Goal: Contribute content: Contribute content

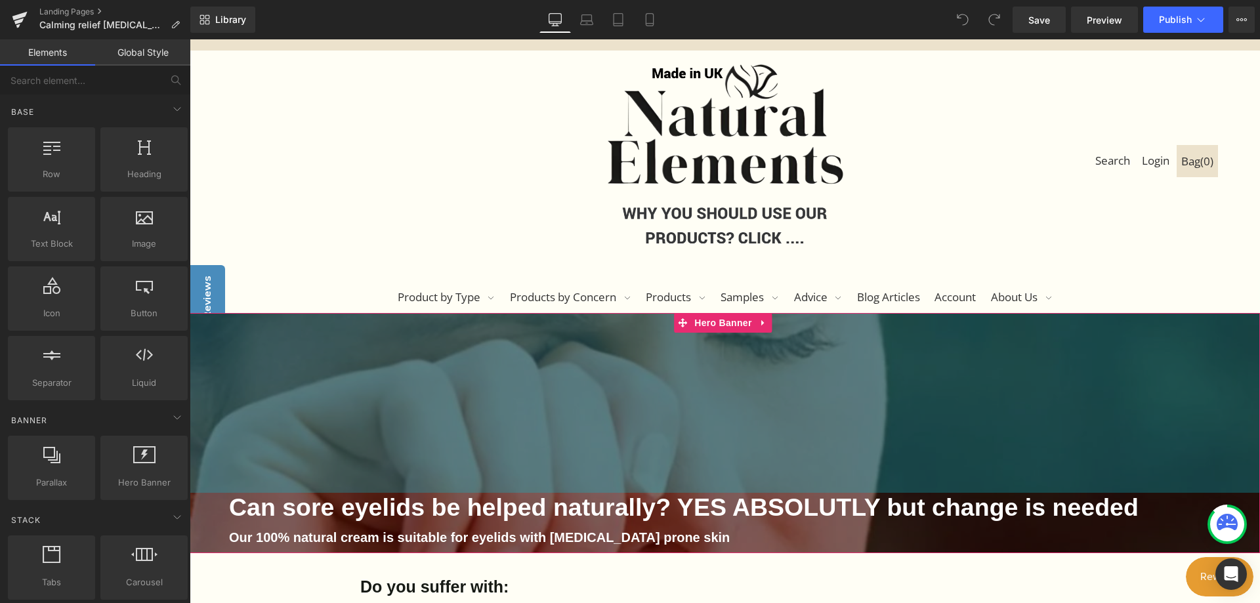
scroll to position [131, 0]
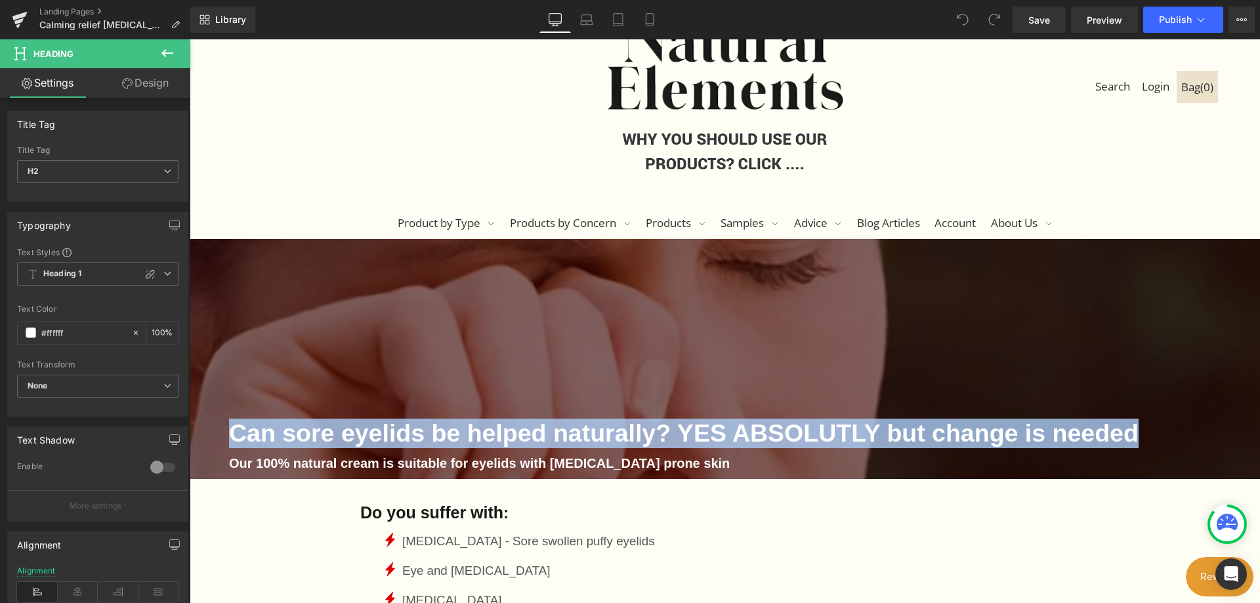
drag, startPoint x: 1160, startPoint y: 431, endPoint x: 169, endPoint y: 429, distance: 990.9
click at [190, 429] on html "#icon--close.stroke:hover g { stroke: var(--icon-hover);} #icon--search.stroke:…" at bounding box center [725, 190] width 1070 height 564
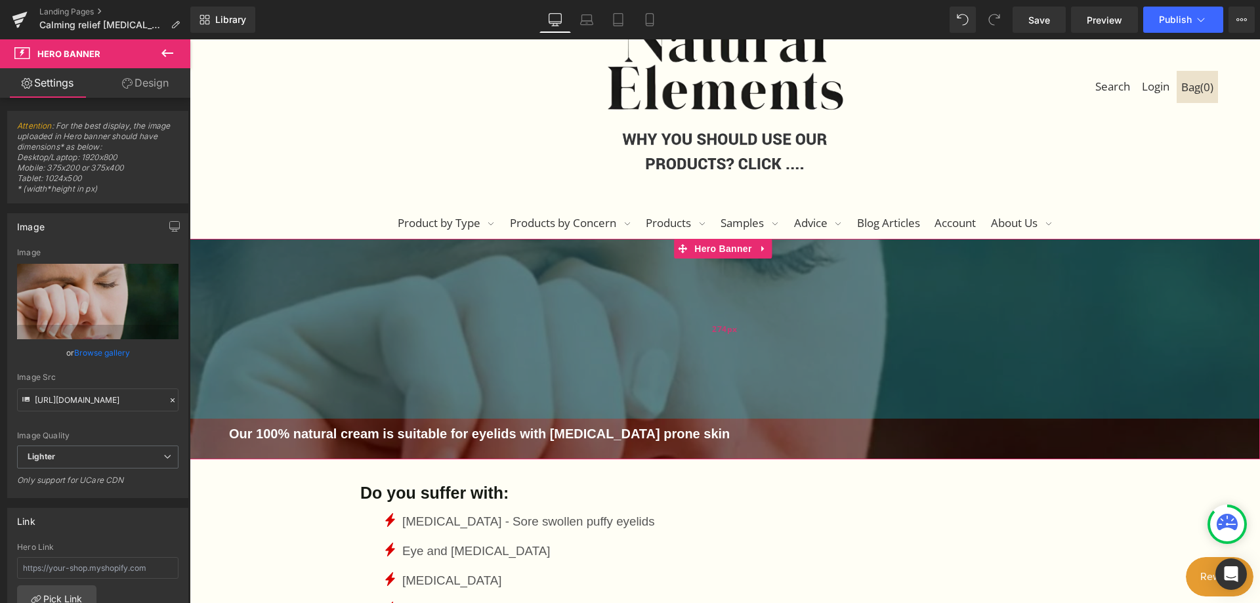
click at [343, 406] on div "Our 100% natural cream is suitable for eyelids with [MEDICAL_DATA] prone skin H…" at bounding box center [725, 349] width 1070 height 220
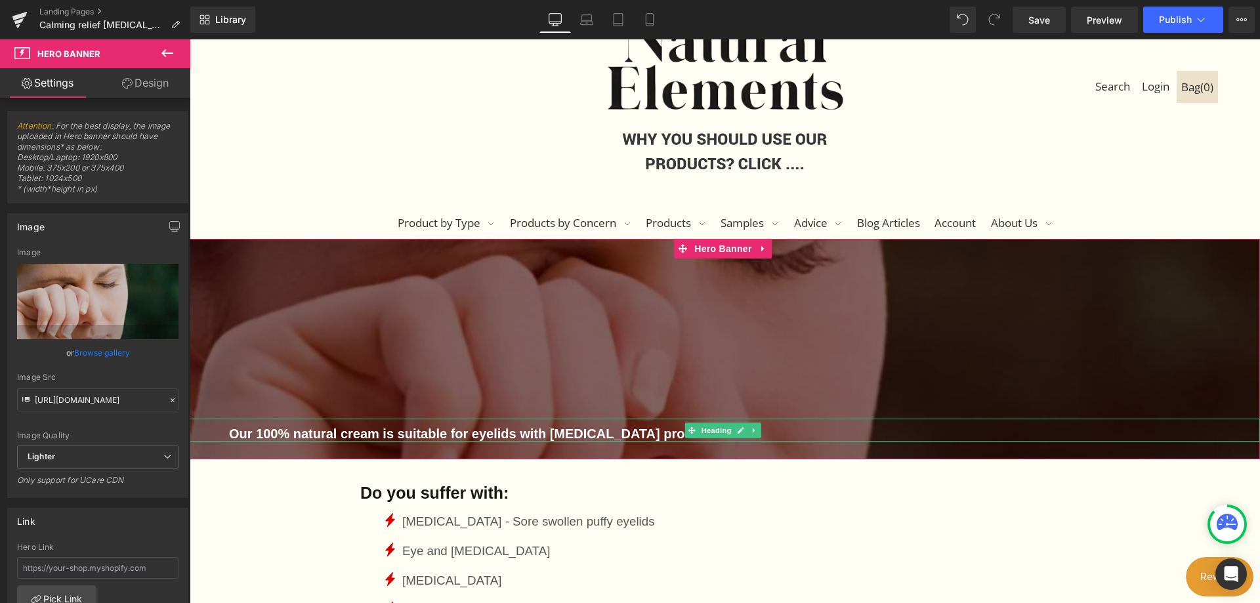
click at [227, 431] on div "Our 100% natural cream is suitable for eyelids with [MEDICAL_DATA] prone skin" at bounding box center [725, 430] width 1070 height 23
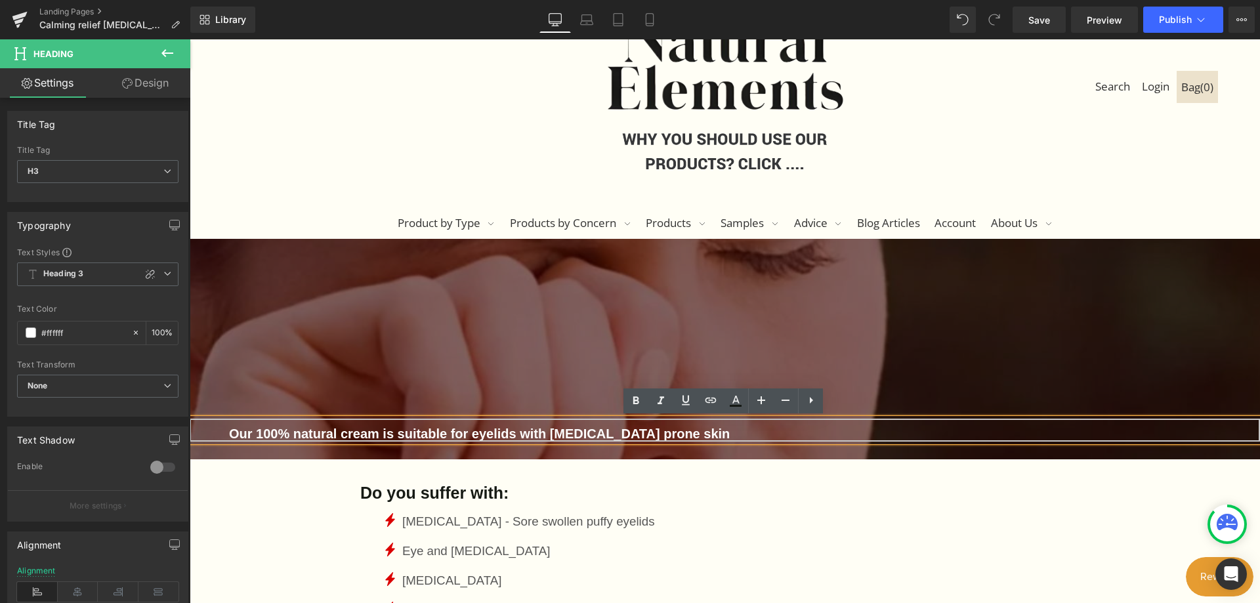
click at [226, 432] on div "Our 100% natural cream is suitable for eyelids with [MEDICAL_DATA] prone skin" at bounding box center [725, 430] width 1070 height 23
paste div
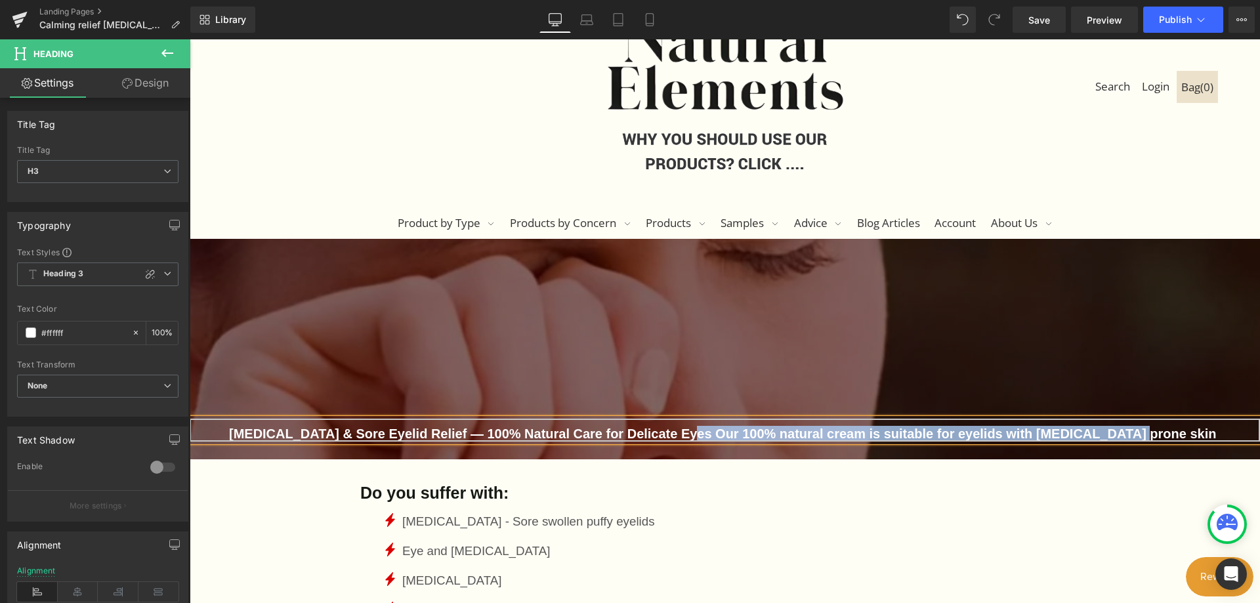
drag, startPoint x: 1113, startPoint y: 431, endPoint x: 673, endPoint y: 427, distance: 439.7
click at [673, 427] on h3 "[MEDICAL_DATA] & Sore Eyelid Relief — 100% Natural Care for Delicate Eyes Our 1…" at bounding box center [725, 434] width 992 height 16
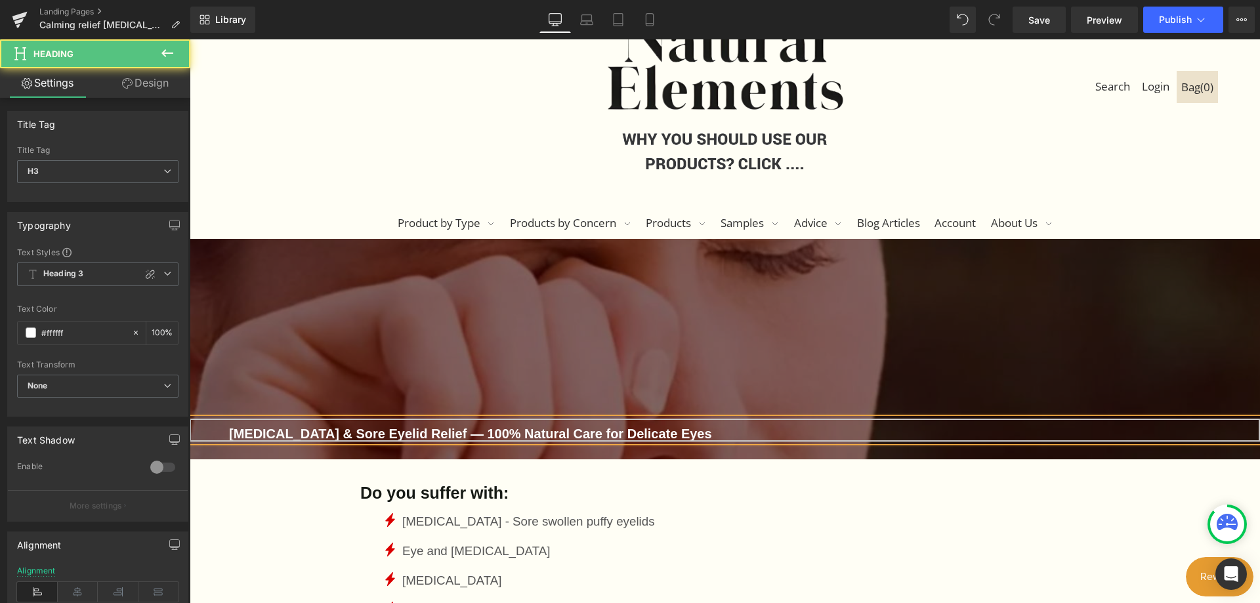
click at [557, 433] on h3 "[MEDICAL_DATA] & Sore Eyelid Relief — 100% Natural Care for Delicate Eyes" at bounding box center [725, 434] width 992 height 16
click at [726, 432] on h3 "[MEDICAL_DATA] & Sore Eyelid Relief — 100% Natural Care serium for Delicate Eyes" at bounding box center [725, 434] width 992 height 16
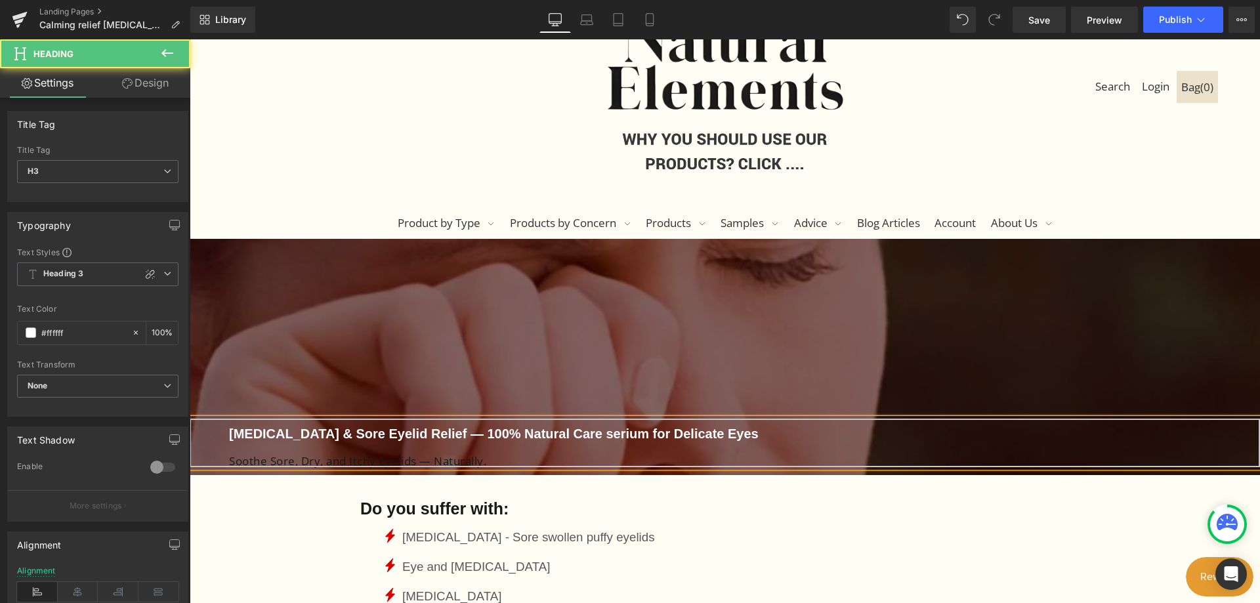
click at [776, 453] on div at bounding box center [725, 448] width 992 height 13
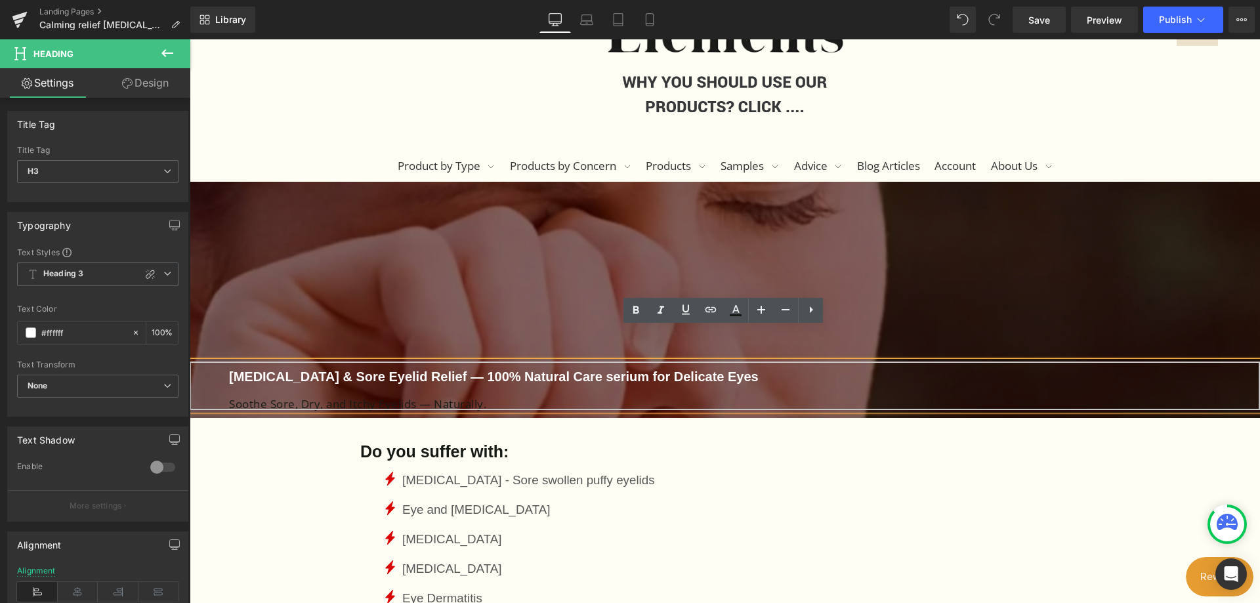
scroll to position [262, 0]
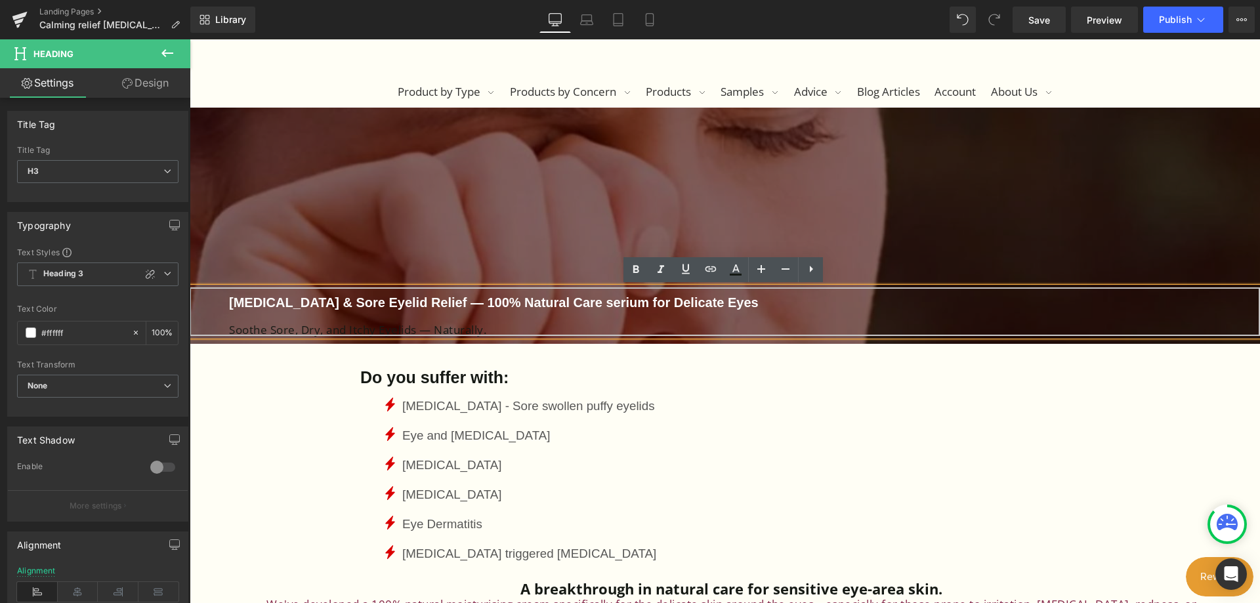
click at [747, 303] on h3 "[MEDICAL_DATA] & Sore Eyelid Relief — 100% Natural Care serium for Delicate Eyes" at bounding box center [725, 303] width 992 height 16
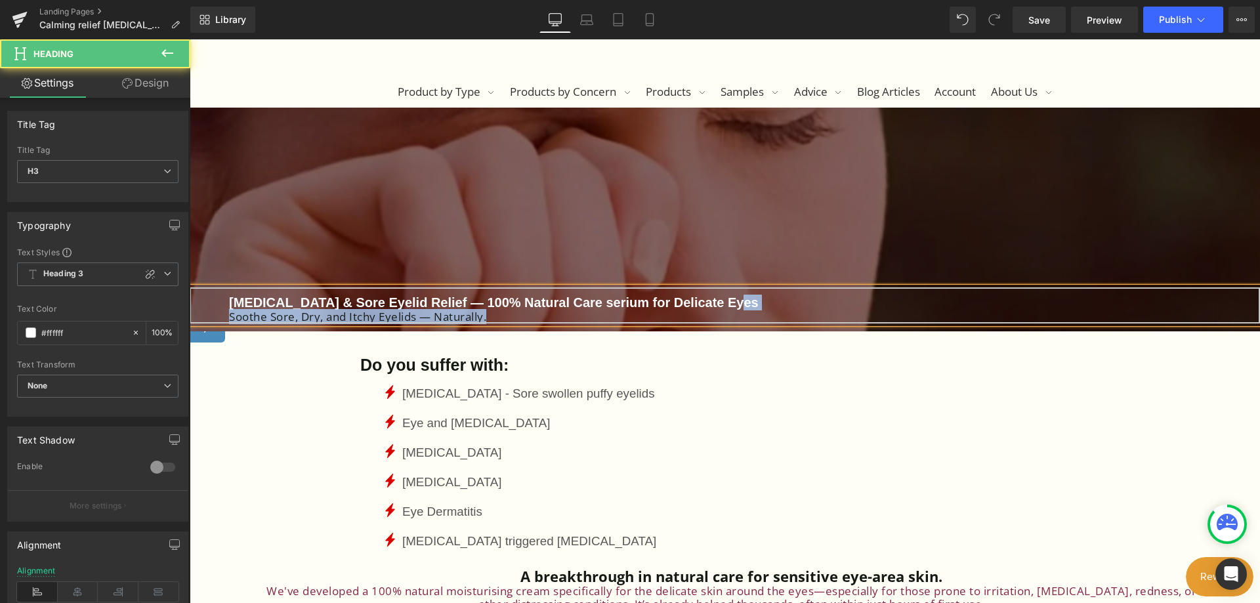
drag, startPoint x: 744, startPoint y: 286, endPoint x: 744, endPoint y: 270, distance: 15.8
click at [744, 270] on div "[MEDICAL_DATA] & Sore Eyelid Relief — 100% Natural Care serium for Delicate Eye…" at bounding box center [725, 220] width 1070 height 224
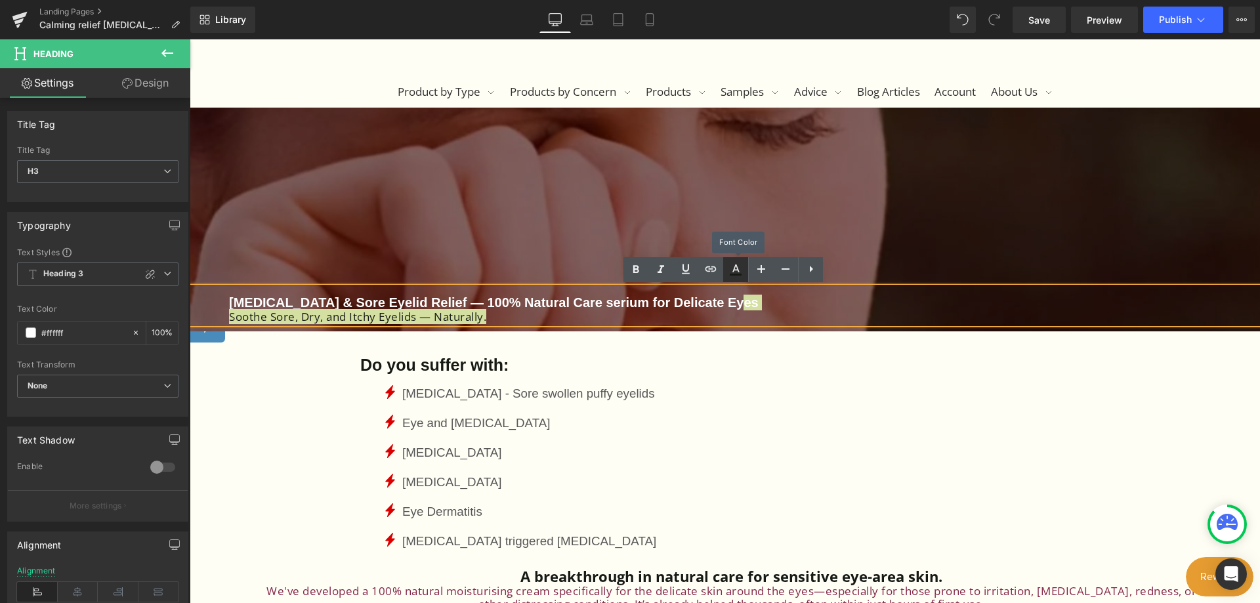
click at [732, 274] on icon at bounding box center [736, 270] width 16 height 16
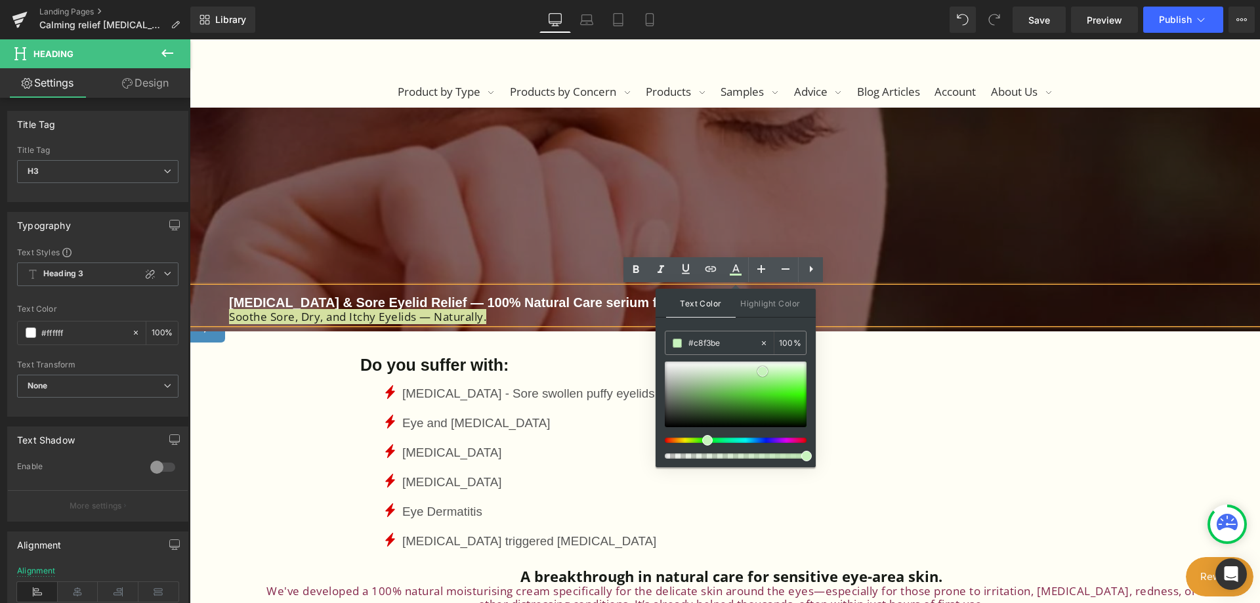
click at [763, 371] on div at bounding box center [736, 395] width 142 height 66
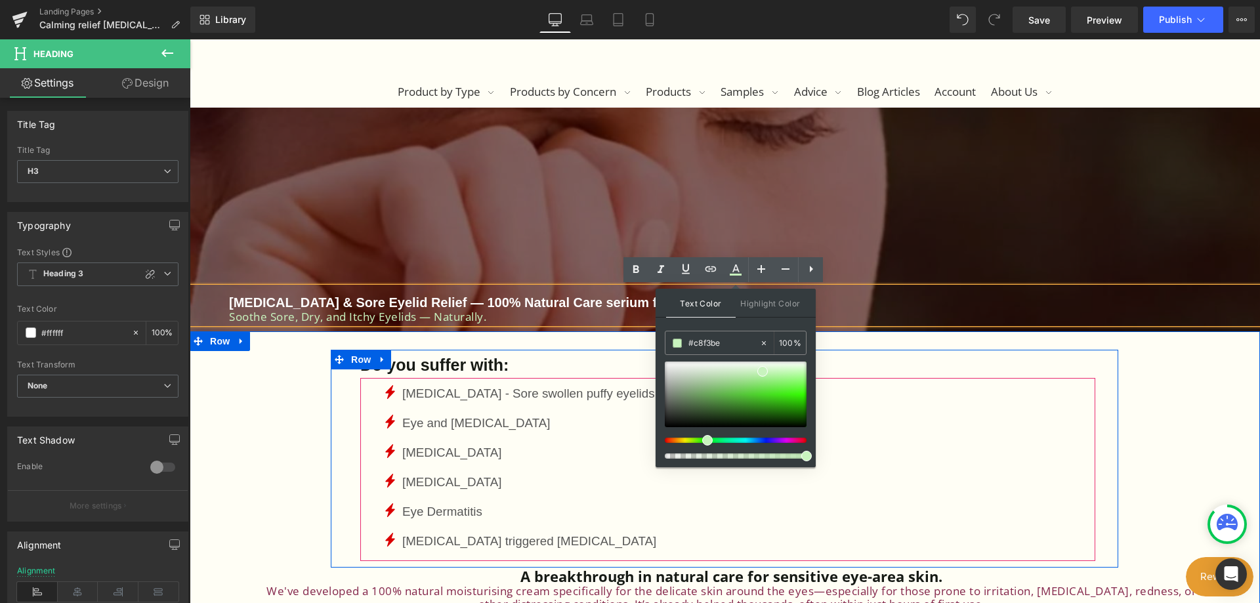
click at [873, 426] on div "Icon [MEDICAL_DATA] - Sore swollen puffy eyelids Text Block Icon Eye and [MEDIC…" at bounding box center [739, 472] width 712 height 177
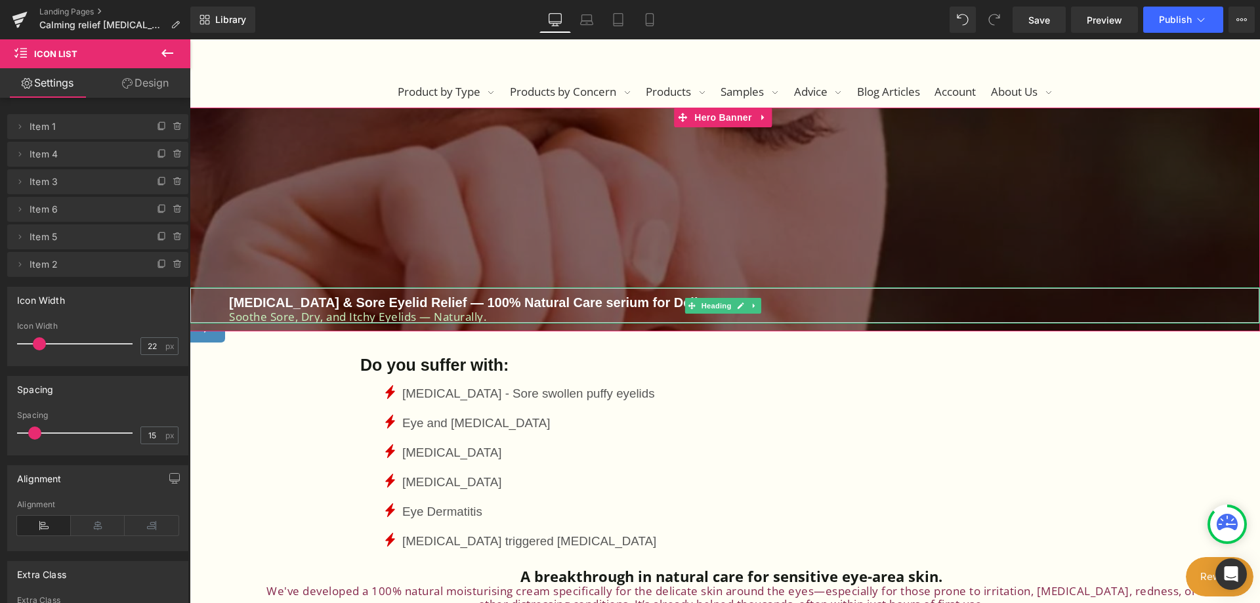
click at [488, 314] on div "Soothe Sore, Dry, and Itchy Eyelids — Naturally." at bounding box center [725, 316] width 992 height 13
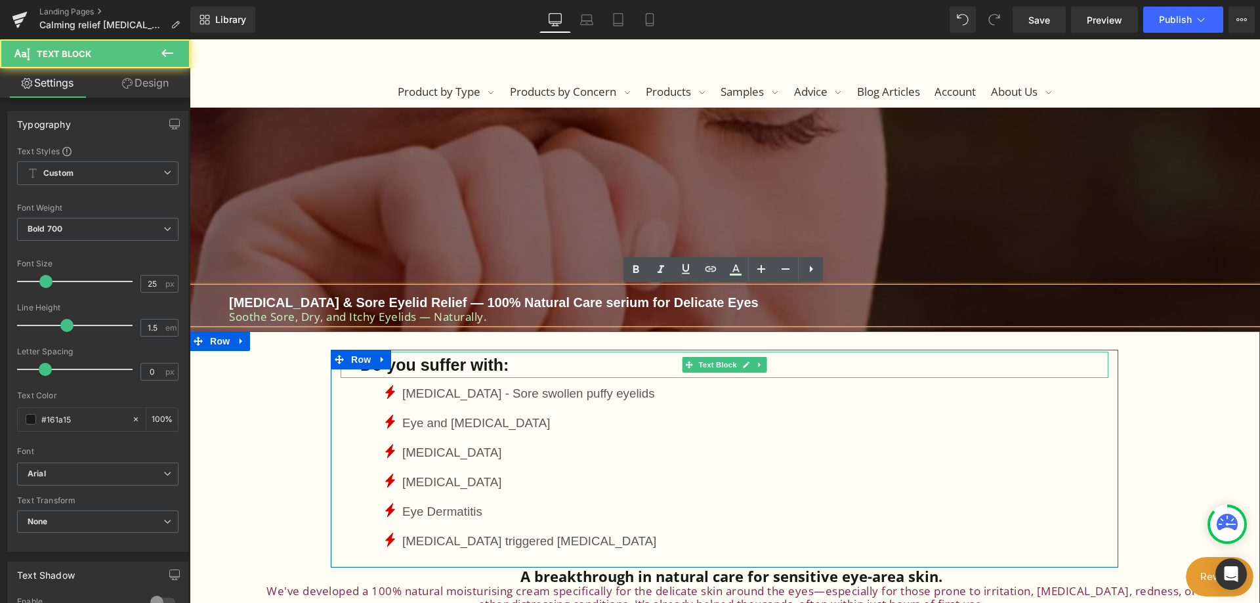
click at [505, 364] on p "Do you suffer with:" at bounding box center [734, 365] width 748 height 26
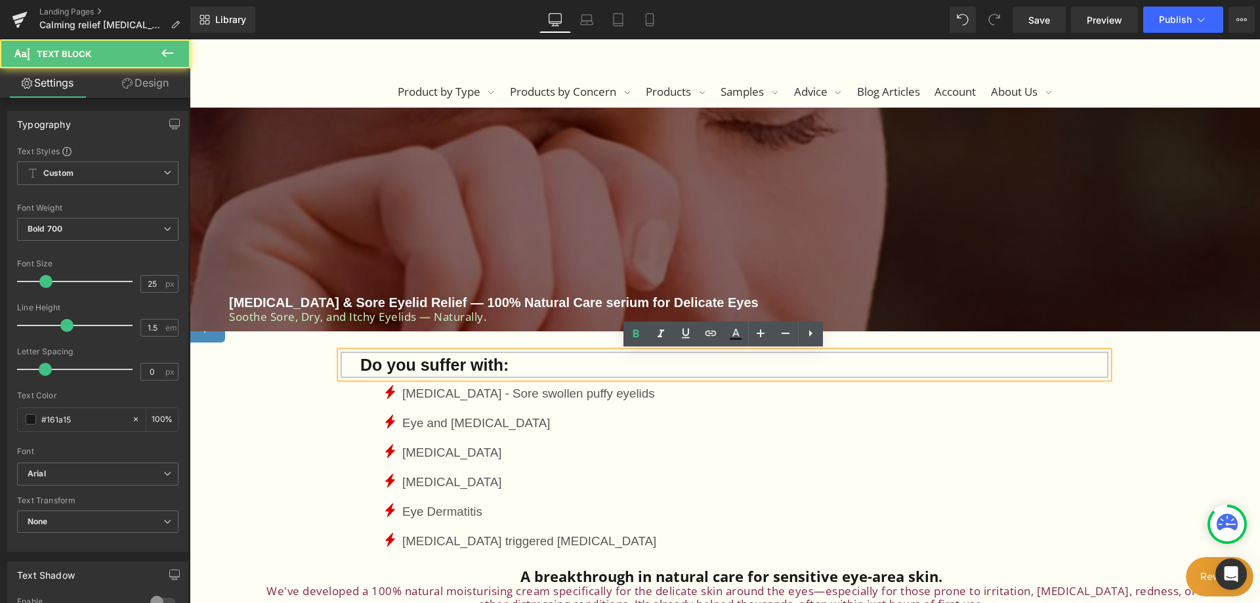
click at [505, 364] on p "Do you suffer with:" at bounding box center [734, 365] width 748 height 26
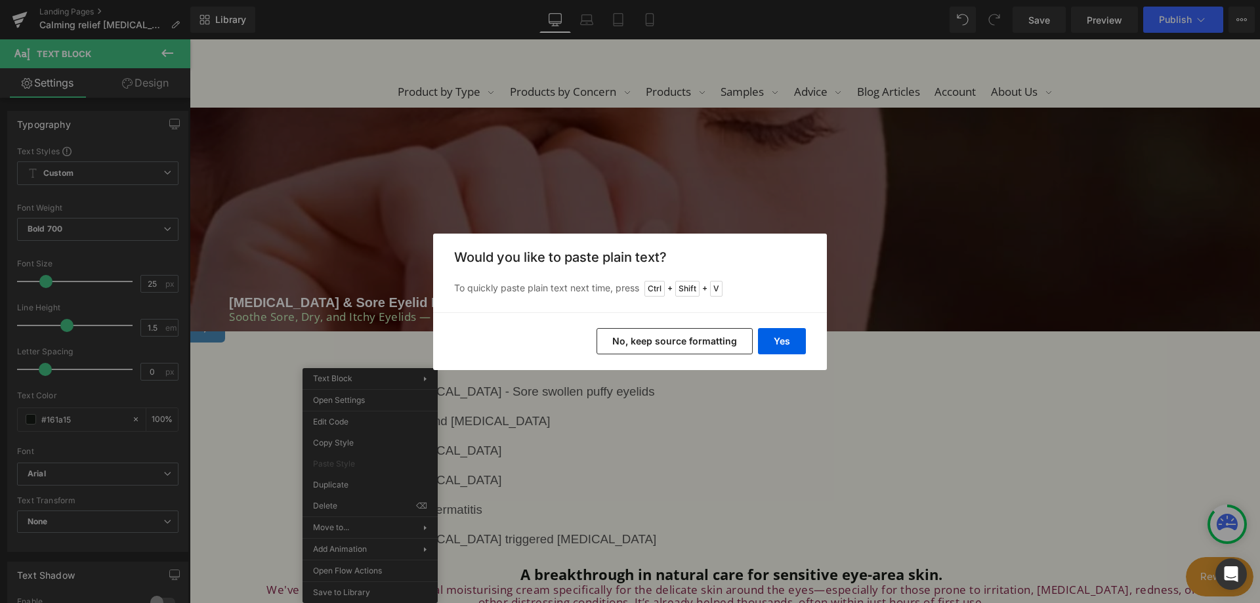
click at [623, 334] on button "No, keep source formatting" at bounding box center [675, 341] width 156 height 26
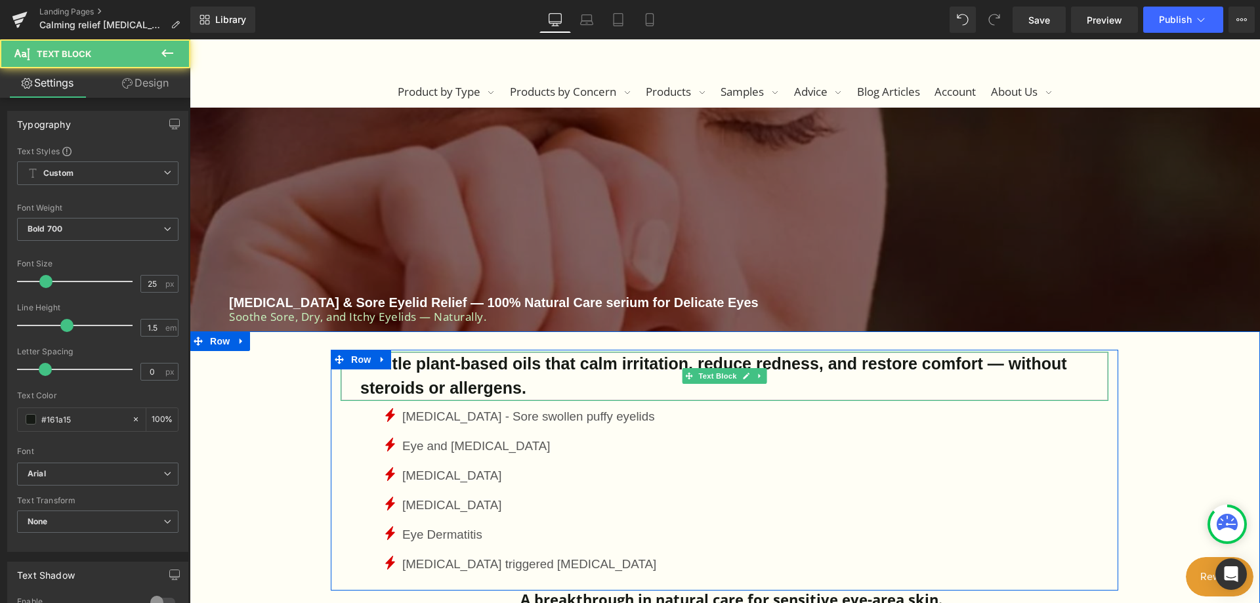
click at [602, 387] on div "Gentle plant-based oils that calm irritation, reduce redness, and restore comfo…" at bounding box center [725, 376] width 768 height 49
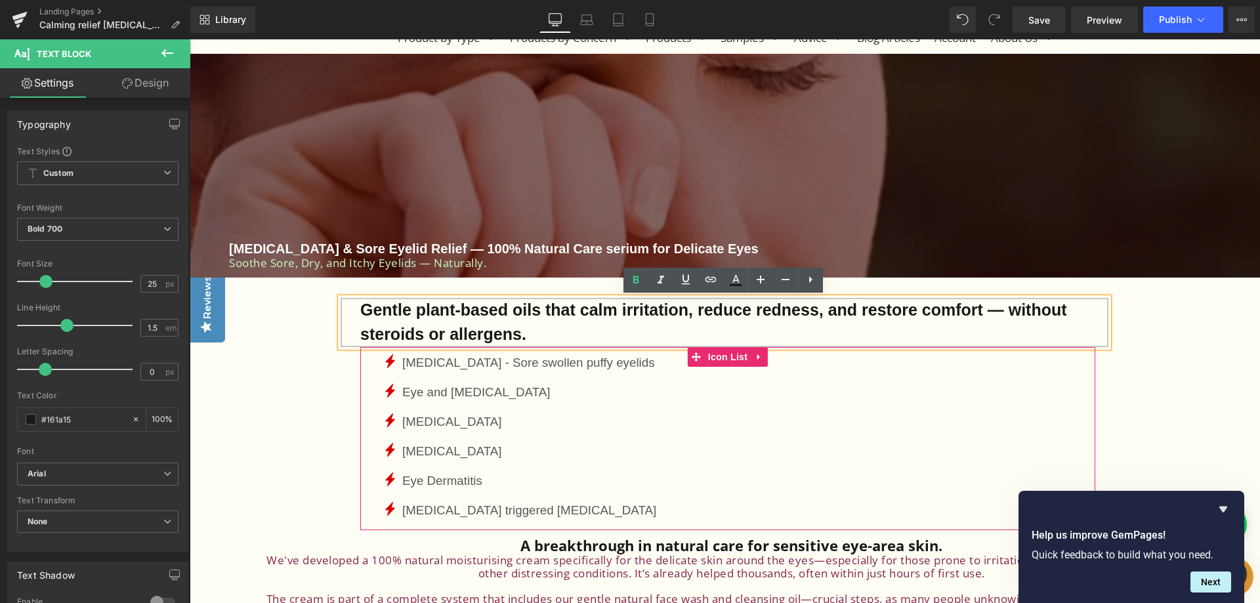
scroll to position [394, 0]
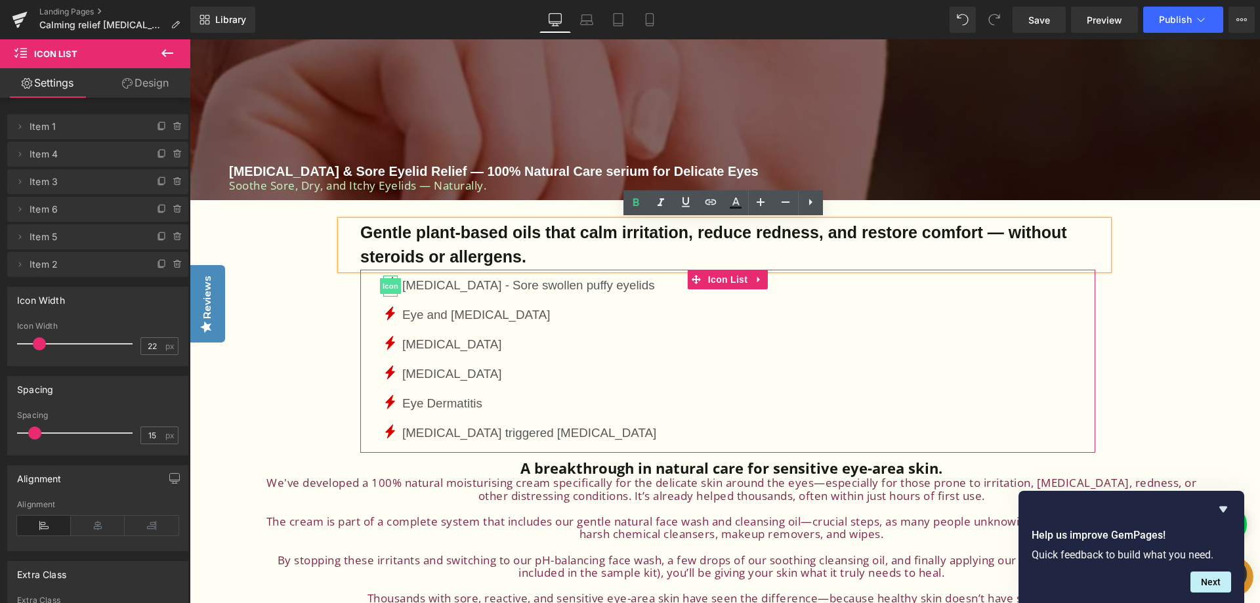
drag, startPoint x: 659, startPoint y: 434, endPoint x: 382, endPoint y: 291, distance: 312.0
click at [383, 291] on div "Icon [MEDICAL_DATA] - Sore swollen puffy eyelids Text Block Icon Eye and [MEDIC…" at bounding box center [739, 364] width 712 height 177
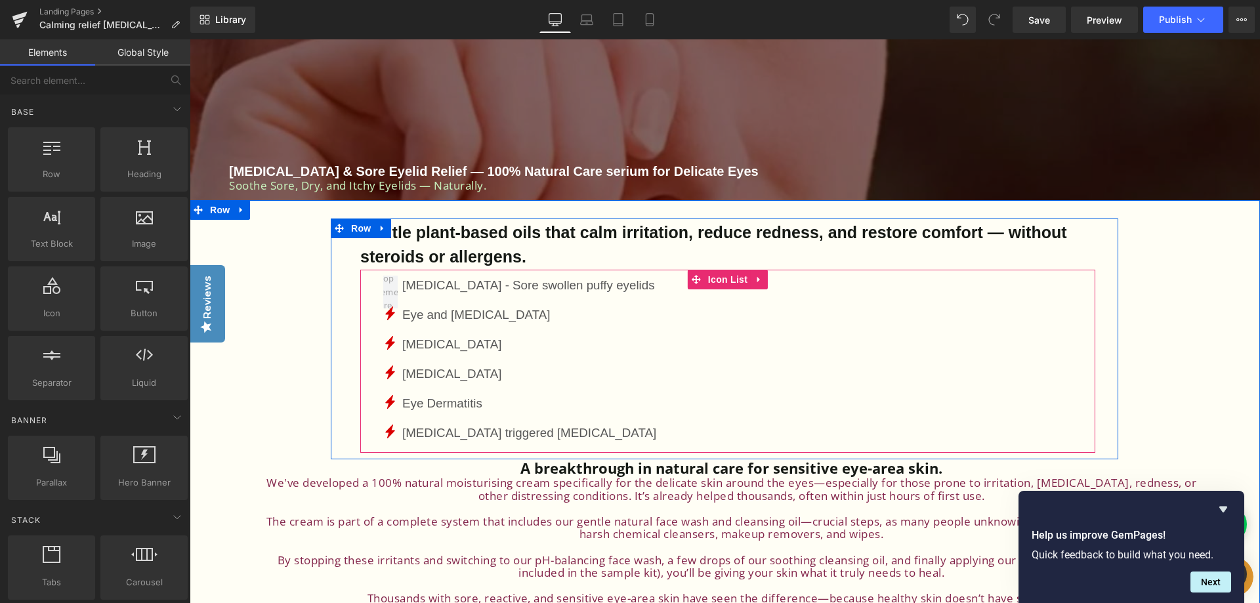
click at [693, 402] on div "[MEDICAL_DATA] - Sore swollen puffy eyelids Text Block Icon Eye and [MEDICAL_DA…" at bounding box center [739, 364] width 712 height 177
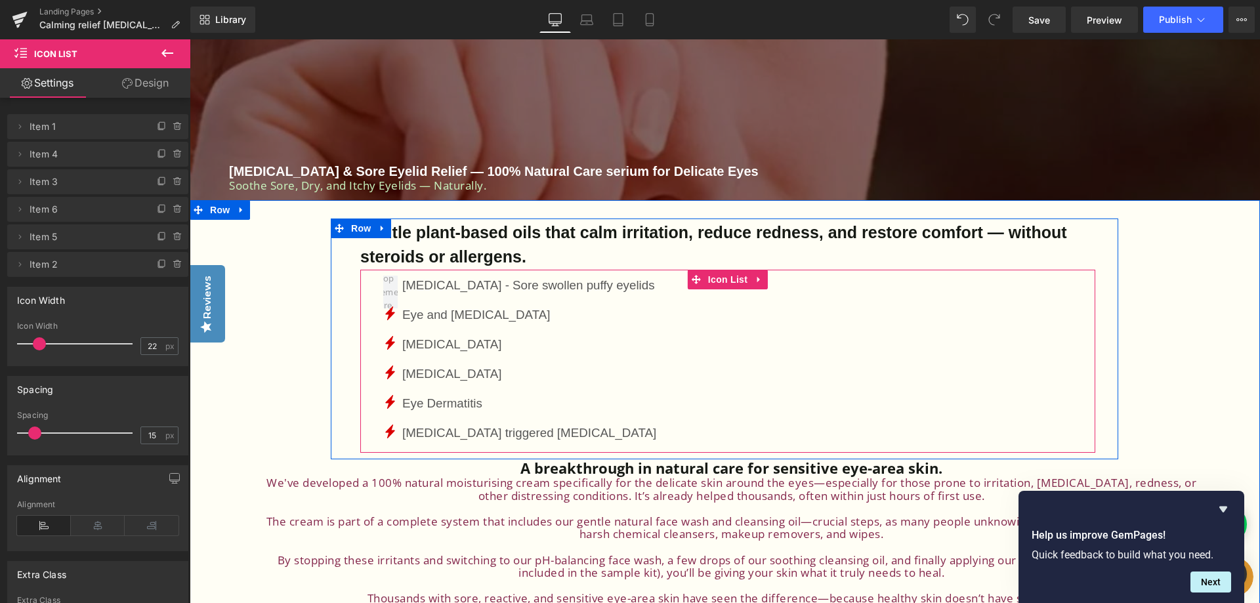
drag, startPoint x: 654, startPoint y: 430, endPoint x: 645, endPoint y: 432, distance: 8.9
click at [652, 430] on div "[MEDICAL_DATA] - Sore swollen puffy eyelids Text Block Icon Eye and [MEDICAL_DA…" at bounding box center [739, 364] width 712 height 177
click at [614, 286] on p "[MEDICAL_DATA] - Sore swollen puffy eyelids" at bounding box center [529, 286] width 254 height 20
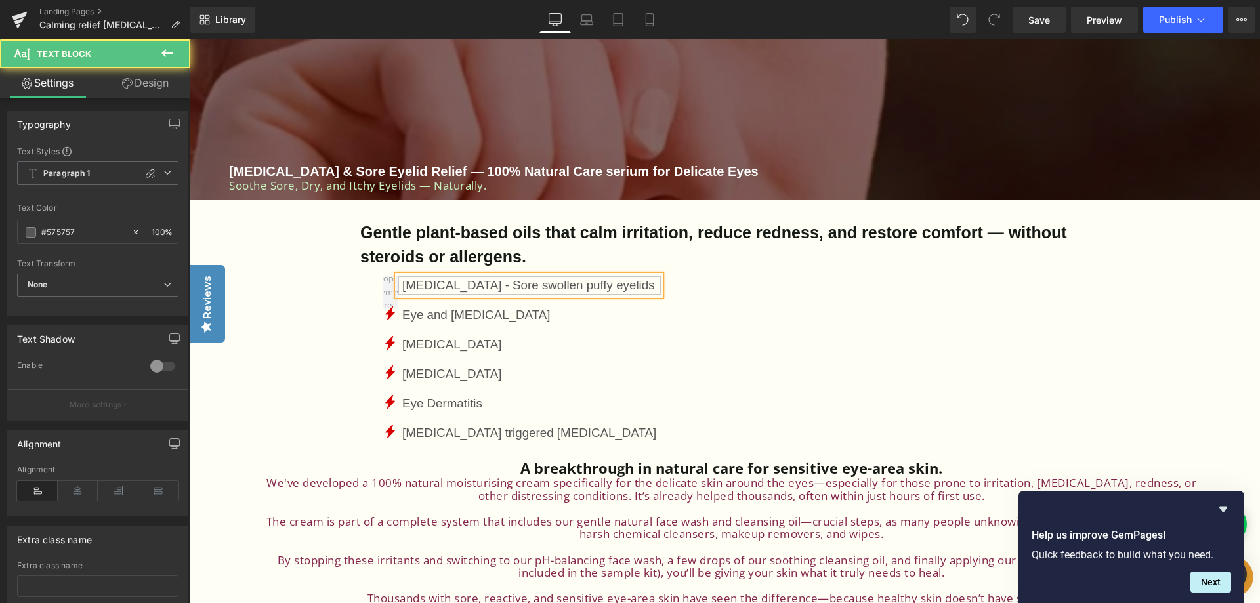
click at [616, 288] on p "[MEDICAL_DATA] - Sore swollen puffy eyelids" at bounding box center [529, 286] width 254 height 20
click at [402, 283] on p "[MEDICAL_DATA] - Sore swollen puffy eyelids" at bounding box center [529, 286] width 254 height 20
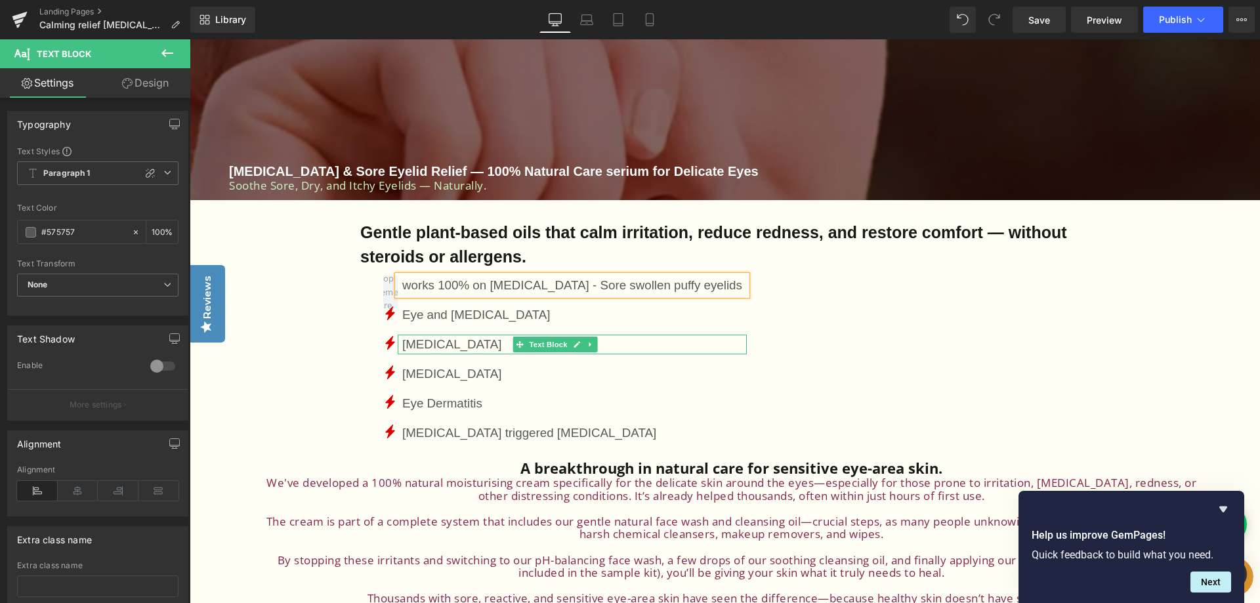
click at [491, 342] on p "[MEDICAL_DATA]" at bounding box center [572, 345] width 340 height 20
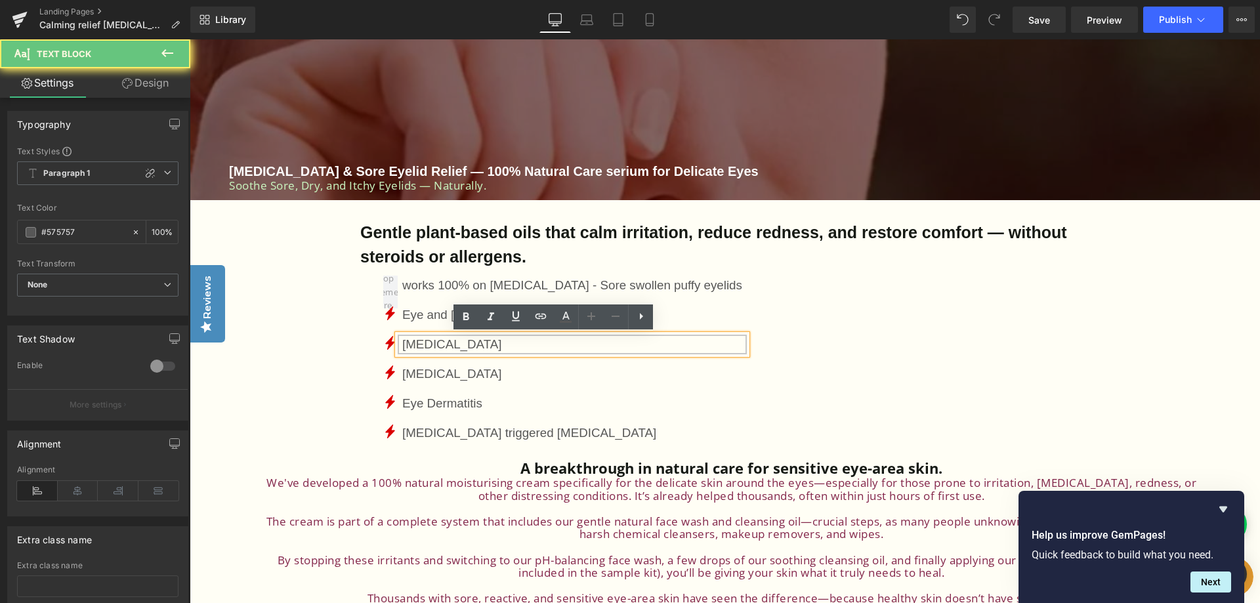
click at [491, 342] on p "[MEDICAL_DATA]" at bounding box center [572, 345] width 340 height 20
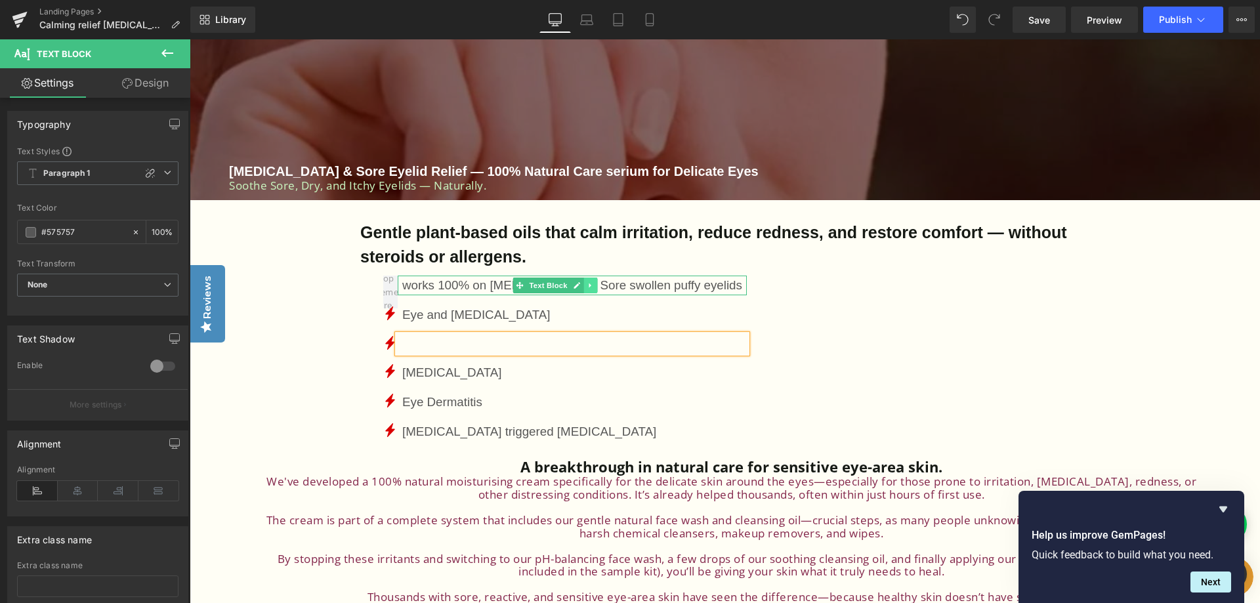
click at [589, 282] on icon at bounding box center [590, 286] width 7 height 8
click at [597, 284] on icon at bounding box center [596, 285] width 7 height 7
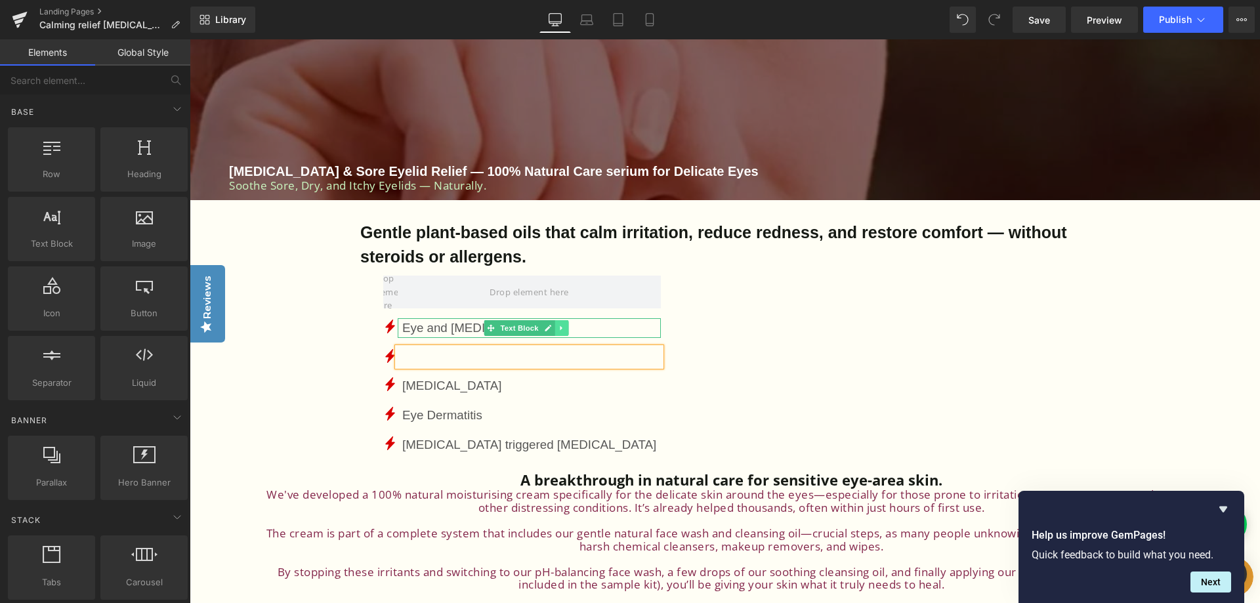
click at [558, 328] on icon at bounding box center [561, 328] width 7 height 8
click at [568, 324] on icon at bounding box center [568, 328] width 7 height 8
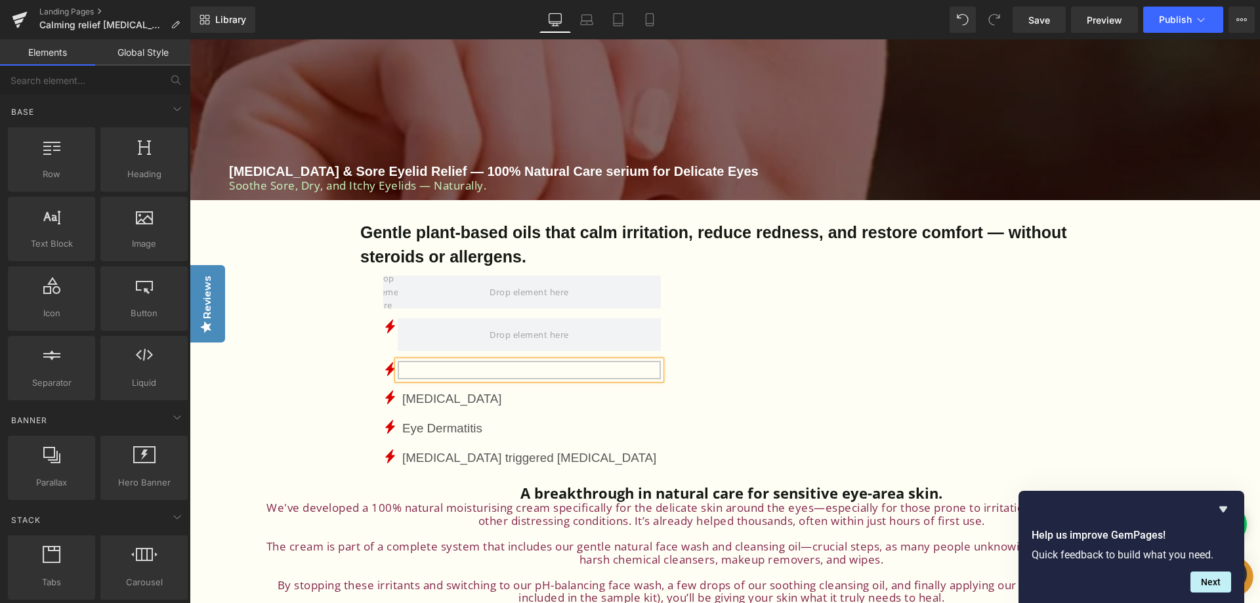
click at [572, 365] on div at bounding box center [529, 370] width 263 height 18
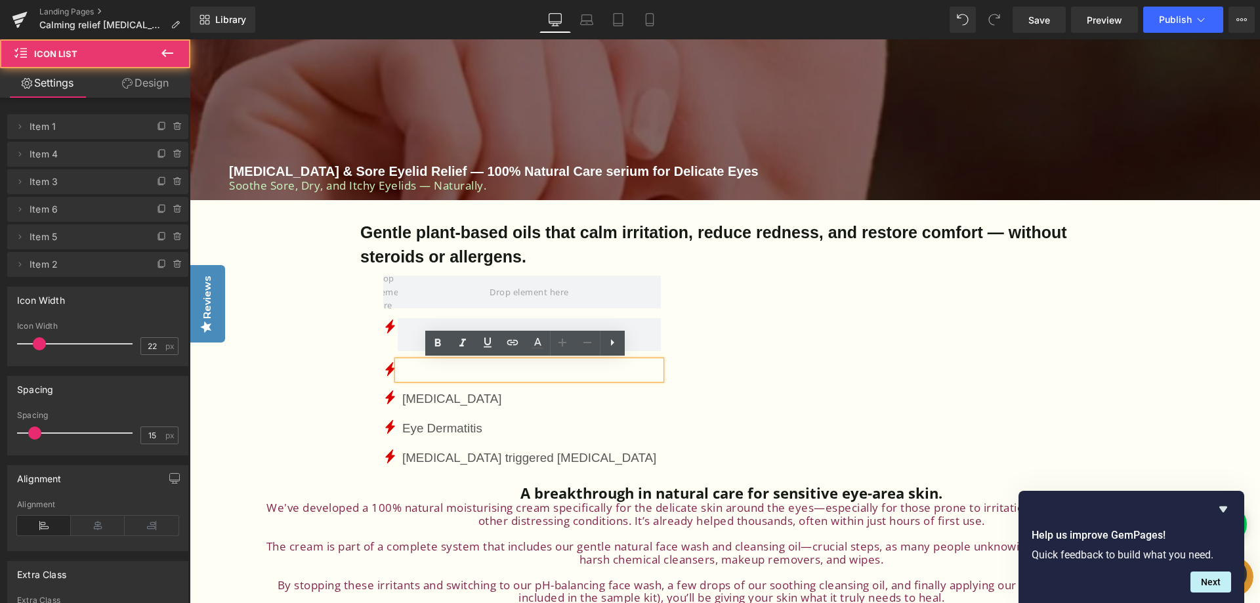
click at [715, 379] on div "Icon Icon Text Block Icon [MEDICAL_DATA] Text Block Icon Eye Dermatitis" at bounding box center [739, 377] width 712 height 202
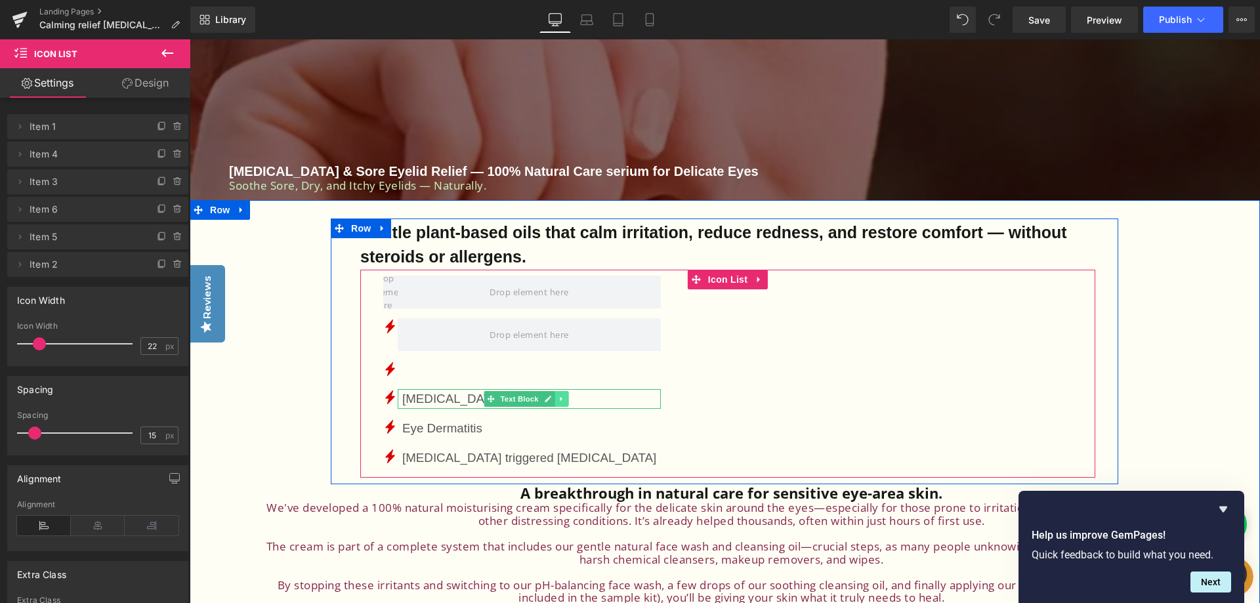
click at [558, 400] on icon at bounding box center [561, 399] width 7 height 8
click at [566, 398] on icon at bounding box center [568, 398] width 7 height 7
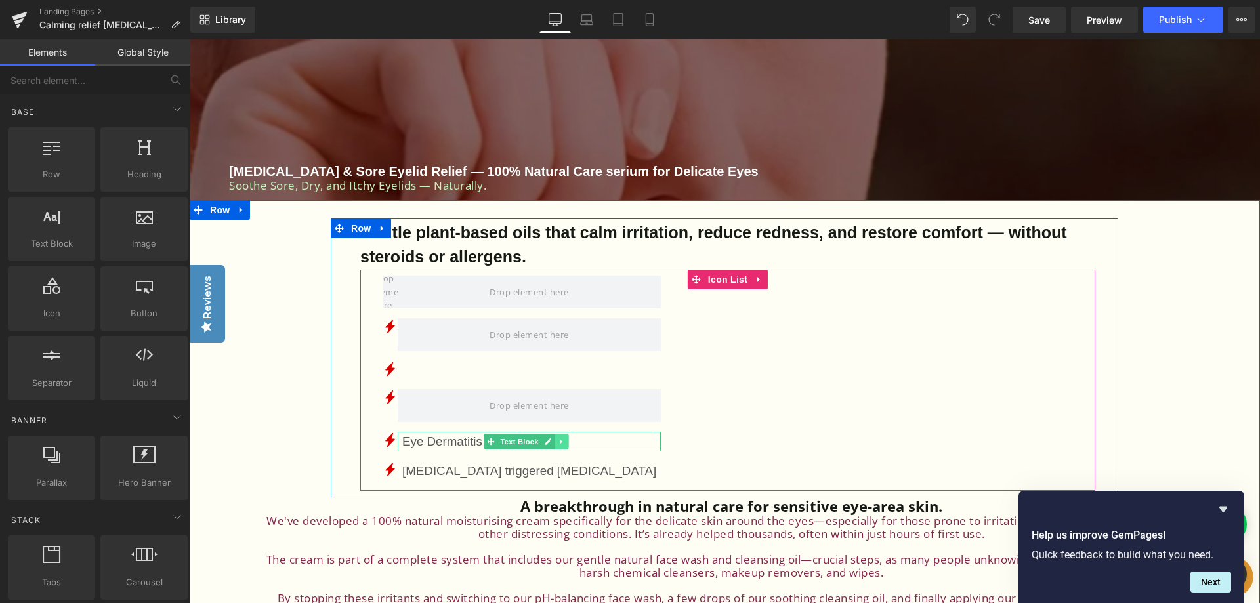
click at [560, 440] on icon at bounding box center [561, 442] width 2 height 5
click at [568, 441] on icon at bounding box center [568, 441] width 7 height 7
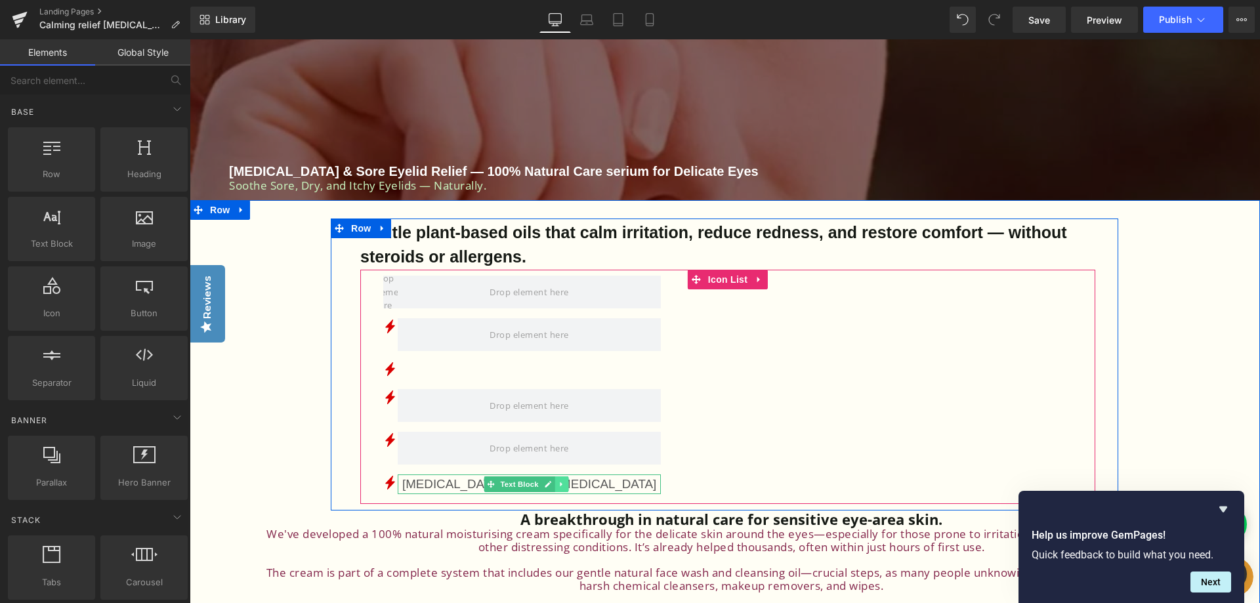
click at [561, 484] on icon at bounding box center [561, 484] width 2 height 5
click at [570, 484] on icon at bounding box center [568, 483] width 7 height 7
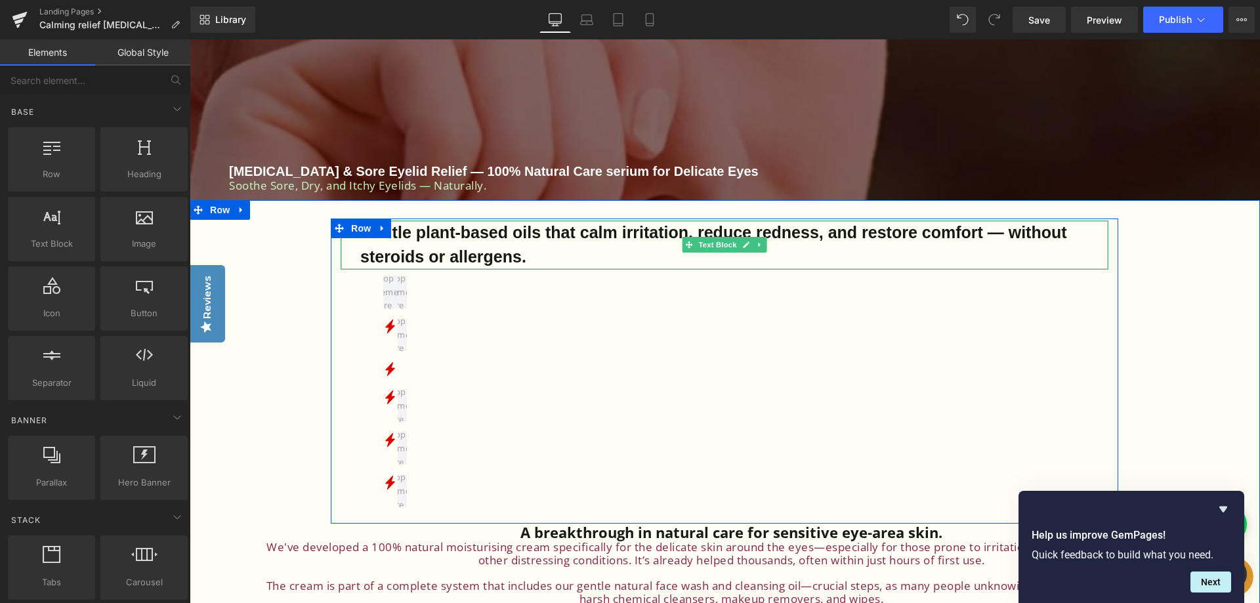
click at [543, 259] on div "Gentle plant-based oils that calm irritation, reduce redness, and restore comfo…" at bounding box center [725, 244] width 768 height 49
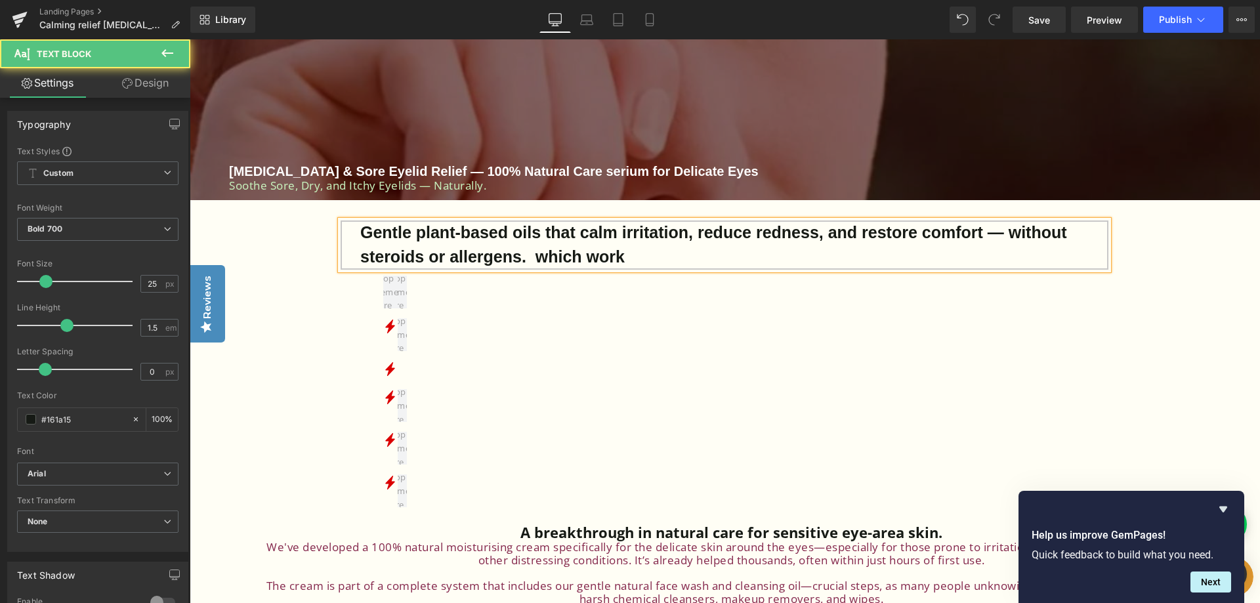
drag, startPoint x: 629, startPoint y: 255, endPoint x: 534, endPoint y: 253, distance: 95.2
click at [534, 253] on div "Gentle plant-based oils that calm irritation, reduce redness, and restore comfo…" at bounding box center [725, 244] width 768 height 49
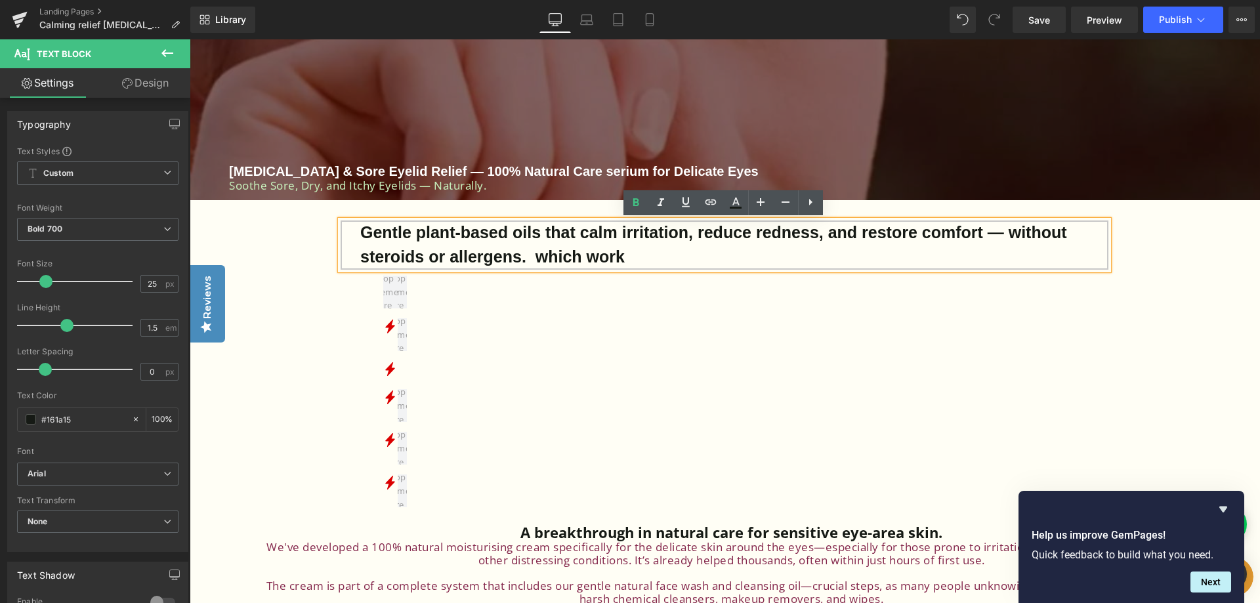
click at [644, 257] on div "Gentle plant-based oils that calm irritation, reduce redness, and restore comfo…" at bounding box center [725, 244] width 768 height 49
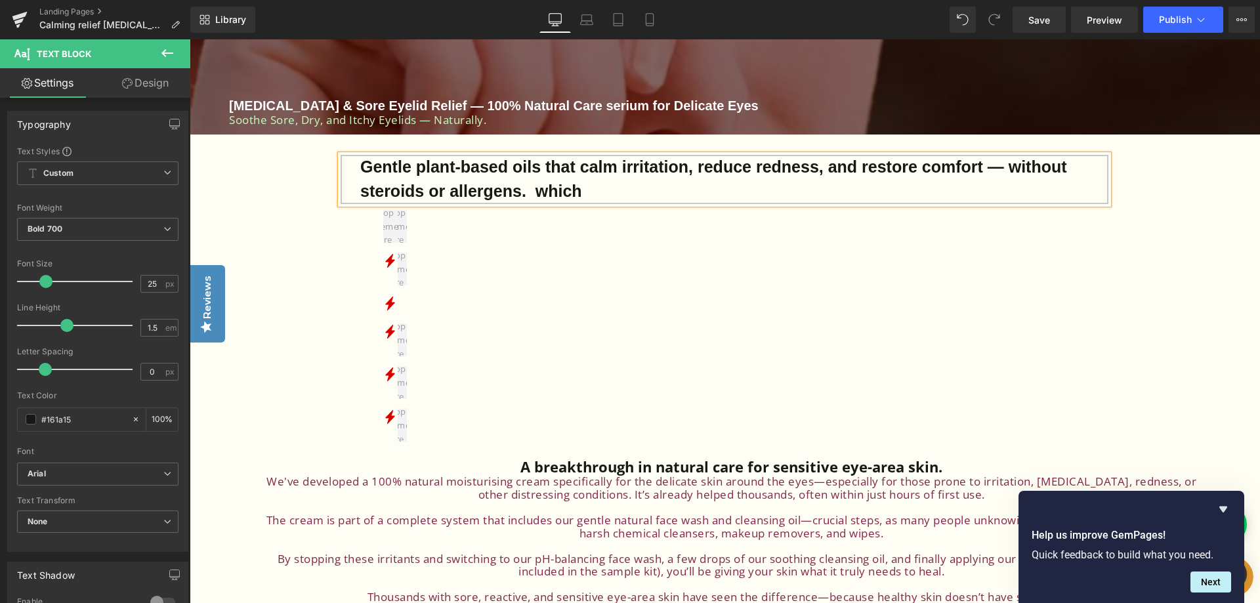
scroll to position [525, 0]
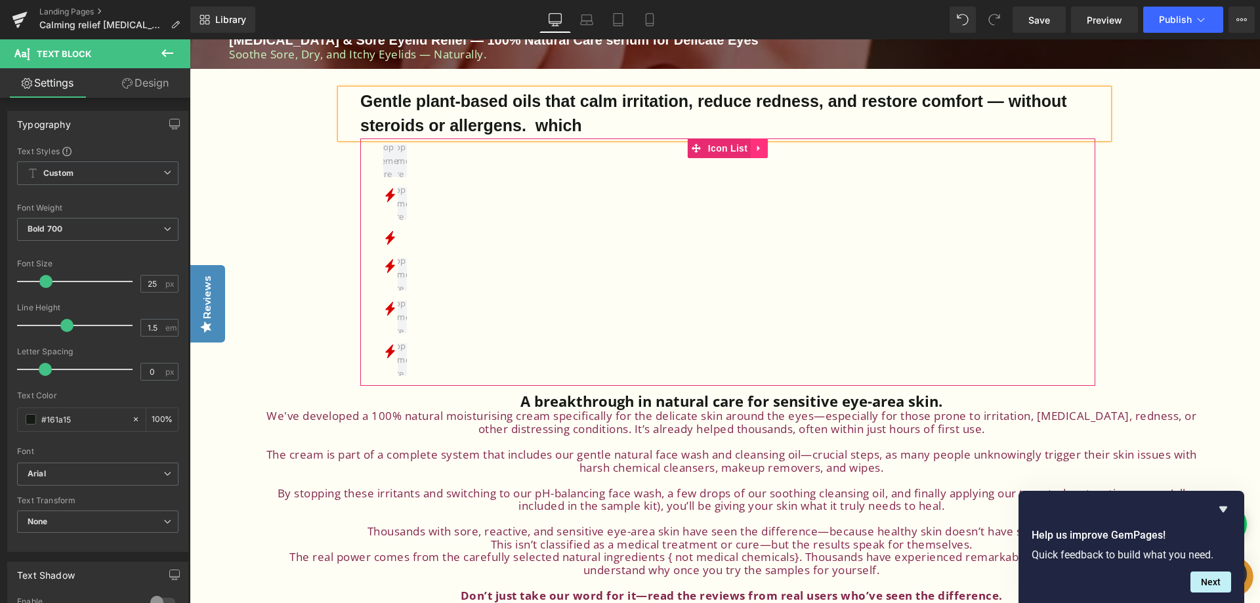
click at [755, 148] on icon at bounding box center [759, 148] width 9 height 10
click at [765, 146] on icon at bounding box center [767, 148] width 9 height 9
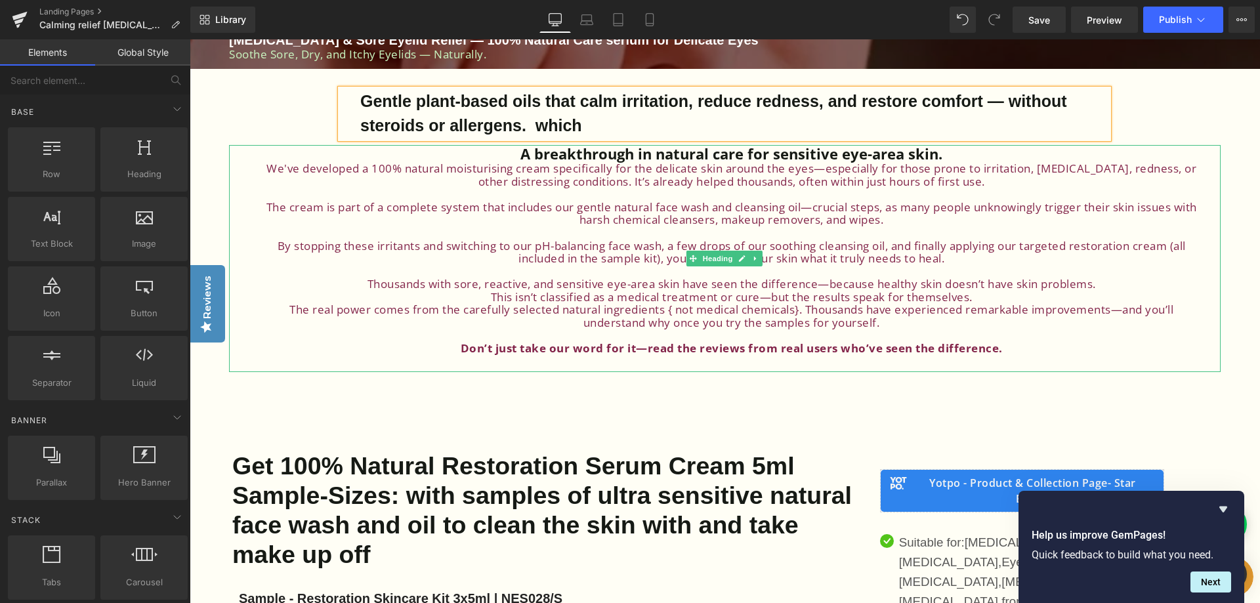
click at [1000, 348] on span "Don’t just take our word for it—read the reviews from real users who’ve seen th…" at bounding box center [732, 348] width 542 height 15
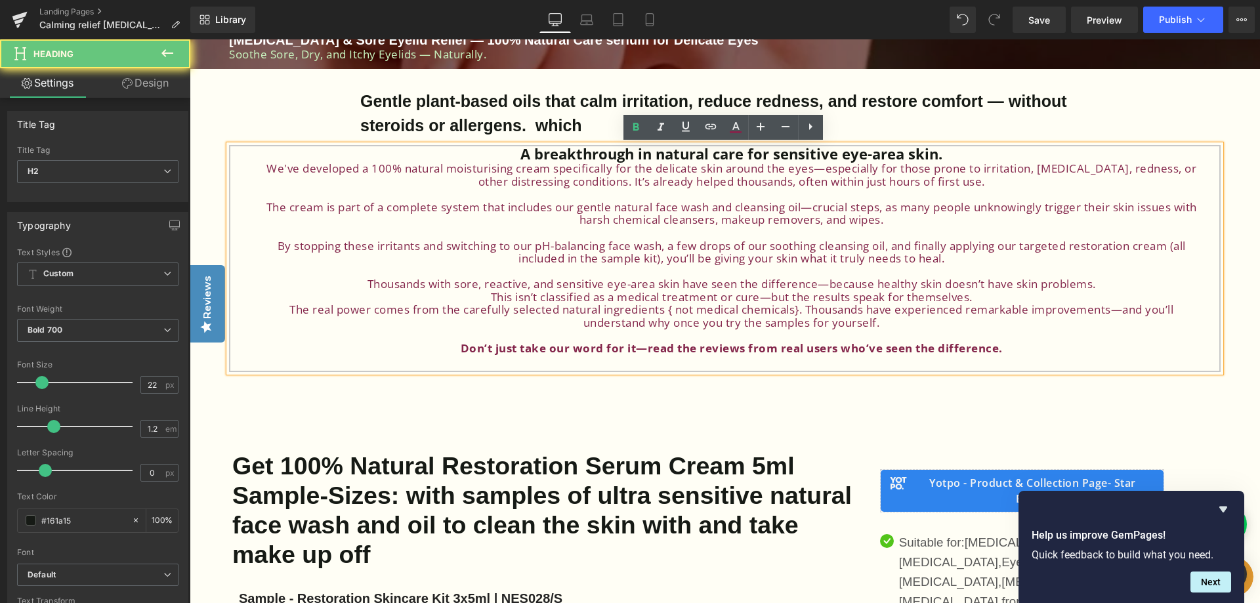
click at [1000, 348] on span "Don’t just take our word for it—read the reviews from real users who’ve seen th…" at bounding box center [732, 348] width 542 height 15
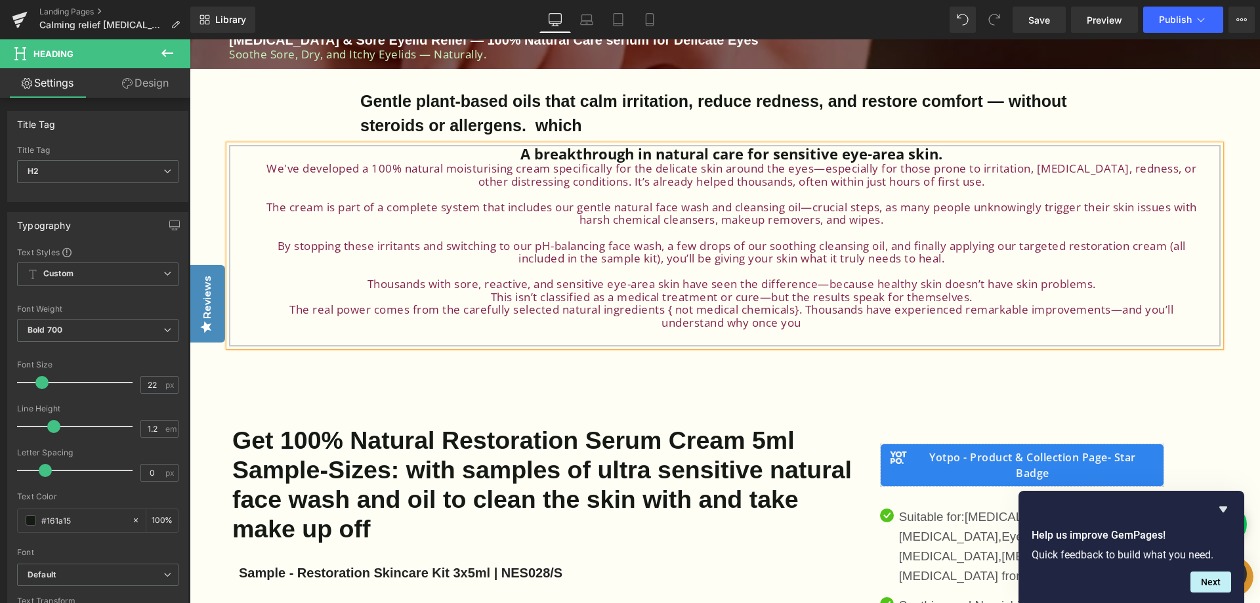
drag, startPoint x: 818, startPoint y: 328, endPoint x: 490, endPoint y: 151, distance: 373.5
click at [490, 151] on div "A breakthrough in natural care for sensitive eye-area skin. We've developed a 1…" at bounding box center [725, 245] width 992 height 201
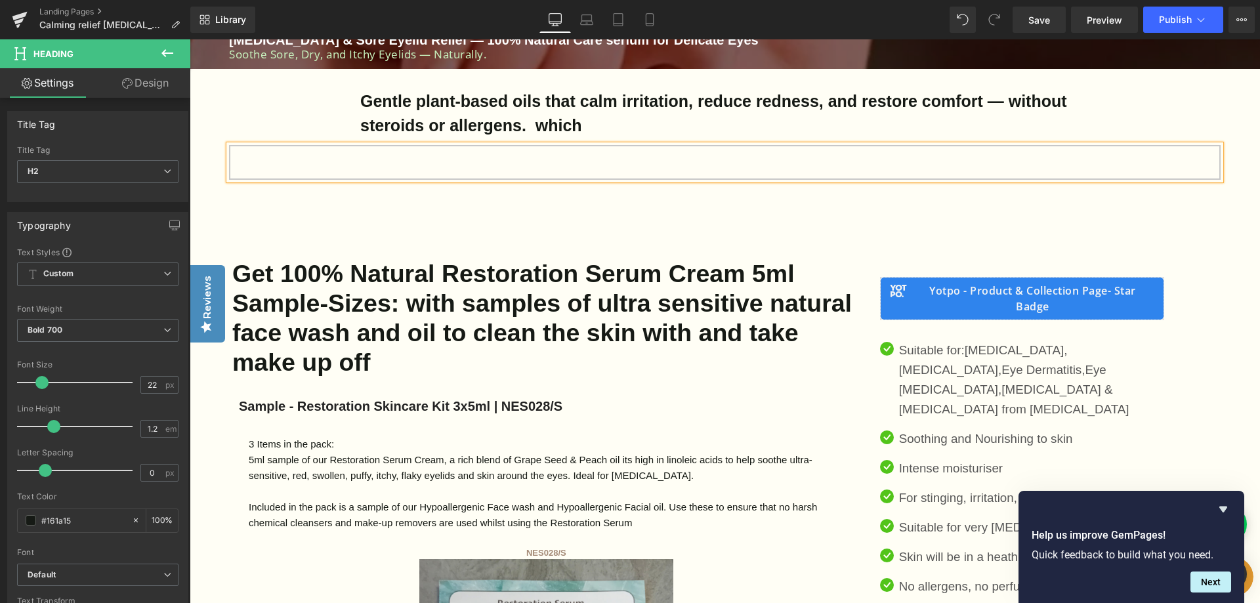
click at [449, 157] on h2 at bounding box center [732, 153] width 944 height 17
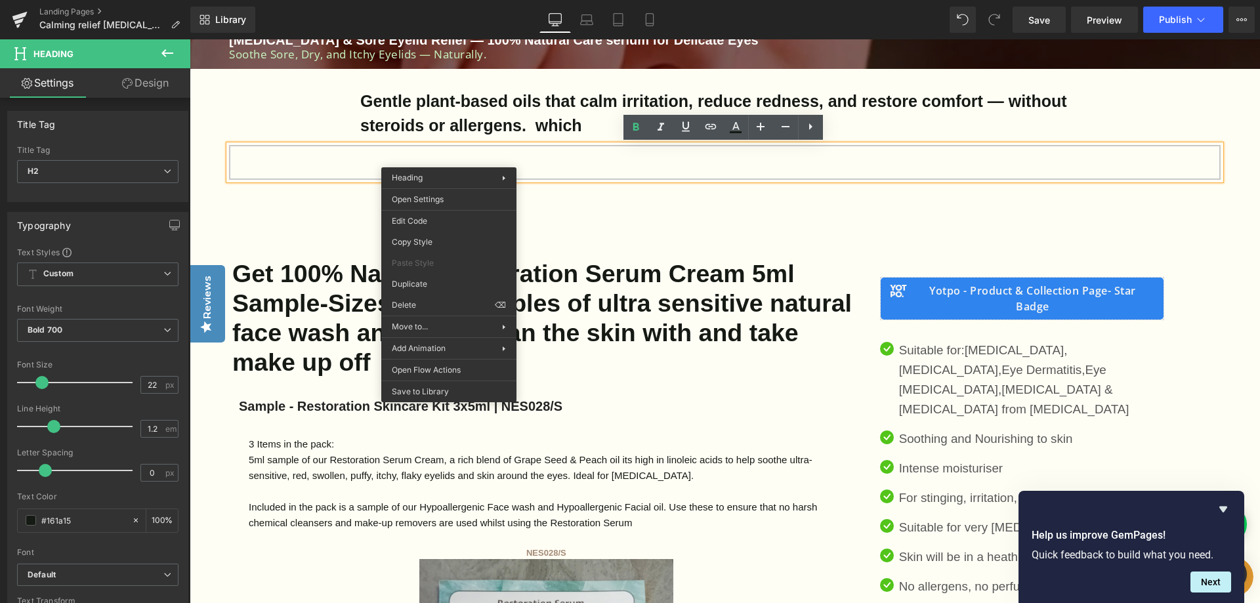
click at [364, 151] on h2 at bounding box center [732, 153] width 944 height 17
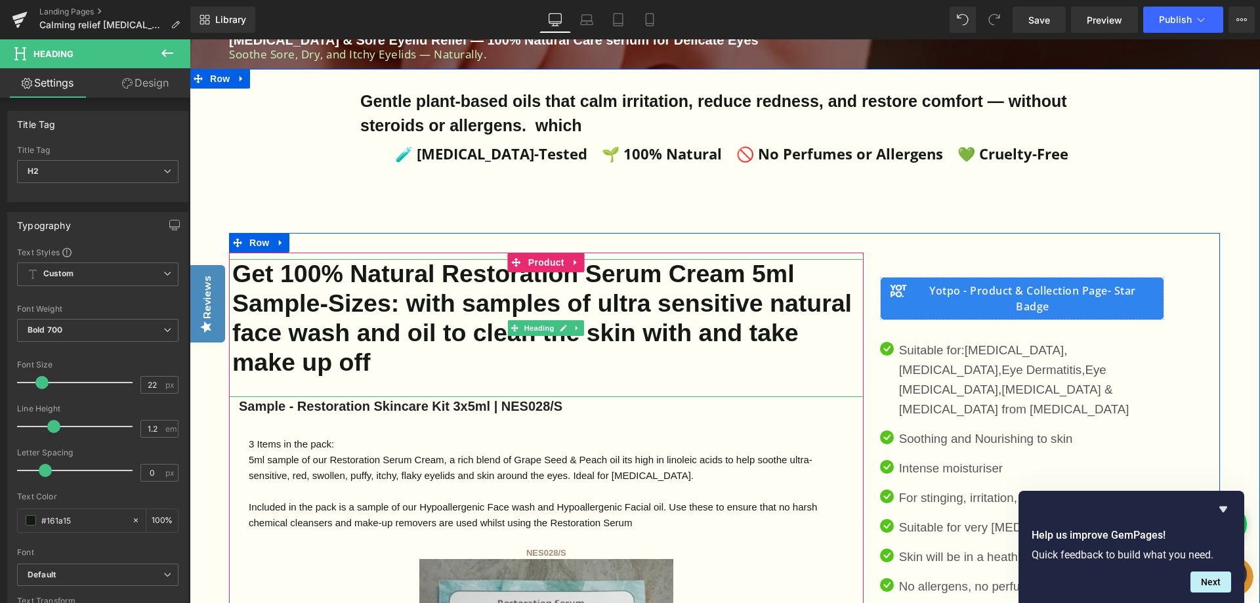
click at [432, 360] on h2 "Get 100% Natural Restoration Serum Cream 5ml Sample-Sizes: with samples of ultr…" at bounding box center [547, 318] width 631 height 118
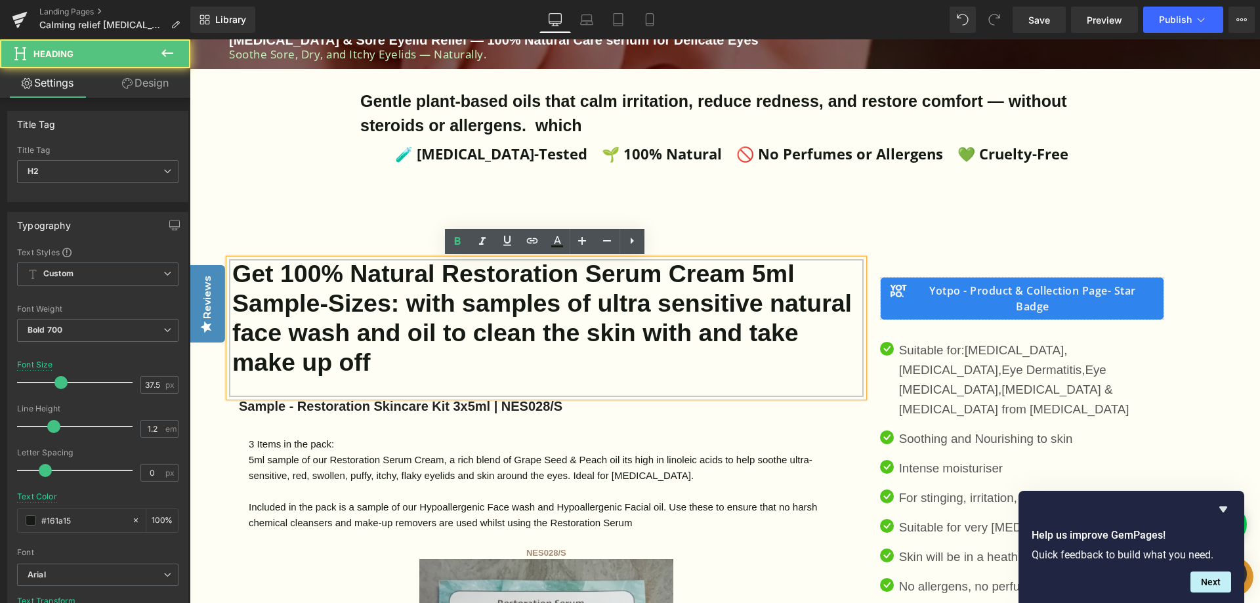
click at [432, 360] on h2 "Get 100% Natural Restoration Serum Cream 5ml Sample-Sizes: with samples of ultr…" at bounding box center [547, 318] width 631 height 118
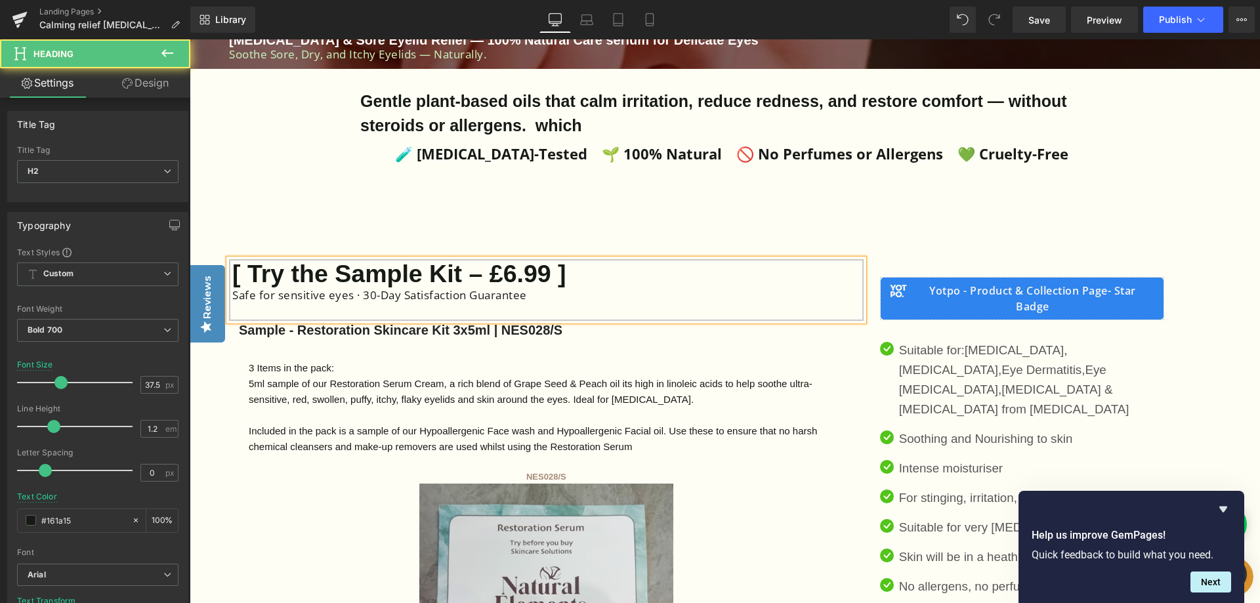
click at [634, 280] on h2 "[ Try the Sample Kit – £6.99 ]" at bounding box center [547, 274] width 631 height 30
click at [522, 274] on h2 "[ Try the Sample Kit – £6.99 ]" at bounding box center [547, 274] width 631 height 30
click at [529, 273] on h2 "[ Try the Sample Kit – £6.99 ]" at bounding box center [547, 274] width 631 height 30
click at [397, 295] on div "Safe for sensitive eyes · 30-Day Satisfaction Guarantee" at bounding box center [547, 295] width 631 height 13
click at [536, 299] on div "Safe for sensitive eyes · 100% Satisfaction Guarantee" at bounding box center [547, 295] width 631 height 13
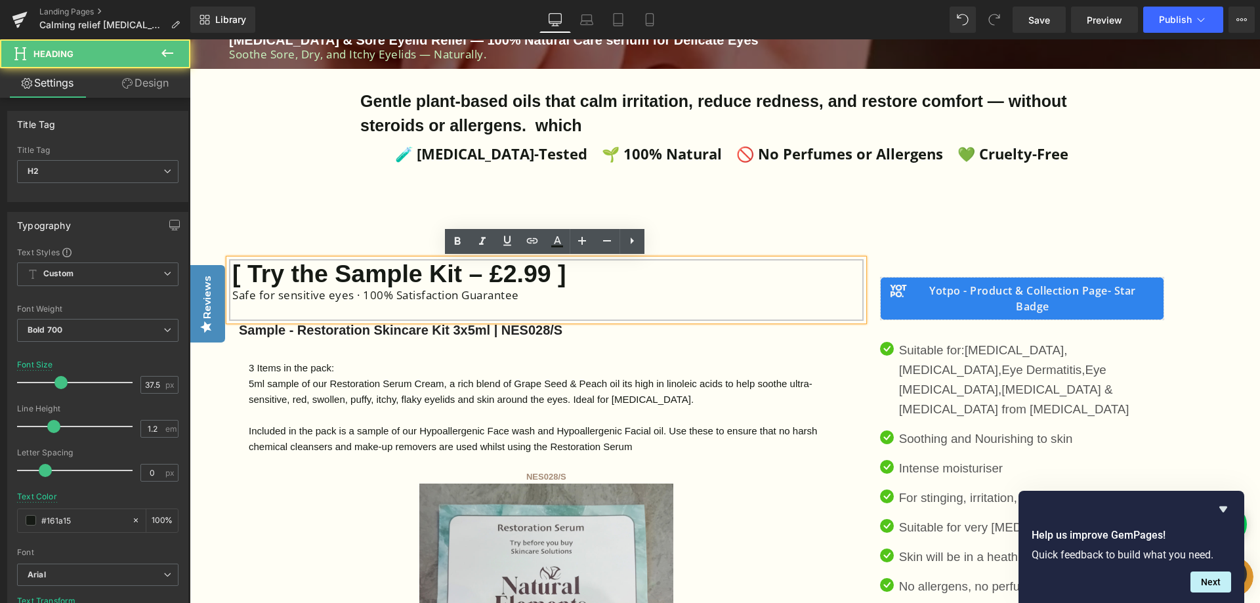
click at [230, 294] on div "[ Try the Sample Kit – £2.99 ] Safe for sensitive eyes · 100% Satisfaction Guar…" at bounding box center [546, 290] width 635 height 62
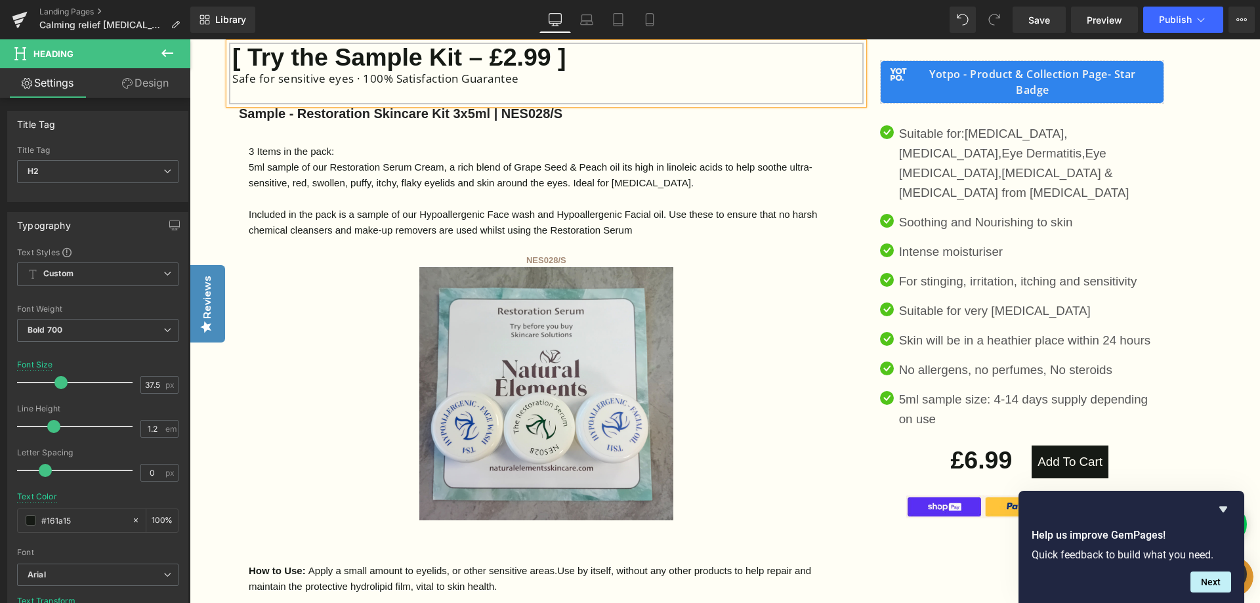
scroll to position [722, 0]
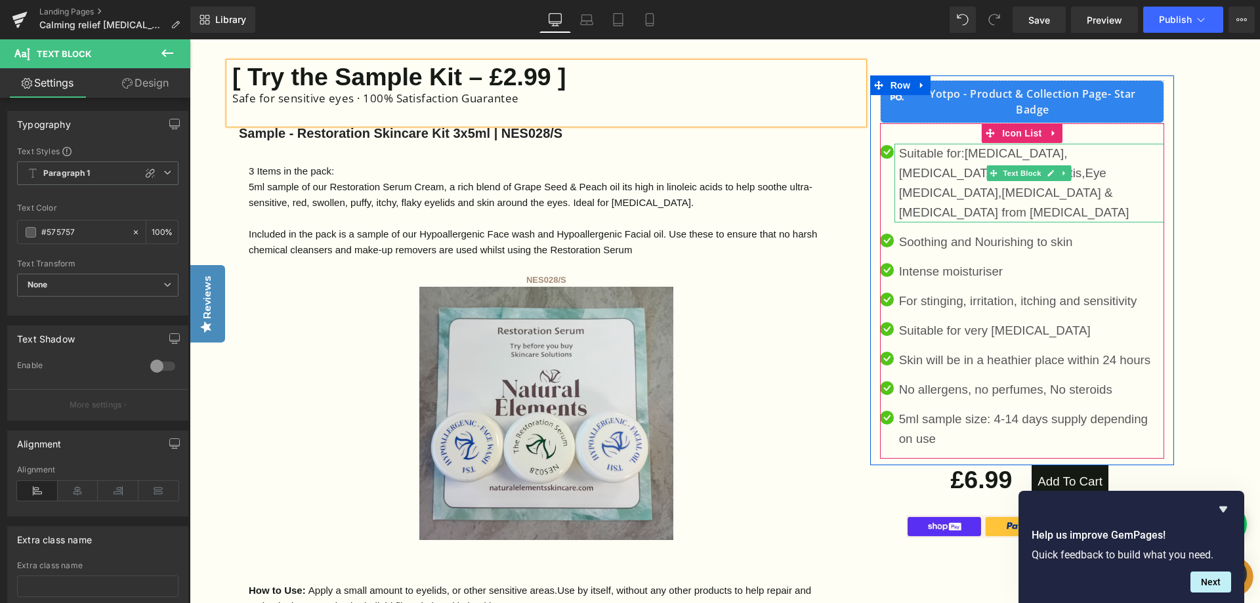
drag, startPoint x: 1118, startPoint y: 191, endPoint x: 896, endPoint y: 153, distance: 225.0
click at [896, 153] on div "Suitable for: [MEDICAL_DATA], [MEDICAL_DATA], Eye Dermatitis, Eye [MEDICAL_DATA…" at bounding box center [1029, 183] width 270 height 79
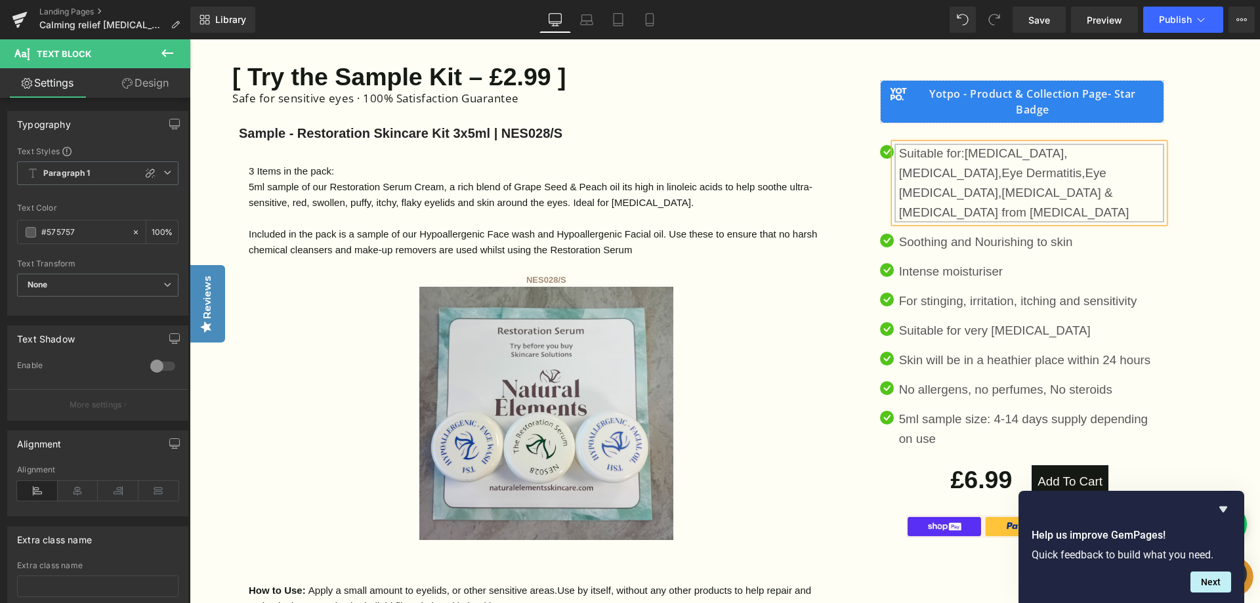
click at [1122, 203] on p "[MEDICAL_DATA] from [MEDICAL_DATA]" at bounding box center [1031, 213] width 265 height 20
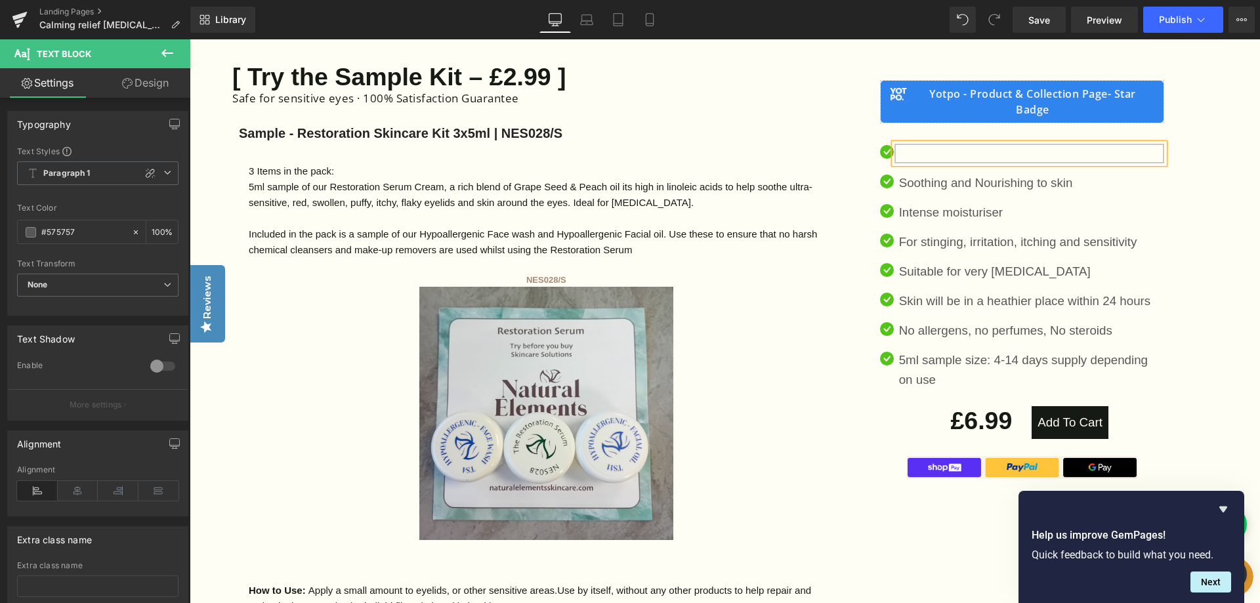
click at [914, 150] on p at bounding box center [1031, 154] width 265 height 20
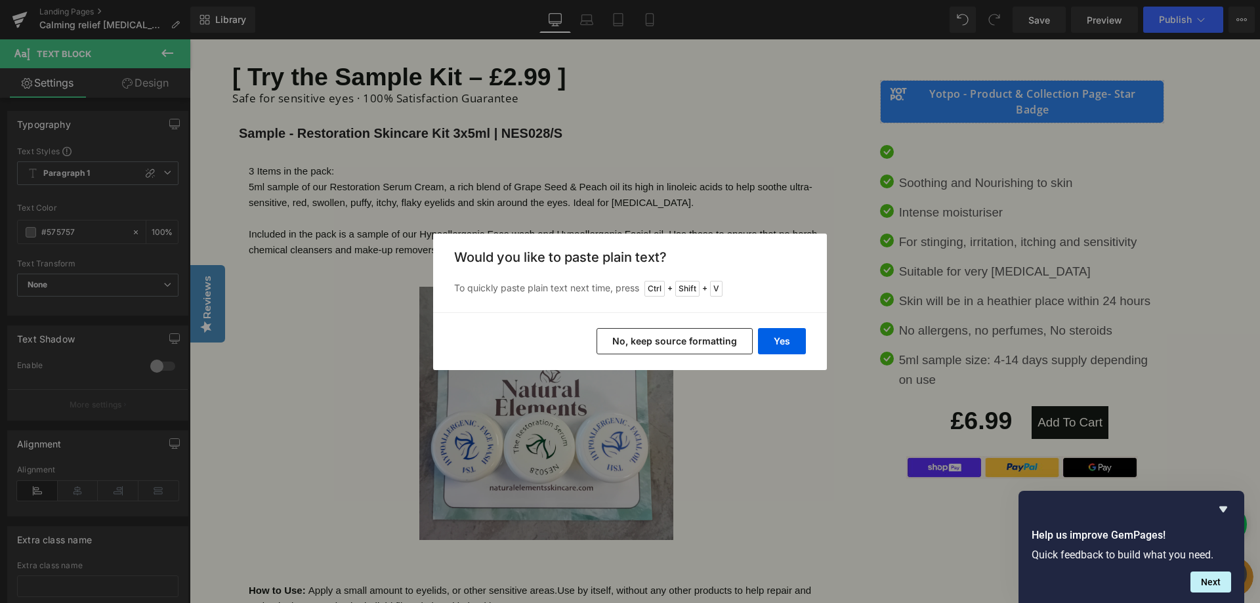
click at [651, 343] on button "No, keep source formatting" at bounding box center [675, 341] width 156 height 26
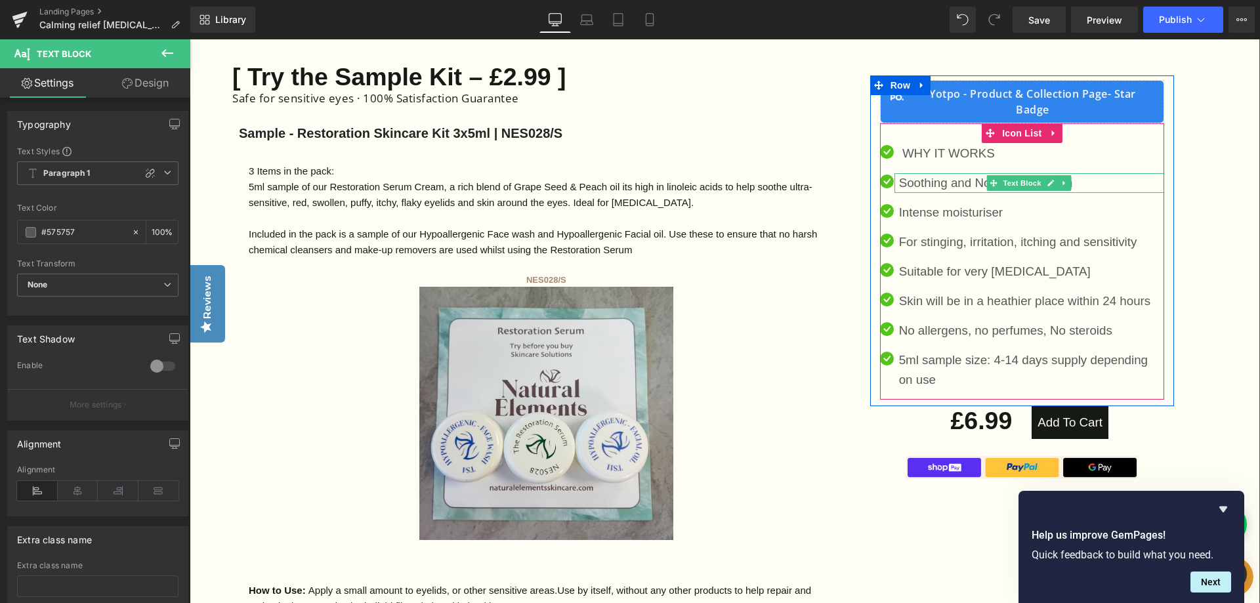
click at [1081, 181] on p "Soothing and Nourishing to skin" at bounding box center [1031, 183] width 265 height 20
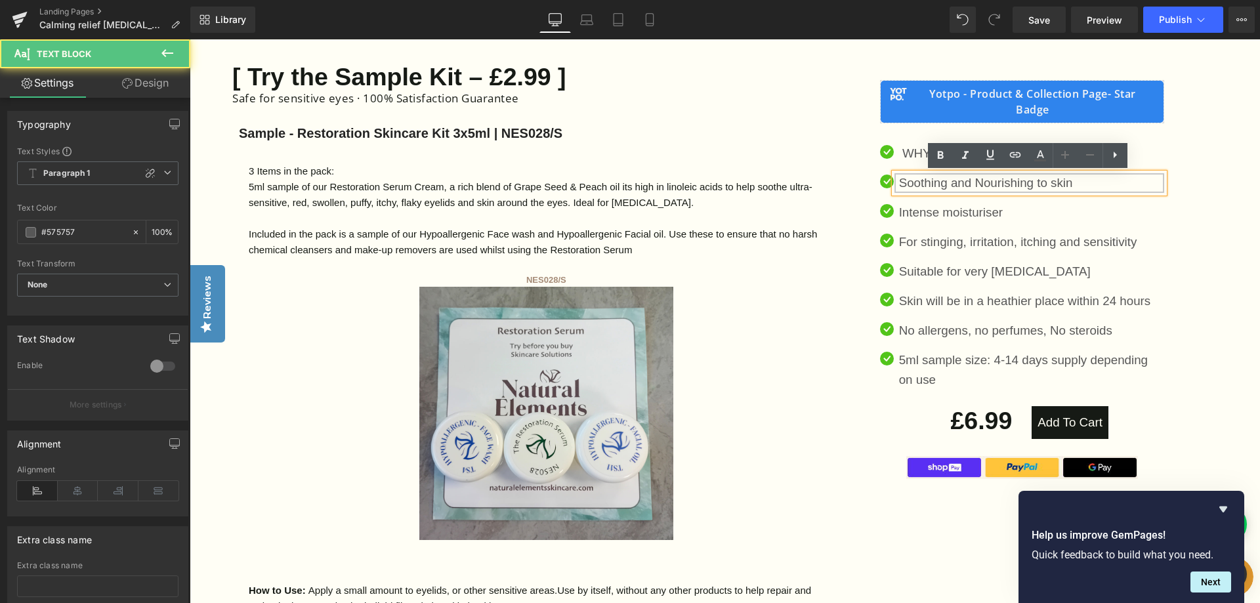
click at [1079, 180] on p "Soothing and Nourishing to skin" at bounding box center [1031, 183] width 265 height 20
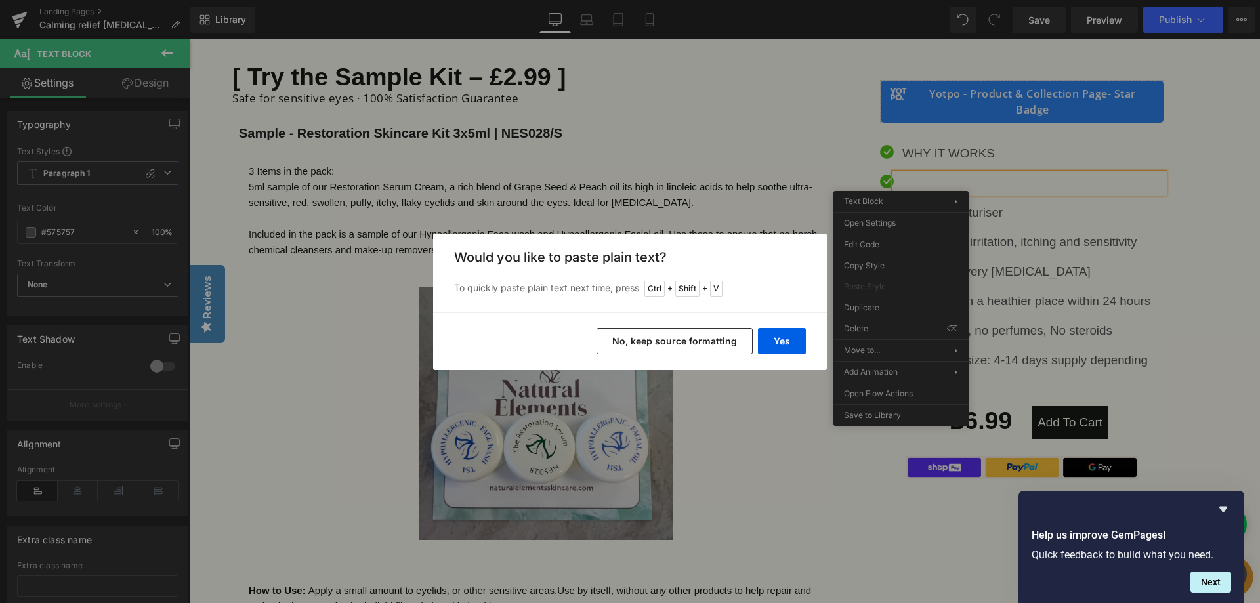
click at [690, 337] on button "No, keep source formatting" at bounding box center [675, 341] width 156 height 26
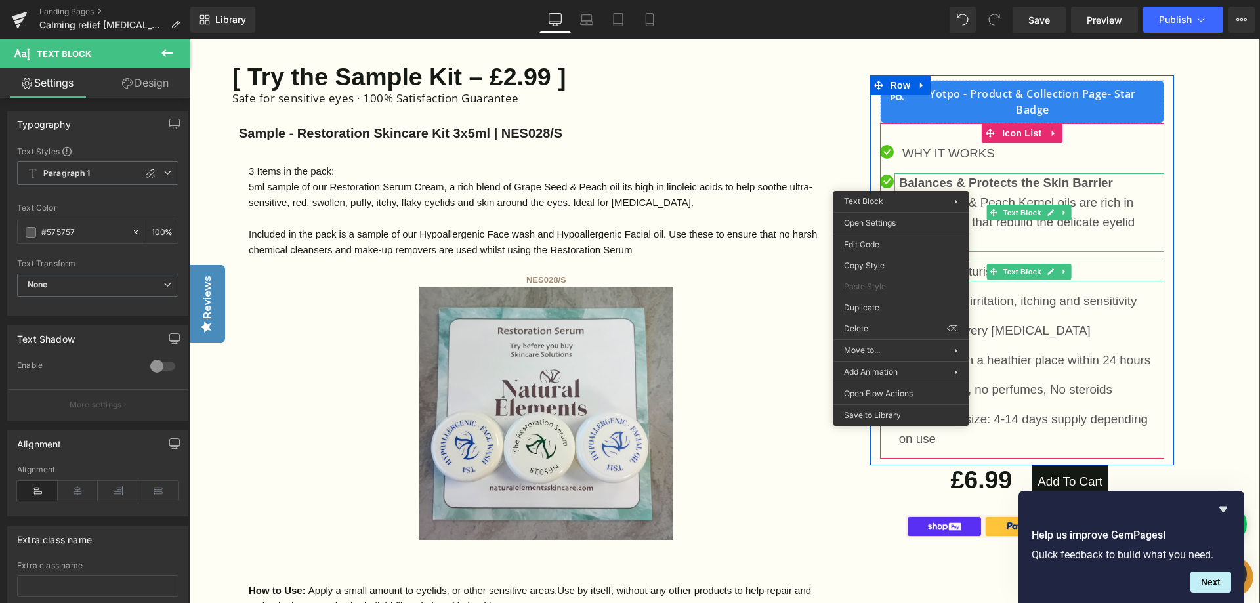
click at [1095, 272] on p "Intense moisturiser" at bounding box center [1031, 272] width 265 height 20
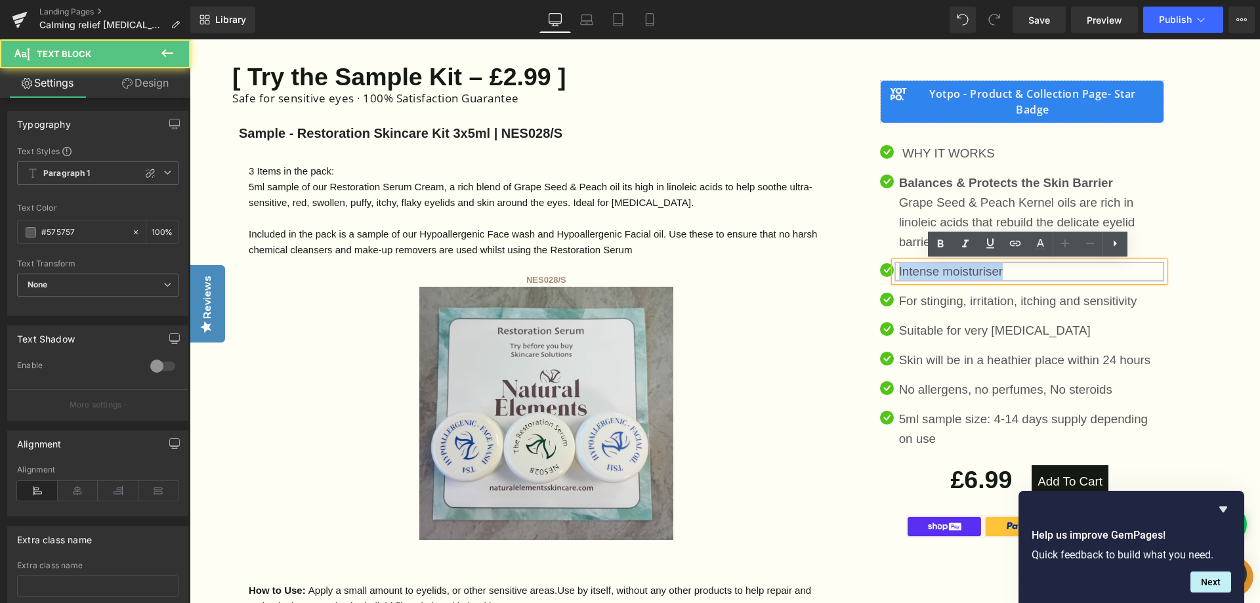
drag, startPoint x: 1008, startPoint y: 273, endPoint x: 864, endPoint y: 273, distance: 143.7
click at [864, 273] on div "Yotpo - Product & Collection Page - Star Badge Yotpo - Product & Collection Pag…" at bounding box center [1022, 307] width 317 height 503
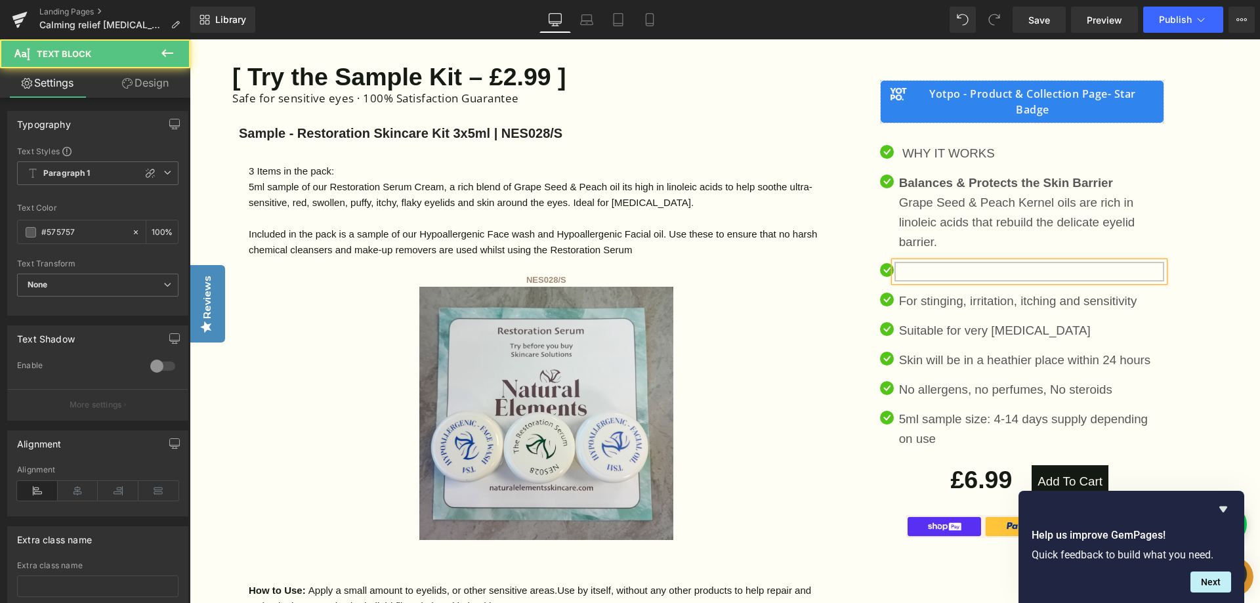
click at [908, 270] on p at bounding box center [1031, 272] width 265 height 20
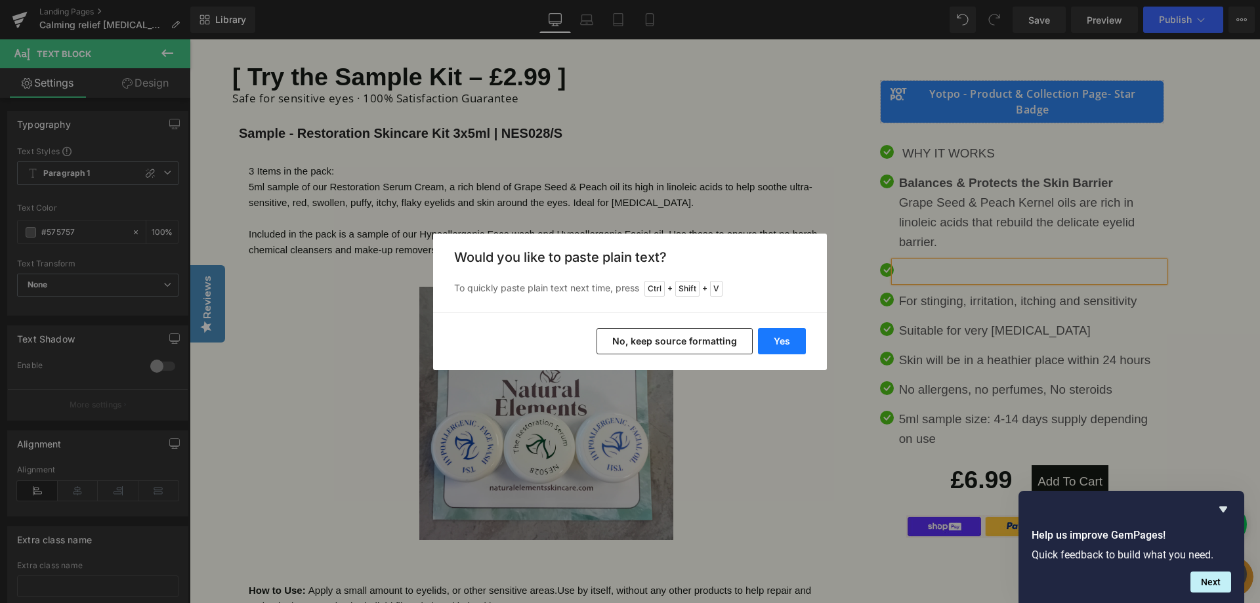
click at [796, 341] on button "Yes" at bounding box center [782, 341] width 48 height 26
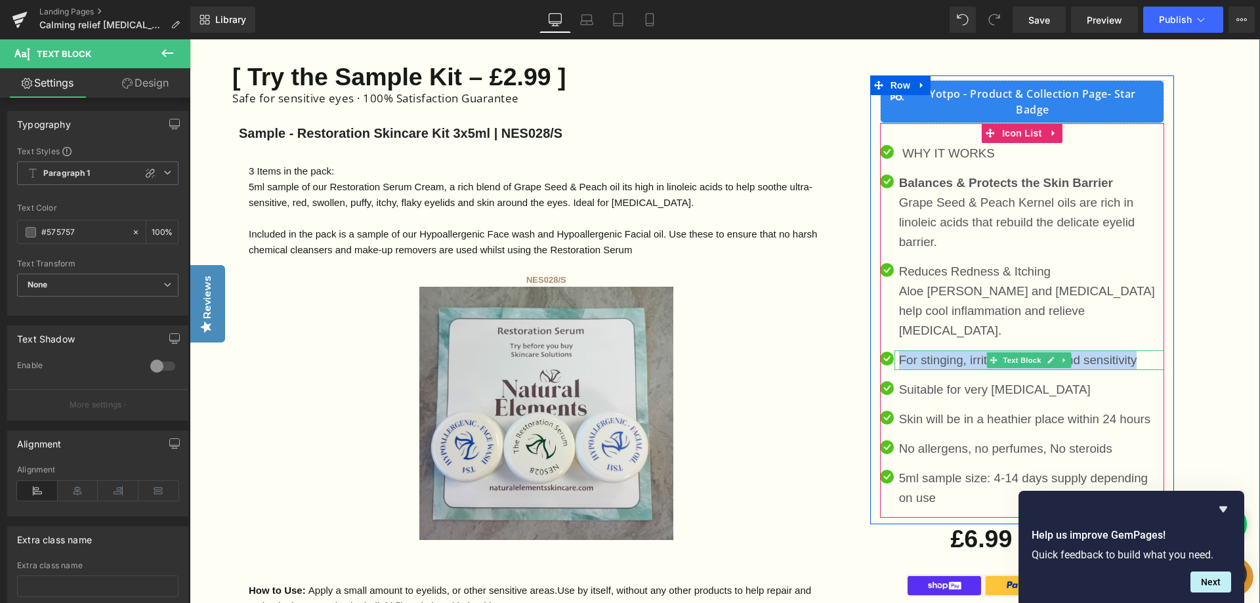
drag, startPoint x: 1139, startPoint y: 337, endPoint x: 898, endPoint y: 344, distance: 240.3
click at [899, 350] on p "For stinging, irritation, itching and sensitivity" at bounding box center [1031, 360] width 265 height 20
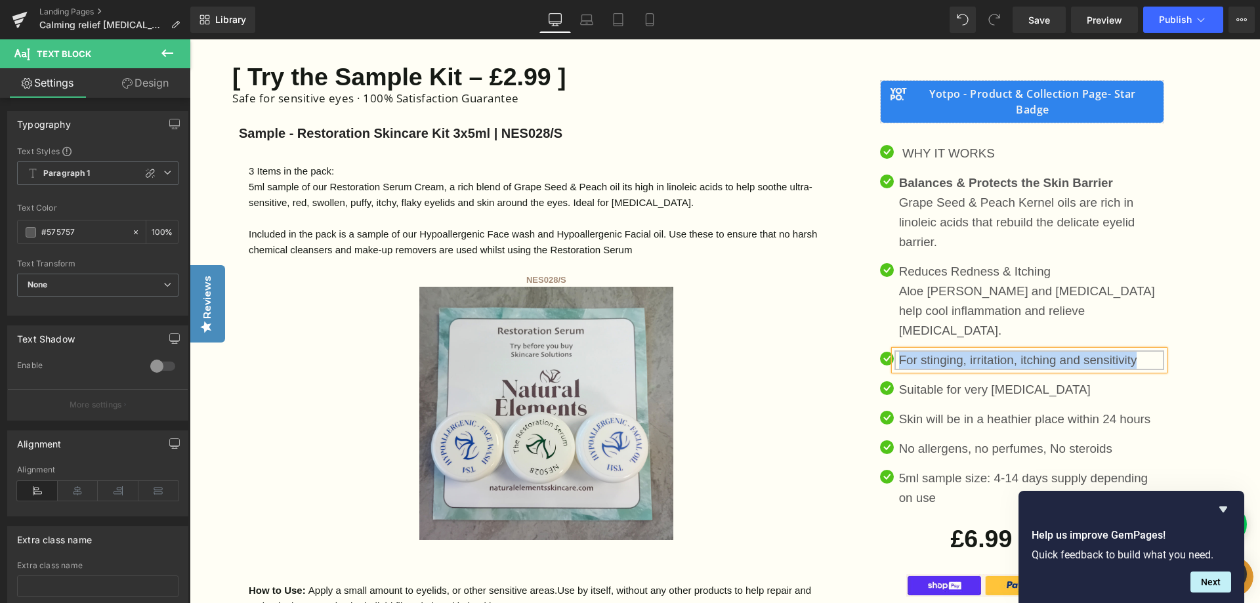
click at [1153, 350] on p "For stinging, irritation, itching and sensitivity" at bounding box center [1031, 360] width 265 height 20
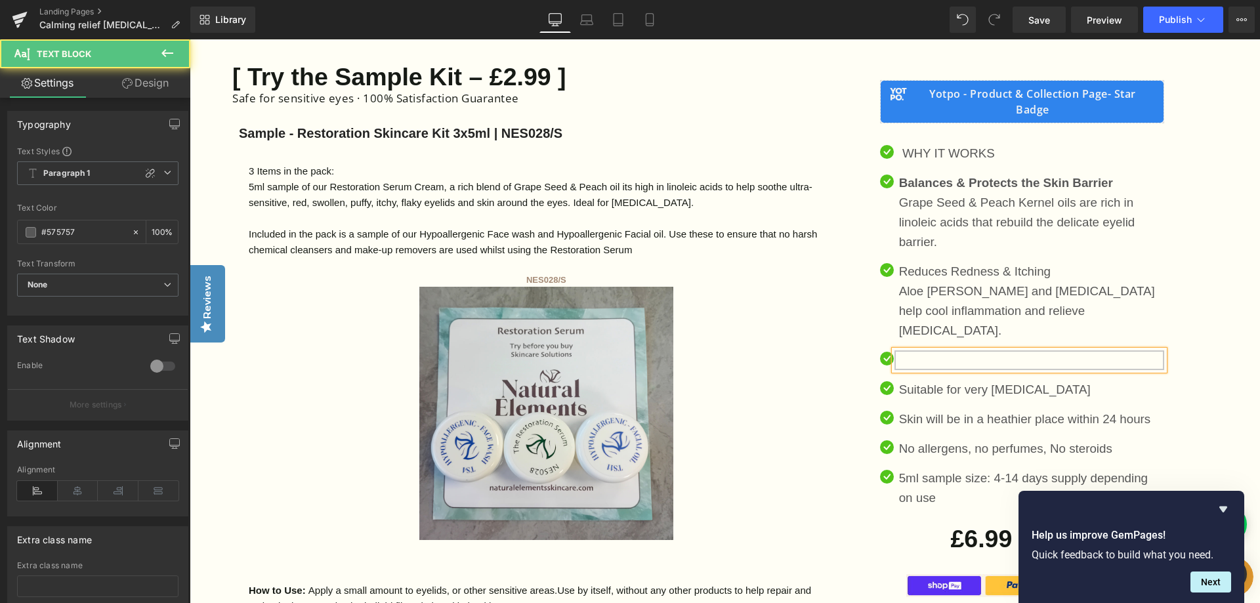
click at [910, 350] on p at bounding box center [1031, 360] width 265 height 20
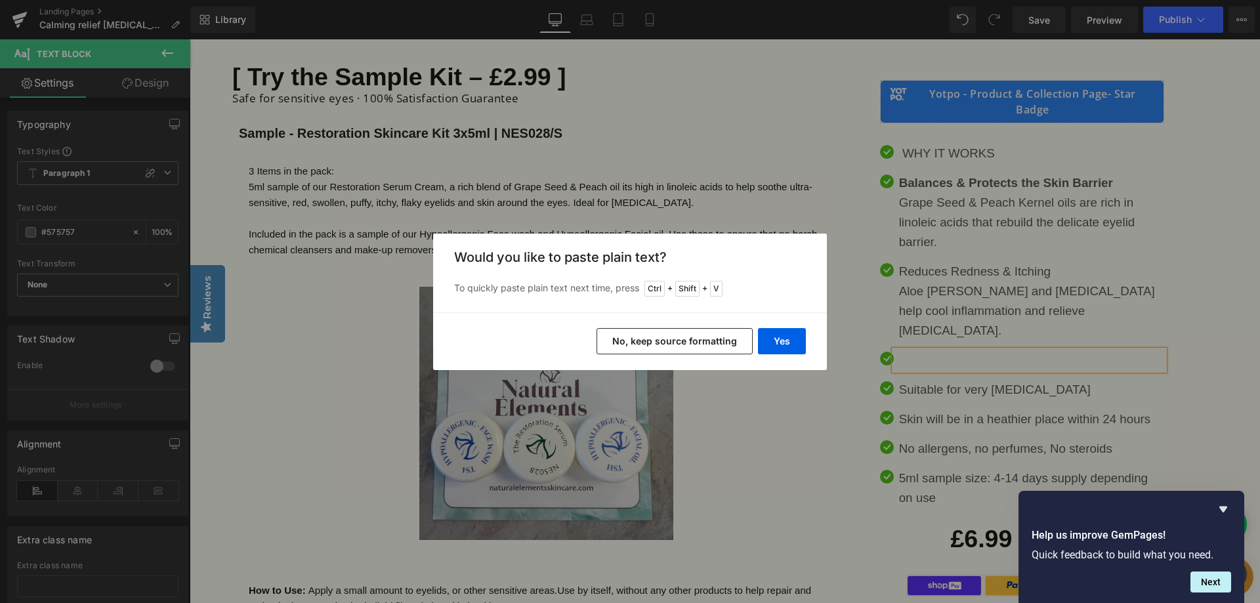
click at [694, 337] on button "No, keep source formatting" at bounding box center [675, 341] width 156 height 26
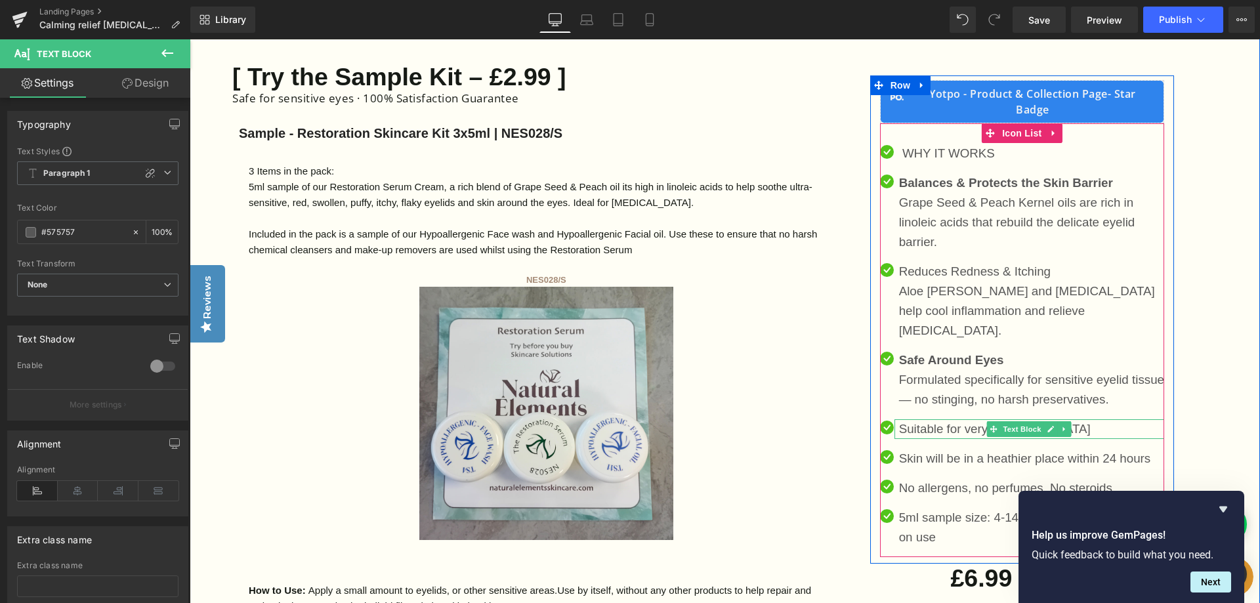
click at [1078, 419] on p "Suitable for very [MEDICAL_DATA]" at bounding box center [1031, 429] width 265 height 20
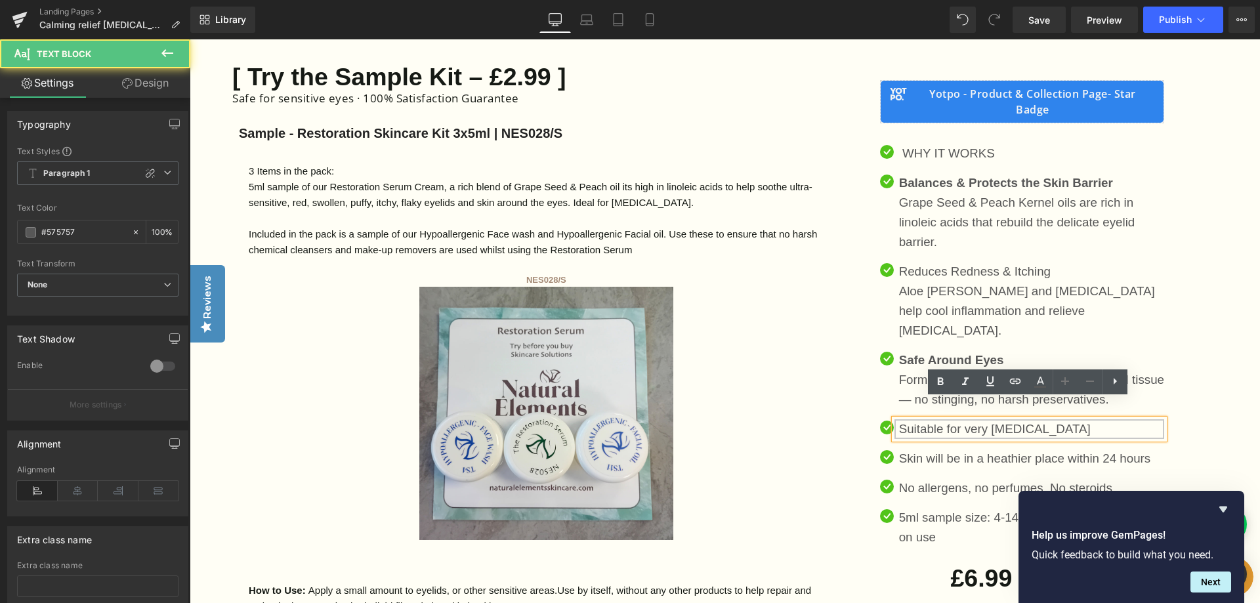
click at [1068, 419] on p "Suitable for very [MEDICAL_DATA]" at bounding box center [1031, 429] width 265 height 20
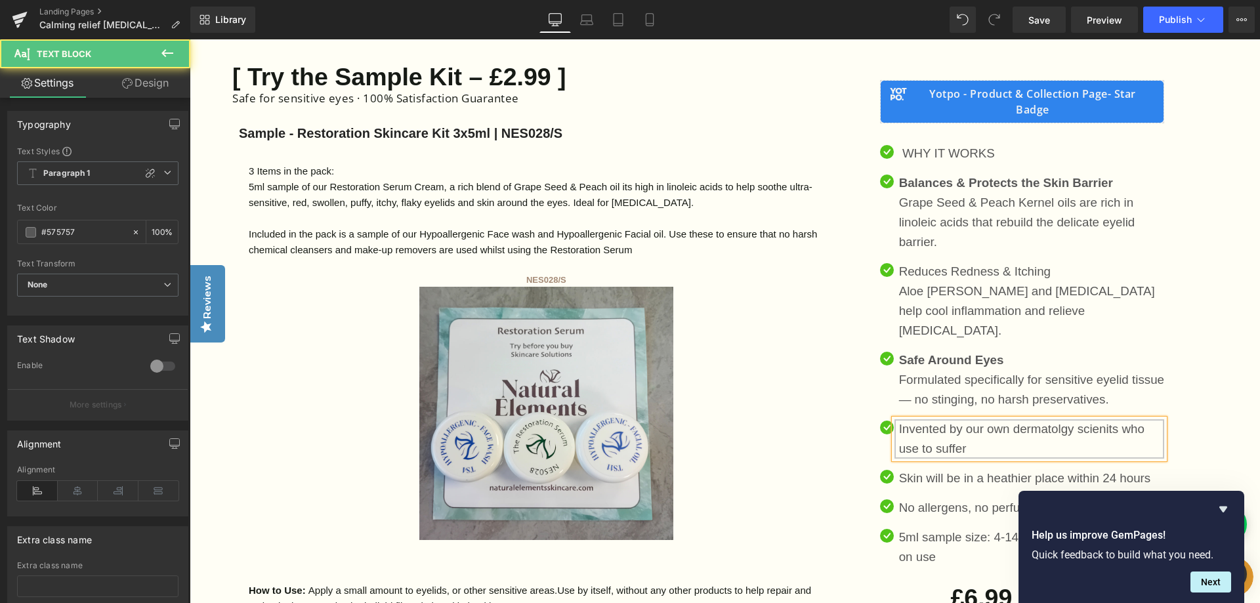
click at [1009, 419] on p "Invented by our own dermatolgy scienits who use to suffer" at bounding box center [1031, 438] width 265 height 39
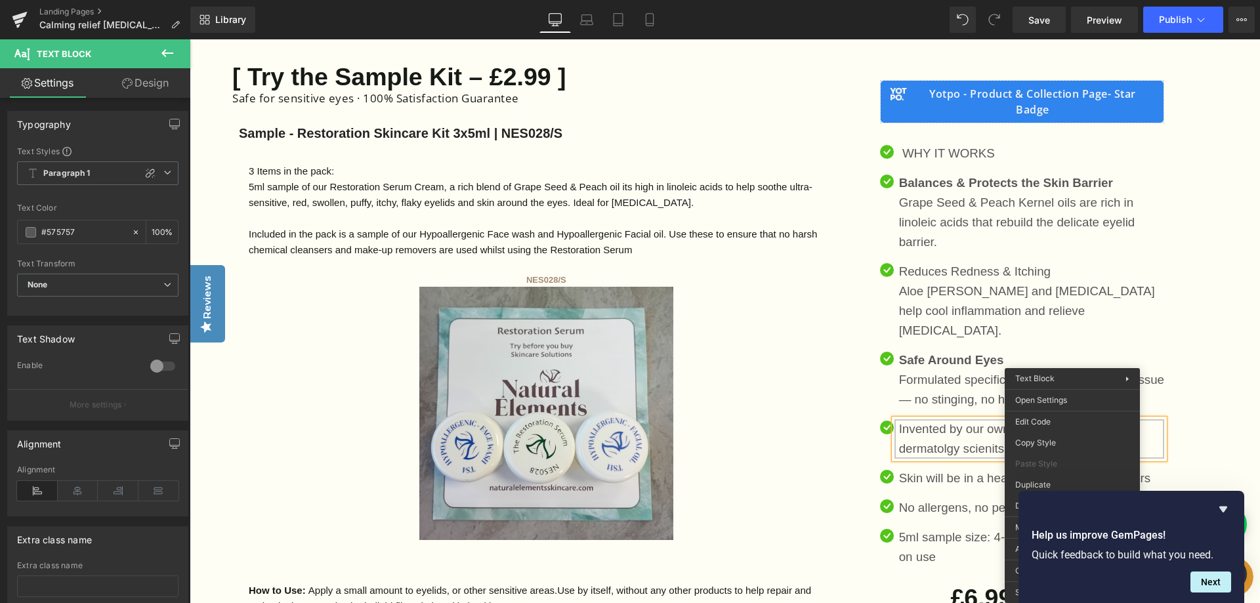
click at [1150, 419] on p "Invented by our own 20 years experanced dermatolgy scienits who use to suffer" at bounding box center [1031, 438] width 265 height 39
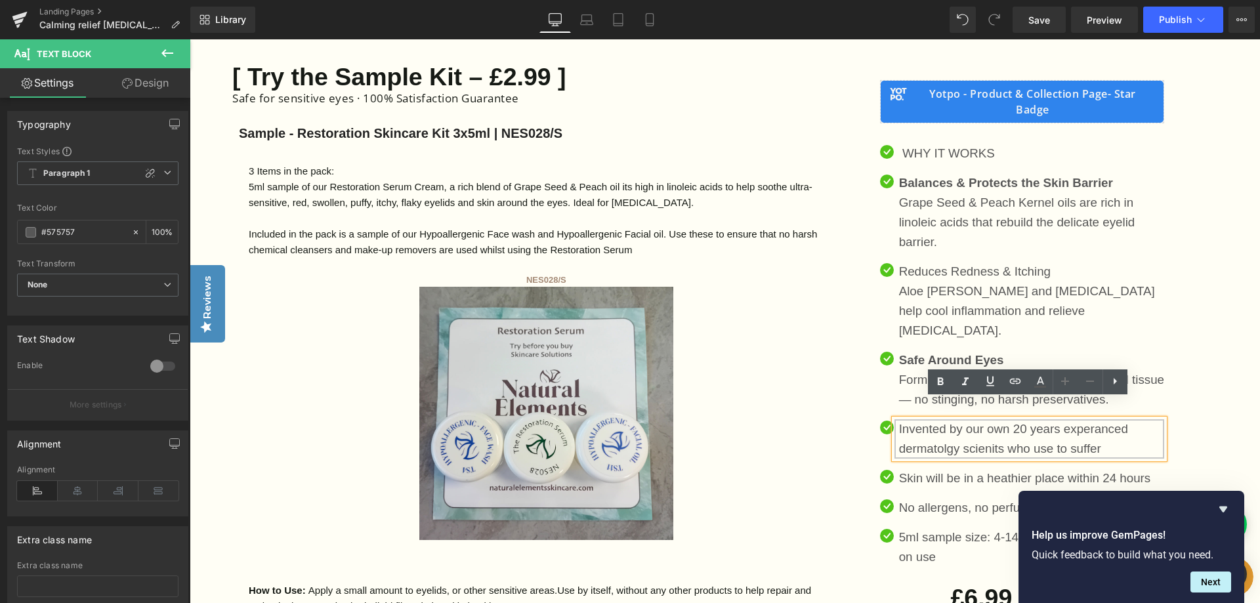
click at [1131, 419] on p "Invented by our own 20 years experanced dermatolgy scienits who use to suffer" at bounding box center [1031, 438] width 265 height 39
click at [1132, 419] on p "Invented by our own 20 years experanced dermatolgy scienits who use to suffer" at bounding box center [1031, 438] width 265 height 39
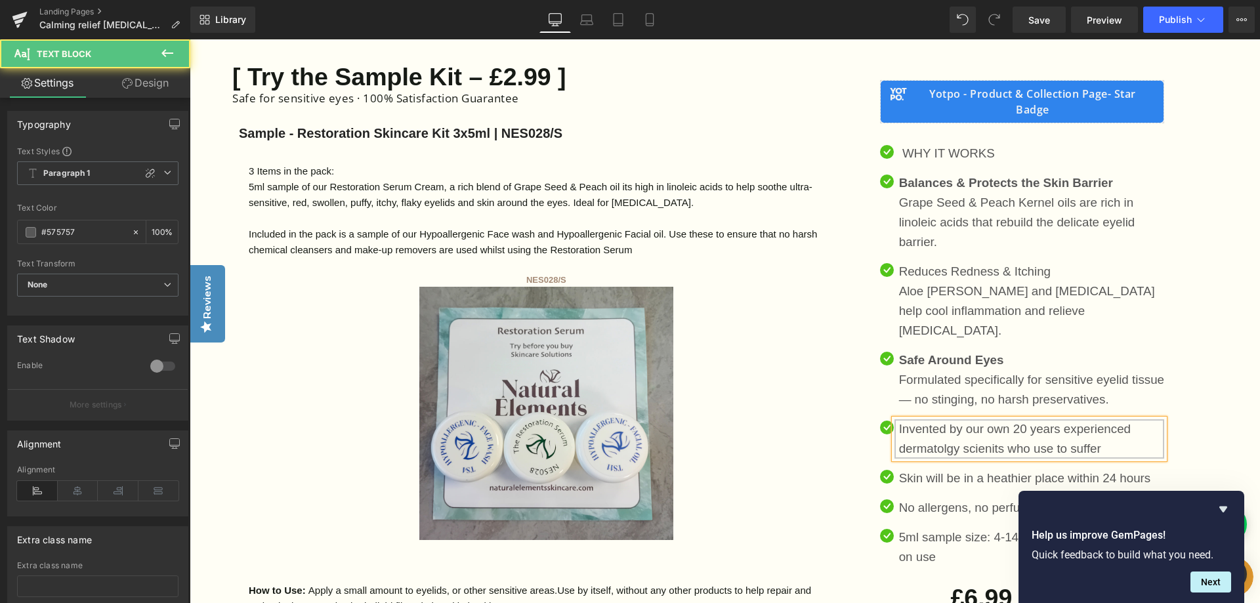
click at [957, 430] on p "Invented by our own 20 years experienced dermatolgy scienits who use to suffer" at bounding box center [1031, 438] width 265 height 39
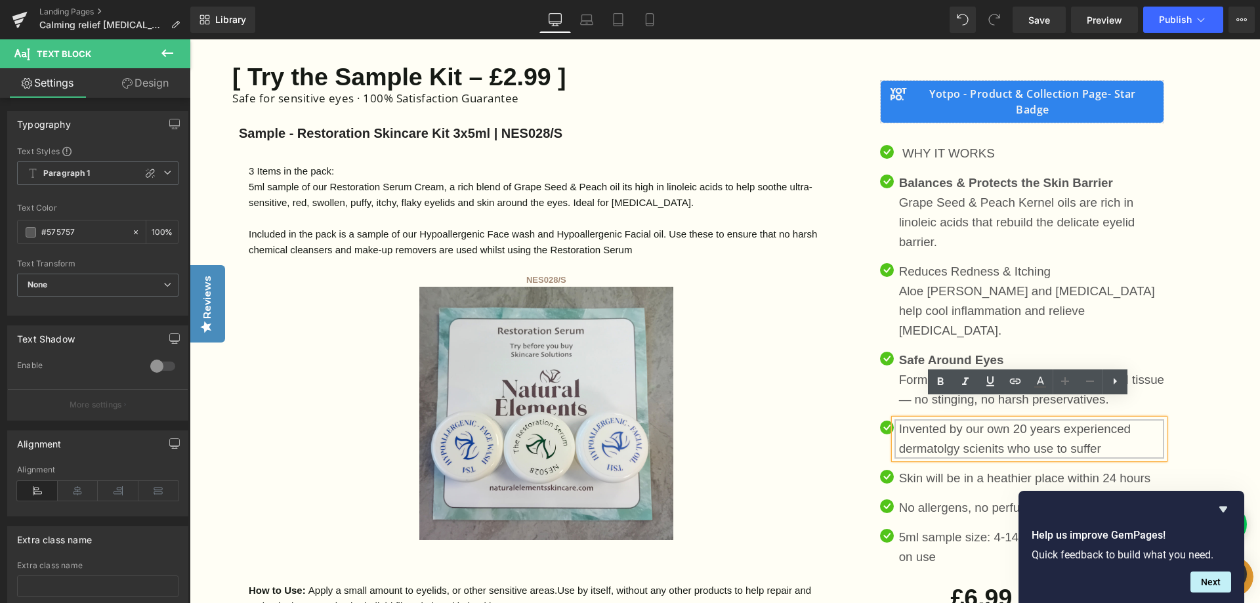
click at [945, 430] on p "Invented by our own 20 years experienced dermatolgy scienits who use to suffer" at bounding box center [1031, 438] width 265 height 39
click at [957, 428] on p "Invented by our own 20 years experienced dermatolology scienits who use to suff…" at bounding box center [1031, 438] width 265 height 39
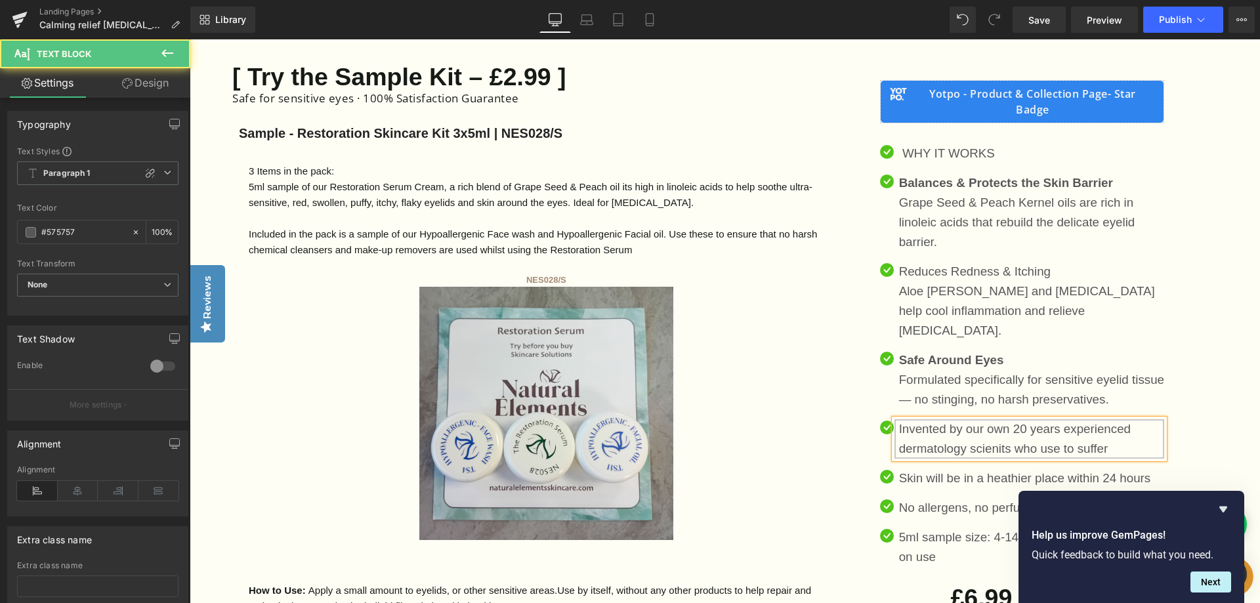
click at [1012, 429] on p "Invented by our own 20 years experienced dermatology scienits who use to suffer" at bounding box center [1031, 438] width 265 height 39
click at [1121, 429] on p "Invented by our own 20 years experienced dermatology scientist who use to suffer" at bounding box center [1031, 438] width 265 height 39
click at [1076, 430] on p "Invented by our own 20 years experienced dermatology scientist who use to suffer" at bounding box center [1031, 438] width 265 height 39
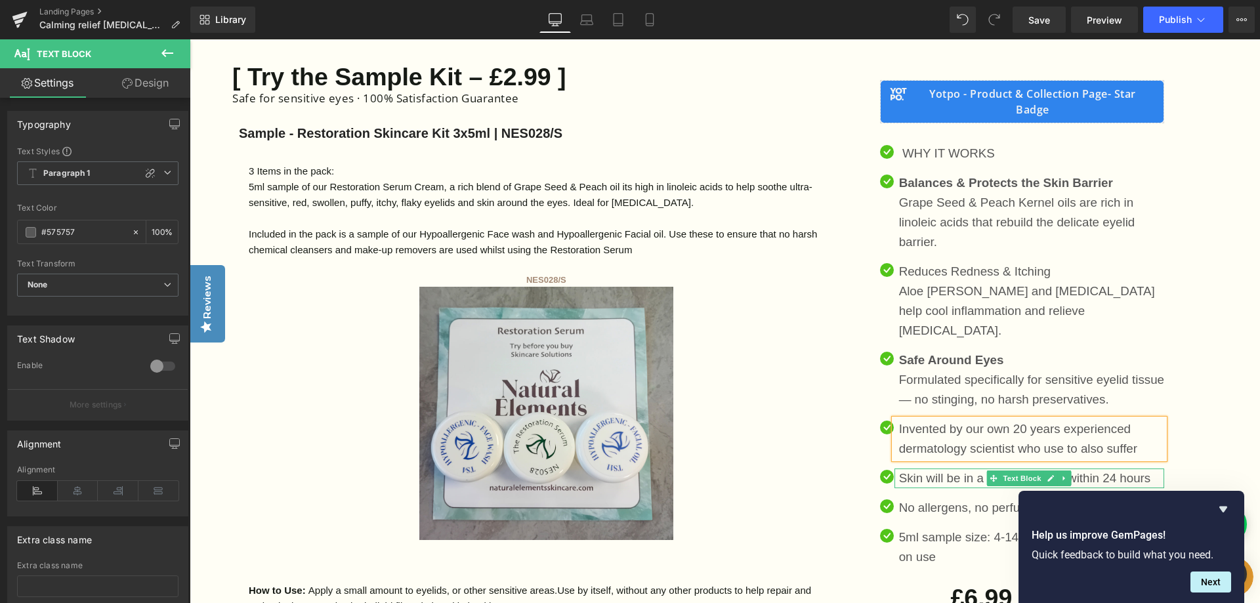
click at [1154, 469] on p "Skin will be in a heathier place within 24 hours" at bounding box center [1031, 479] width 265 height 20
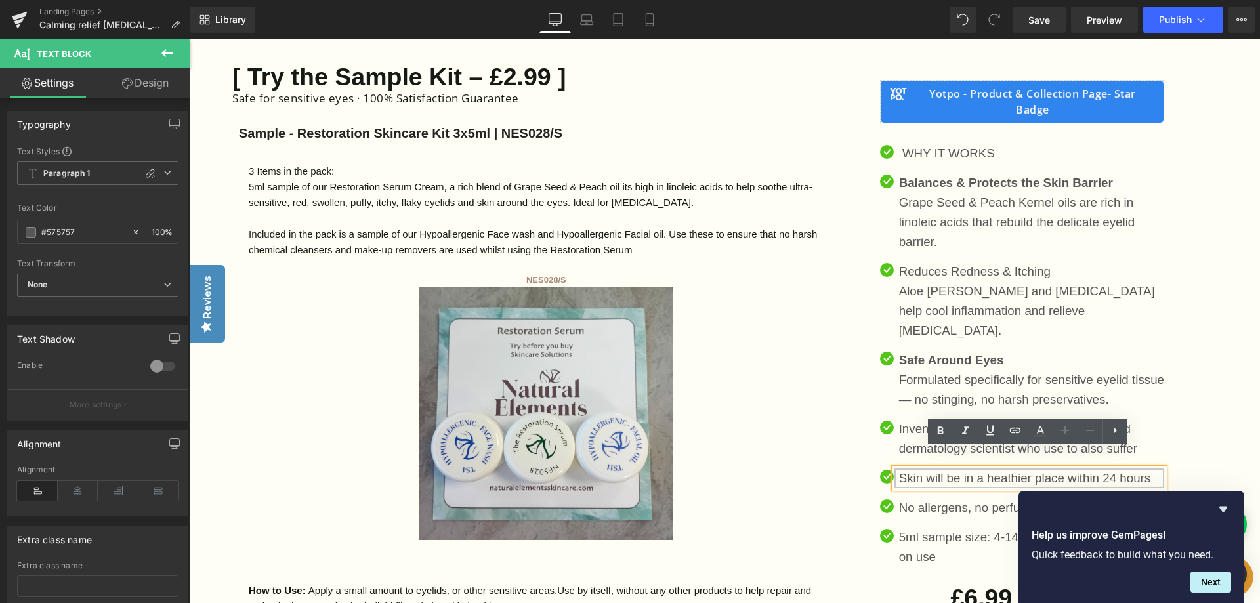
drag, startPoint x: 1150, startPoint y: 457, endPoint x: 891, endPoint y: 456, distance: 259.2
click at [894, 469] on div "Skin will be in a heathier place within 24 hours" at bounding box center [1029, 479] width 270 height 20
click at [1142, 469] on p "Skin will be in a heathier place within 24 hours" at bounding box center [1031, 479] width 265 height 20
click at [1146, 469] on p "Skin will be in a heathier place within 24 hours" at bounding box center [1031, 479] width 265 height 20
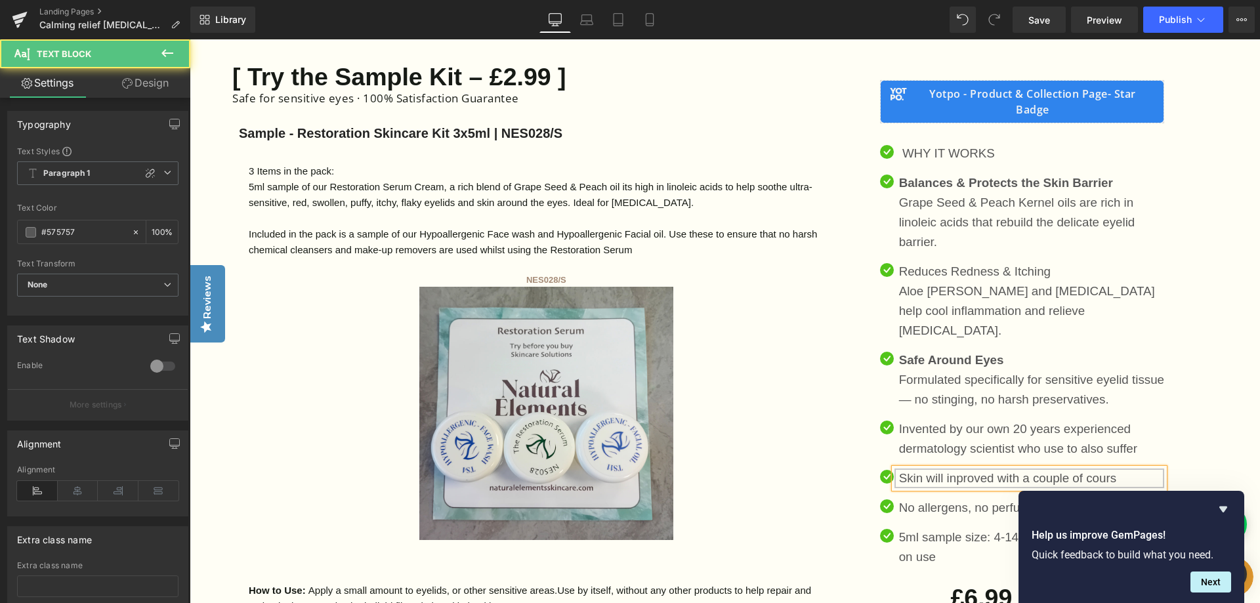
click at [1114, 469] on p "Skin will inproved with a couple of cours" at bounding box center [1031, 479] width 265 height 20
click at [1017, 469] on p "Skin will inproved with a couple of cours" at bounding box center [1031, 479] width 265 height 20
click at [993, 469] on p "Skin will inproved within a couple of cours" at bounding box center [1031, 479] width 265 height 20
click at [953, 469] on p "Skin will inprove within a couple of cours" at bounding box center [1031, 479] width 265 height 20
click at [1119, 469] on p "Skin will improve within a couple of cours" at bounding box center [1031, 479] width 265 height 20
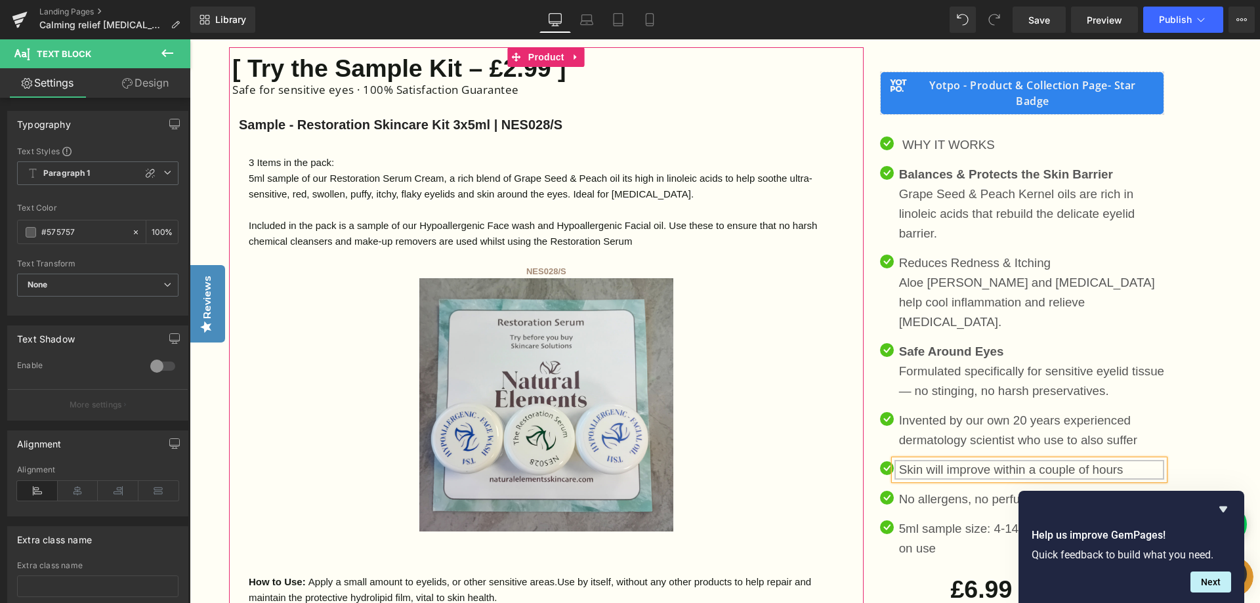
scroll to position [787, 0]
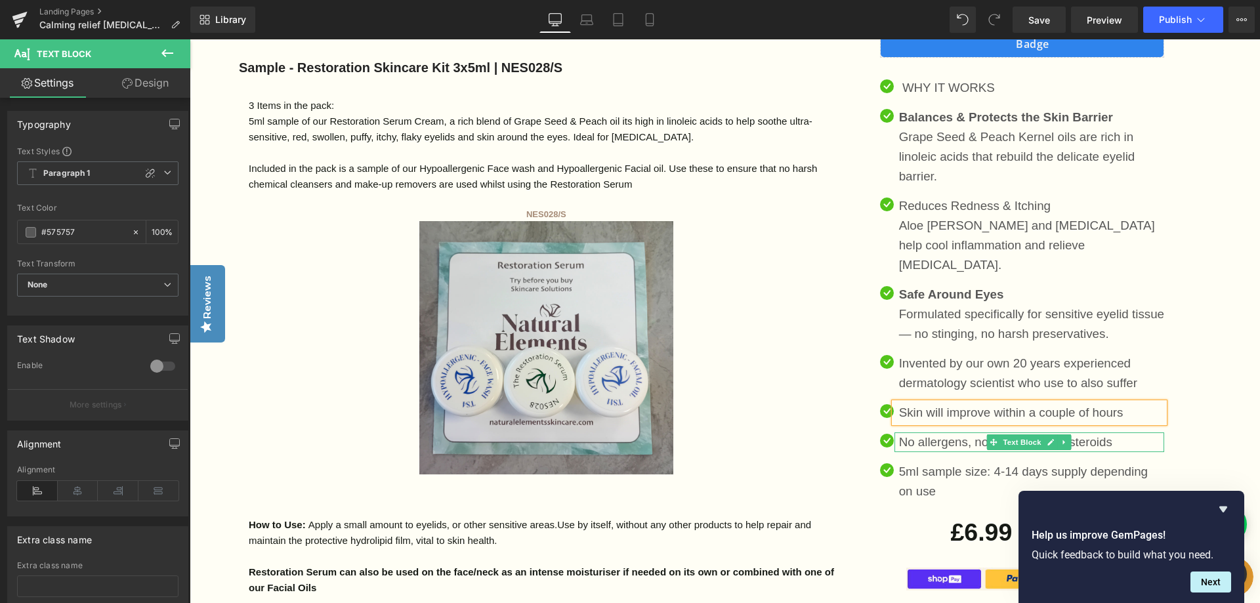
click at [1122, 432] on p "No allergens, no perfumes, No steroids" at bounding box center [1031, 442] width 265 height 20
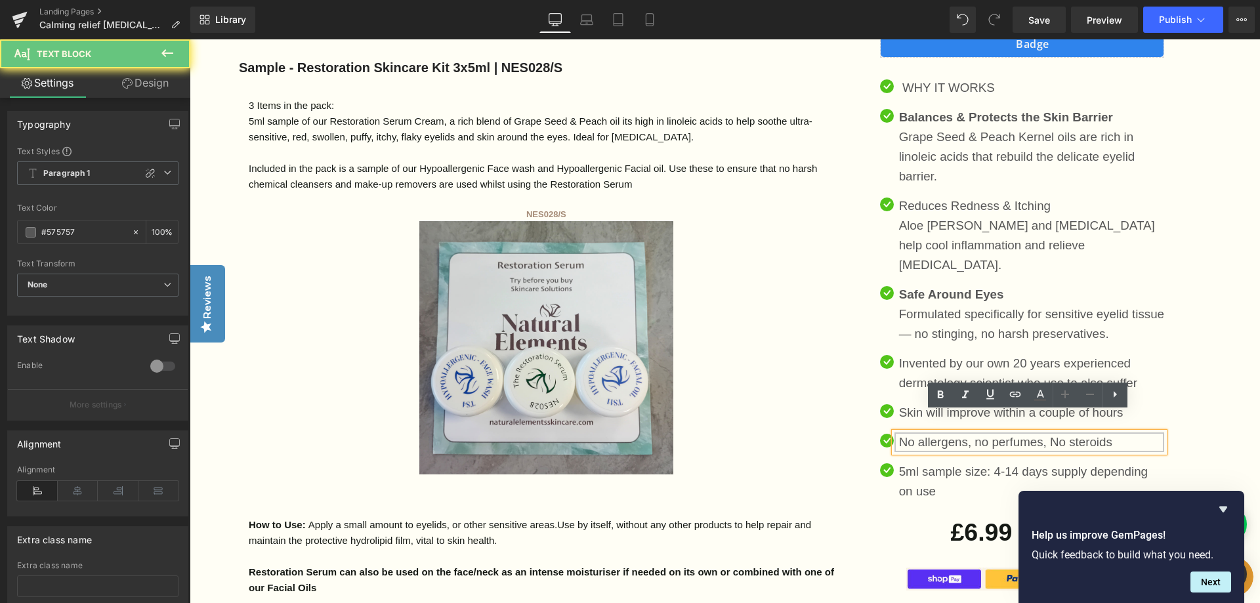
click at [1121, 432] on p "No allergens, no perfumes, No steroids" at bounding box center [1031, 442] width 265 height 20
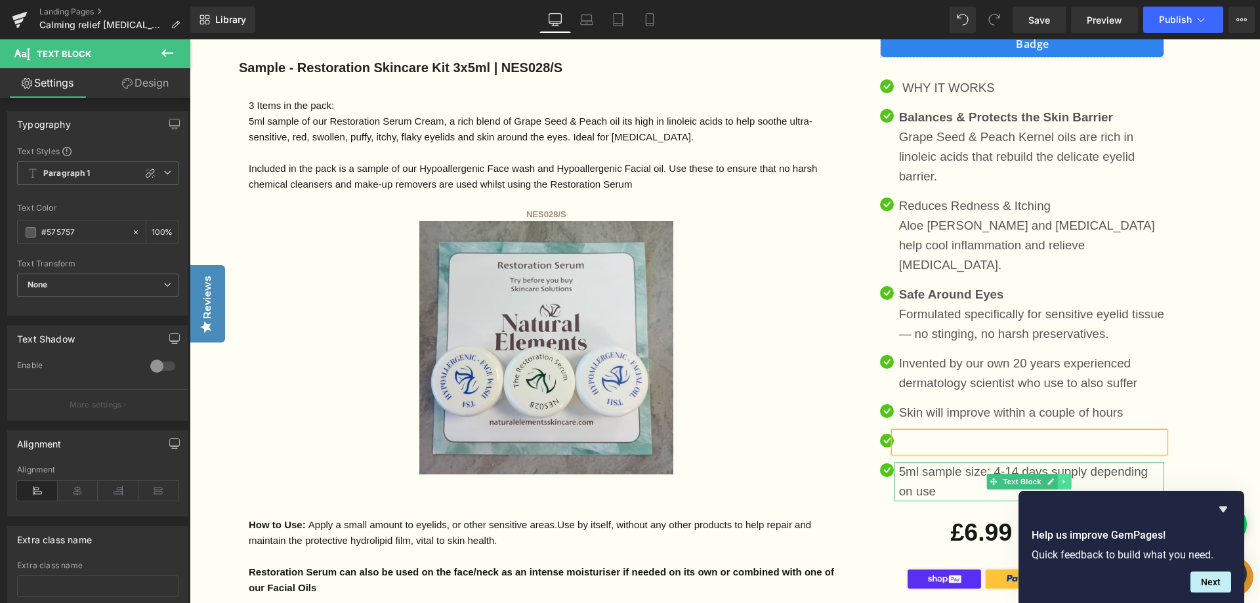
click at [1061, 478] on icon at bounding box center [1064, 482] width 7 height 8
click at [1074, 478] on icon at bounding box center [1071, 482] width 7 height 8
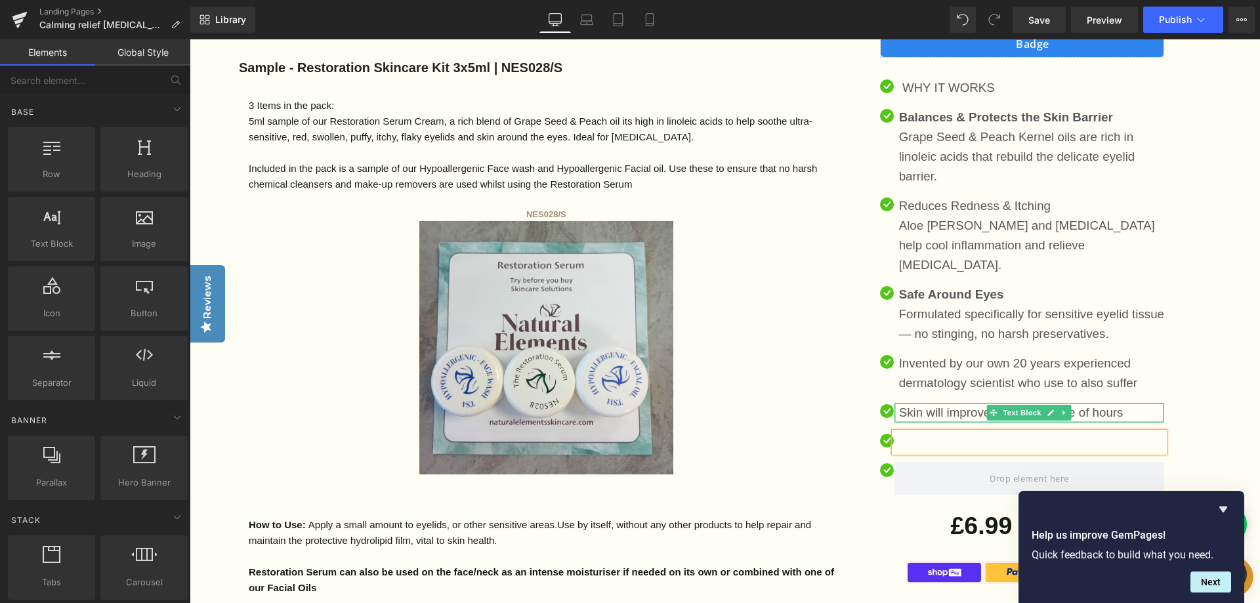
click at [1133, 403] on p "Skin will improve within a couple of hours" at bounding box center [1031, 413] width 265 height 20
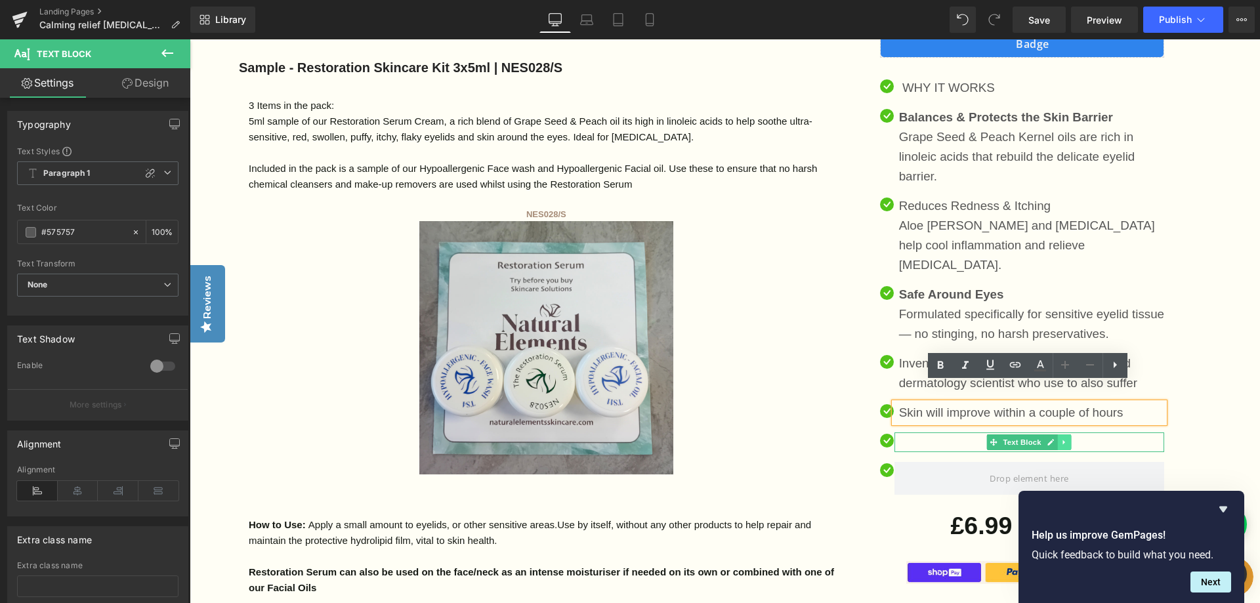
click at [1064, 438] on icon at bounding box center [1064, 442] width 7 height 8
click at [1070, 438] on icon at bounding box center [1071, 441] width 7 height 7
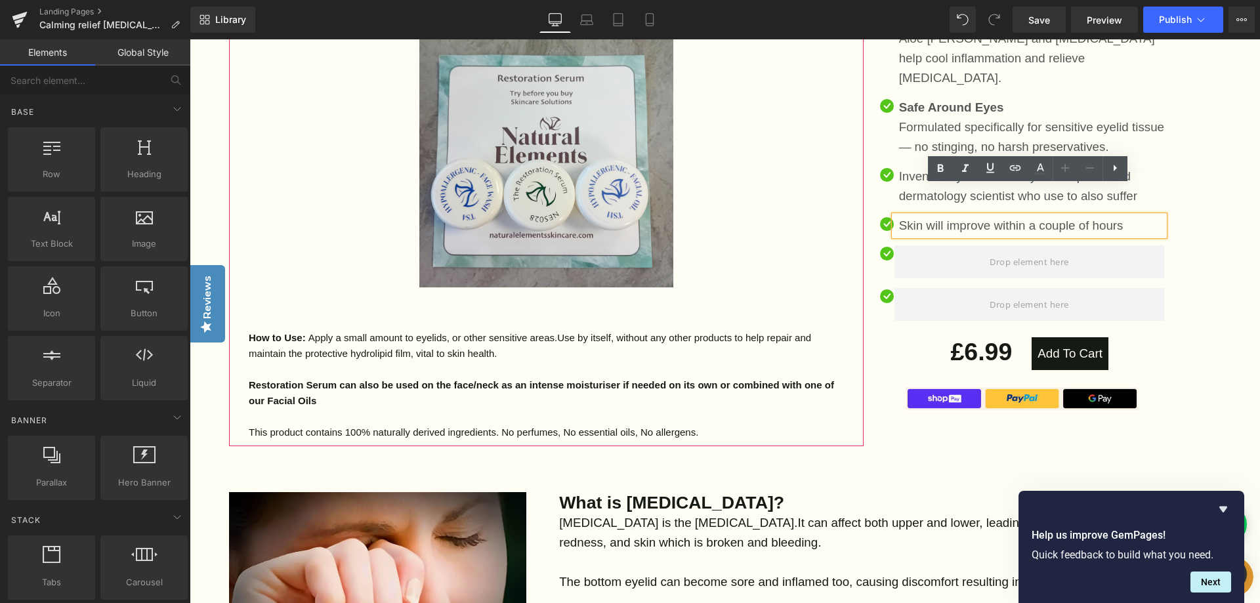
scroll to position [984, 0]
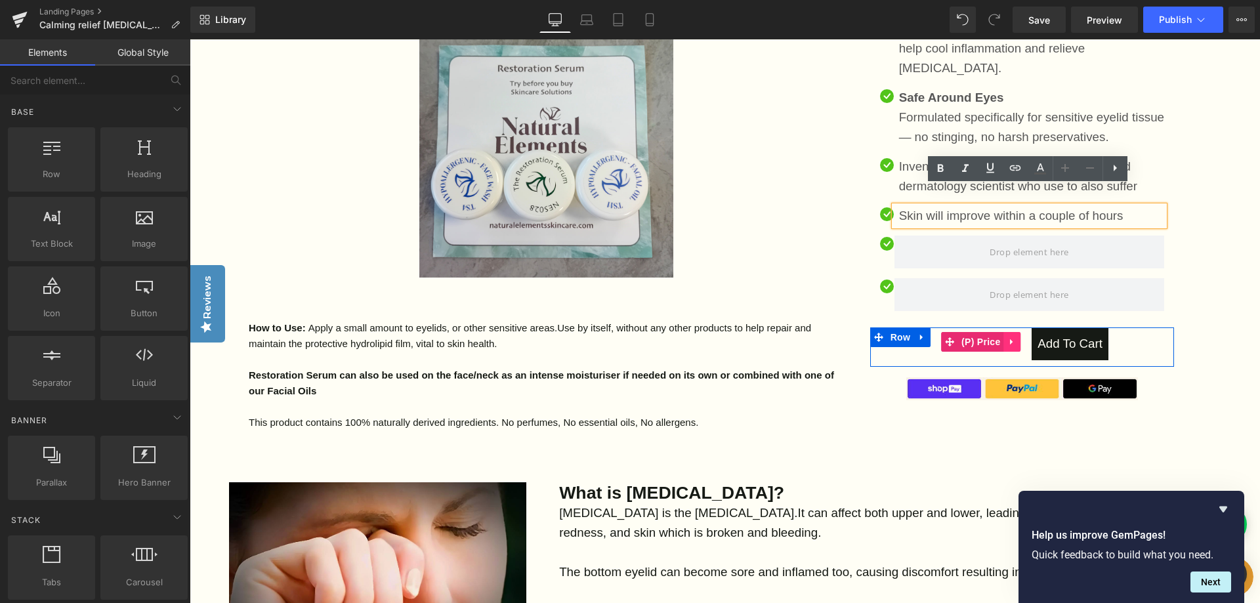
click at [1009, 337] on icon at bounding box center [1012, 342] width 9 height 10
click at [1154, 327] on div "Add To Cart" at bounding box center [1098, 343] width 133 height 33
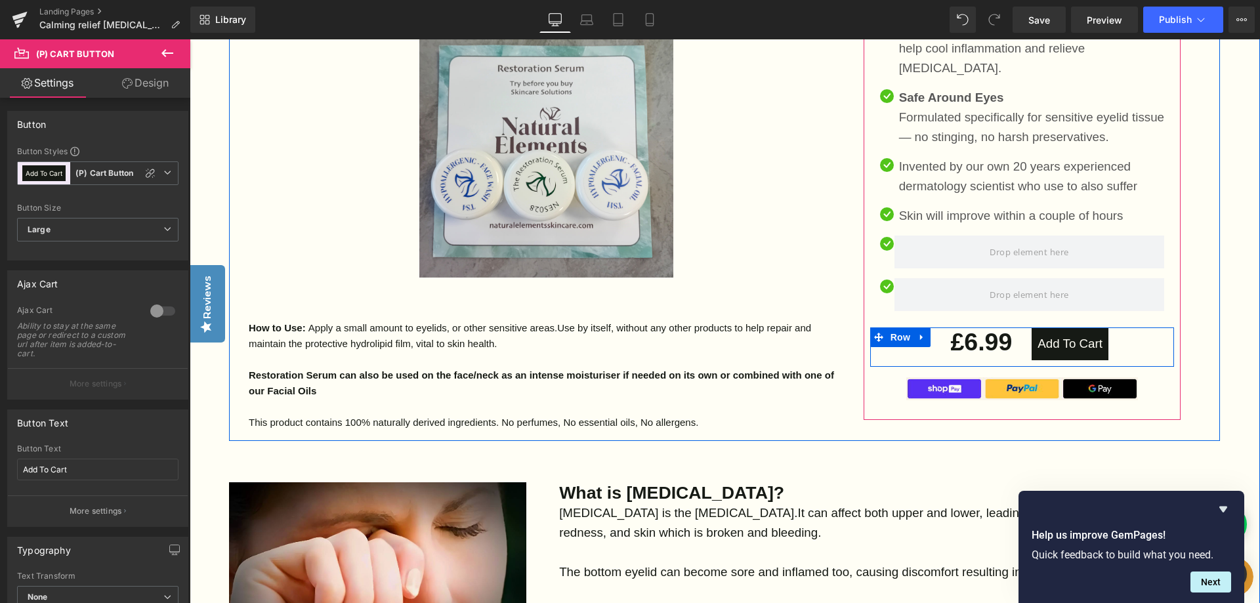
click at [1022, 327] on div "Add To Cart (P) Cart Button" at bounding box center [1098, 343] width 152 height 33
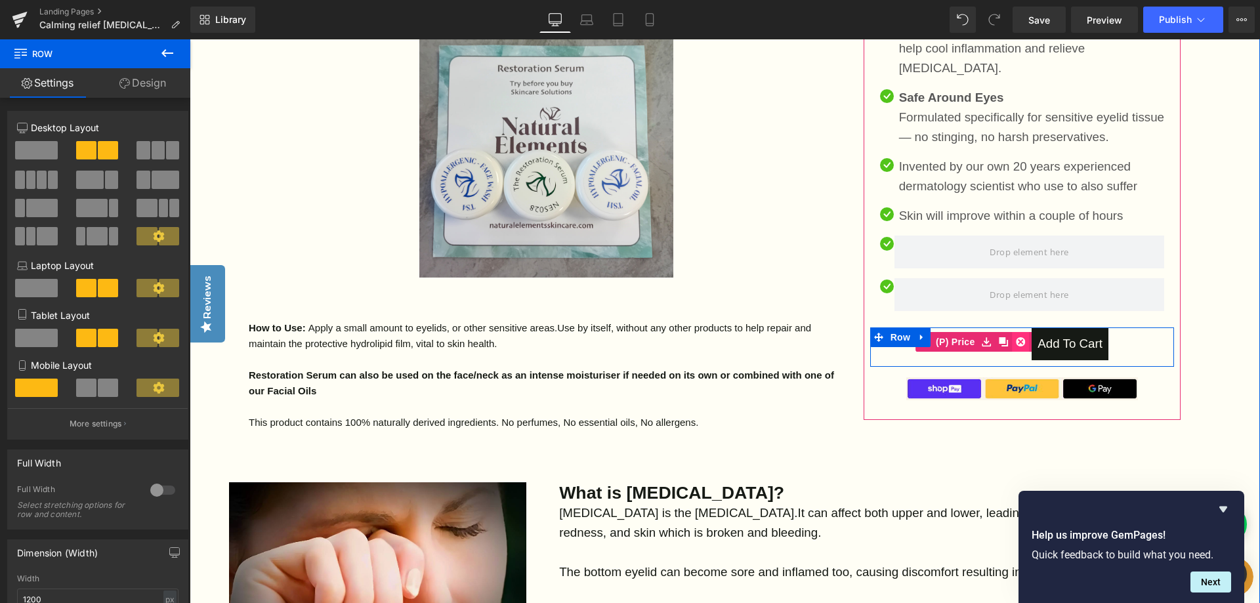
click at [1018, 337] on icon at bounding box center [1020, 341] width 9 height 9
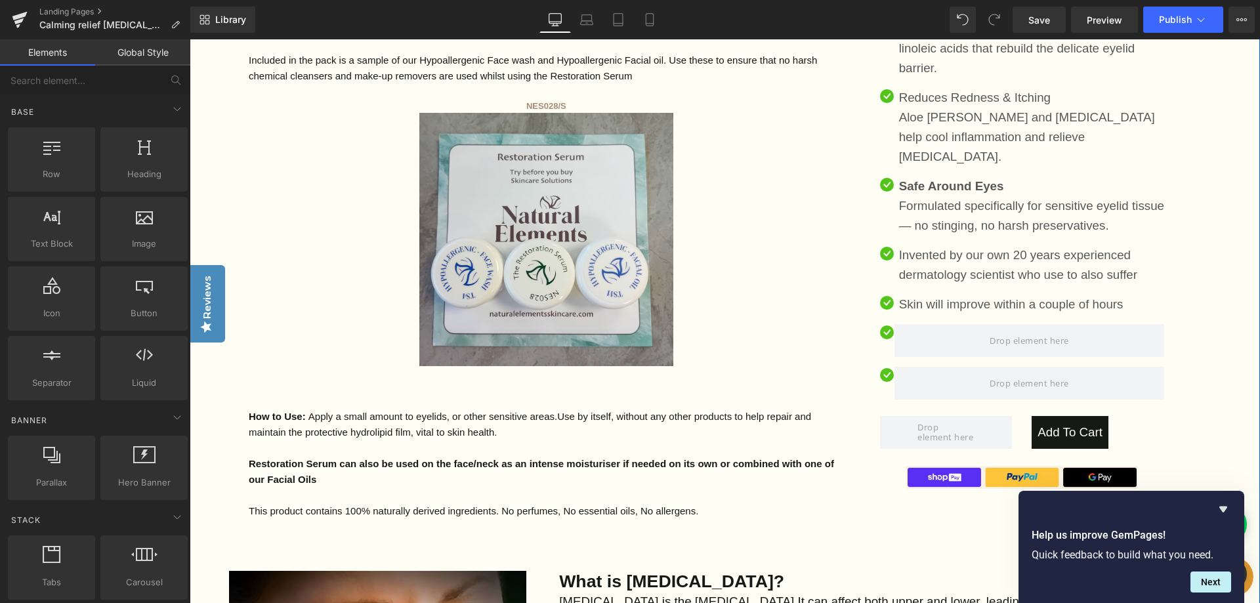
scroll to position [919, 0]
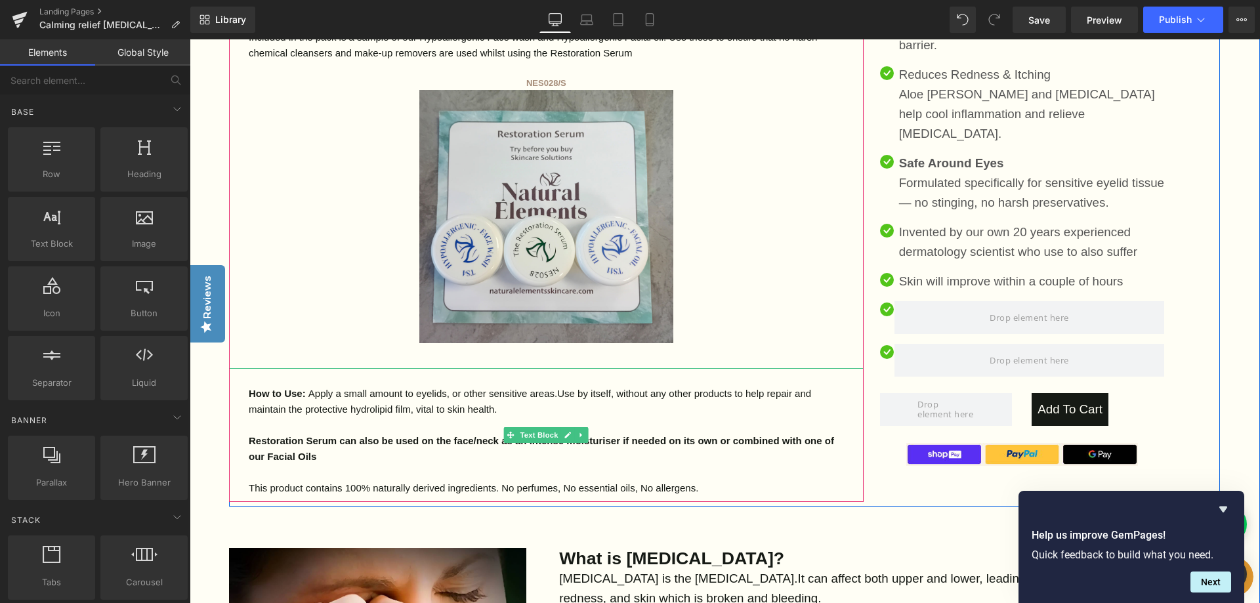
click at [318, 456] on p "Restoration Serum can also be used on the face/neck as an intense moisturiser i…" at bounding box center [546, 448] width 595 height 31
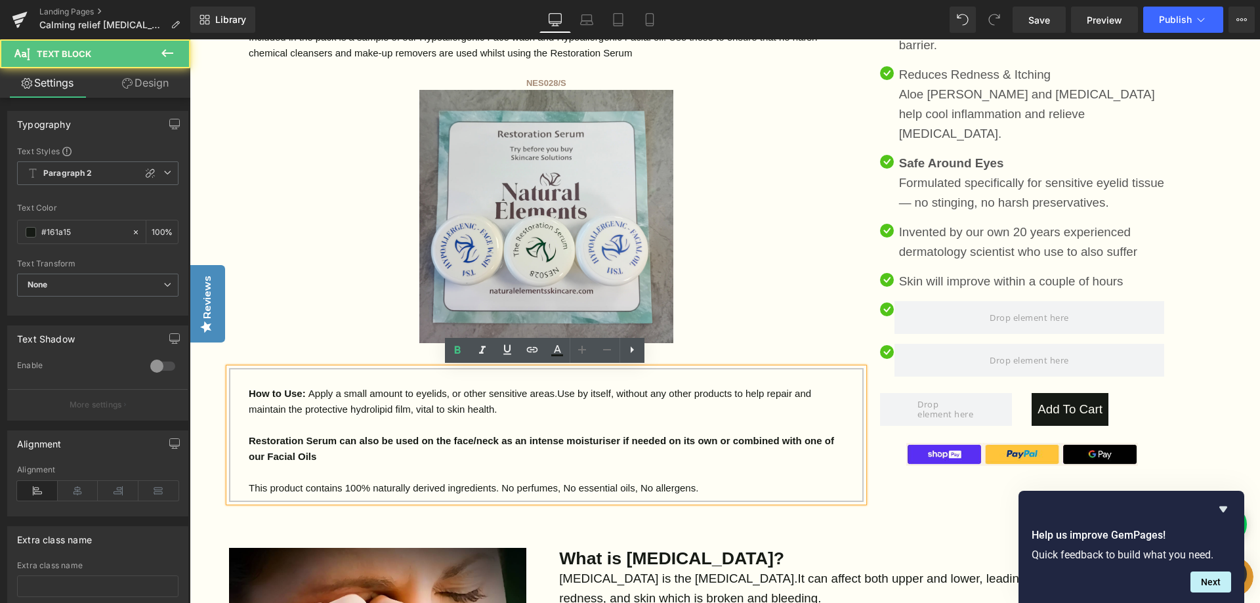
click at [318, 456] on p "Restoration Serum can also be used on the face/neck as an intense moisturiser i…" at bounding box center [546, 448] width 595 height 31
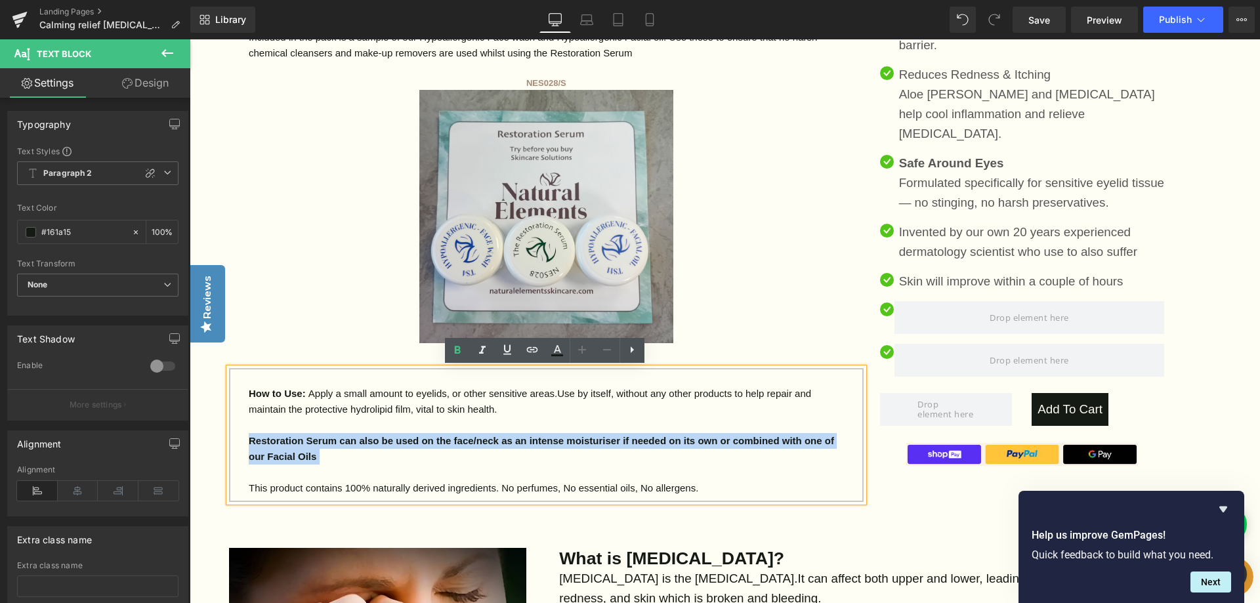
drag, startPoint x: 318, startPoint y: 456, endPoint x: 247, endPoint y: 442, distance: 72.8
click at [249, 442] on p "Restoration Serum can also be used on the face/neck as an intense moisturiser i…" at bounding box center [546, 448] width 595 height 31
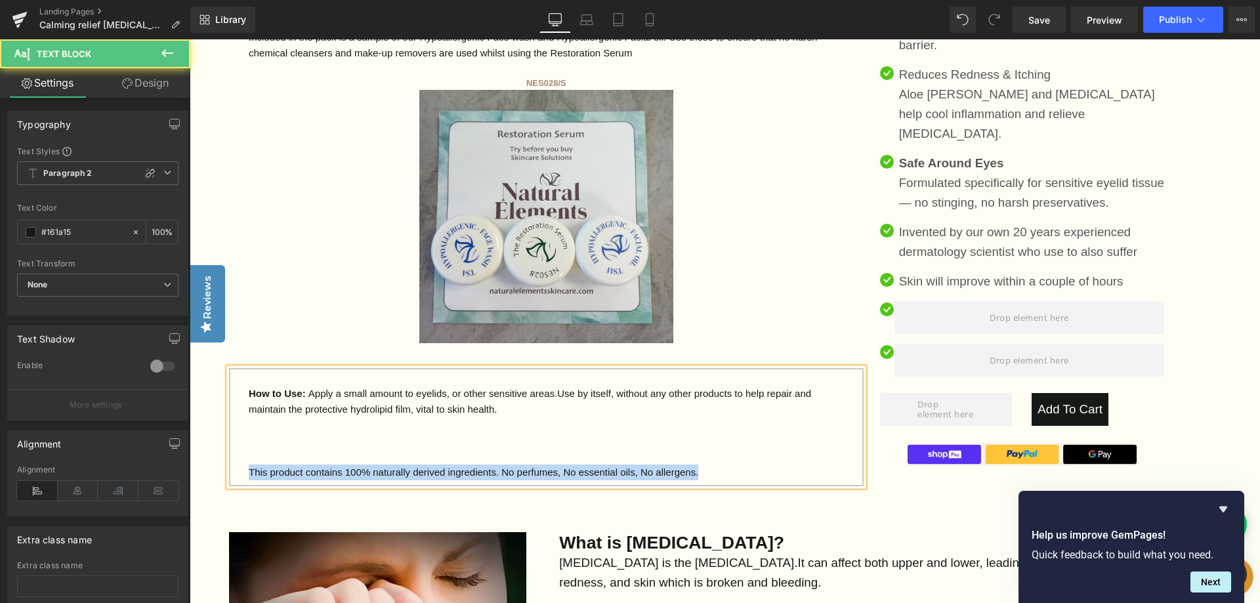
drag, startPoint x: 688, startPoint y: 475, endPoint x: 274, endPoint y: 458, distance: 413.8
click at [274, 458] on div "How to Use: Apply a small amount to eyelids, or other sensitive areas. U se by …" at bounding box center [546, 427] width 635 height 118
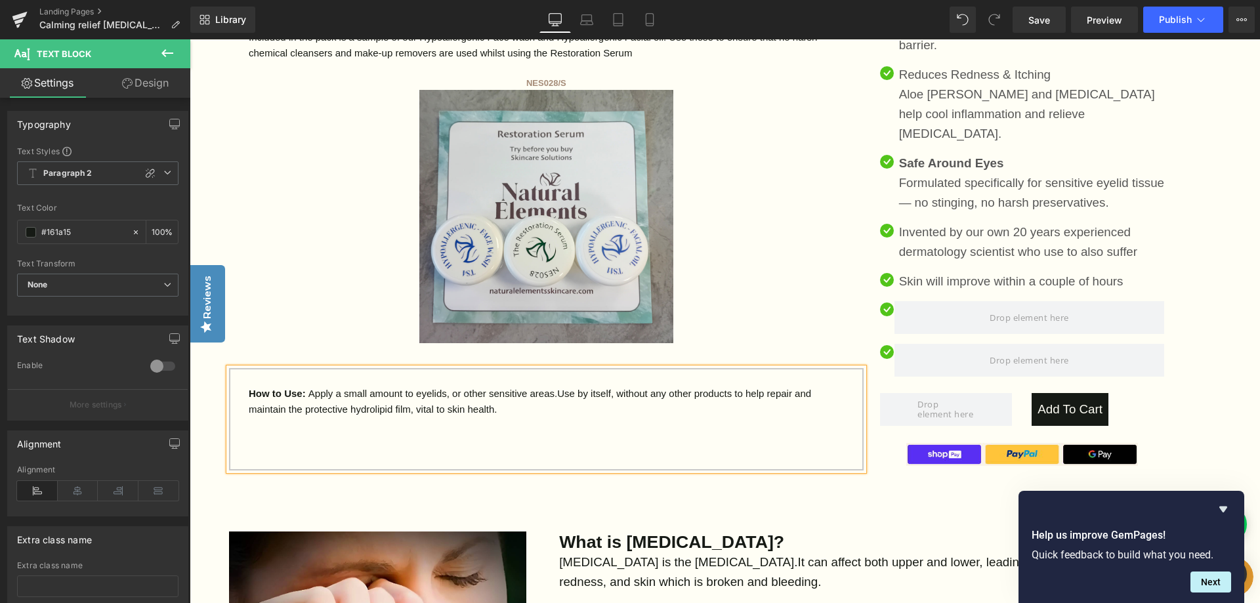
click at [442, 392] on p "How to Use: Apply a small amount to eyelids, or other sensitive areas. U se by …" at bounding box center [546, 401] width 595 height 31
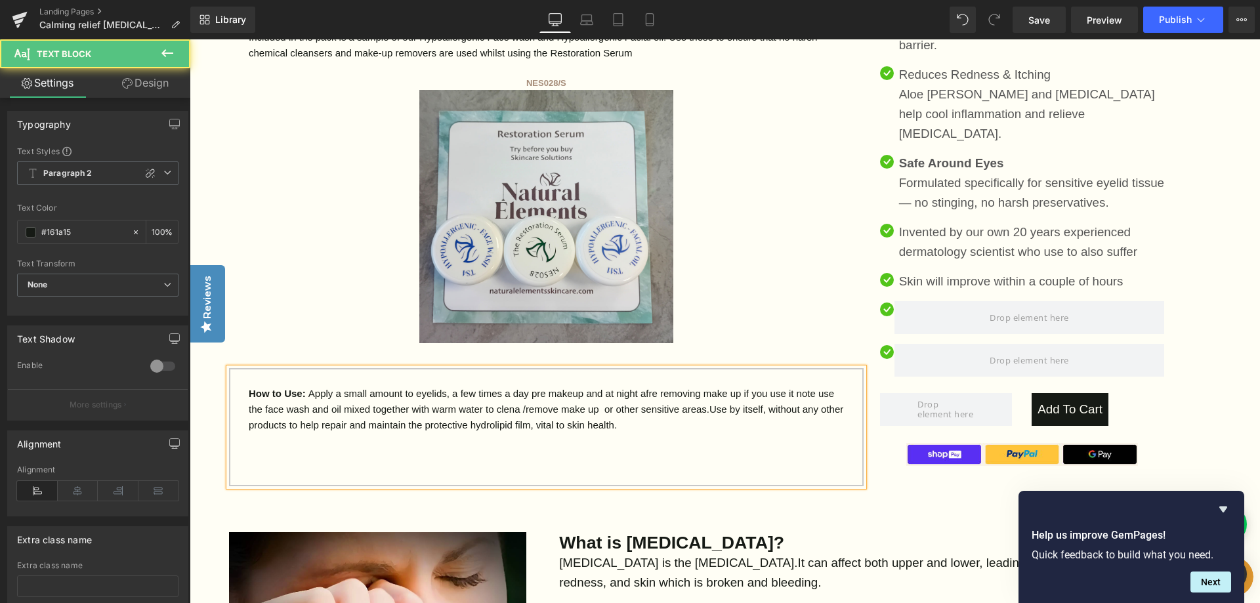
click at [495, 408] on p "How to Use: Apply a small amount to eyelids, a few times a day pre makeup and a…" at bounding box center [546, 409] width 595 height 47
click at [642, 391] on p "How to Use: Apply a small amount to eyelids, a few times a day pre makeup and a…" at bounding box center [546, 409] width 595 height 47
click at [728, 394] on p "How to Use: Apply a small amount to eyelids, a few times a day pre makeup and a…" at bounding box center [546, 409] width 595 height 47
click at [778, 391] on p "How to Use: Apply a small amount to eyelids, a few times a day pre makeup and a…" at bounding box center [546, 409] width 595 height 47
click at [810, 392] on p "How to Use: Apply a small amount to eyelids, a few times a day pre makeup and a…" at bounding box center [546, 409] width 595 height 47
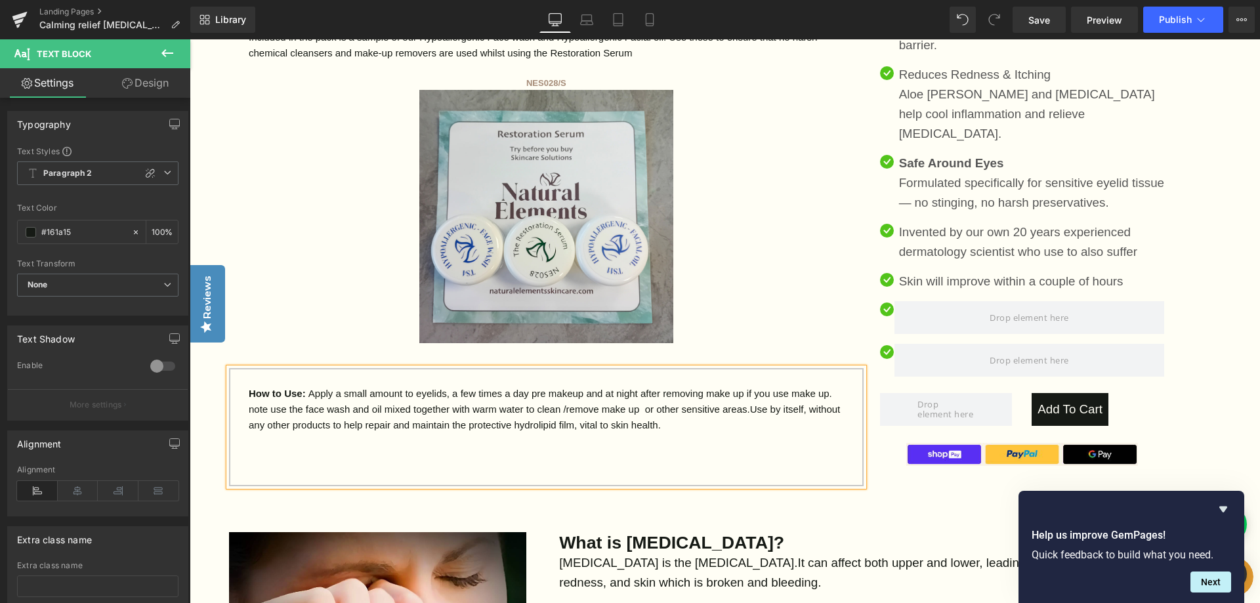
click at [632, 409] on p "note use the face wash and oil mixed together with warm water to clean /remove …" at bounding box center [546, 417] width 595 height 31
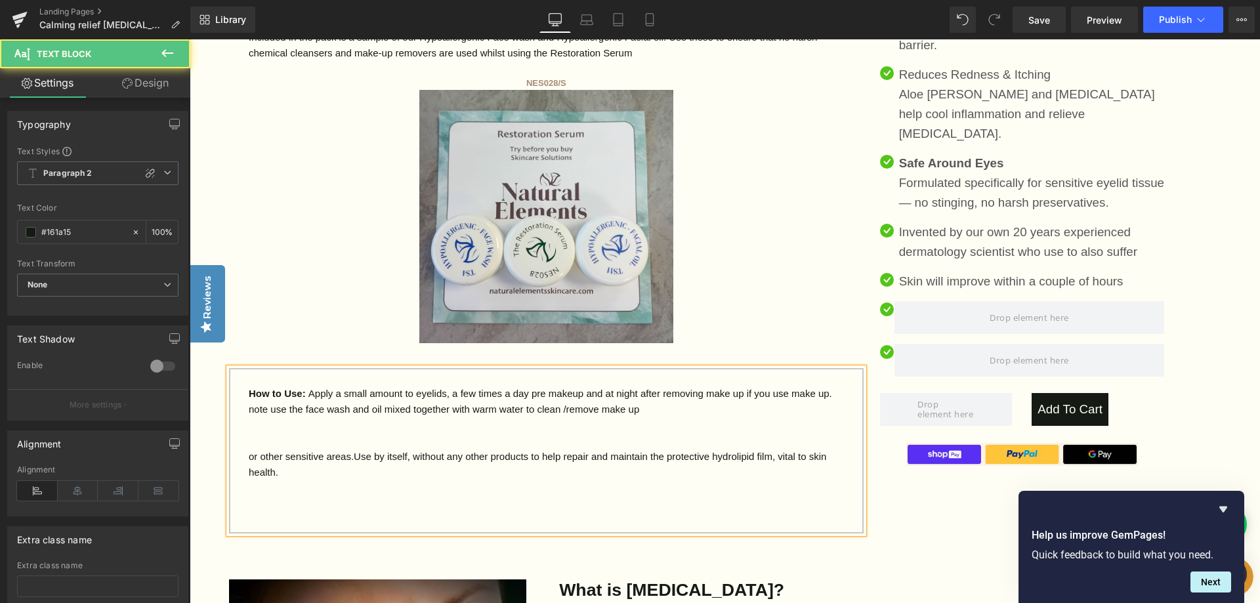
click at [635, 409] on p "note use the face wash and oil mixed together with warm water to clean /remove …" at bounding box center [546, 410] width 595 height 16
click at [637, 409] on p "note use the face wash and oil mixed together with warm water to clean /remove …" at bounding box center [546, 410] width 595 height 16
click at [779, 412] on p "note use the face wash and oil mixed together with warm water to clean /remove …" at bounding box center [546, 410] width 595 height 16
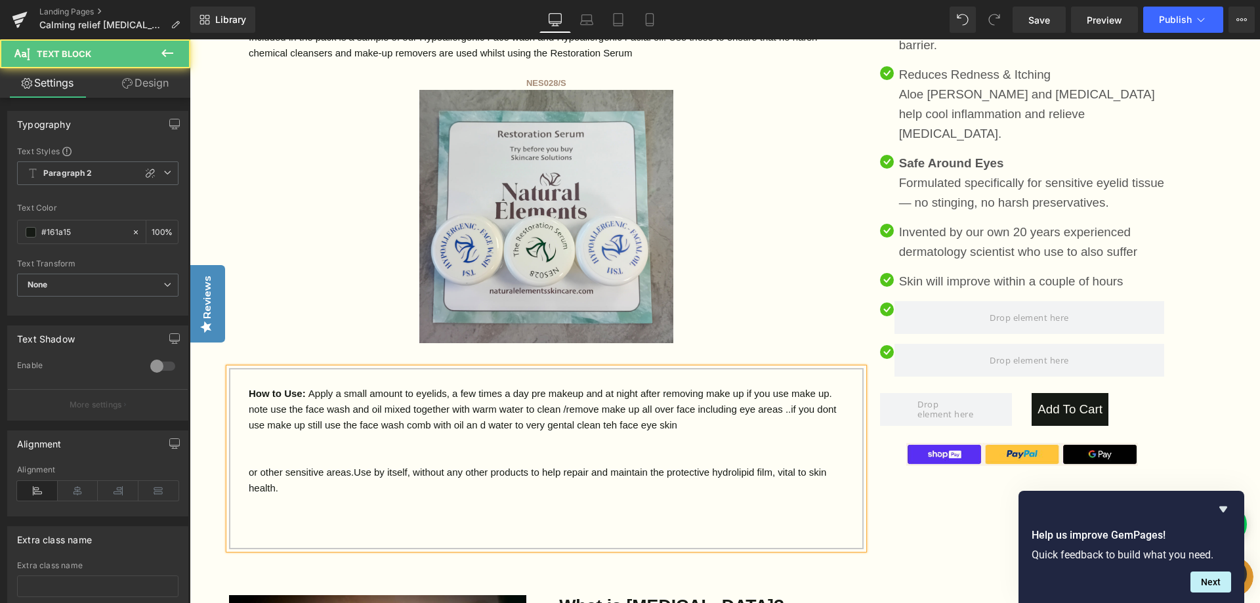
drag, startPoint x: 661, startPoint y: 436, endPoint x: 687, endPoint y: 427, distance: 28.0
click at [664, 435] on p at bounding box center [546, 441] width 595 height 16
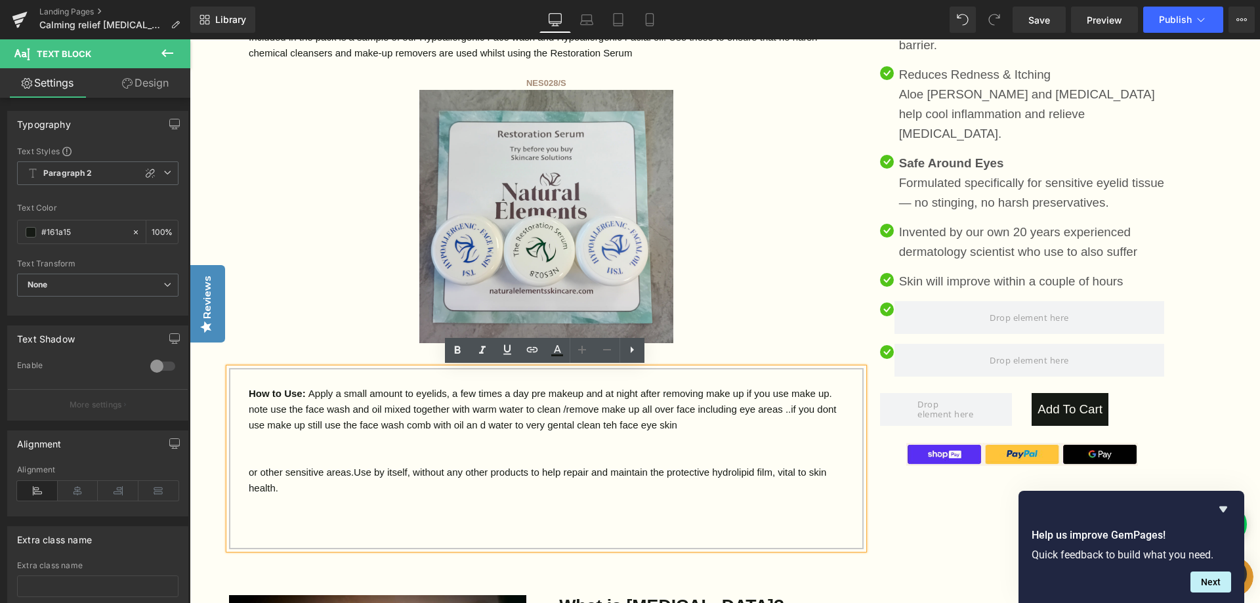
click at [819, 409] on p "note use the face wash and oil mixed together with warm water to clean /remove …" at bounding box center [546, 417] width 595 height 31
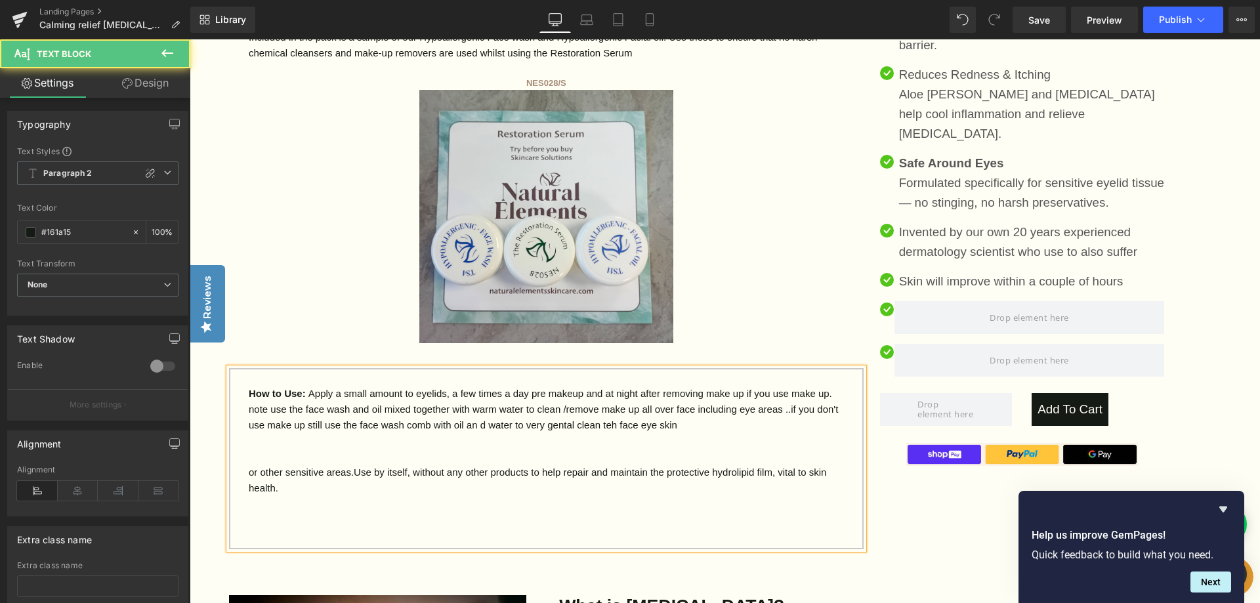
click at [454, 428] on p "note use the face wash and oil mixed together with warm water to clean /remove …" at bounding box center [546, 417] width 595 height 31
click at [539, 423] on p "note use the face wash and oil mixed together with warm water to clean /remove …" at bounding box center [546, 417] width 595 height 31
click at [541, 421] on p "note use the face wash and oil mixed together with warm water to clean /remove …" at bounding box center [546, 417] width 595 height 31
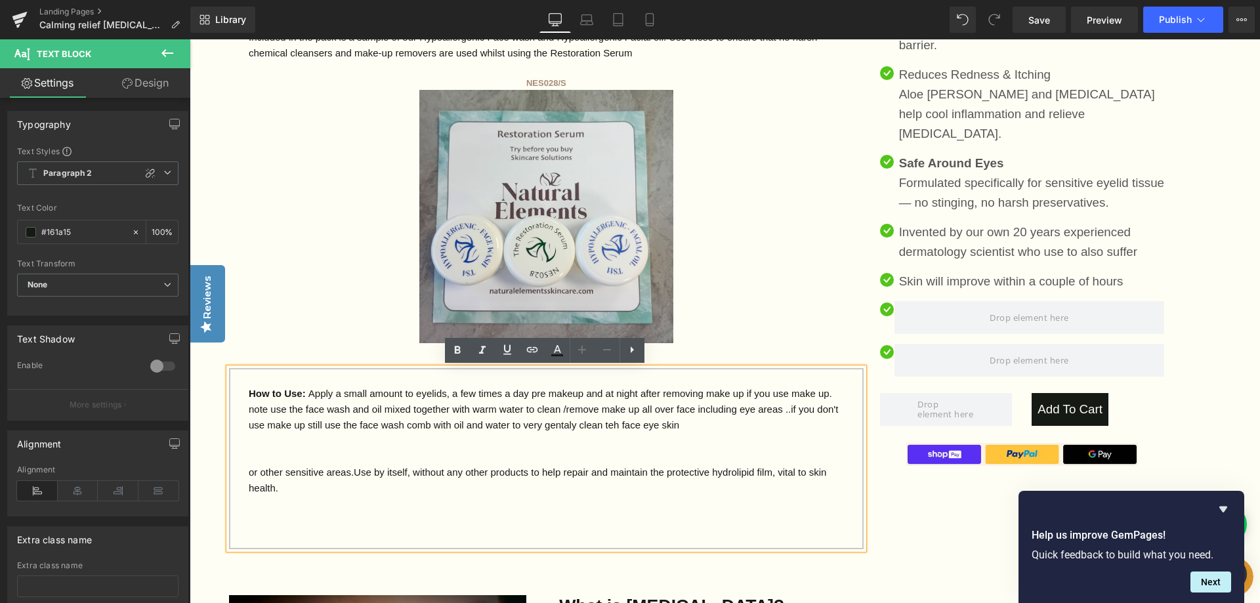
click at [541, 421] on p "note use the face wash and oil mixed together with warm water to clean /remove …" at bounding box center [546, 417] width 595 height 31
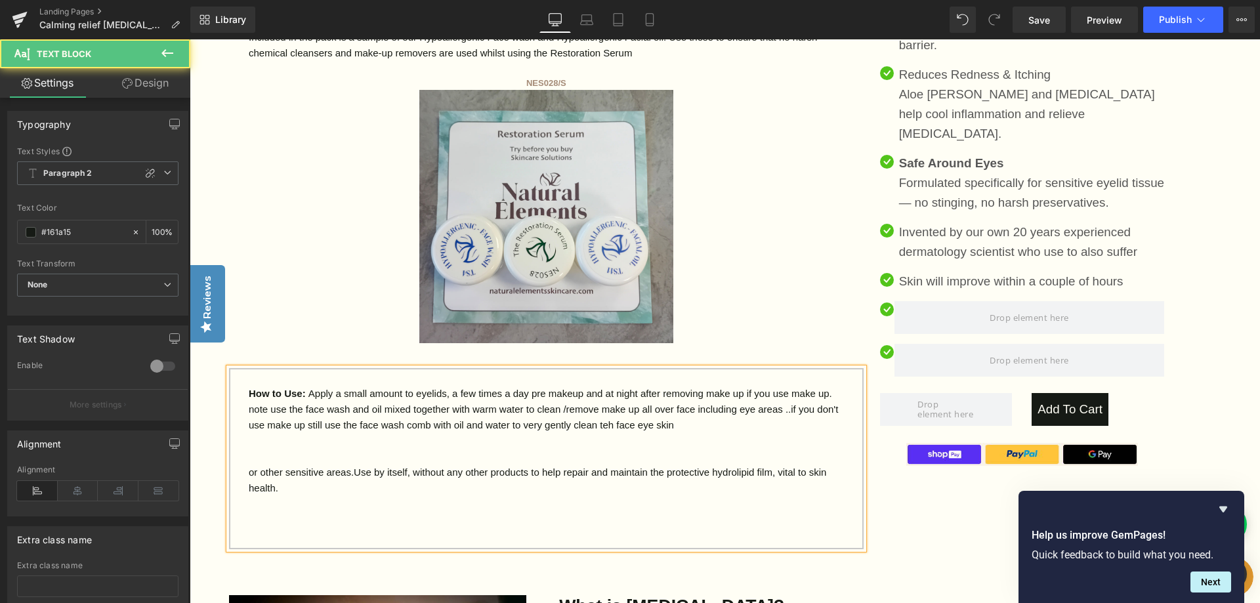
click at [670, 429] on p "note use the face wash and oil mixed together with warm water to clean /remove …" at bounding box center [546, 417] width 595 height 31
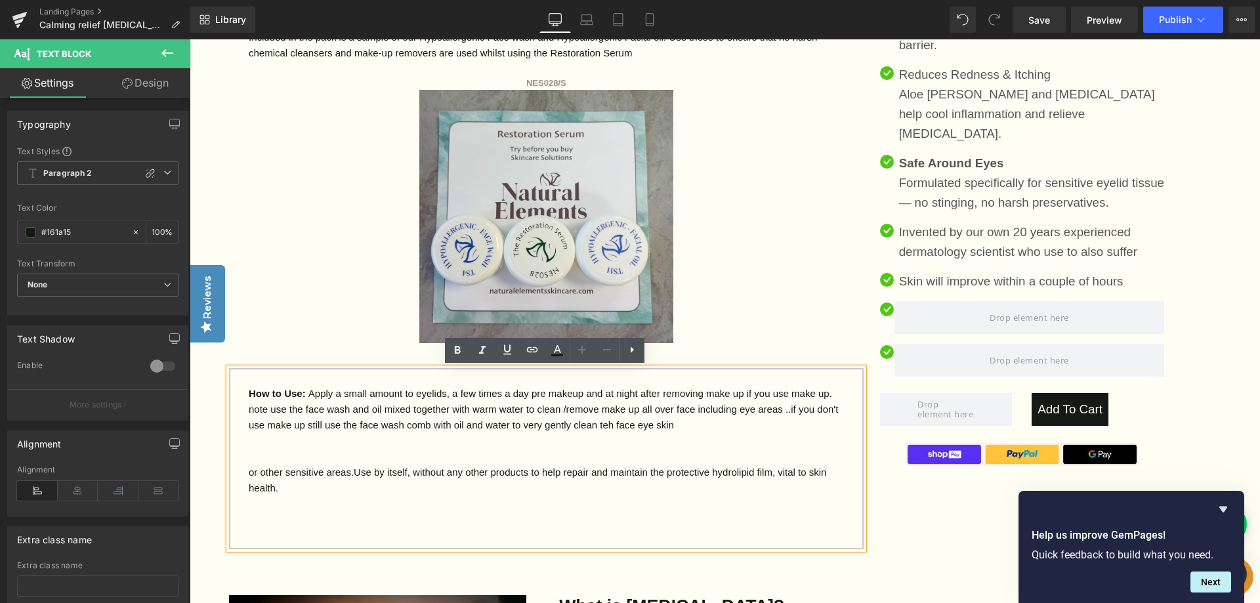
click at [581, 425] on p "note use the face wash and oil mixed together with warm water to clean /remove …" at bounding box center [546, 417] width 595 height 31
click at [622, 423] on p "note use the face wash and oil mixed together with warm water to clean /remove …" at bounding box center [546, 417] width 595 height 31
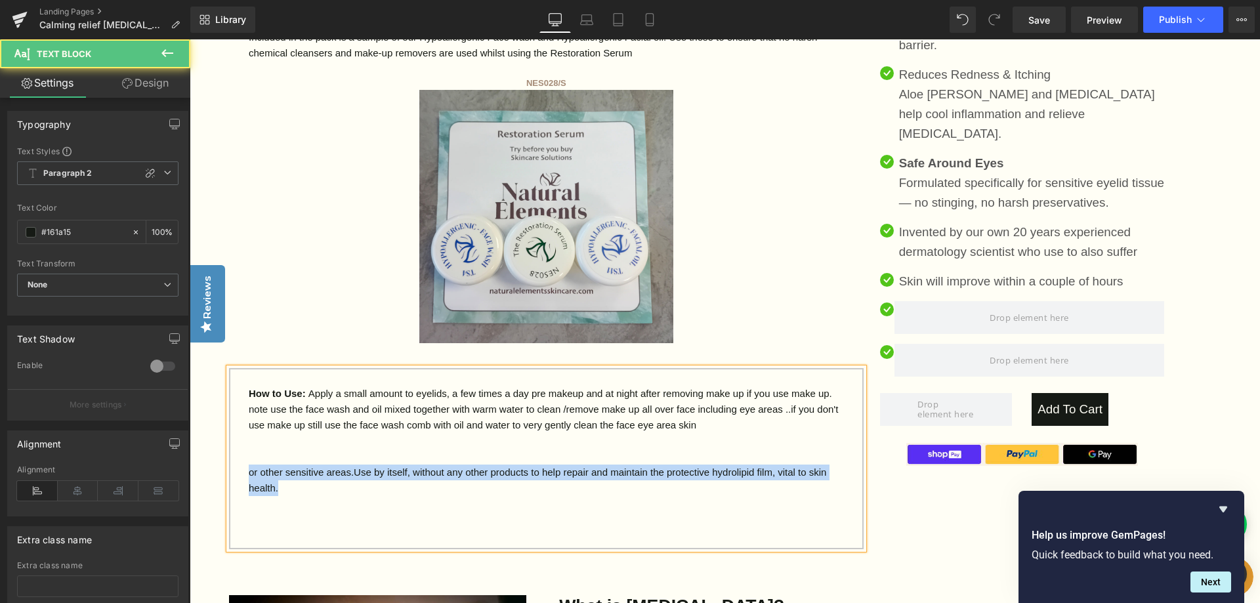
drag, startPoint x: 275, startPoint y: 488, endPoint x: 242, endPoint y: 472, distance: 36.1
click at [242, 472] on div "How to Use: Apply a small amount to eyelids, a few times a day pre makeup and a…" at bounding box center [546, 458] width 635 height 181
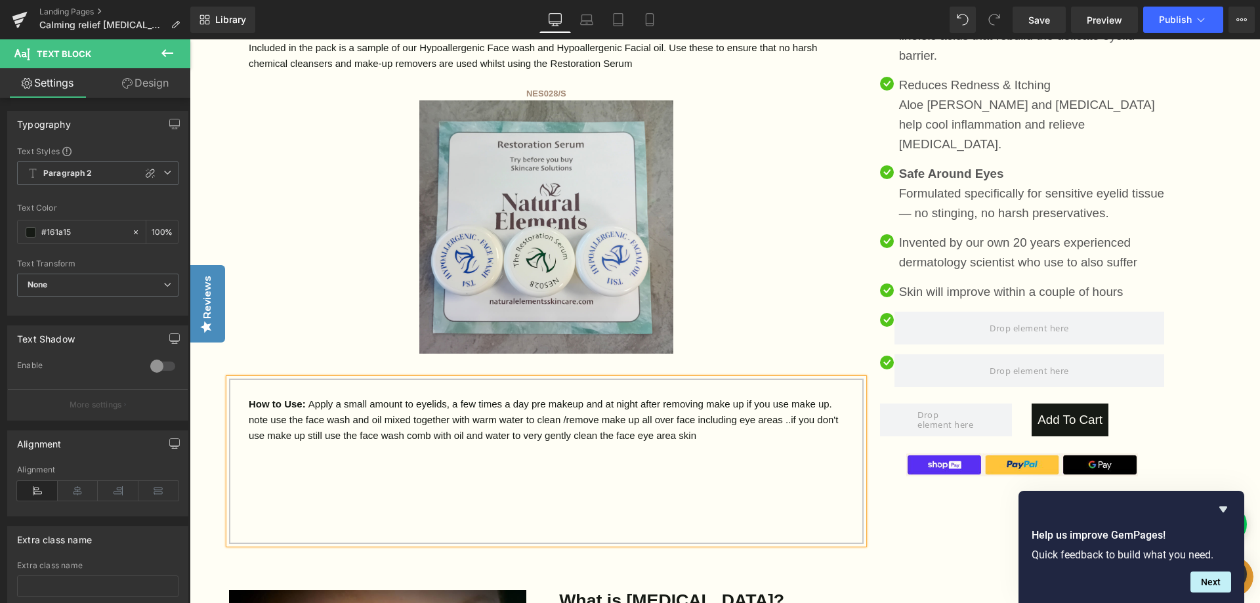
scroll to position [984, 0]
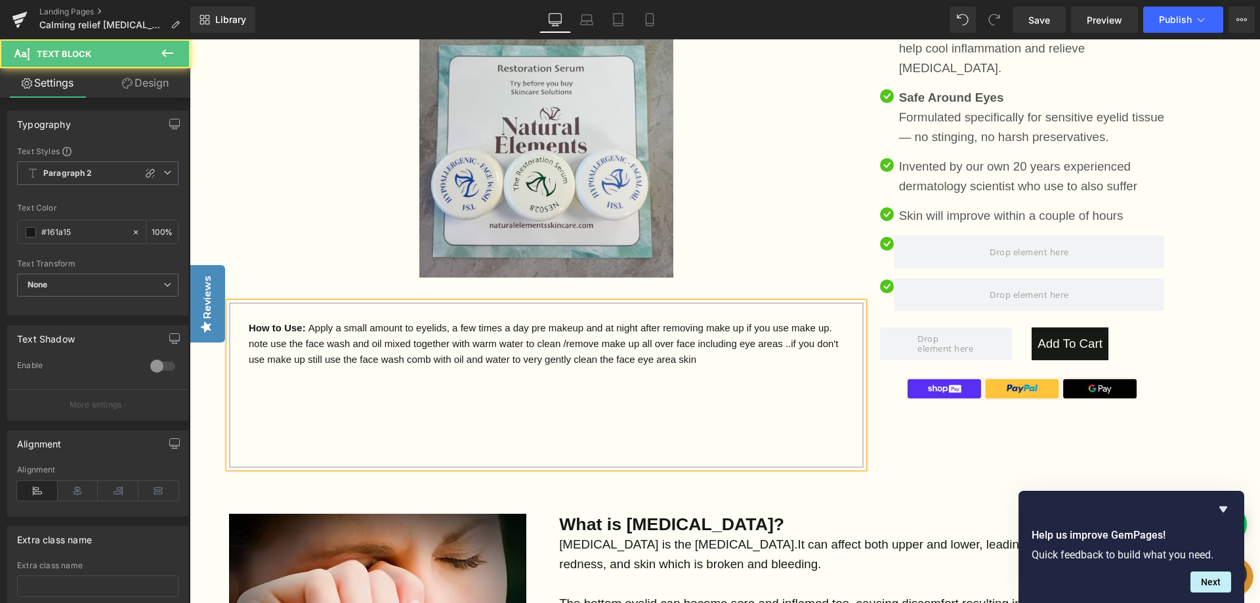
click at [698, 367] on p at bounding box center [546, 375] width 595 height 16
click at [691, 361] on p "note use the face wash and oil mixed together with warm water to clean /remove …" at bounding box center [546, 351] width 595 height 31
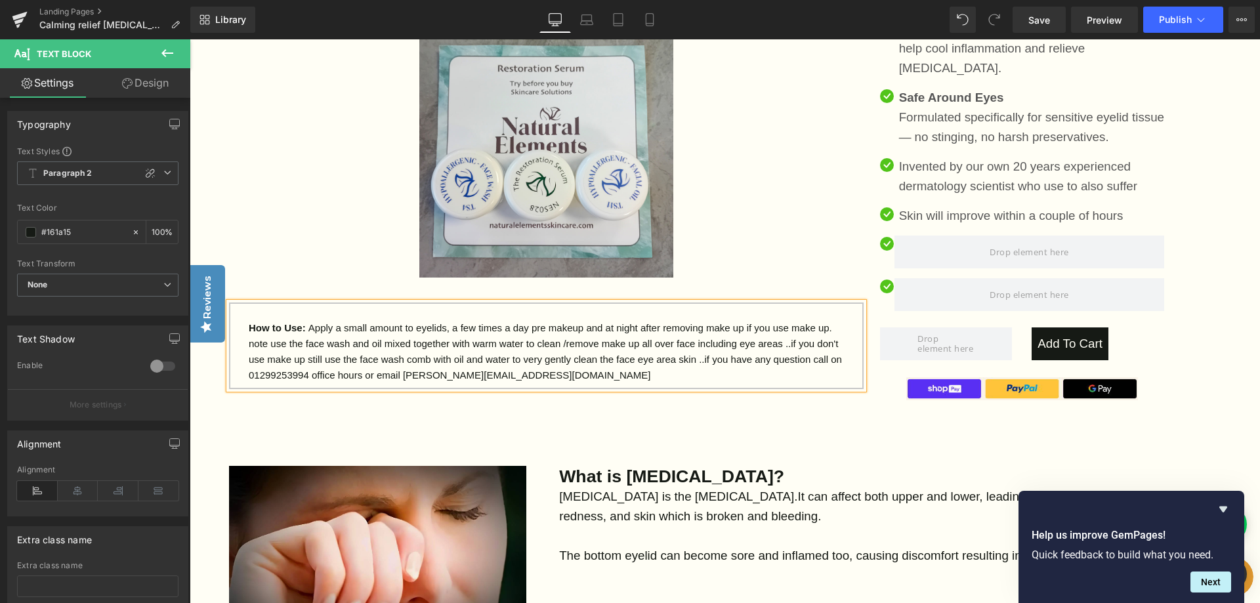
click at [565, 373] on p "note use the face wash and oil mixed together with warm water to clean /remove …" at bounding box center [546, 359] width 595 height 47
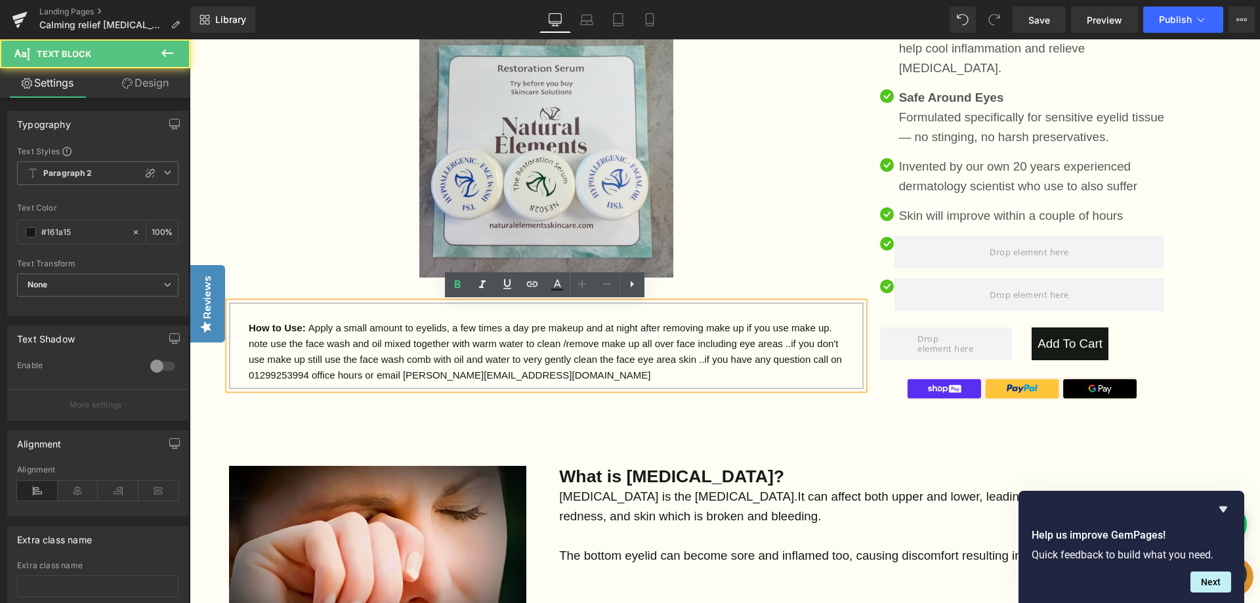
click at [565, 373] on p "note use the face wash and oil mixed together with warm water to clean /remove …" at bounding box center [546, 359] width 595 height 47
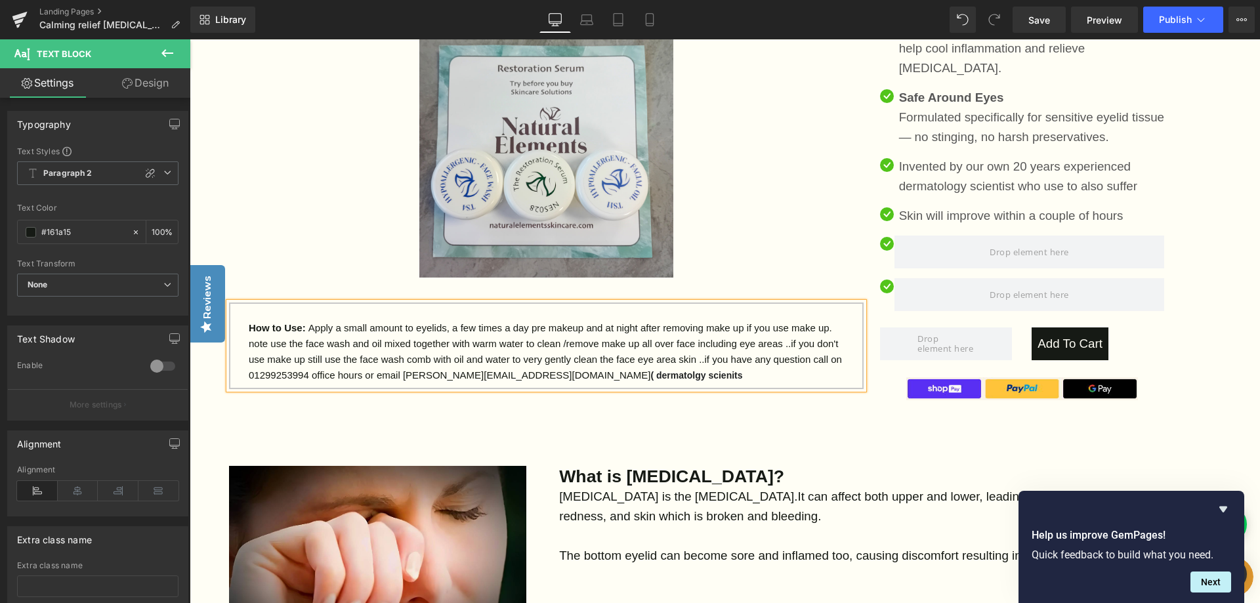
click at [654, 374] on p "note use the face wash and oil mixed together with warm water to clean /remove …" at bounding box center [546, 359] width 595 height 47
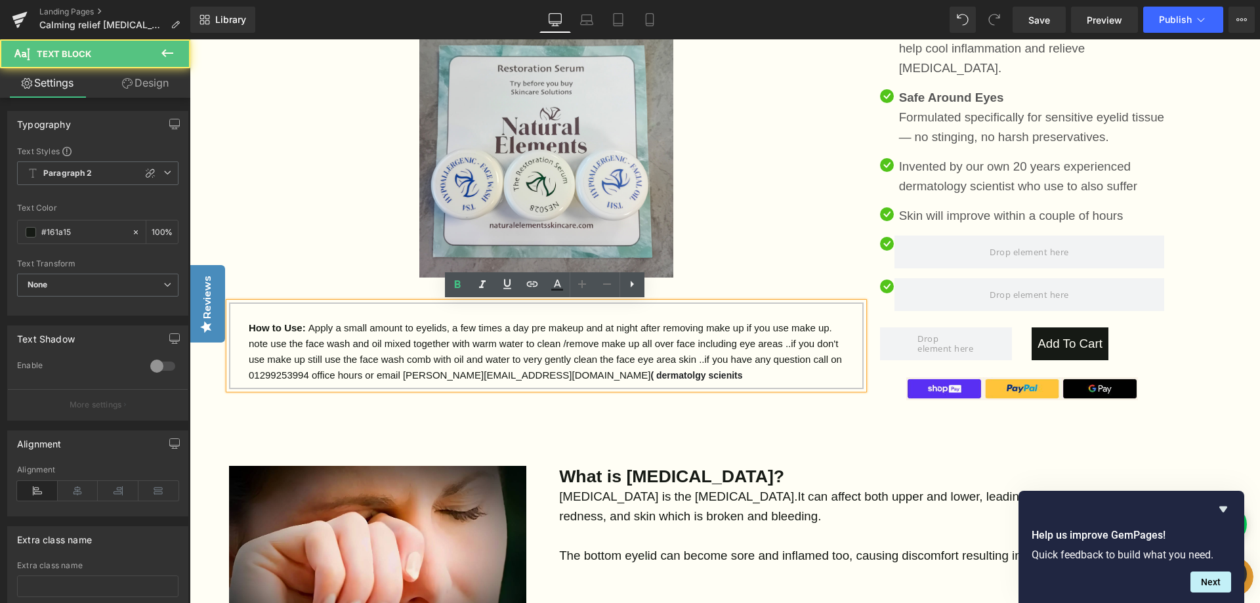
click at [650, 371] on strong "( dermatolgy scienits" at bounding box center [696, 375] width 92 height 10
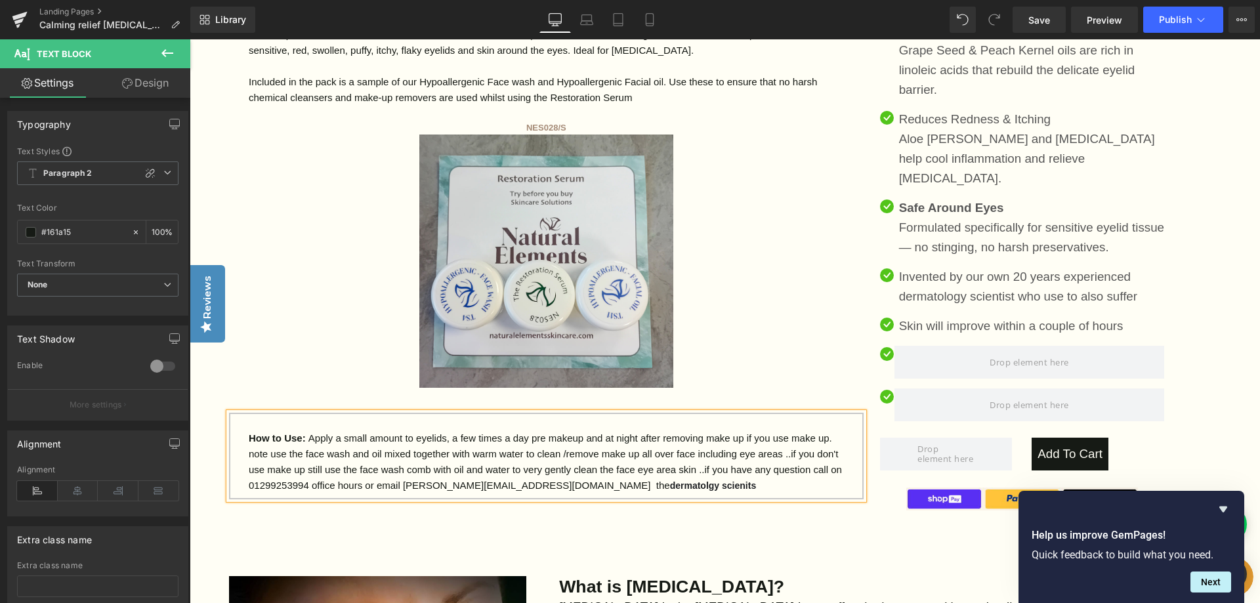
scroll to position [853, 0]
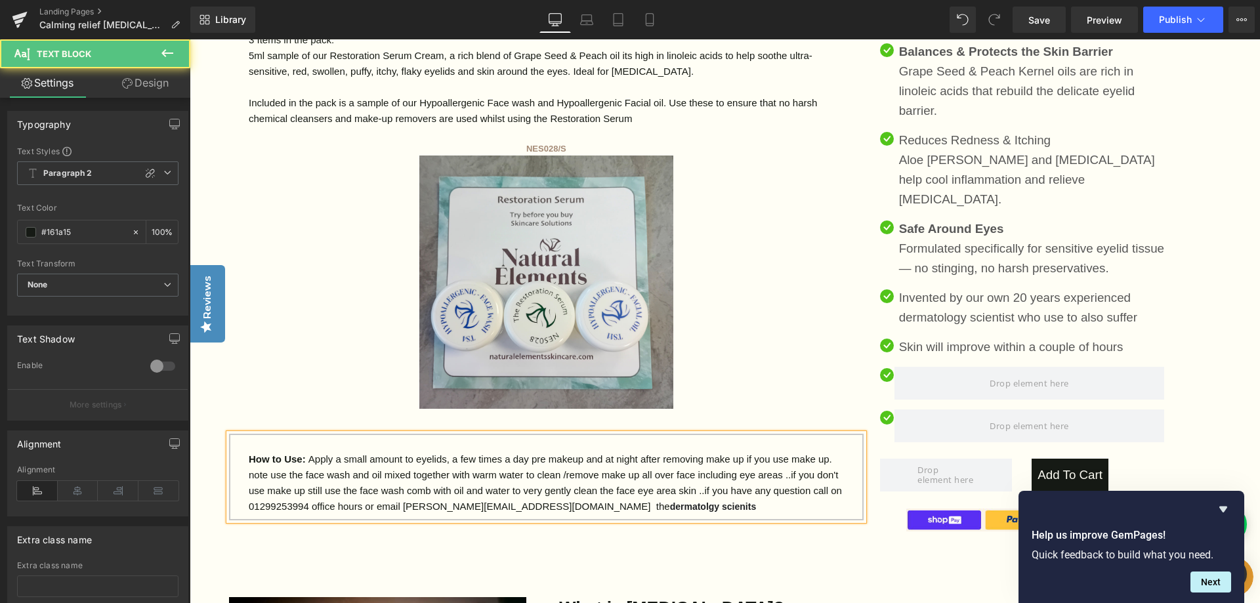
click at [670, 507] on strong "dermatolgy scienits" at bounding box center [713, 506] width 87 height 10
click at [669, 505] on p "note use the face wash and oil mixed together with warm water to clean /remove …" at bounding box center [546, 490] width 595 height 47
click at [667, 507] on p "note use the face wash and oil mixed together with warm water to clean /remove …" at bounding box center [546, 490] width 595 height 47
click at [551, 508] on p "note use the face wash and oil mixed together with warm water to clean /remove …" at bounding box center [546, 490] width 595 height 47
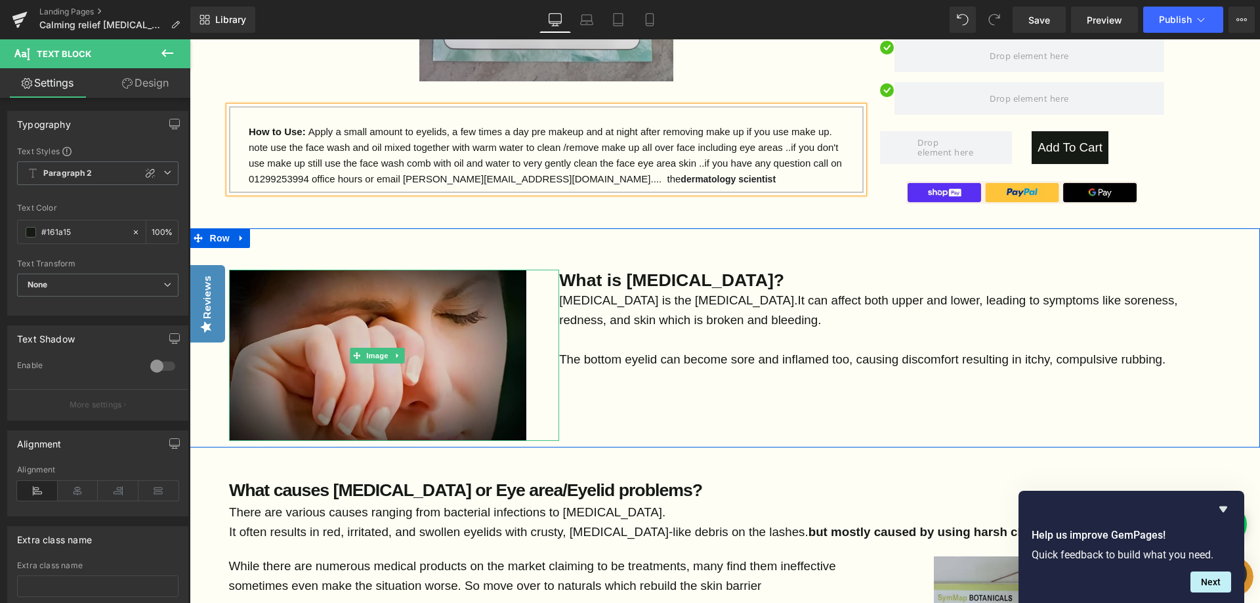
scroll to position [1181, 0]
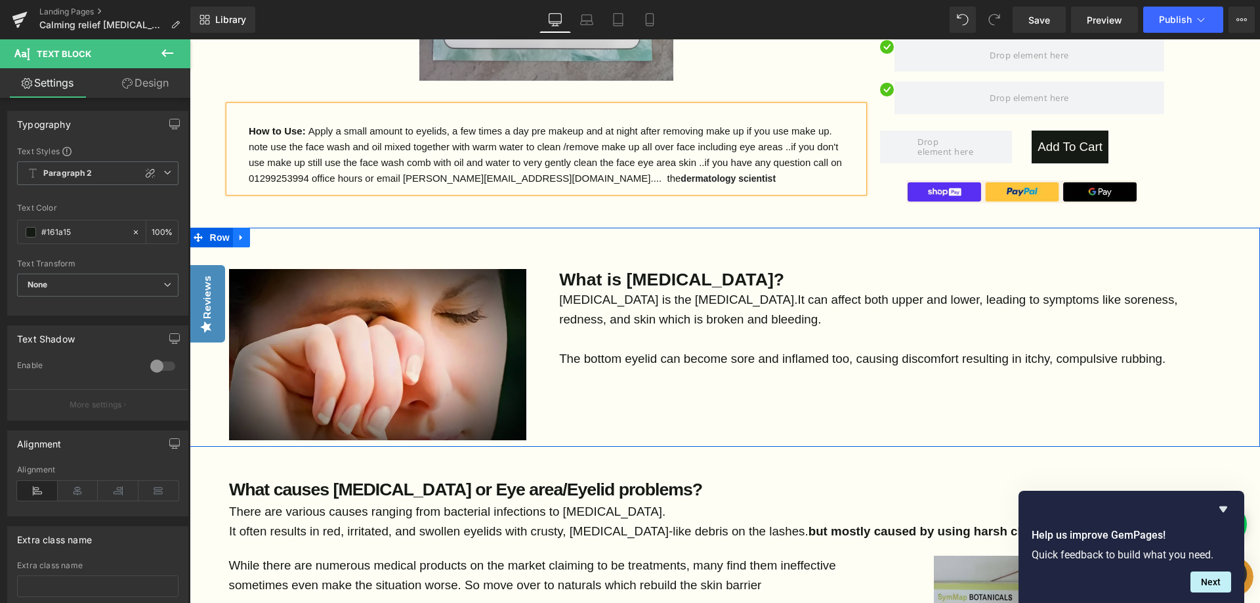
click at [241, 233] on icon at bounding box center [241, 238] width 9 height 10
click at [271, 233] on icon at bounding box center [275, 237] width 9 height 9
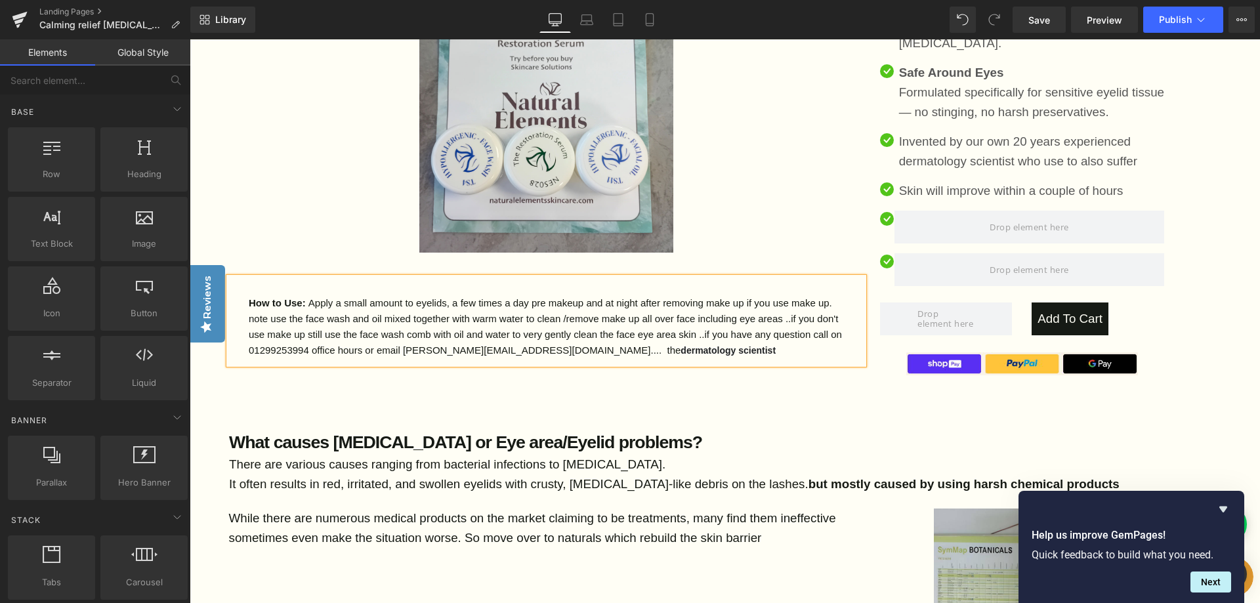
scroll to position [984, 0]
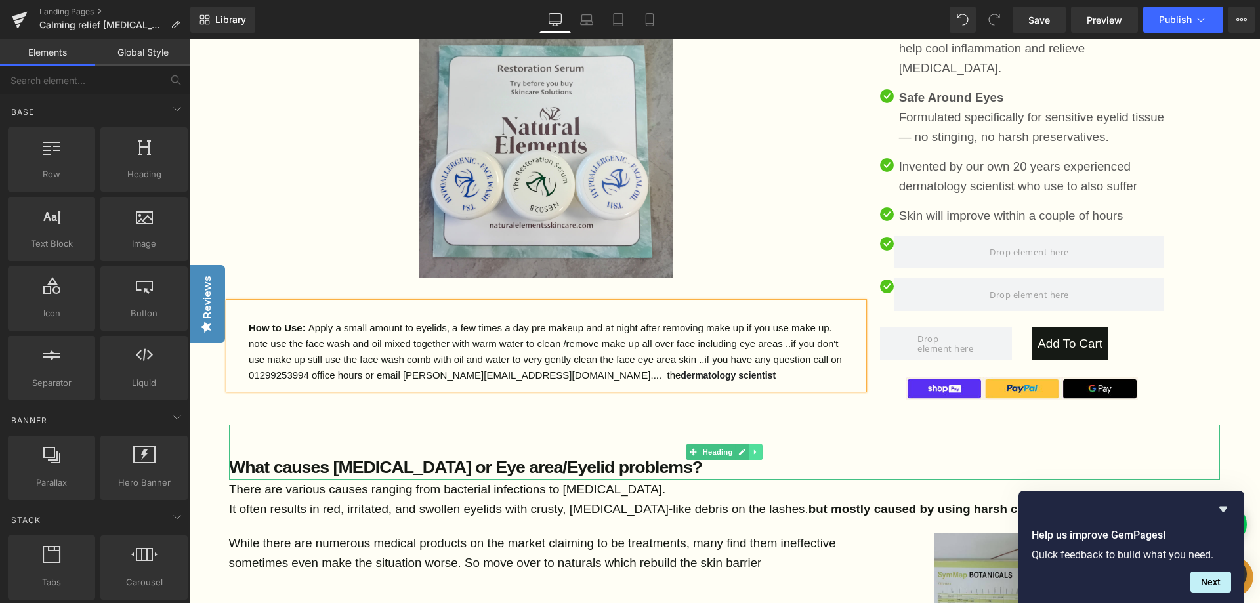
click at [755, 448] on icon at bounding box center [755, 452] width 7 height 8
click at [766, 444] on link at bounding box center [763, 452] width 14 height 16
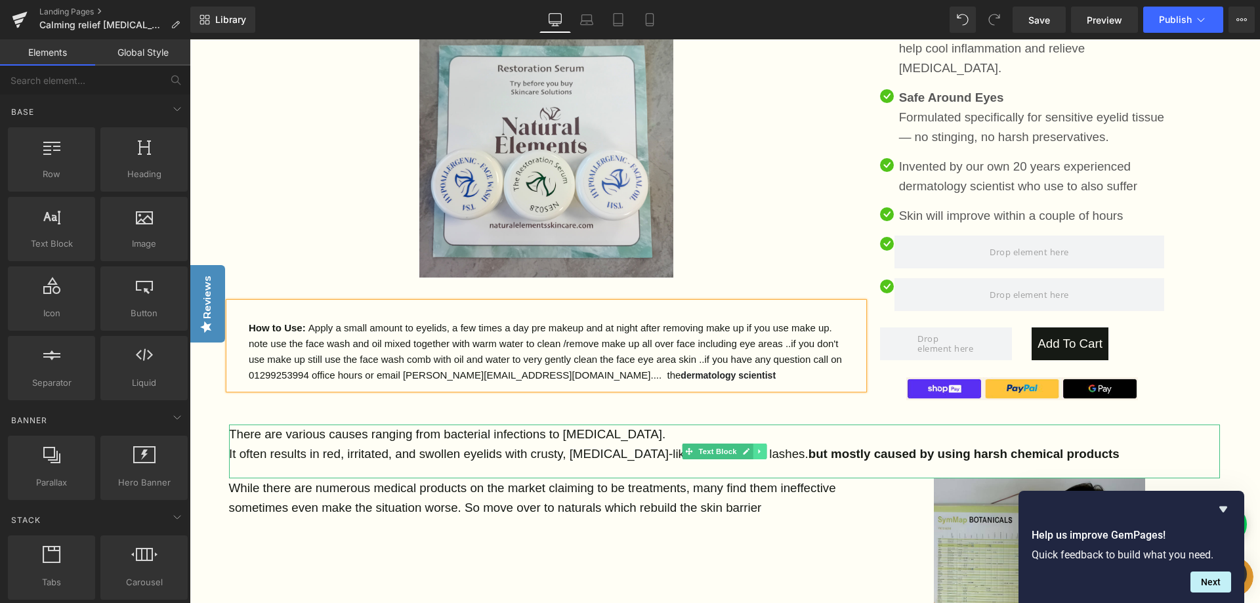
click at [760, 448] on icon at bounding box center [759, 452] width 7 height 8
click at [768, 448] on icon at bounding box center [766, 451] width 7 height 7
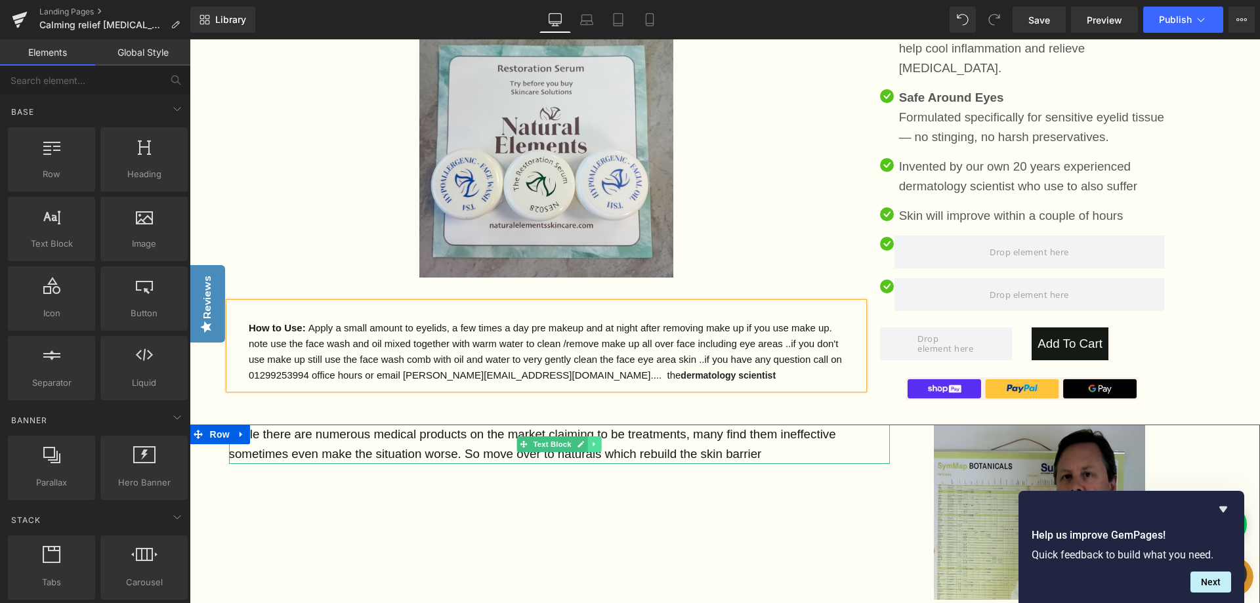
click at [596, 436] on link at bounding box center [595, 444] width 14 height 16
click at [602, 440] on icon at bounding box center [601, 444] width 7 height 8
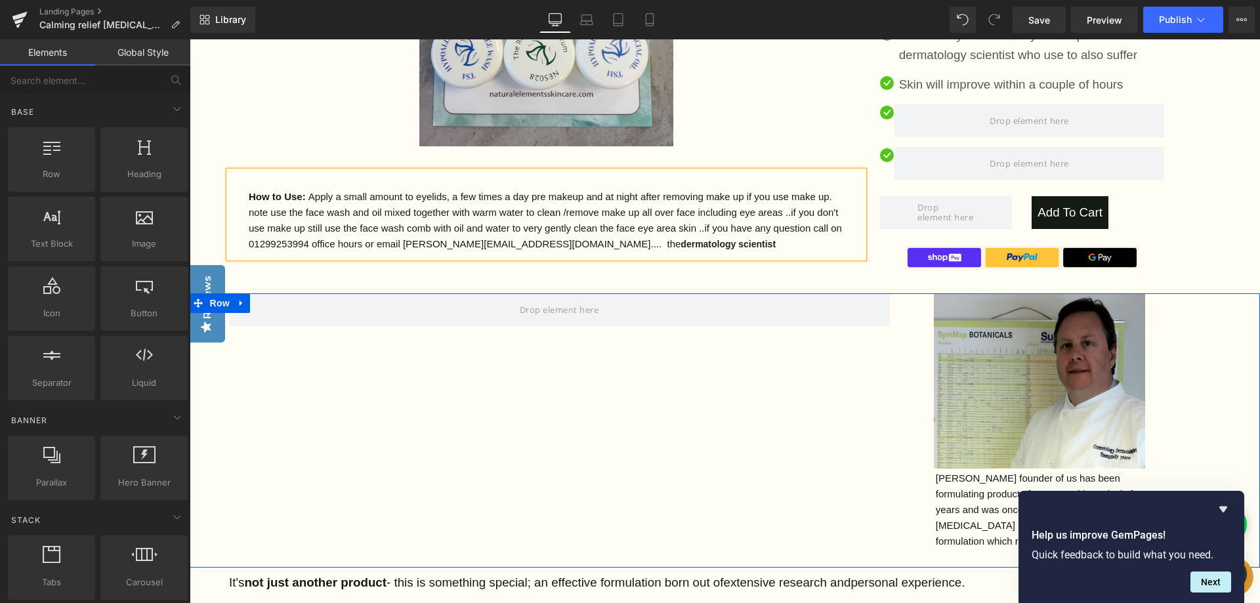
scroll to position [1247, 0]
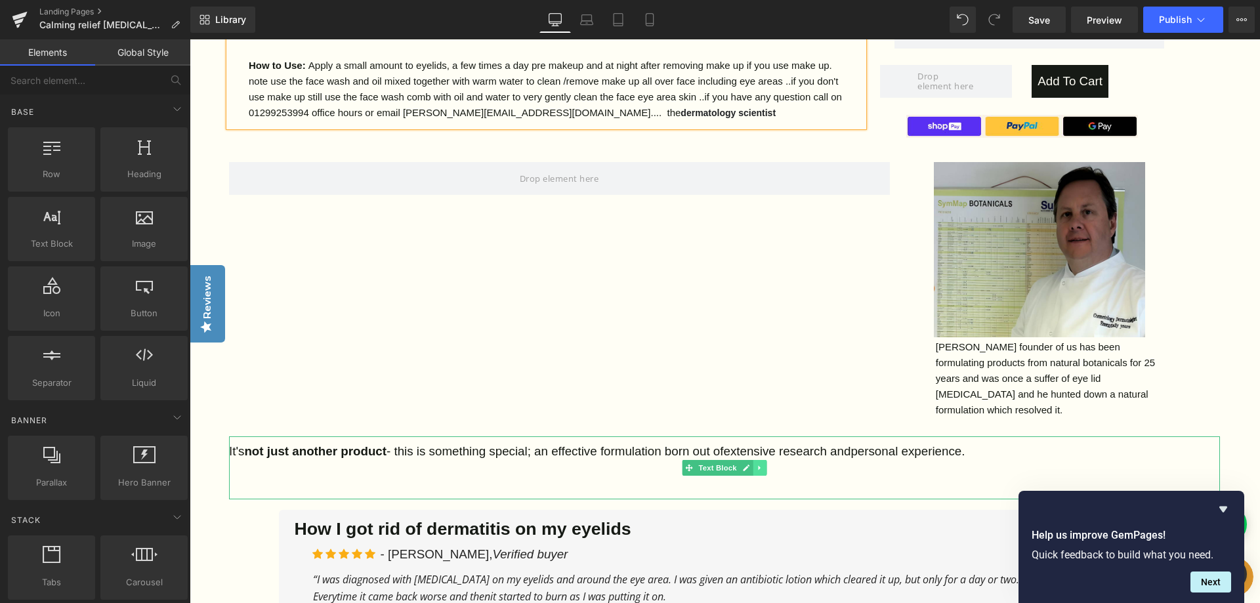
click at [758, 465] on icon at bounding box center [759, 467] width 2 height 5
click at [765, 464] on icon at bounding box center [766, 467] width 7 height 7
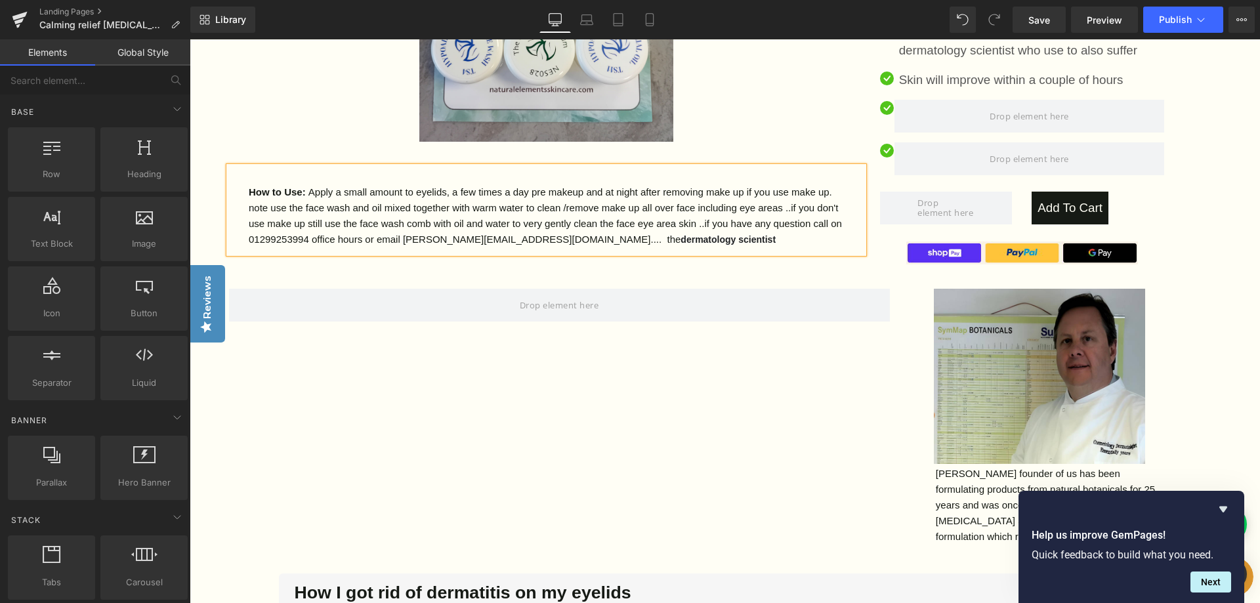
scroll to position [1116, 0]
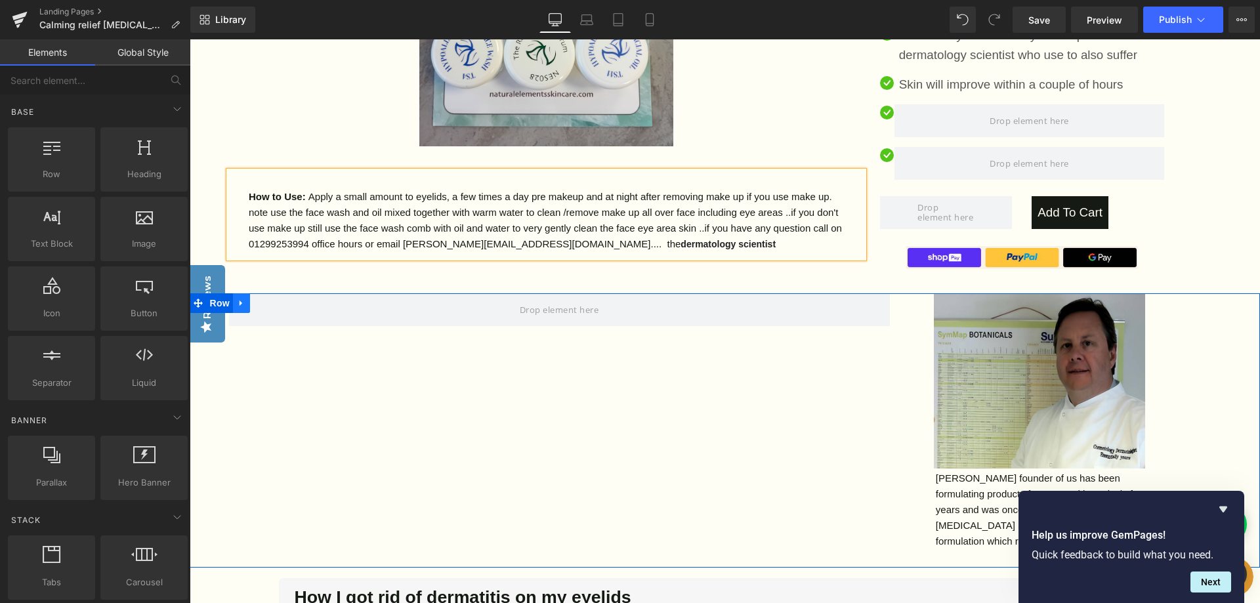
click at [234, 293] on link at bounding box center [241, 303] width 17 height 20
click at [273, 299] on icon at bounding box center [275, 304] width 9 height 10
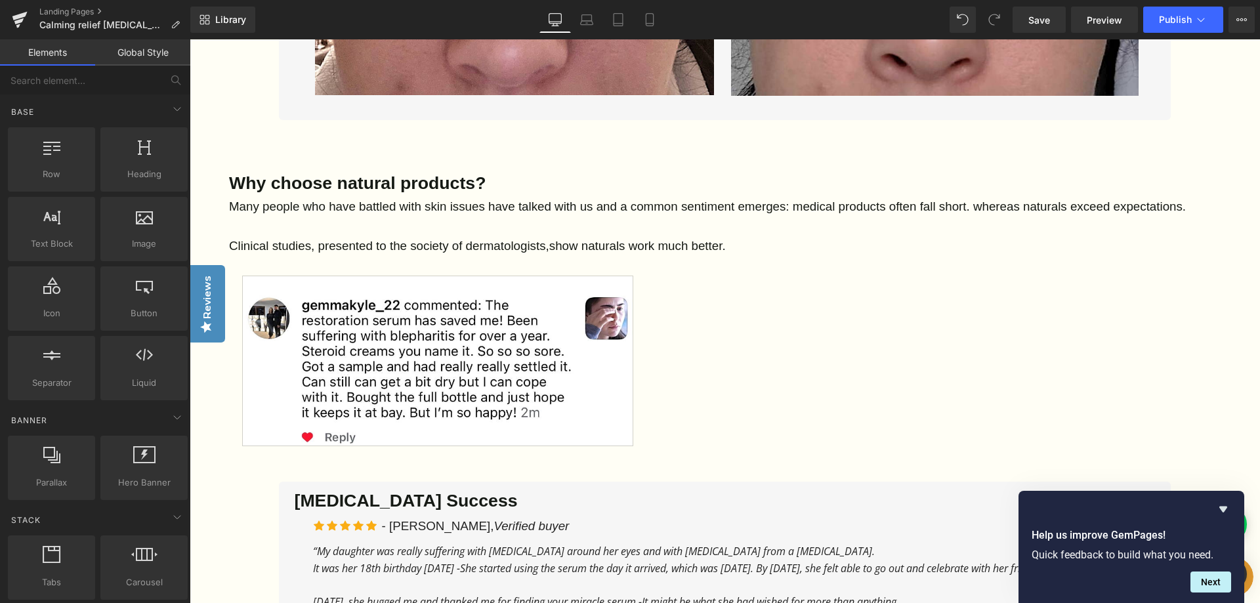
scroll to position [1837, 0]
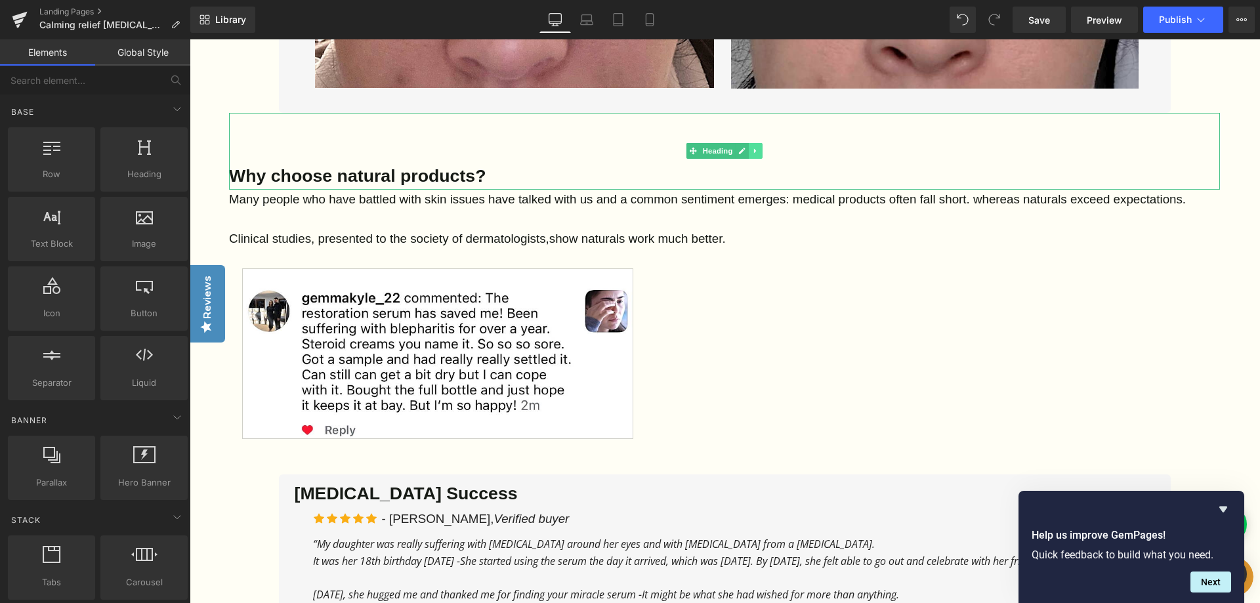
click at [752, 147] on icon at bounding box center [755, 151] width 7 height 8
click at [759, 147] on icon at bounding box center [762, 151] width 7 height 8
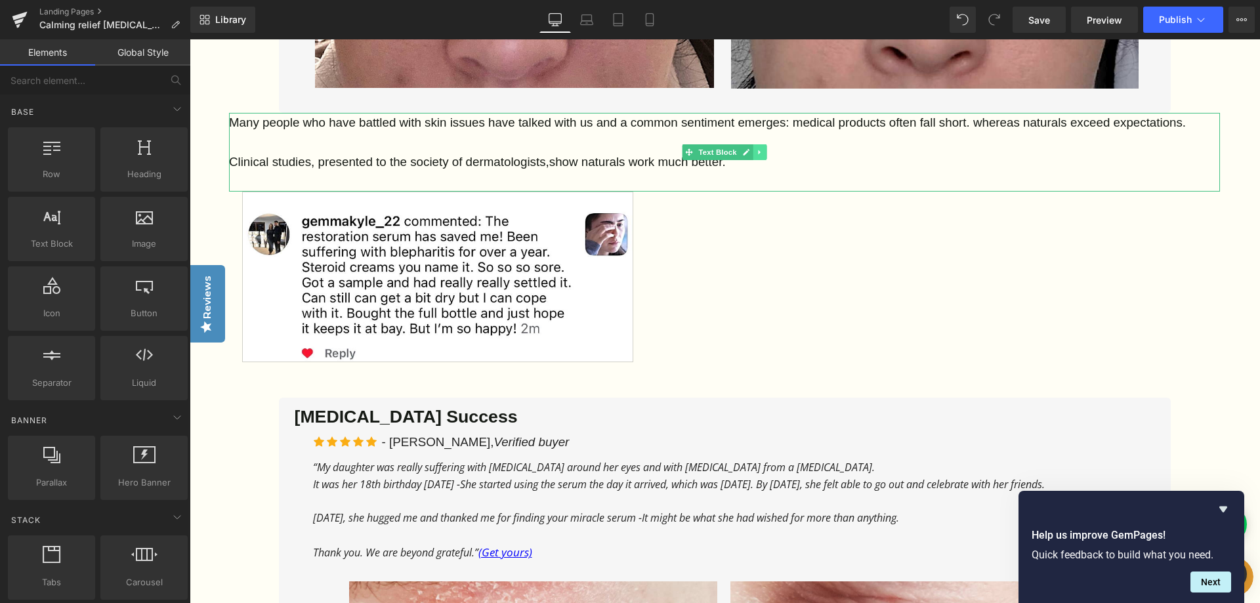
click at [757, 144] on link at bounding box center [760, 152] width 14 height 16
click at [761, 144] on link at bounding box center [767, 152] width 14 height 16
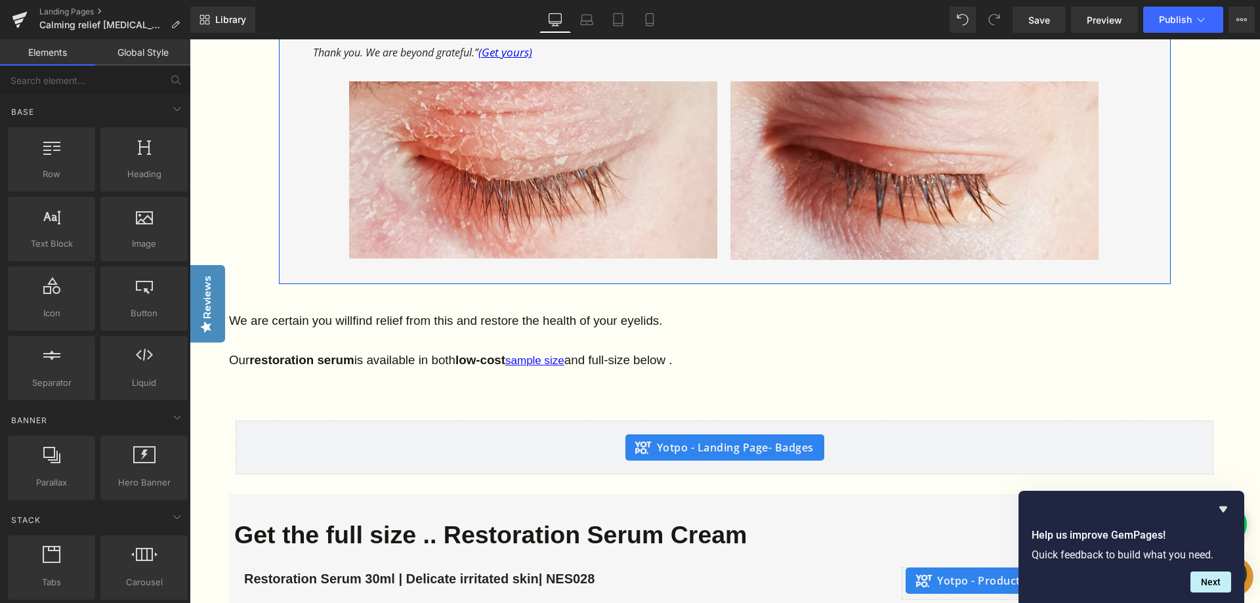
scroll to position [2297, 0]
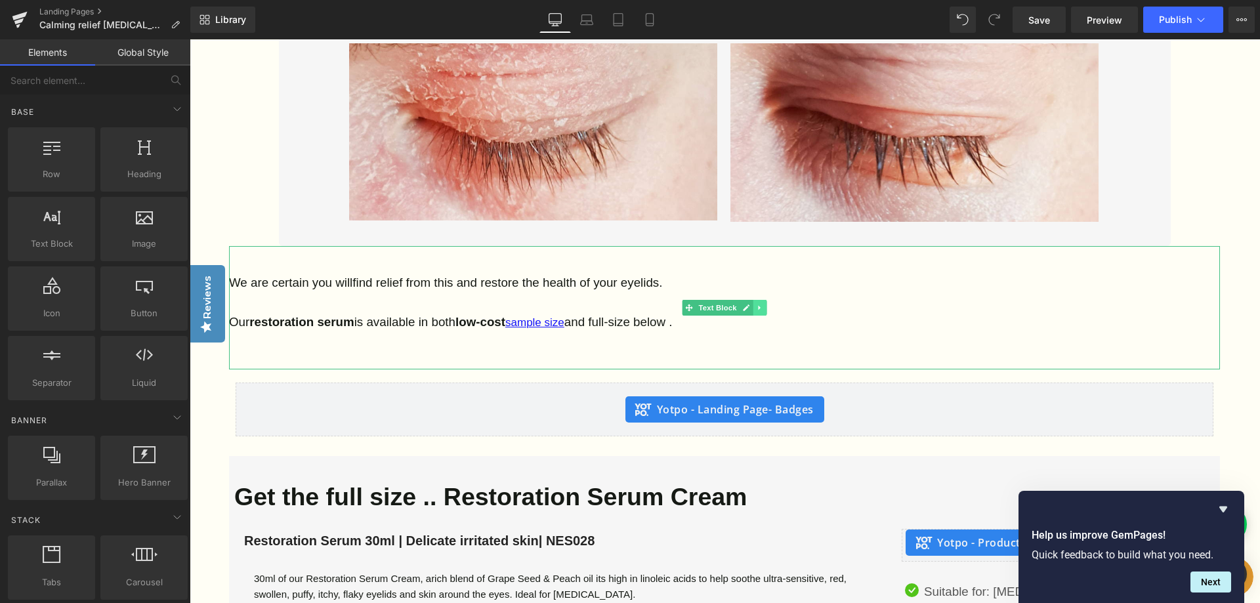
click at [766, 300] on link at bounding box center [760, 308] width 14 height 16
click at [764, 304] on icon at bounding box center [766, 307] width 7 height 7
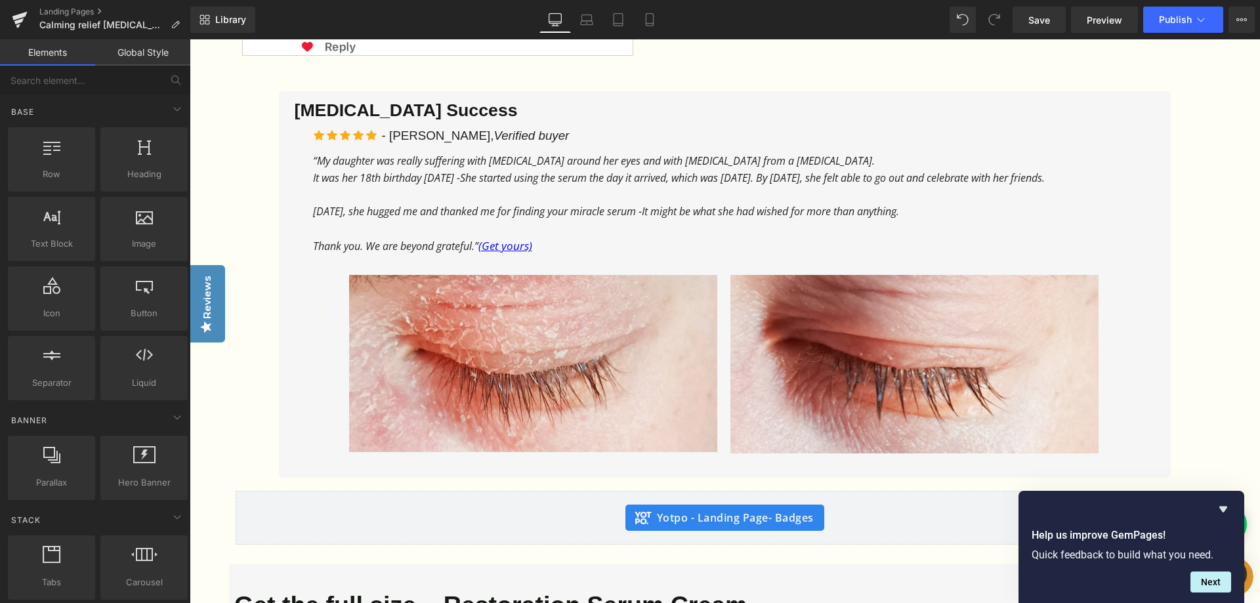
scroll to position [1969, 0]
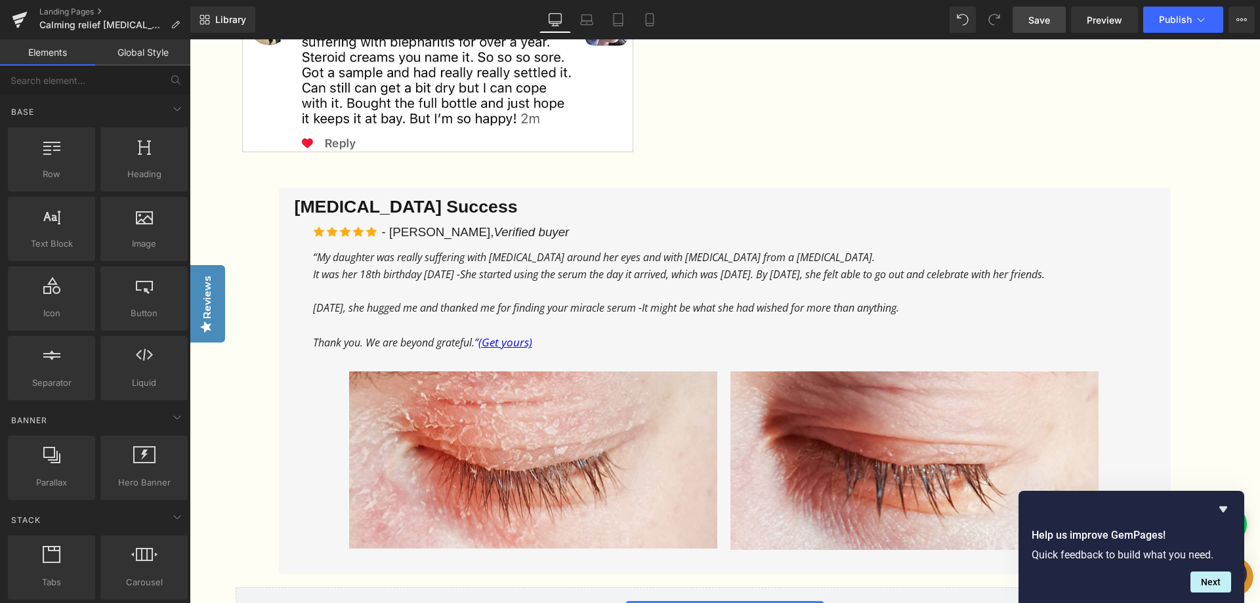
click at [1036, 22] on span "Save" at bounding box center [1039, 20] width 22 height 14
click at [1097, 18] on span "Preview" at bounding box center [1104, 20] width 35 height 14
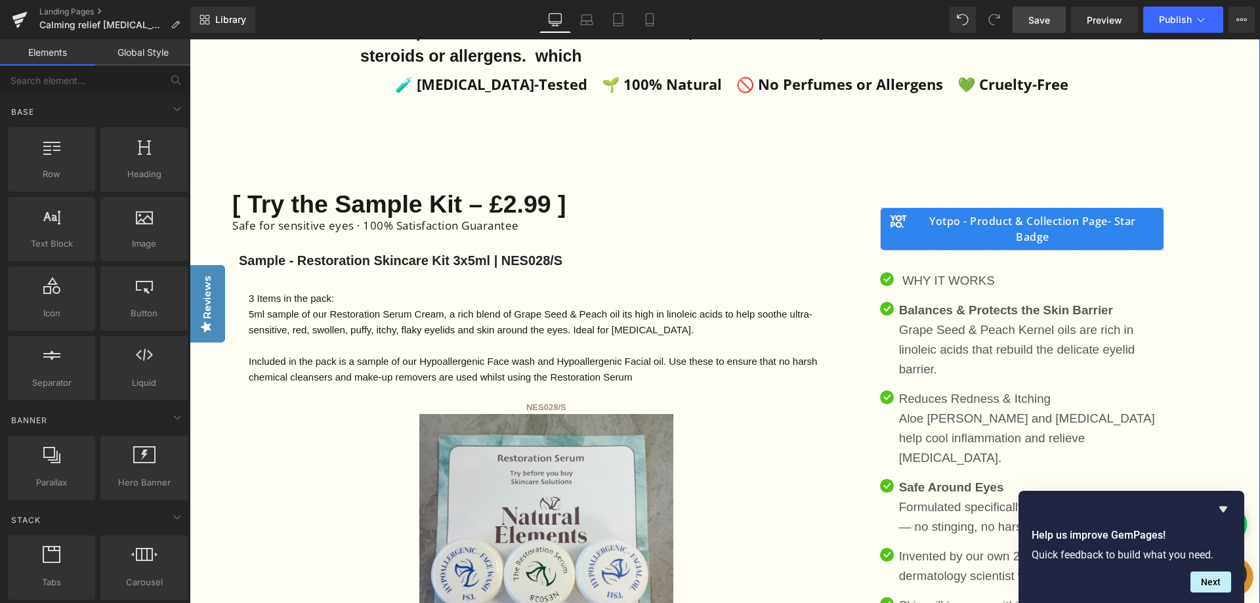
scroll to position [459, 0]
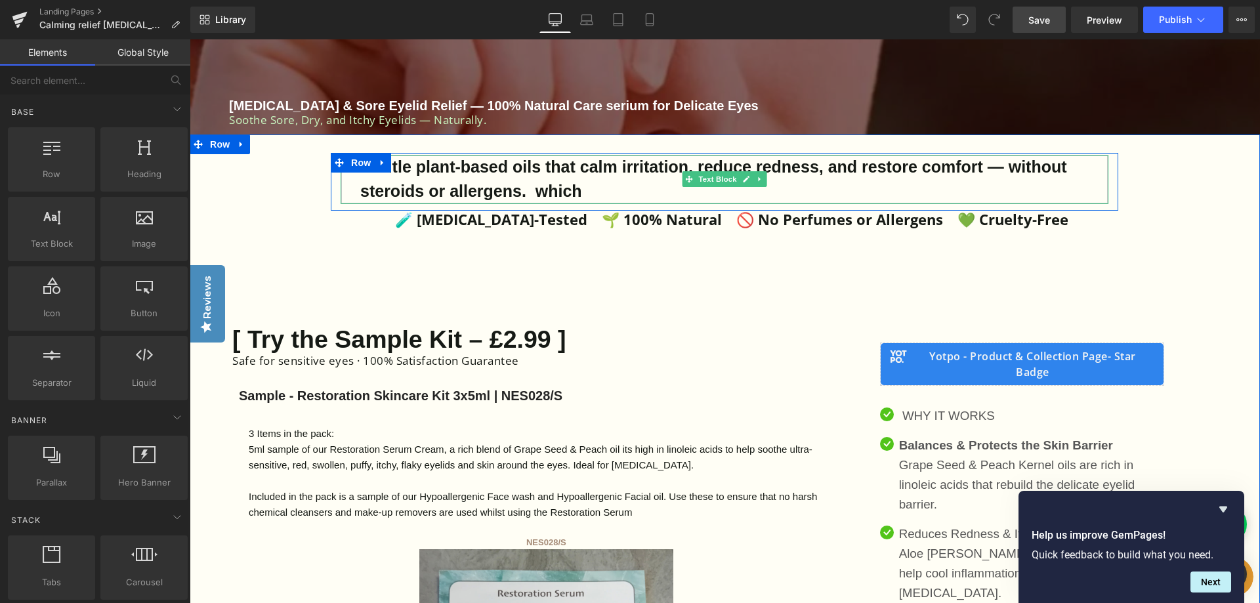
click at [419, 165] on div "Gentle plant-based oils that calm irritation, reduce redness, and restore comfo…" at bounding box center [725, 179] width 768 height 49
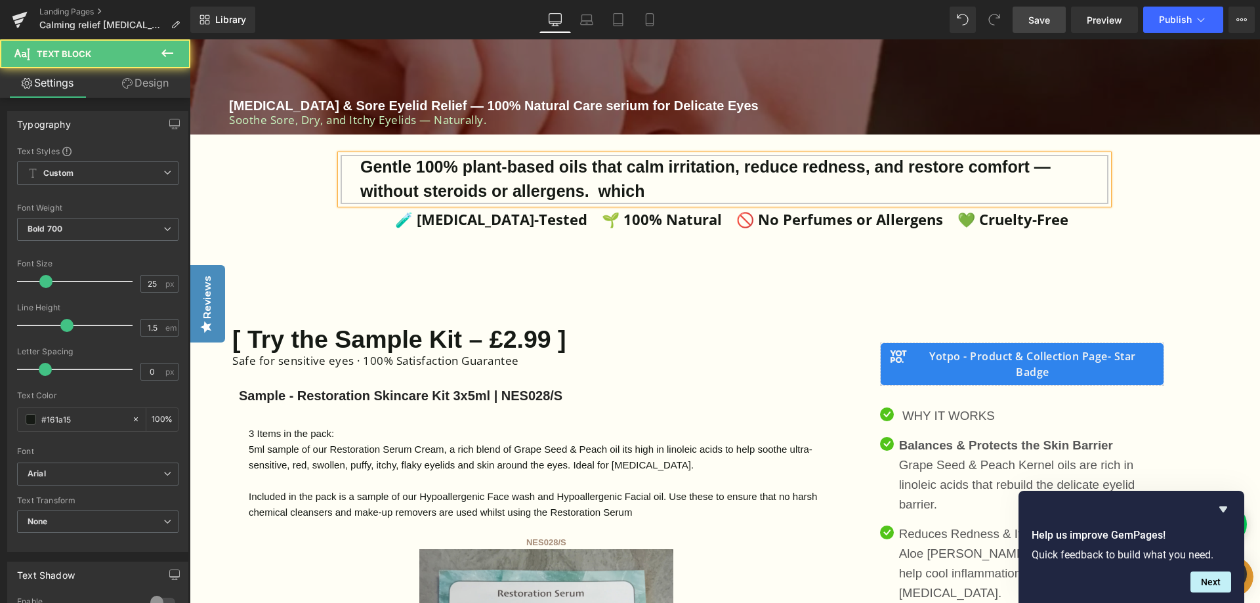
click at [592, 166] on div "Gentle 100% plant-based oils that calm irritation, reduce redness, and restore …" at bounding box center [725, 179] width 768 height 49
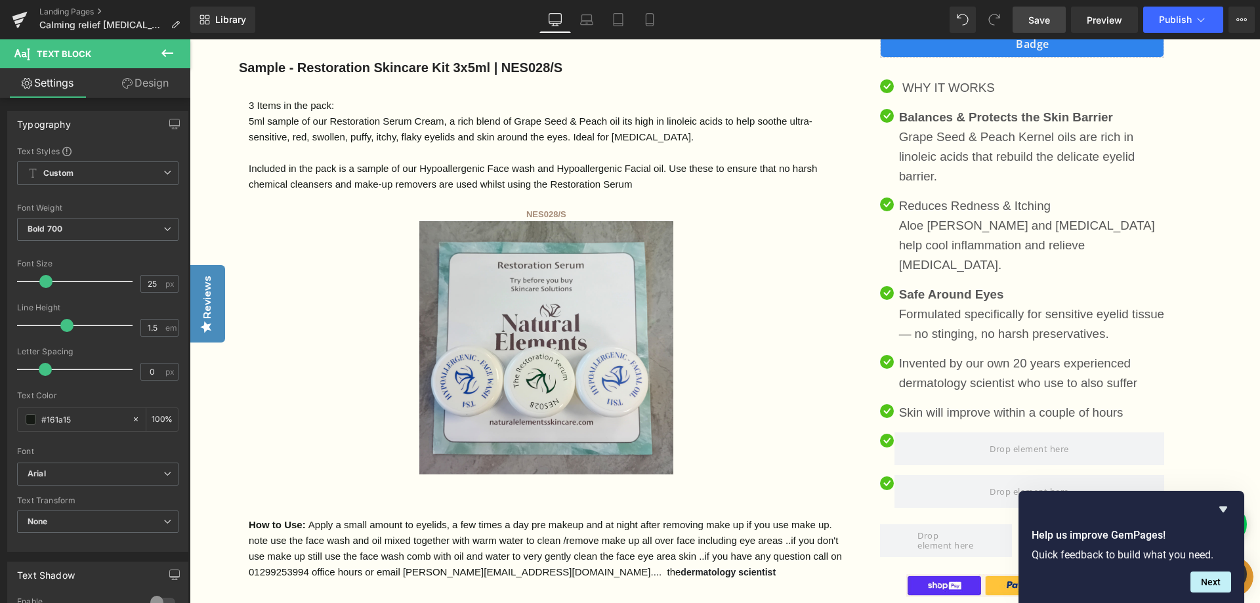
scroll to position [853, 0]
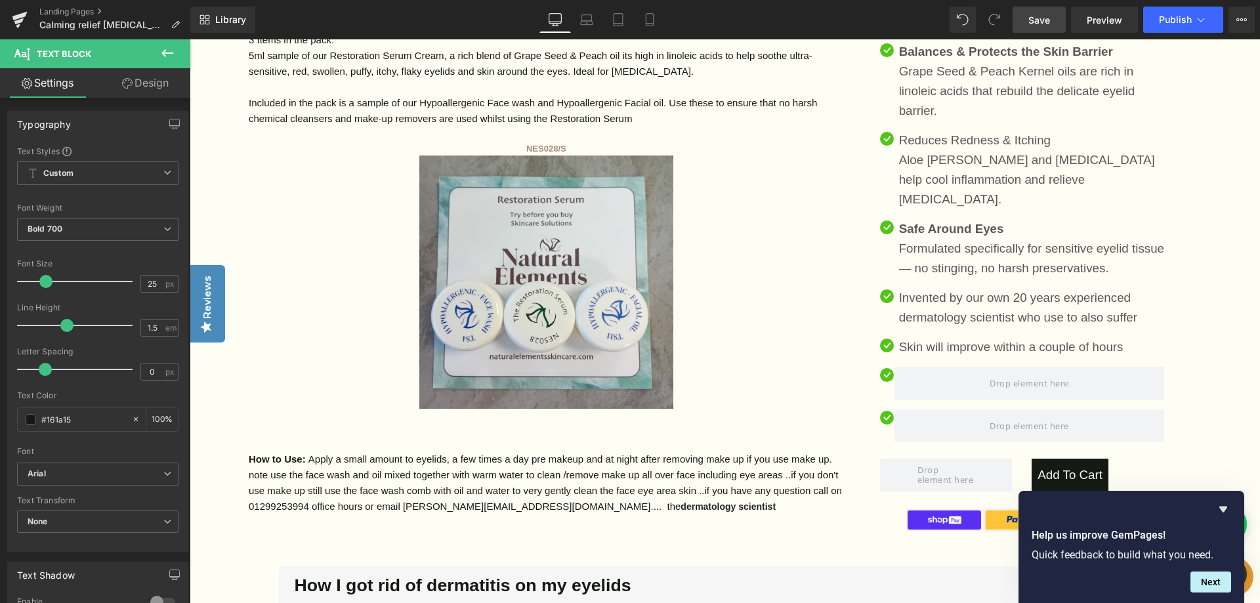
drag, startPoint x: 1032, startPoint y: 13, endPoint x: 954, endPoint y: 146, distance: 153.5
click at [1032, 13] on span "Save" at bounding box center [1039, 20] width 22 height 14
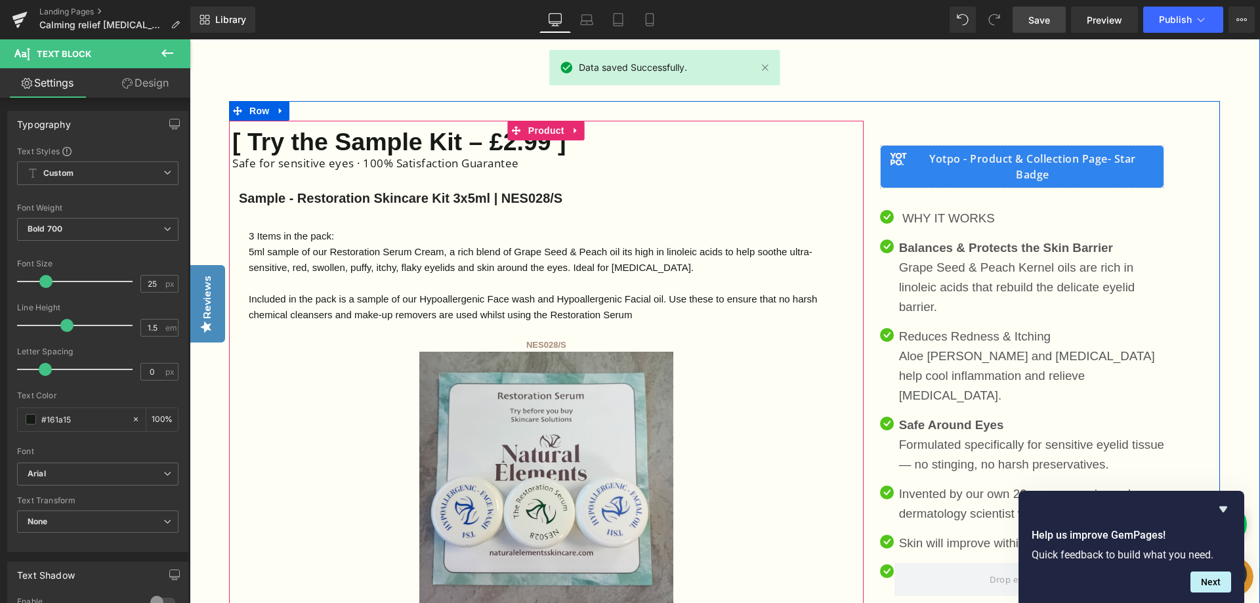
scroll to position [656, 0]
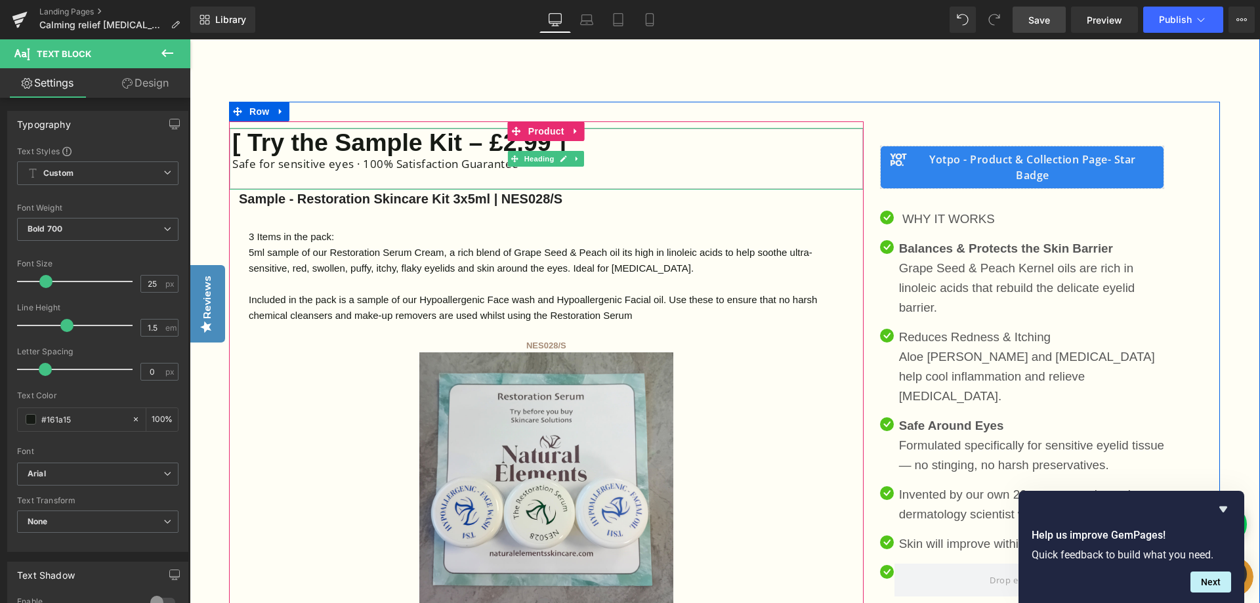
click at [595, 146] on h2 "[ Try the Sample Kit – £2.99 ]" at bounding box center [547, 143] width 631 height 30
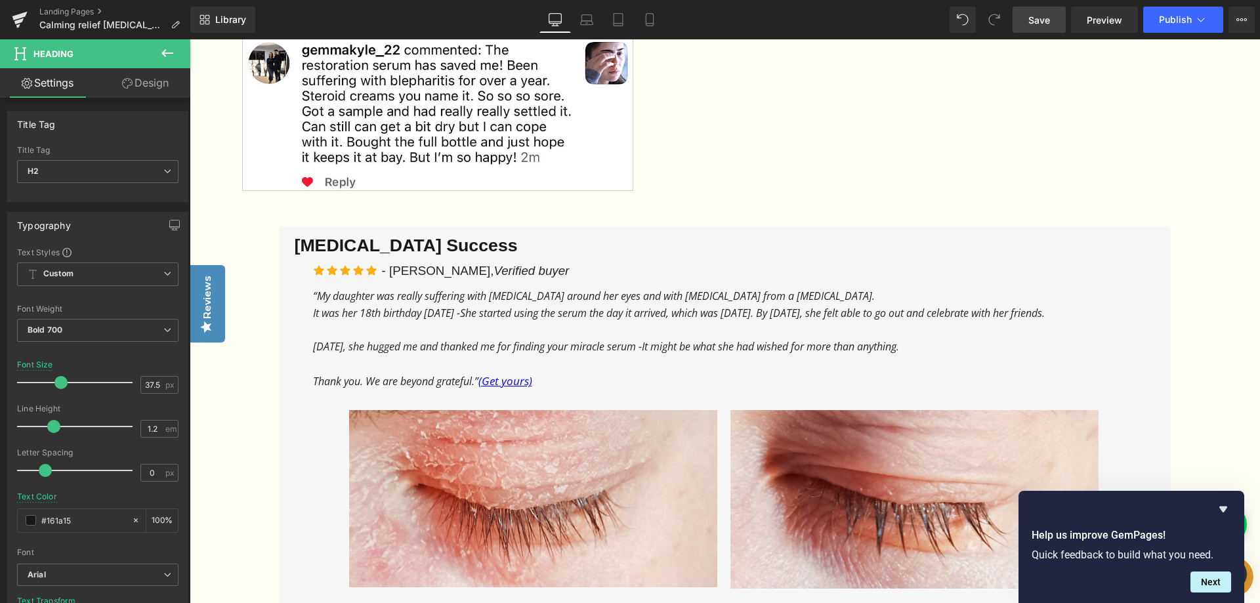
scroll to position [1903, 0]
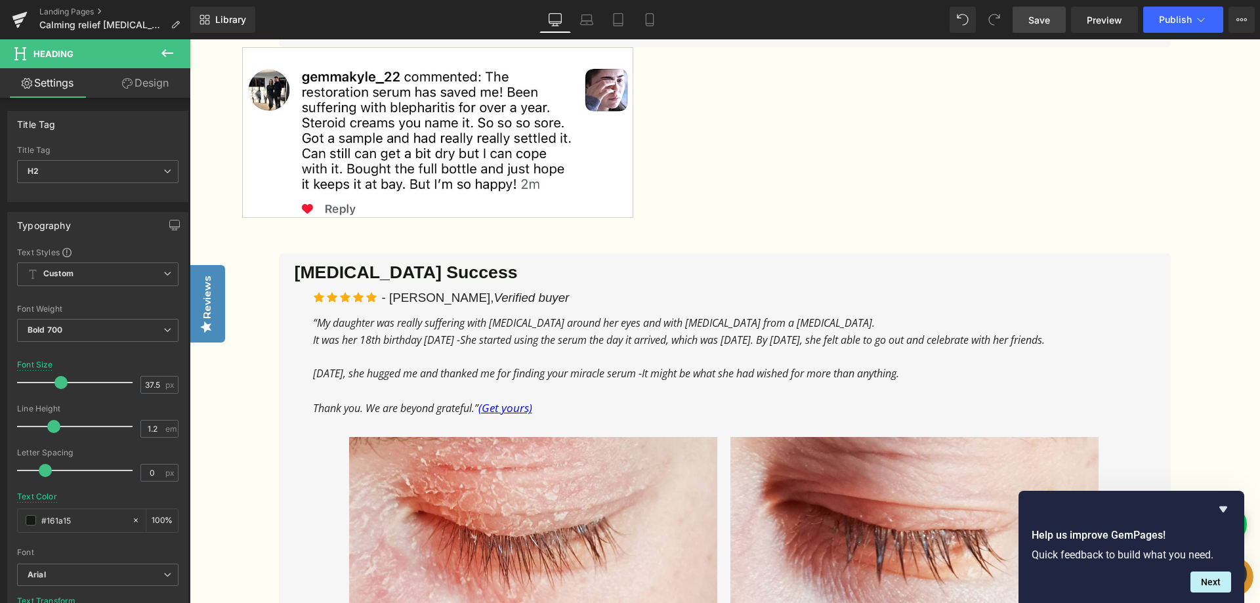
drag, startPoint x: 1040, startPoint y: 20, endPoint x: 813, endPoint y: 40, distance: 228.0
click at [1040, 20] on span "Save" at bounding box center [1039, 20] width 22 height 14
click at [1096, 15] on span "Preview" at bounding box center [1104, 20] width 35 height 14
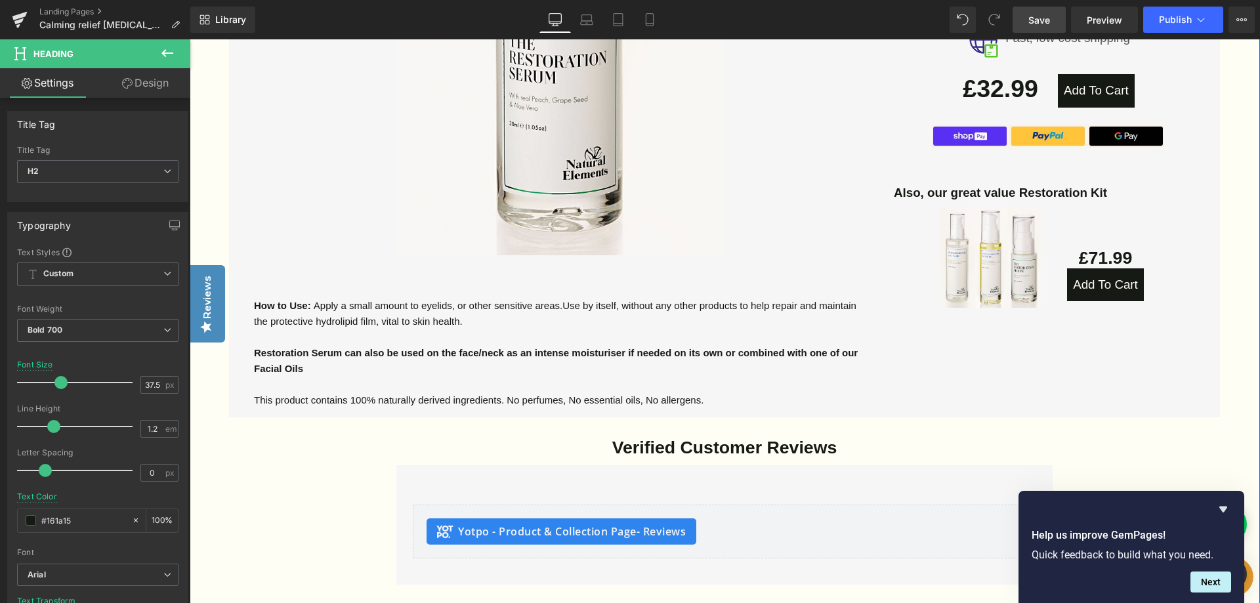
scroll to position [3084, 0]
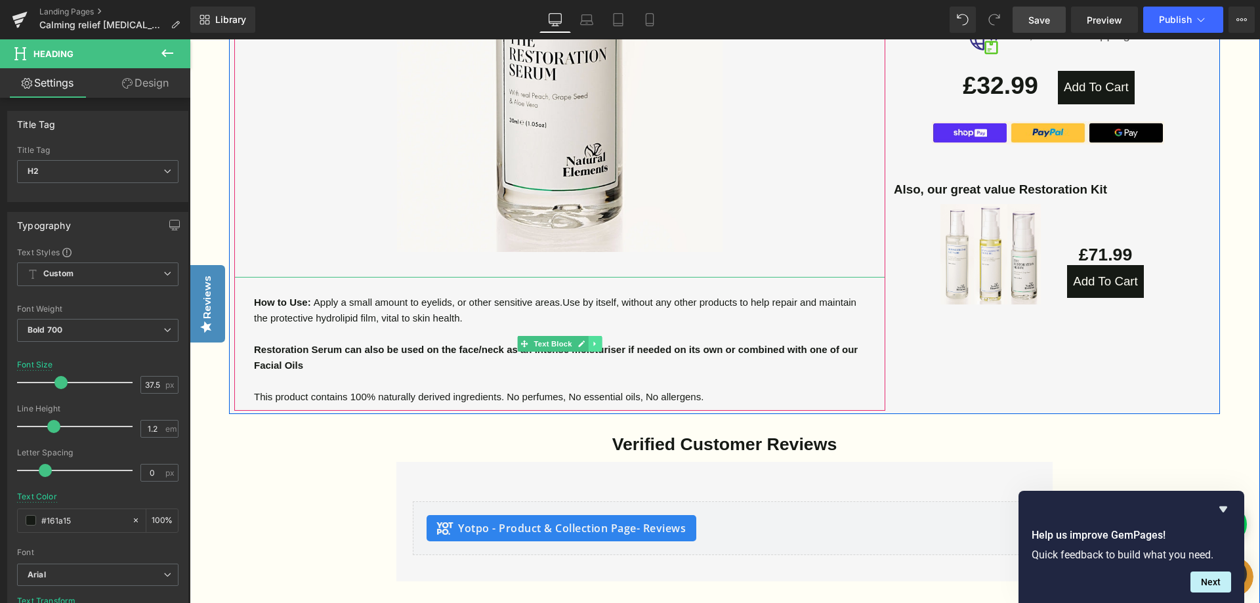
click at [598, 340] on icon at bounding box center [594, 344] width 7 height 8
click at [602, 340] on icon at bounding box center [601, 343] width 7 height 7
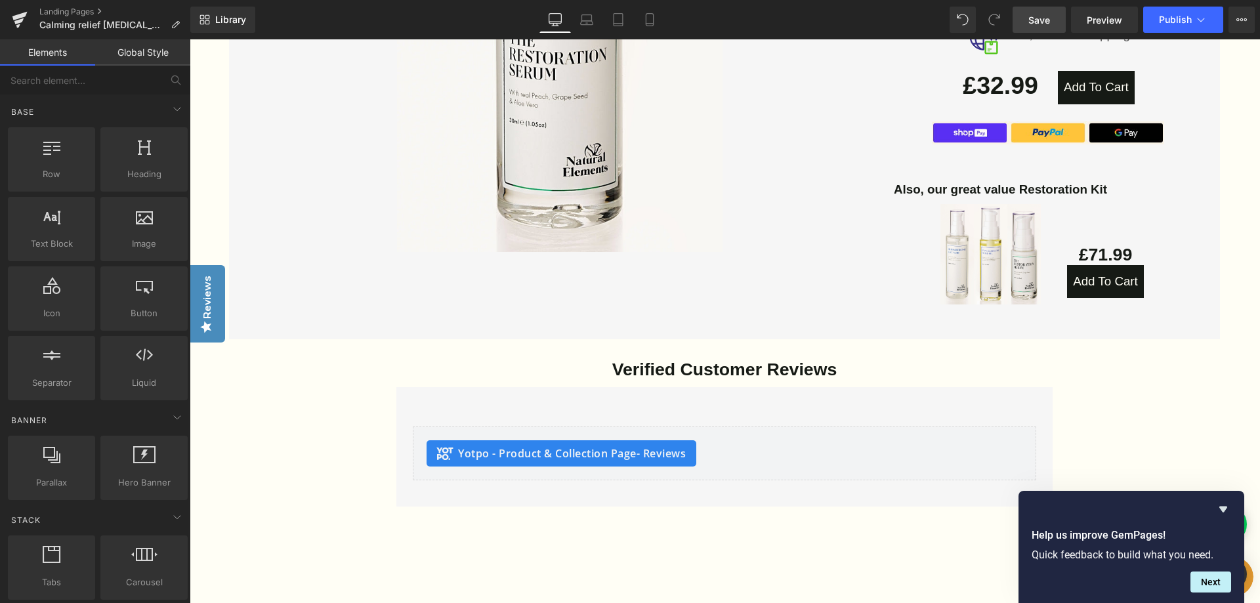
click at [1051, 22] on link "Save" at bounding box center [1039, 20] width 53 height 26
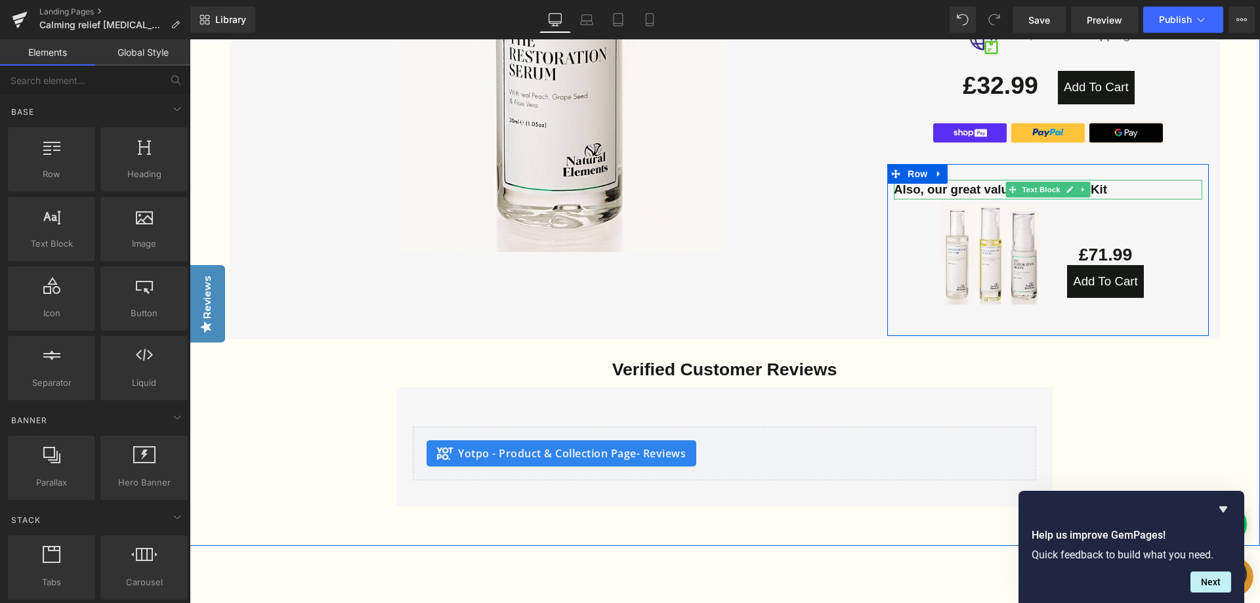
click at [1115, 180] on p "Also, our great value Restoration Kit" at bounding box center [1048, 190] width 308 height 20
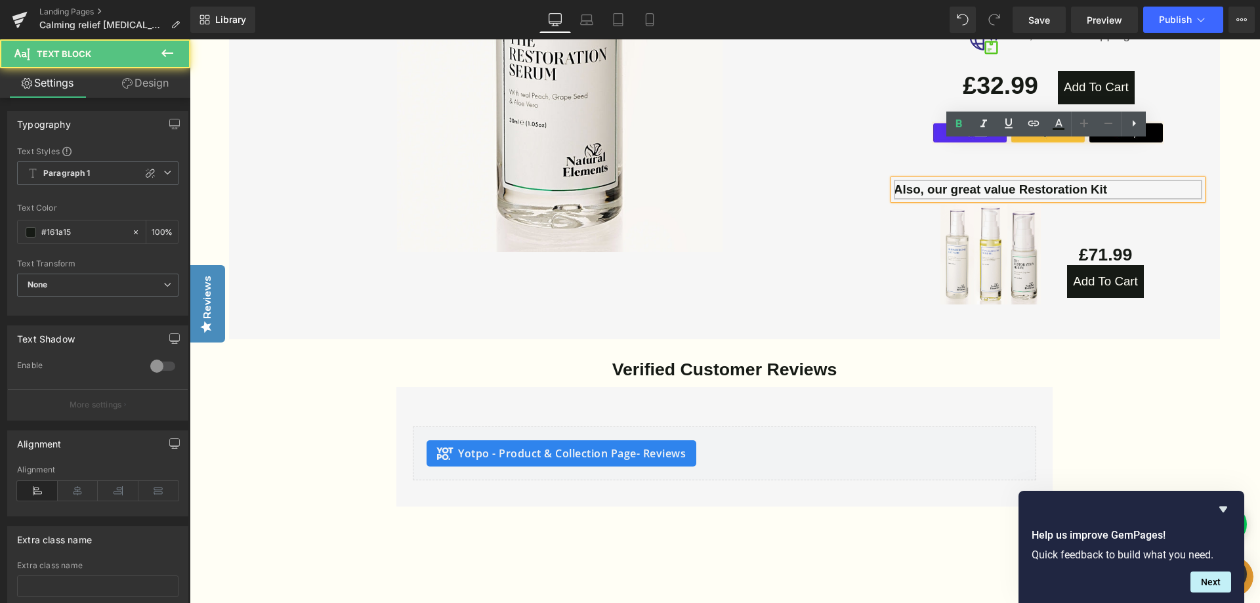
click at [1114, 180] on p "Also, our great value Restoration Kit" at bounding box center [1048, 190] width 308 height 20
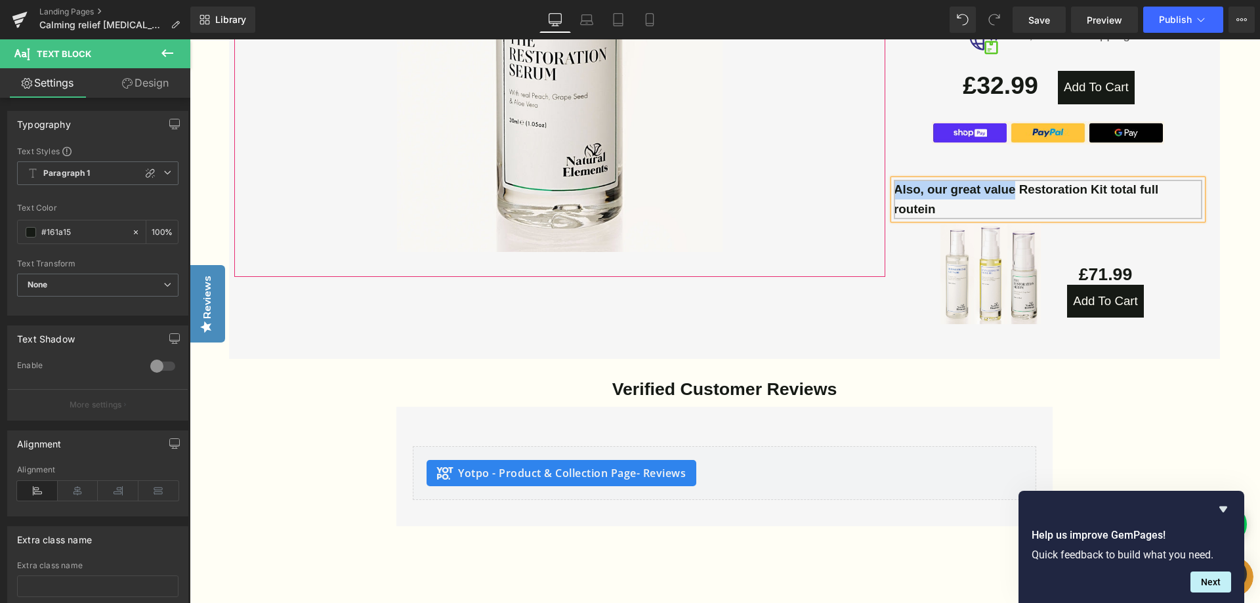
drag, startPoint x: 1018, startPoint y: 150, endPoint x: 856, endPoint y: 154, distance: 162.1
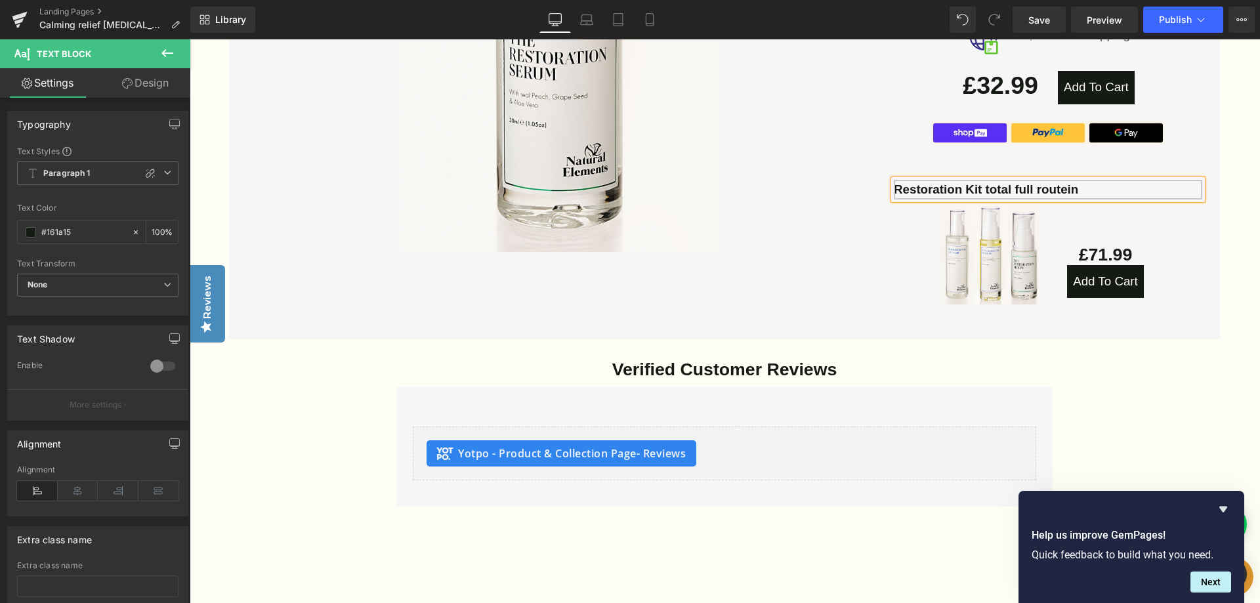
click at [1078, 182] on b "Restoration Kit total full routein" at bounding box center [986, 189] width 184 height 14
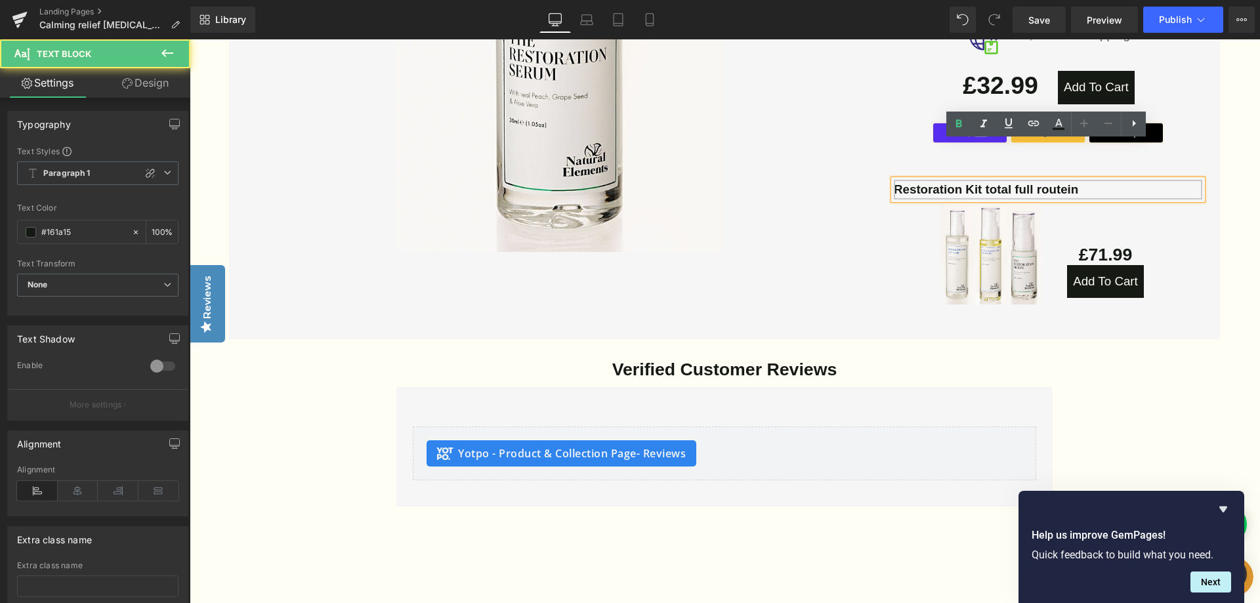
click at [1093, 180] on p "Restoration Kit total full routein" at bounding box center [1048, 190] width 308 height 20
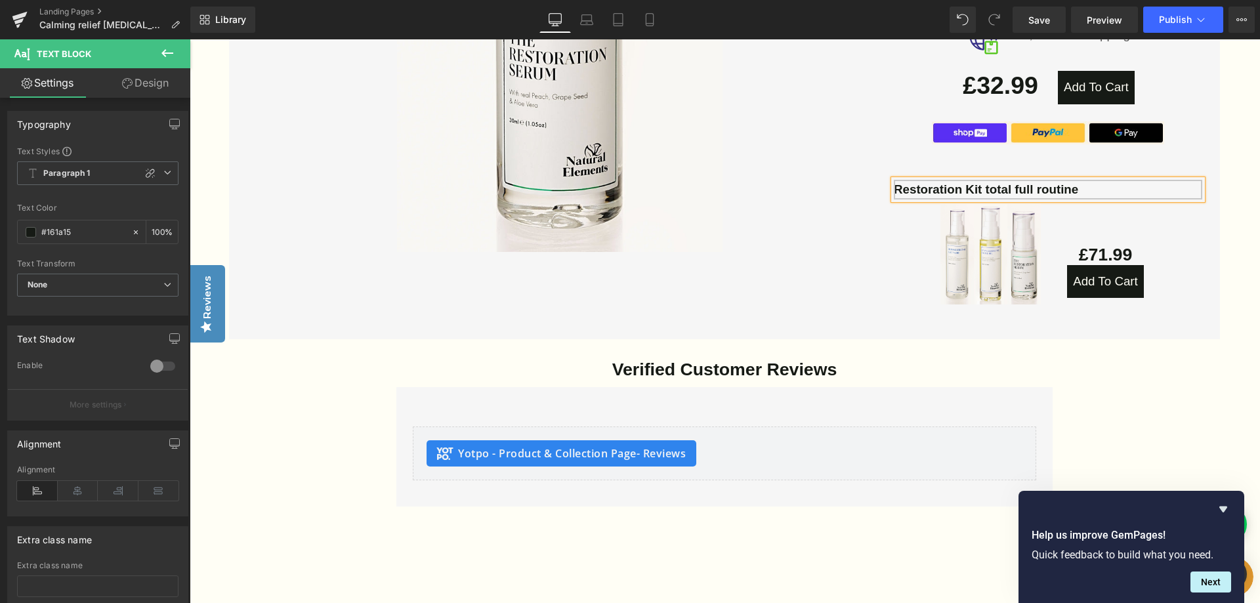
click at [1089, 180] on p "Restoration Kit total full routine" at bounding box center [1048, 190] width 308 height 20
click at [994, 182] on b "Restoration Kit total full routine kit" at bounding box center [995, 189] width 202 height 14
click at [986, 182] on b "Restoration Kit Total full routine kit" at bounding box center [996, 189] width 205 height 14
click at [1035, 180] on p "Total full routine kit" at bounding box center [1048, 190] width 308 height 20
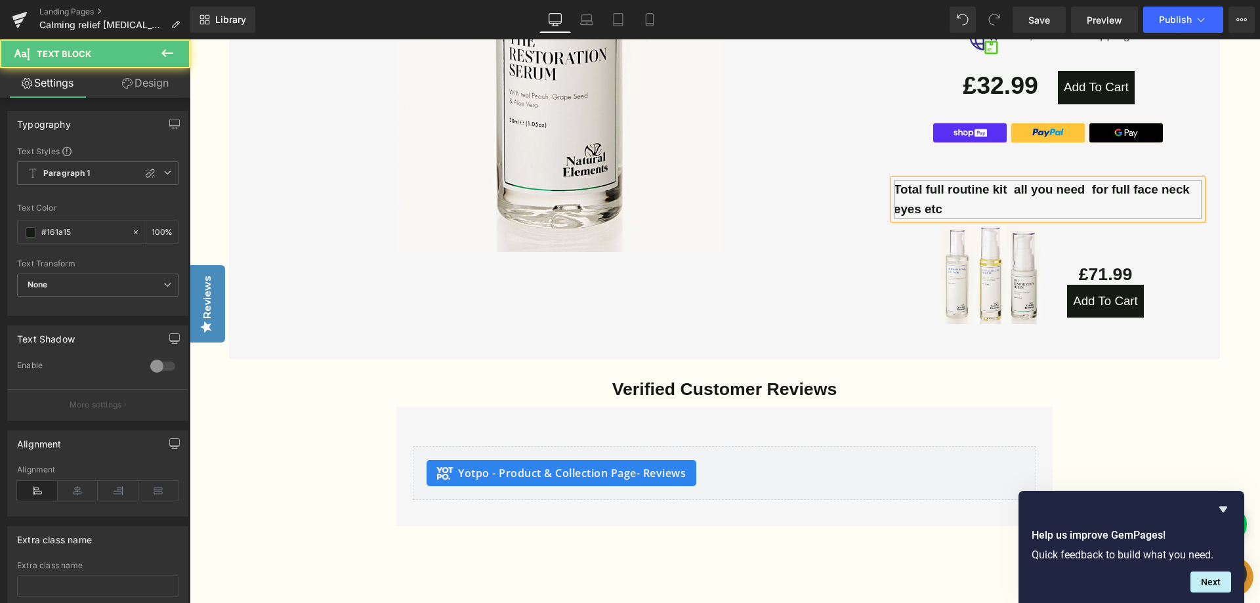
click at [1013, 182] on b "Total full routine kit all you need for full face neck eyes etc" at bounding box center [1042, 198] width 296 height 33
click at [944, 182] on b "Total full routine kit all you need for full face neck eyes etc" at bounding box center [1040, 198] width 293 height 33
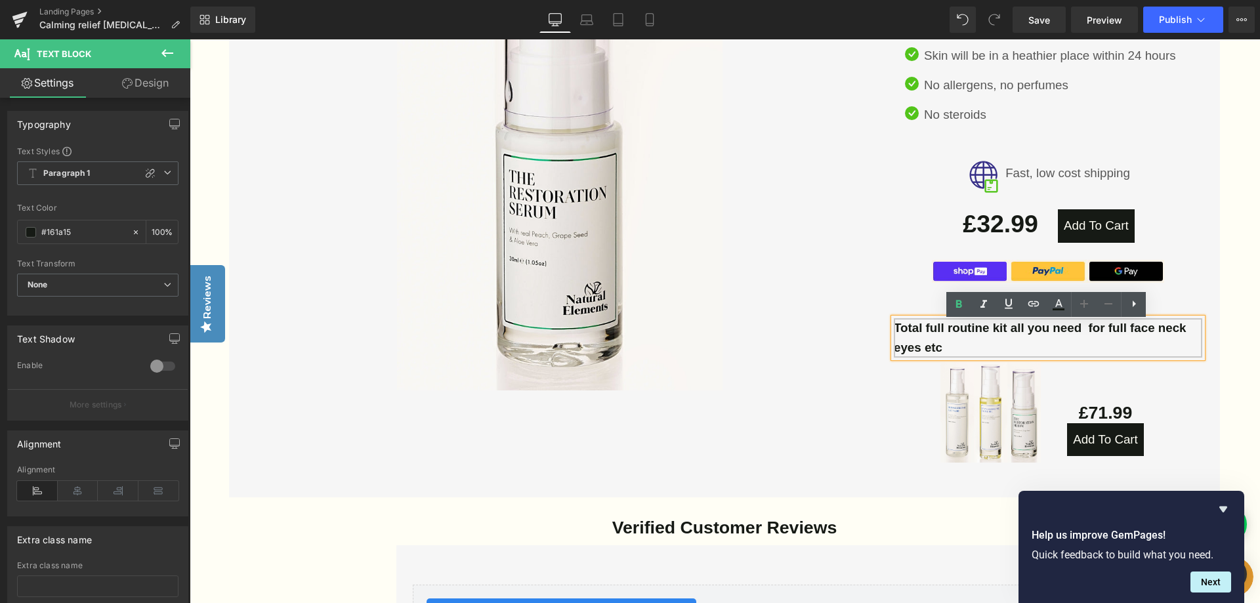
scroll to position [3019, 0]
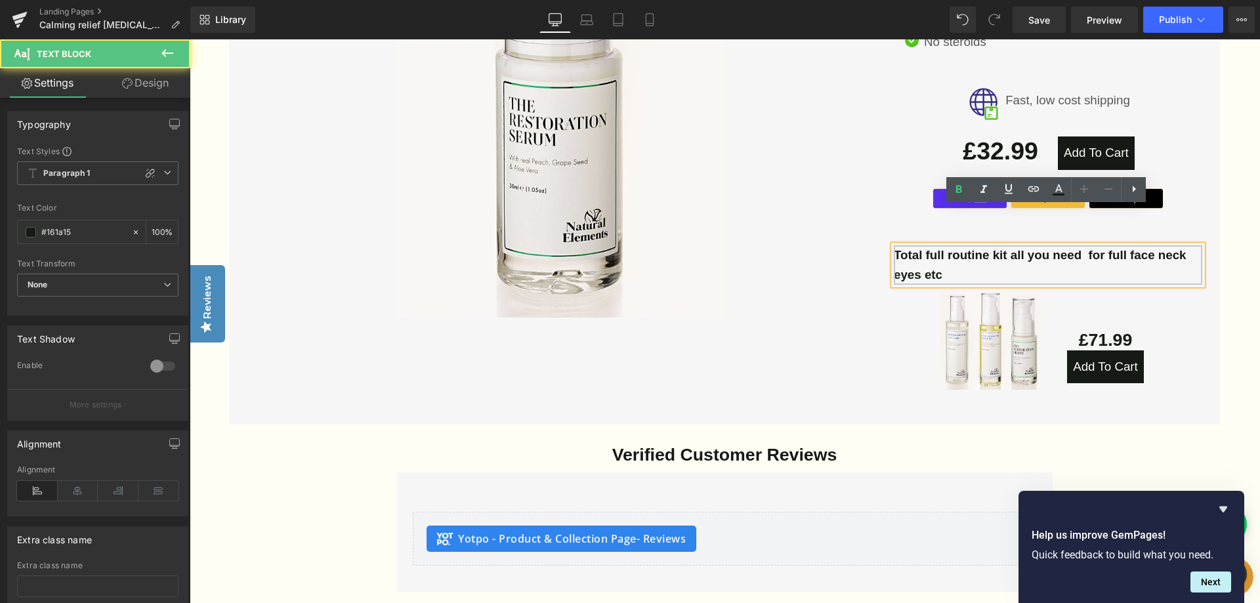
click at [898, 248] on b "Total full routine kit all you need for full face neck eyes etc" at bounding box center [1040, 264] width 293 height 33
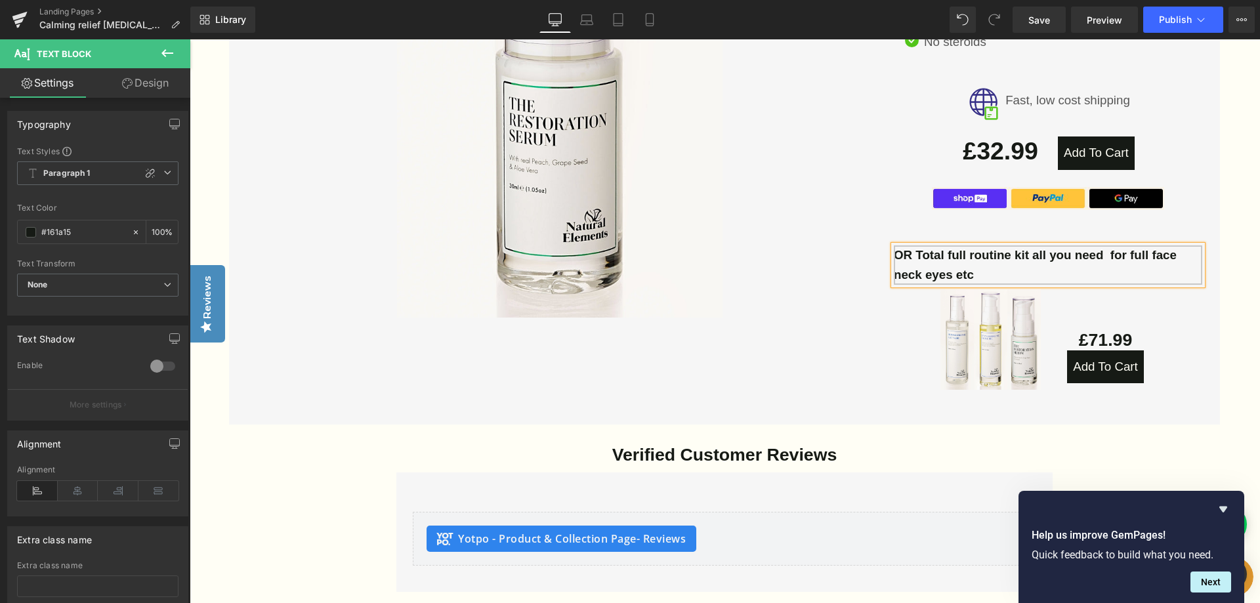
click at [1112, 248] on b "OR Total full routine kit all you need for full face neck eyes etc" at bounding box center [1035, 264] width 283 height 33
click at [987, 245] on p "OR Total full routine kit all you need for full face neck eyes etc" at bounding box center [1048, 264] width 308 height 39
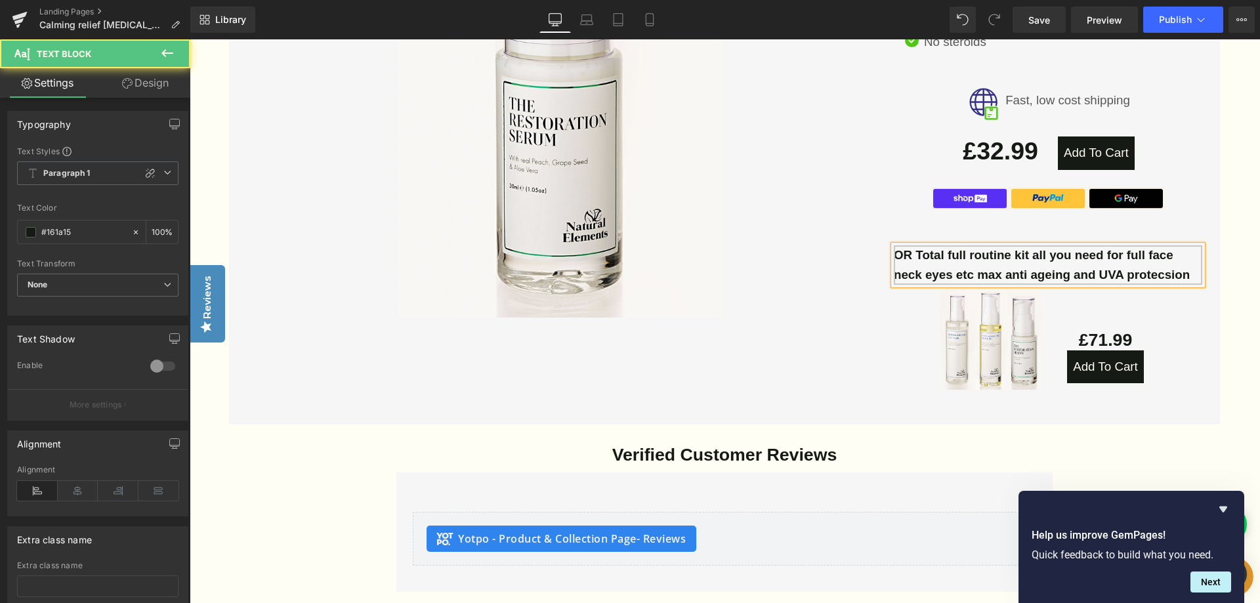
click at [1129, 248] on b "OR Total full routine kit all you need for full face neck eyes etc max anti age…" at bounding box center [1042, 264] width 296 height 33
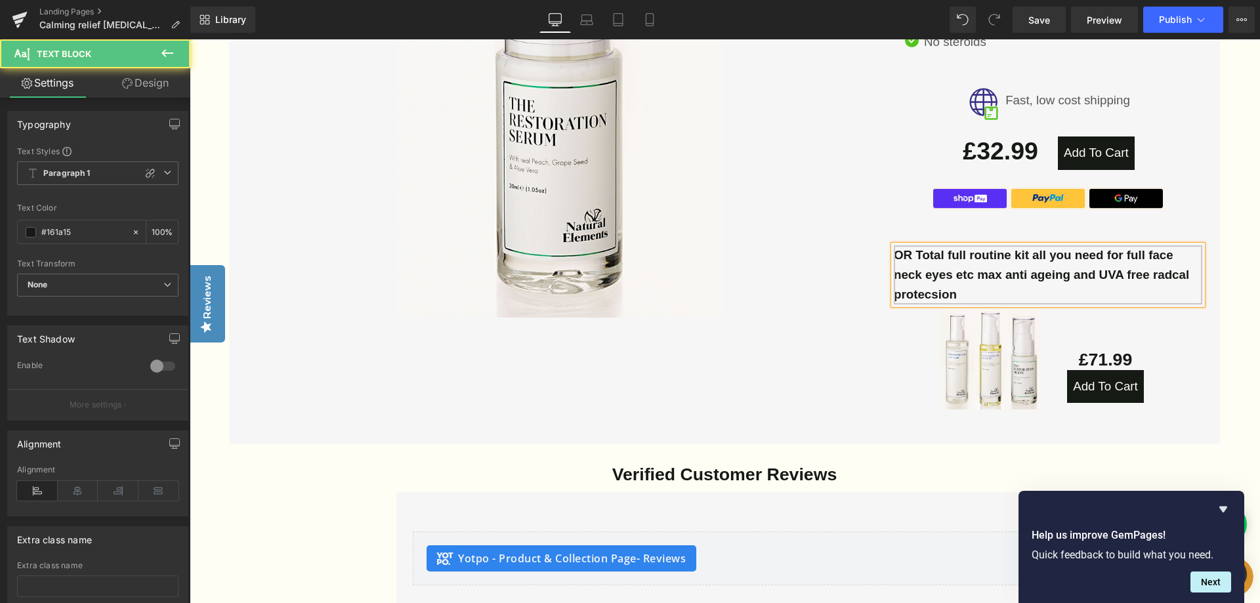
click at [1192, 248] on b "OR Total full routine kit all you need for full face neck eyes etc max anti age…" at bounding box center [1043, 274] width 299 height 53
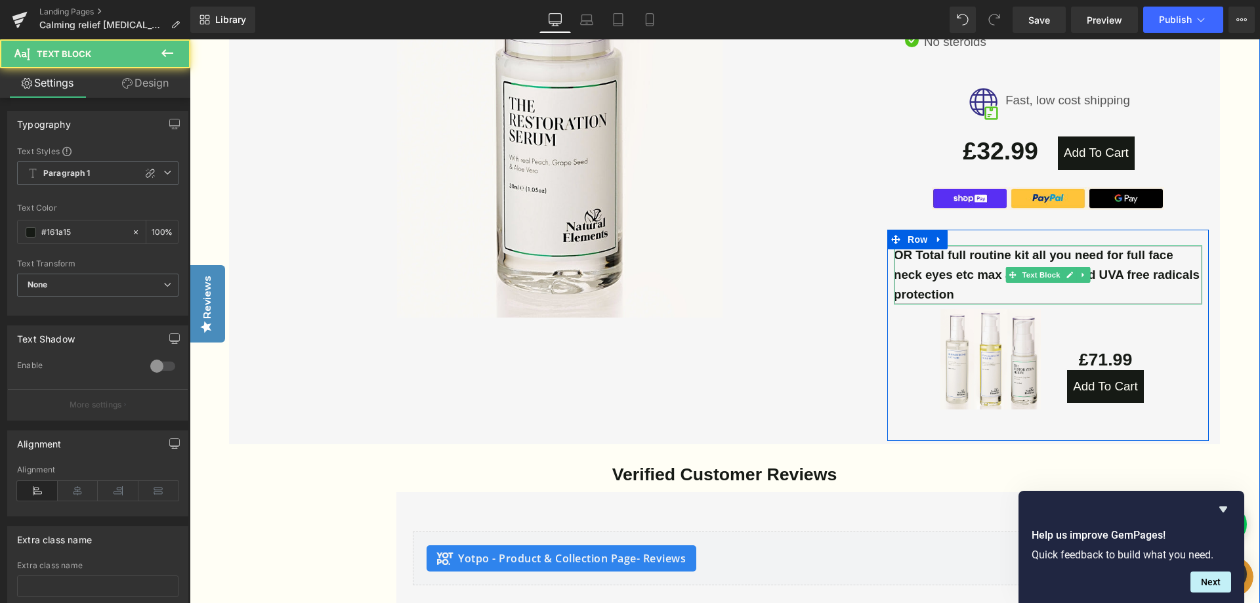
click at [1039, 261] on p "OR Total full routine kit all you need for full face neck eyes etc max anti age…" at bounding box center [1048, 274] width 308 height 59
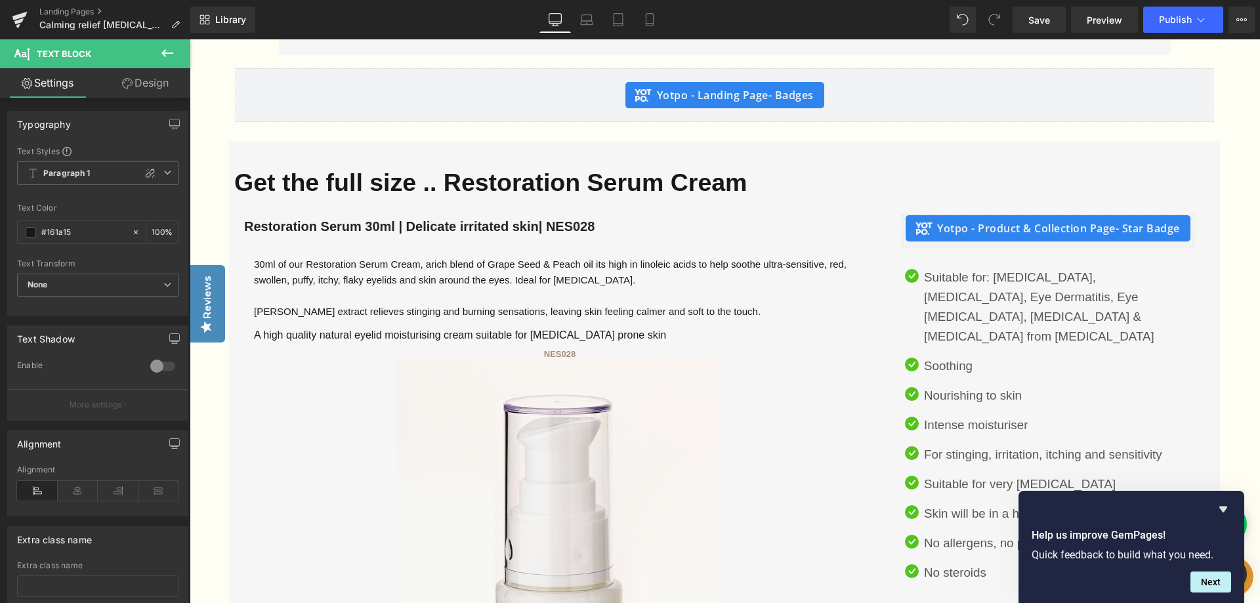
scroll to position [2559, 0]
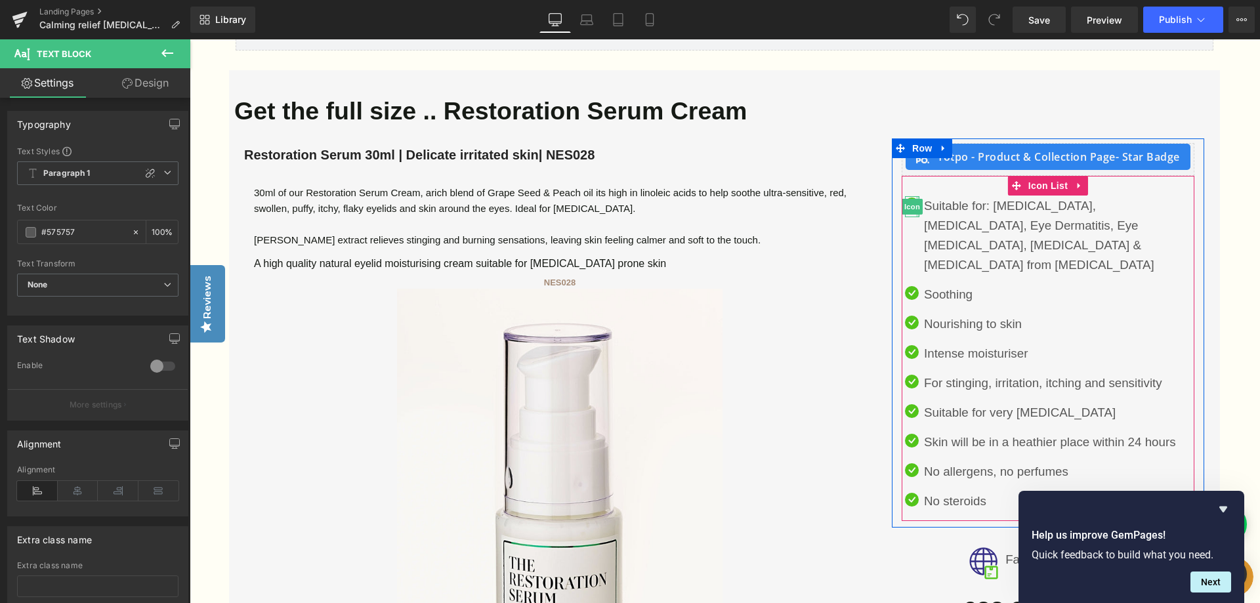
drag, startPoint x: 1077, startPoint y: 222, endPoint x: 916, endPoint y: 179, distance: 166.5
click at [916, 196] on li "Icon Suitable for: [MEDICAL_DATA], [MEDICAL_DATA], Eye Dermatitis, Eye [MEDICAL…" at bounding box center [1049, 235] width 289 height 79
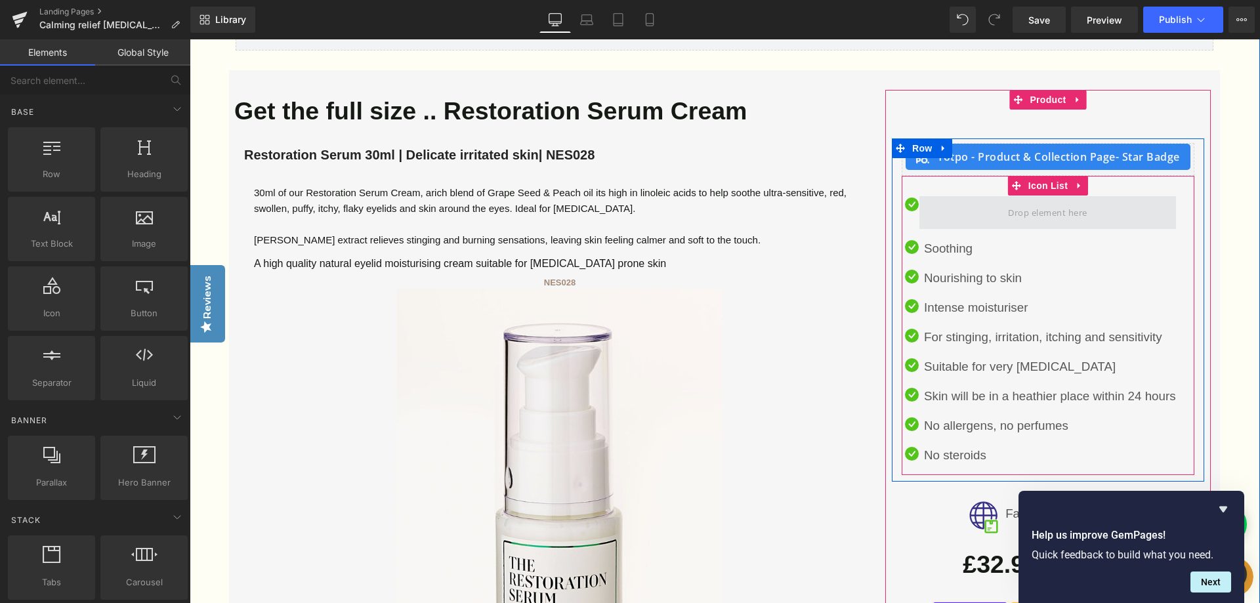
click at [942, 196] on span at bounding box center [1047, 212] width 257 height 33
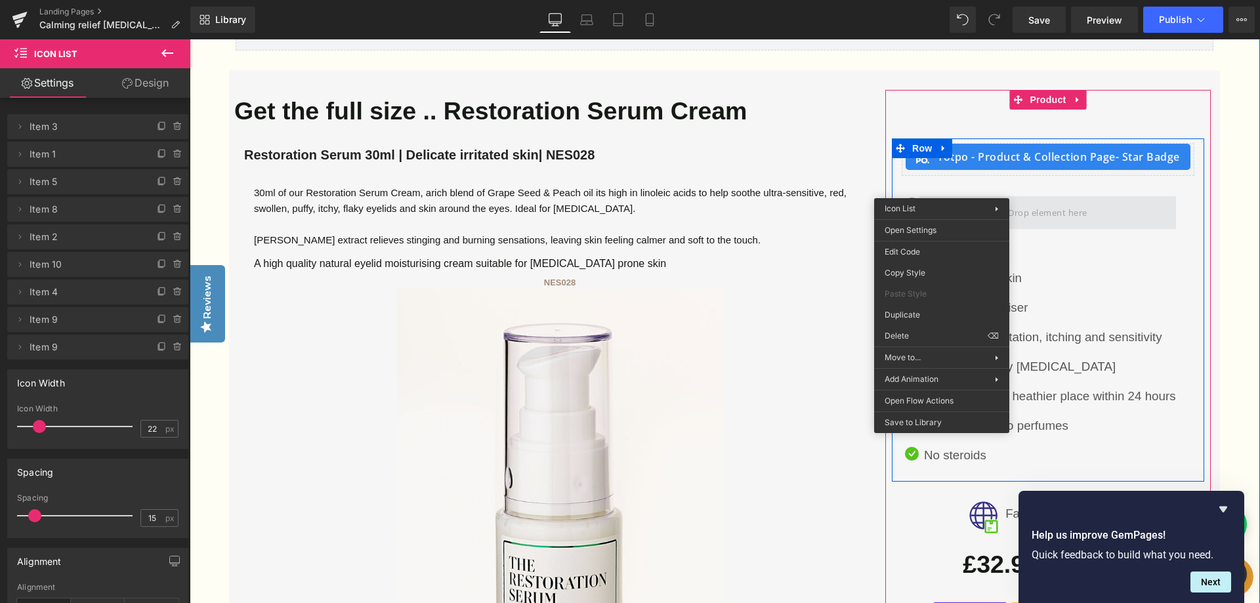
click at [942, 196] on span at bounding box center [1047, 212] width 257 height 33
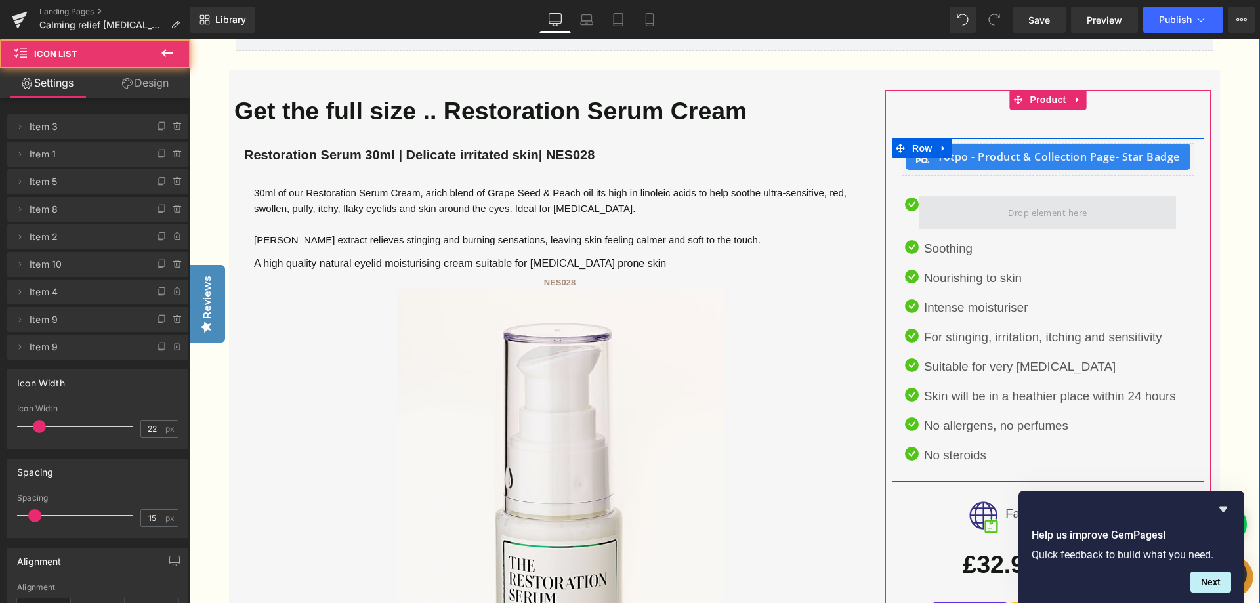
click at [956, 196] on span at bounding box center [1047, 212] width 257 height 33
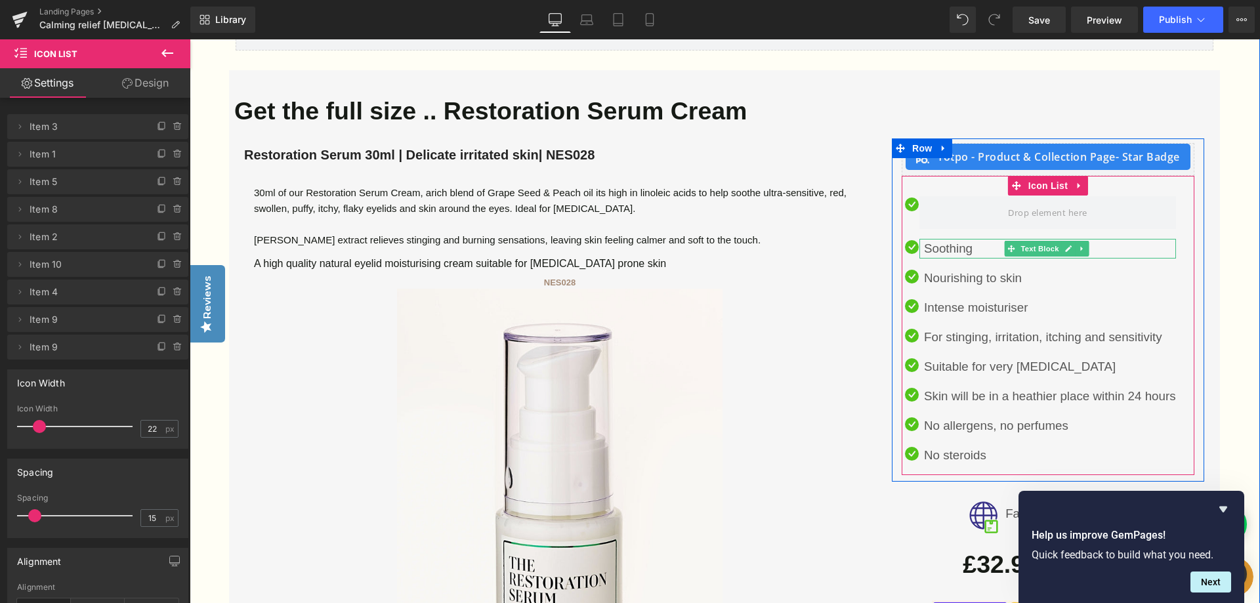
click at [983, 239] on p "Soothing" at bounding box center [1050, 249] width 252 height 20
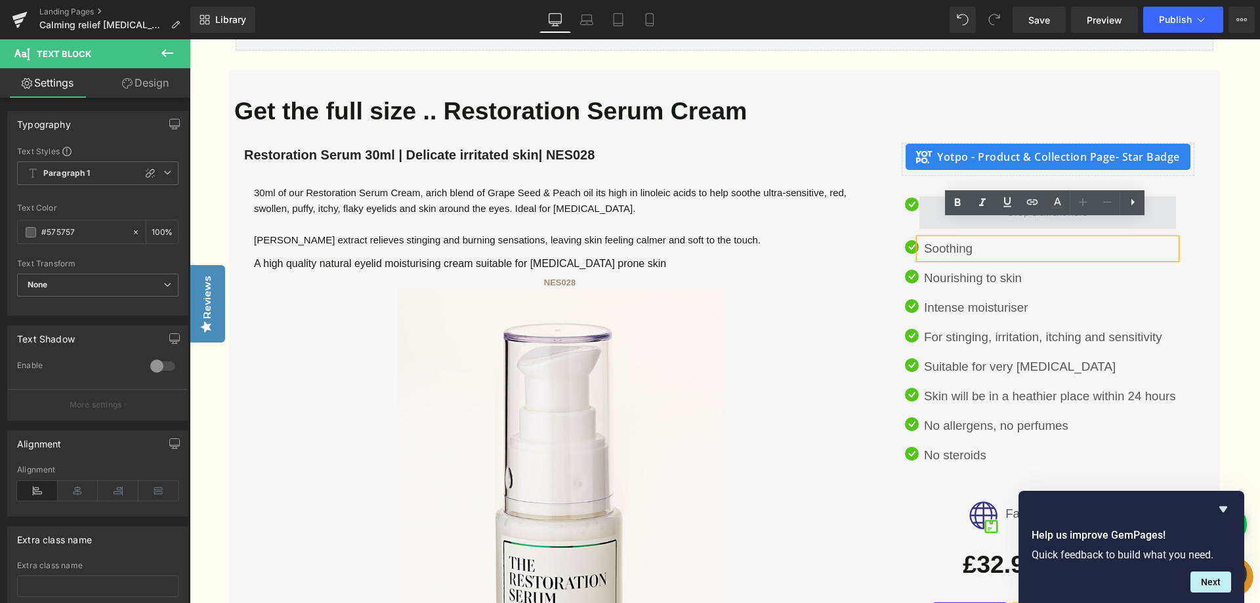
click at [925, 196] on span at bounding box center [1047, 212] width 257 height 33
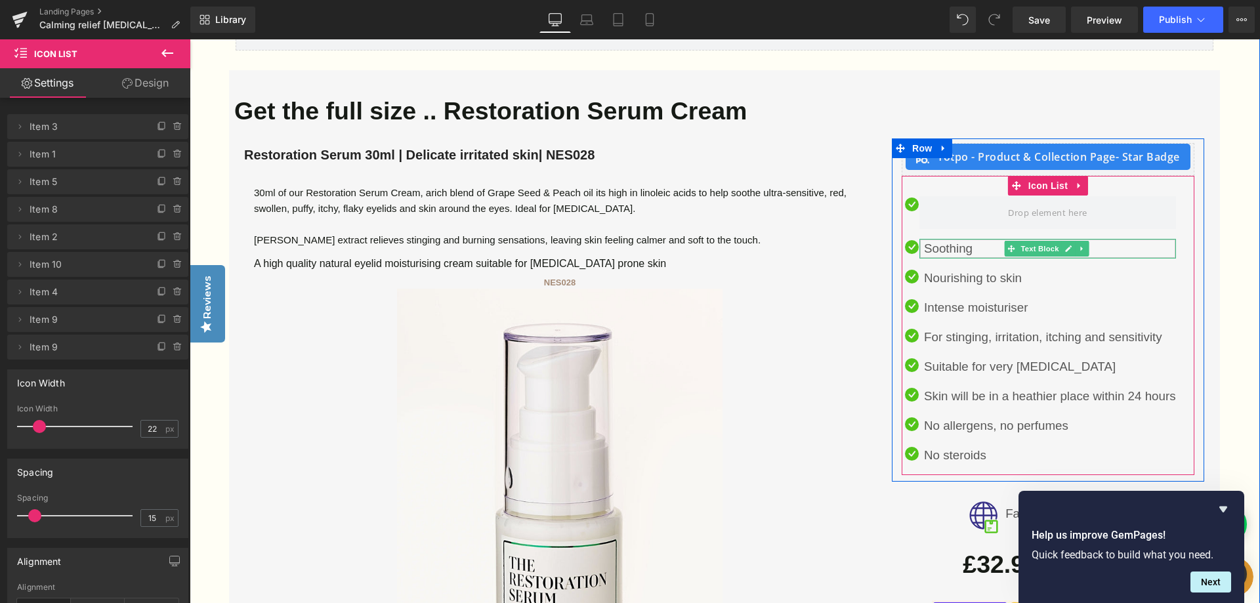
click at [986, 239] on p "Soothing" at bounding box center [1050, 249] width 252 height 20
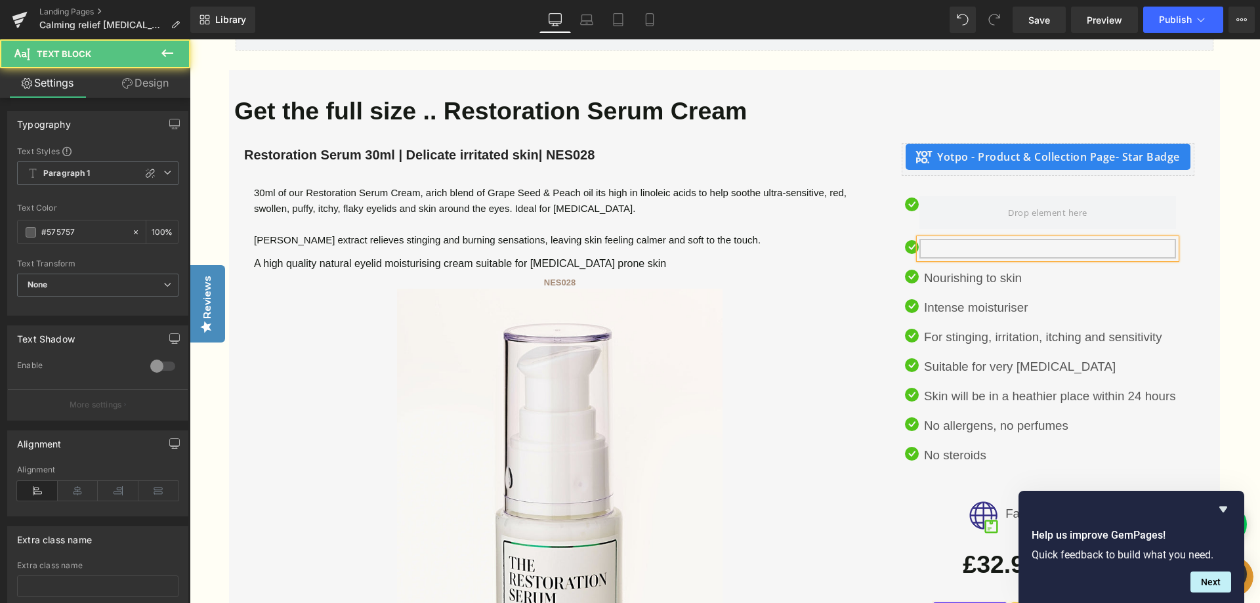
click at [929, 239] on p at bounding box center [1050, 249] width 252 height 20
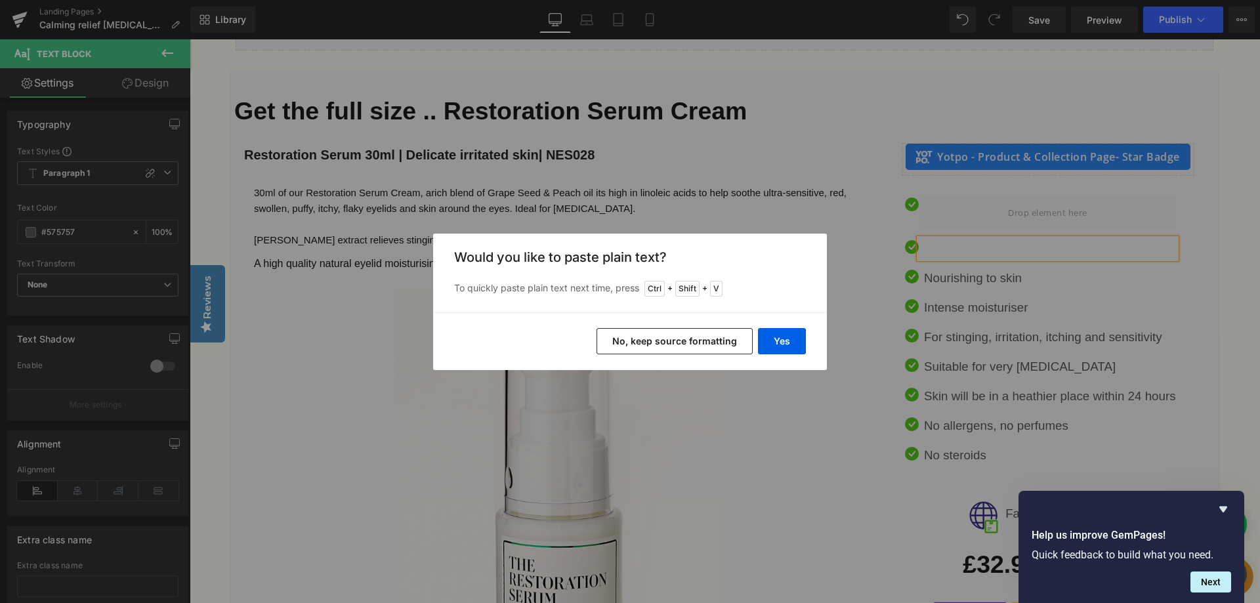
click at [700, 335] on button "No, keep source formatting" at bounding box center [675, 341] width 156 height 26
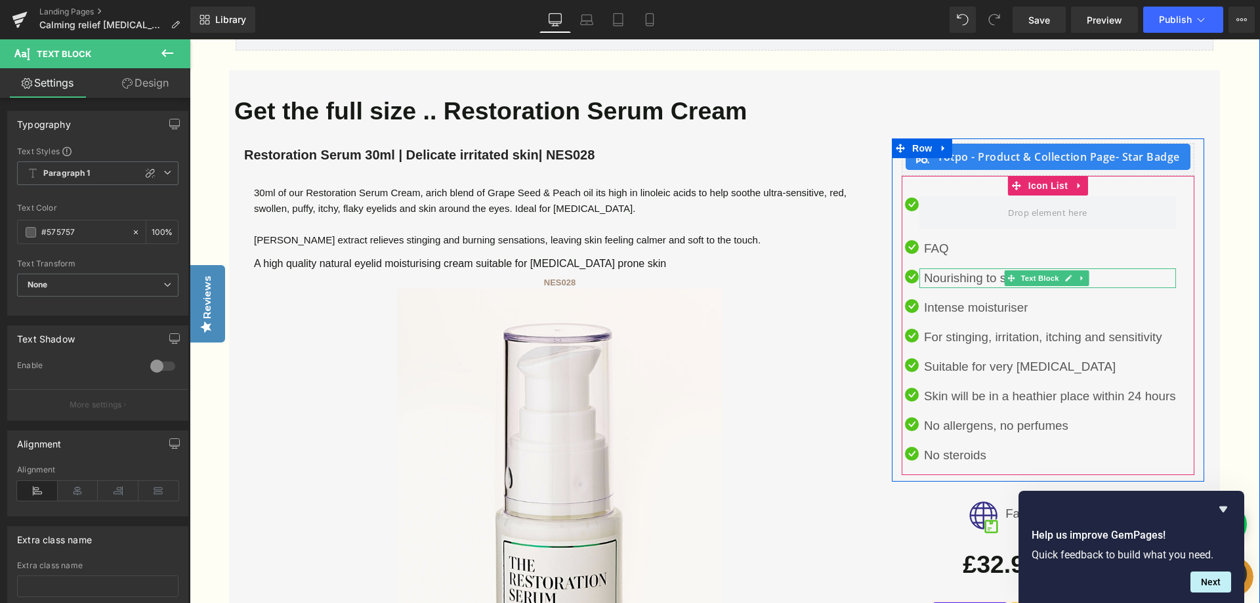
click at [982, 268] on p "Nourishing to skin" at bounding box center [1050, 278] width 252 height 20
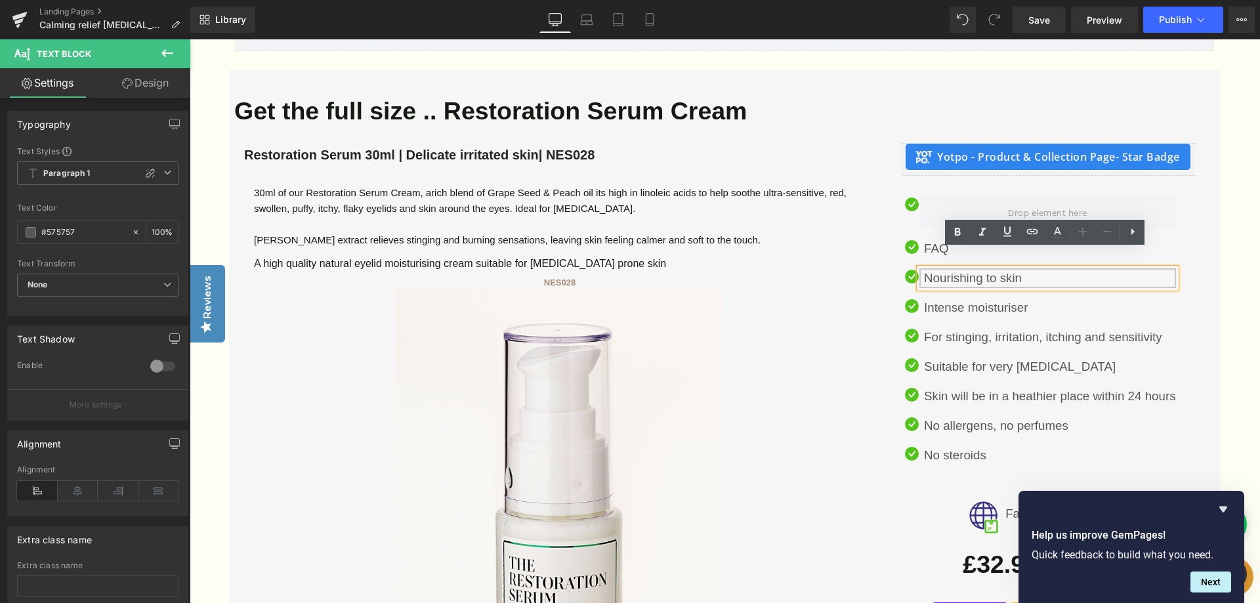
click at [1020, 268] on p "Nourishing to skin" at bounding box center [1050, 278] width 252 height 20
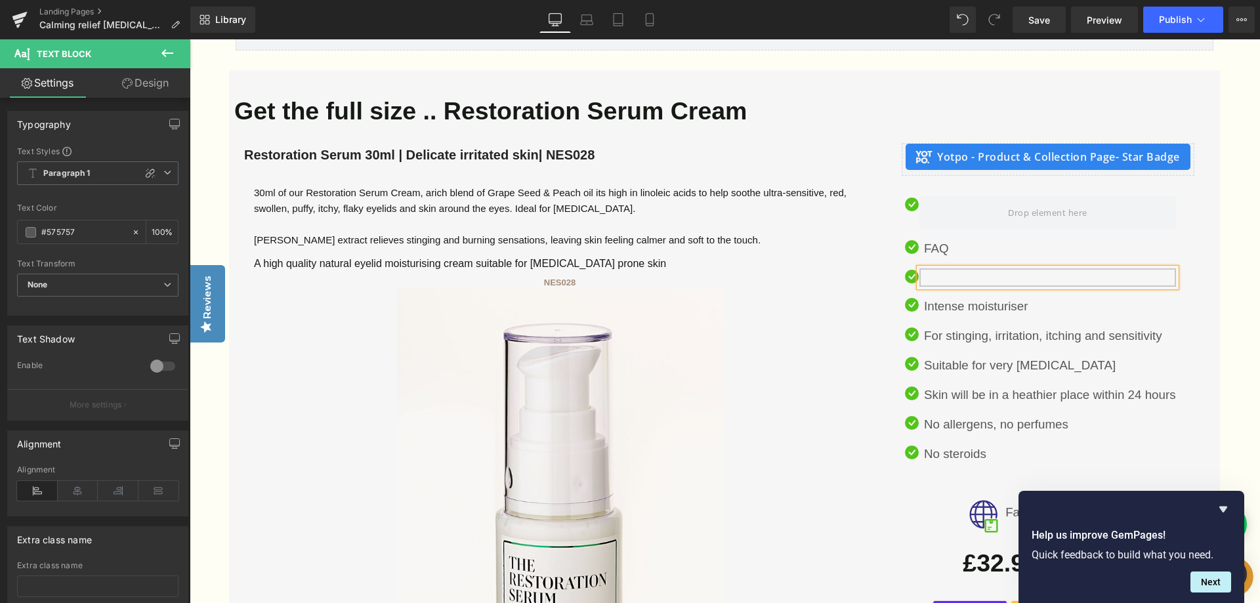
click at [938, 268] on div at bounding box center [1047, 277] width 257 height 18
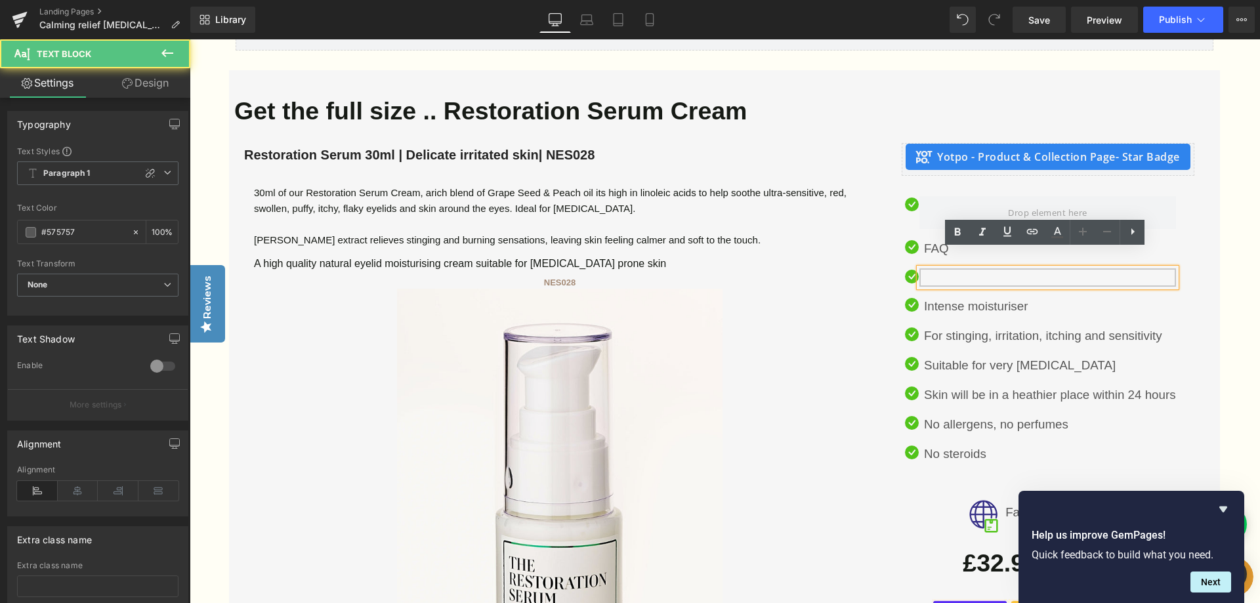
click at [940, 268] on div at bounding box center [1047, 277] width 257 height 18
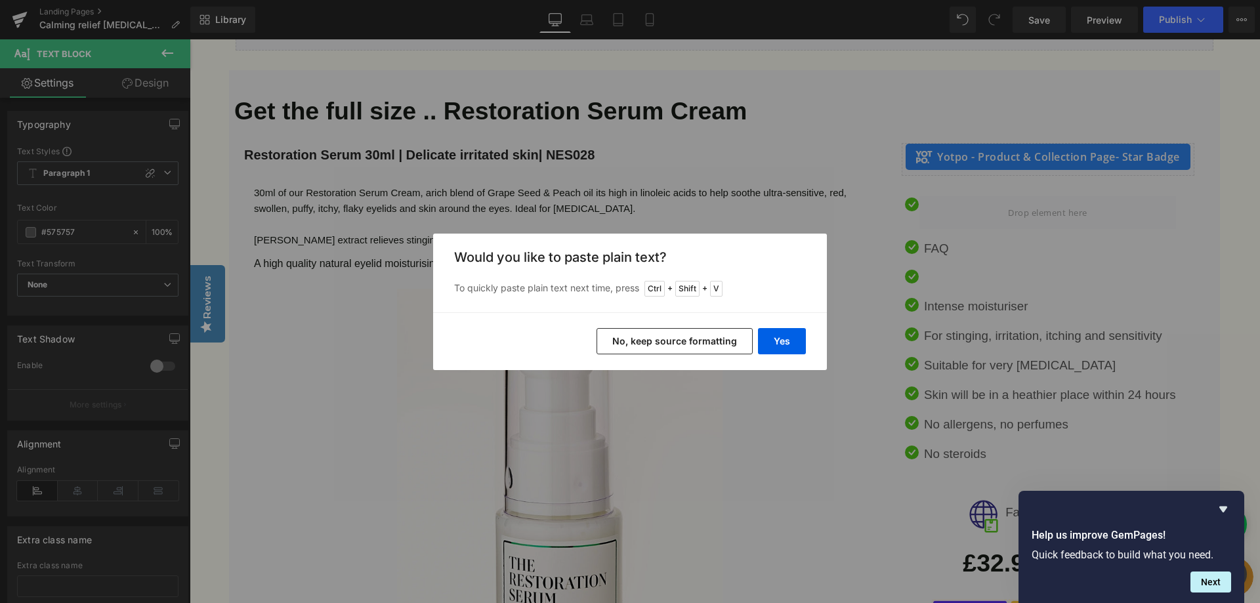
click at [650, 336] on button "No, keep source formatting" at bounding box center [675, 341] width 156 height 26
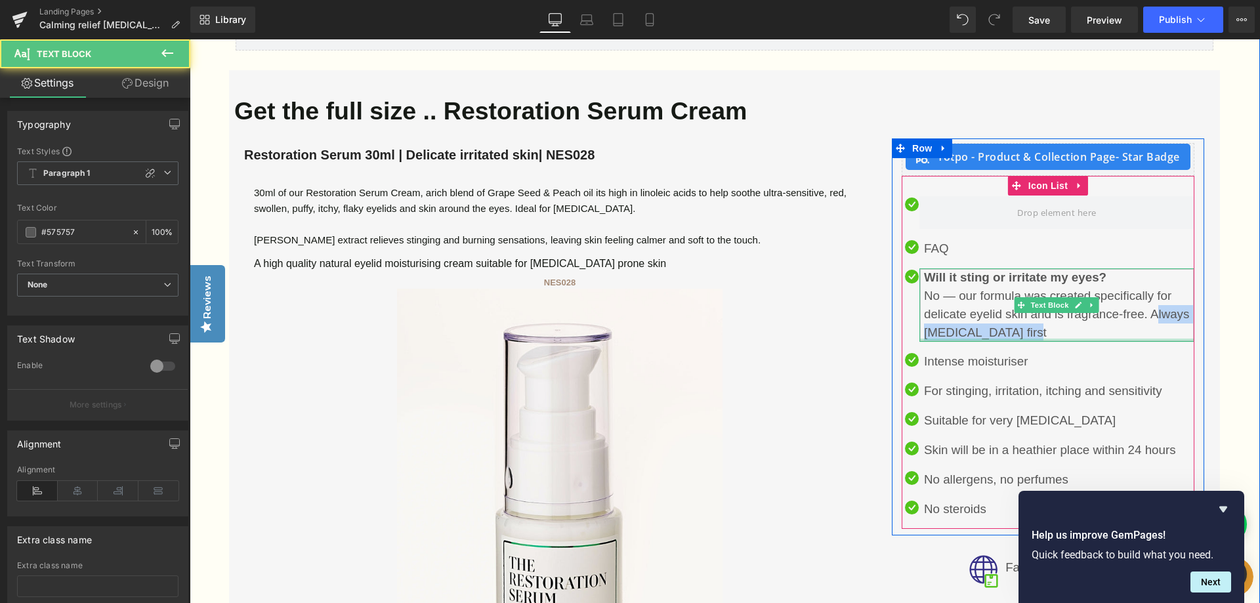
drag, startPoint x: 1151, startPoint y: 298, endPoint x: 1154, endPoint y: 320, distance: 22.5
click at [1154, 320] on div "Will it sting or irritate my eyes? No — our formula was created specifically fo…" at bounding box center [1056, 305] width 275 height 74
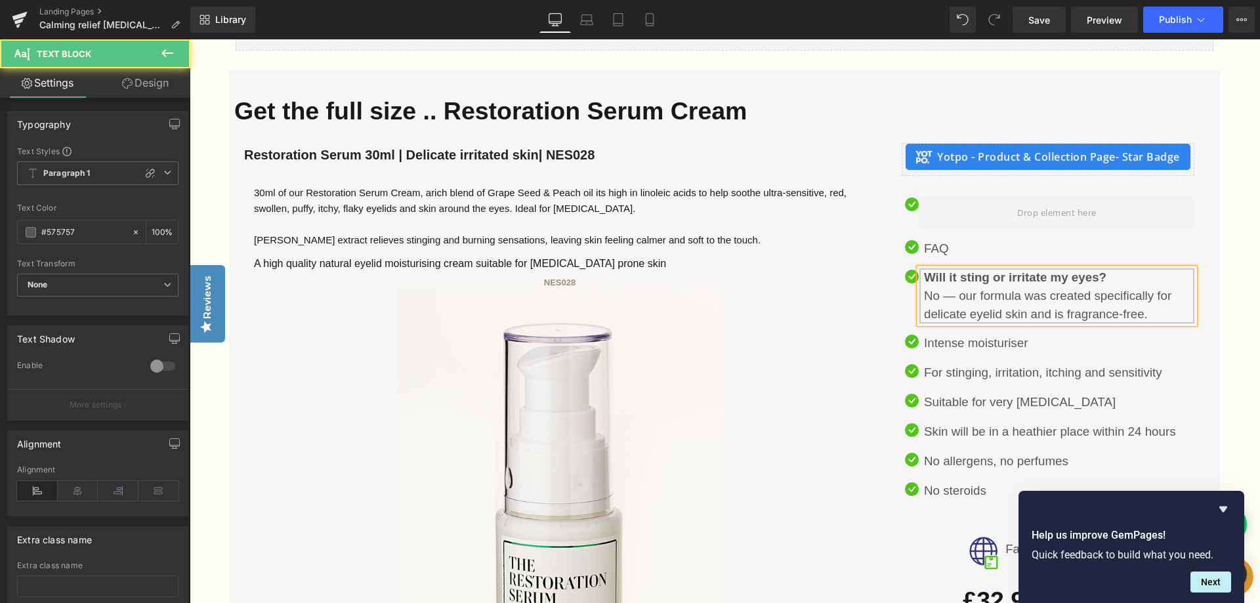
click at [1097, 299] on div "Will it sting or irritate my eyes? No — our formula was created specifically fo…" at bounding box center [1056, 295] width 275 height 55
click at [1157, 292] on div "Will it sting or irritate my eyes? No — our formula was created specifically fo…" at bounding box center [1056, 295] width 275 height 55
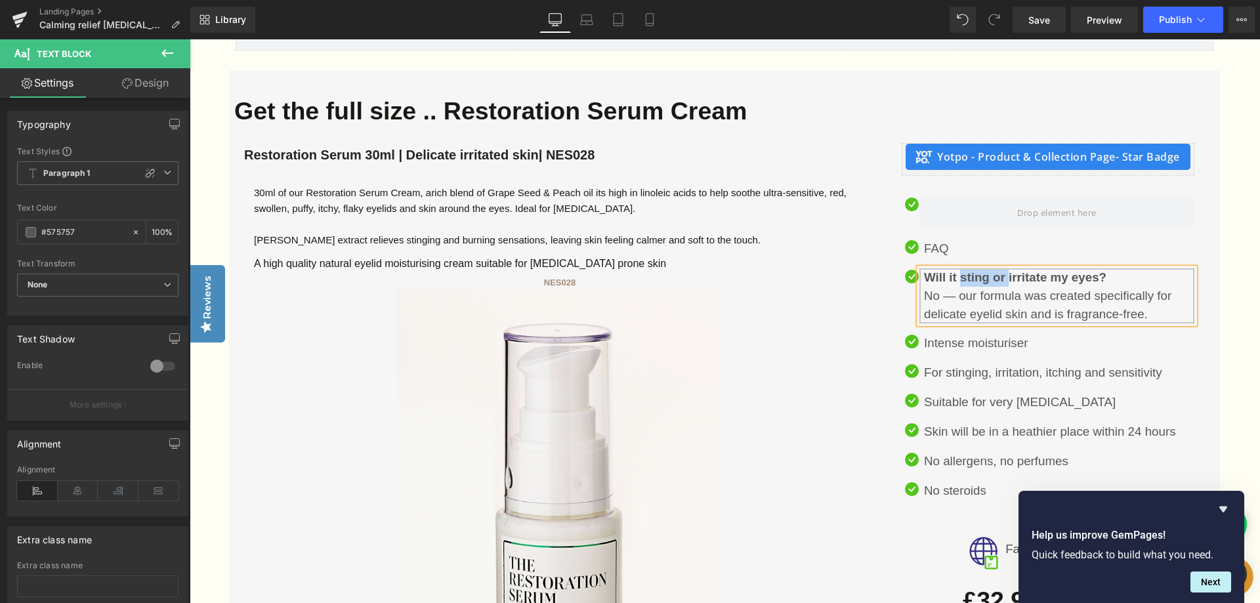
drag, startPoint x: 1007, startPoint y: 257, endPoint x: 959, endPoint y: 261, distance: 47.4
click at [959, 270] on strong "Will it sting or irritate my eyes?" at bounding box center [1015, 277] width 182 height 14
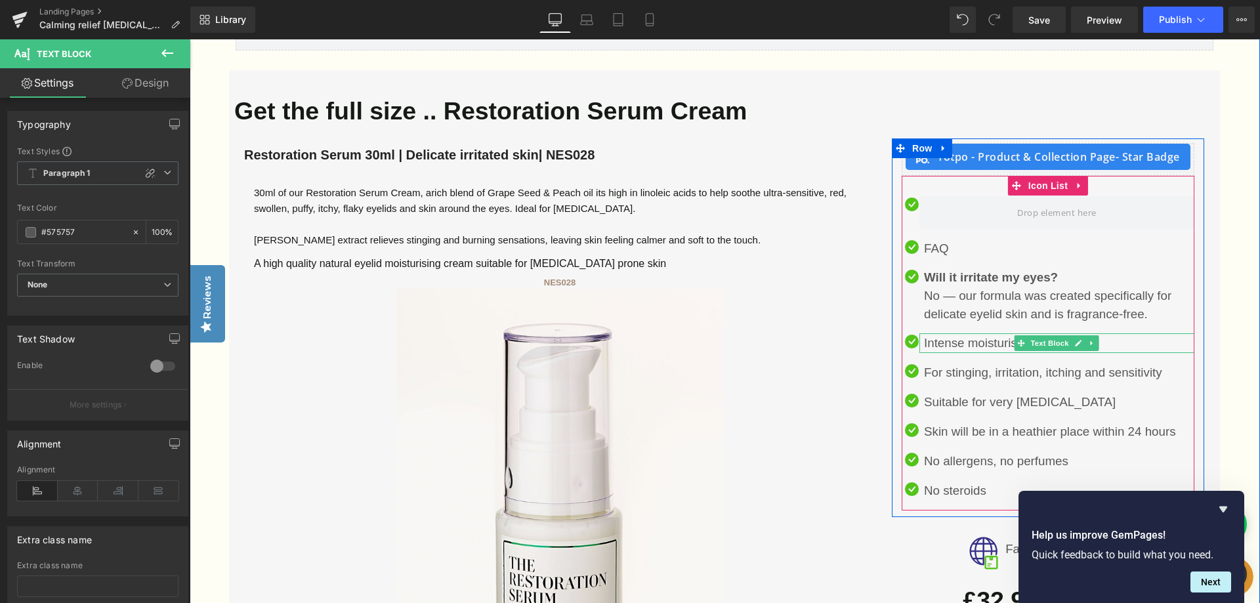
click at [996, 333] on p "Intense moisturiser" at bounding box center [1059, 343] width 270 height 20
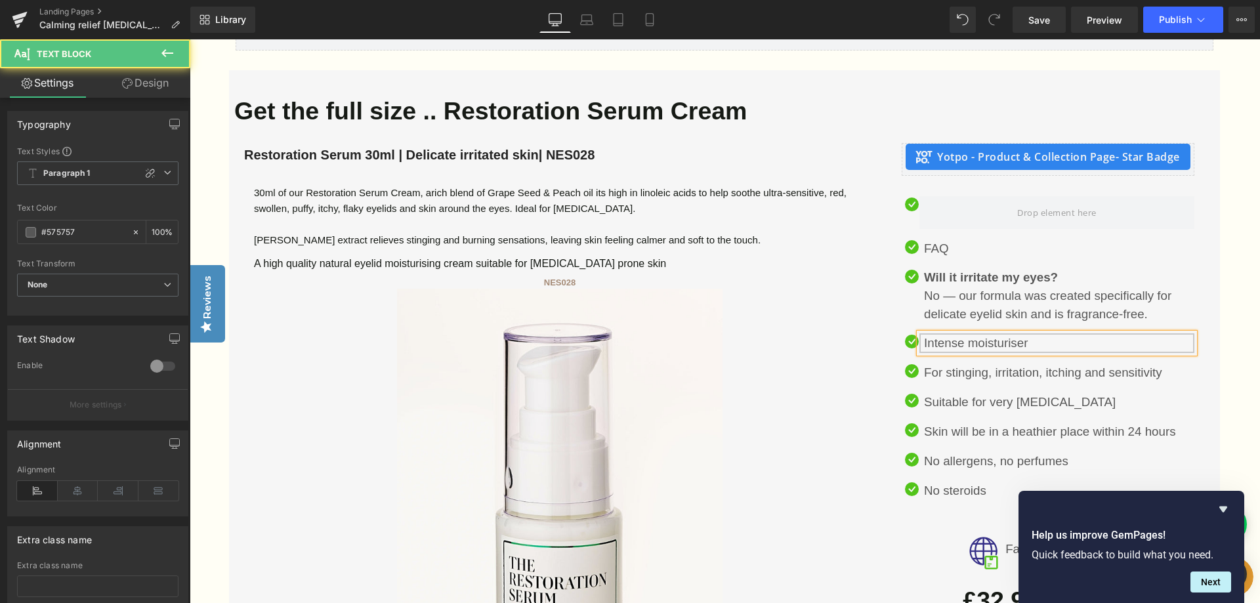
click at [1028, 333] on p "Intense moisturiser" at bounding box center [1059, 343] width 270 height 20
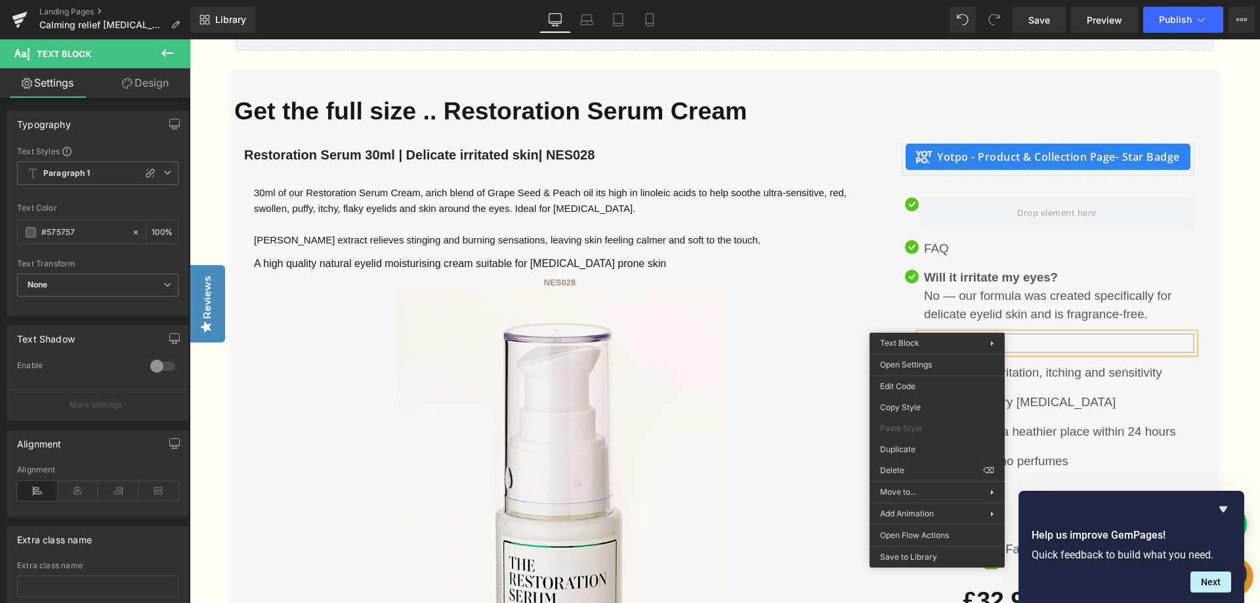
click at [928, 333] on p at bounding box center [1059, 343] width 270 height 20
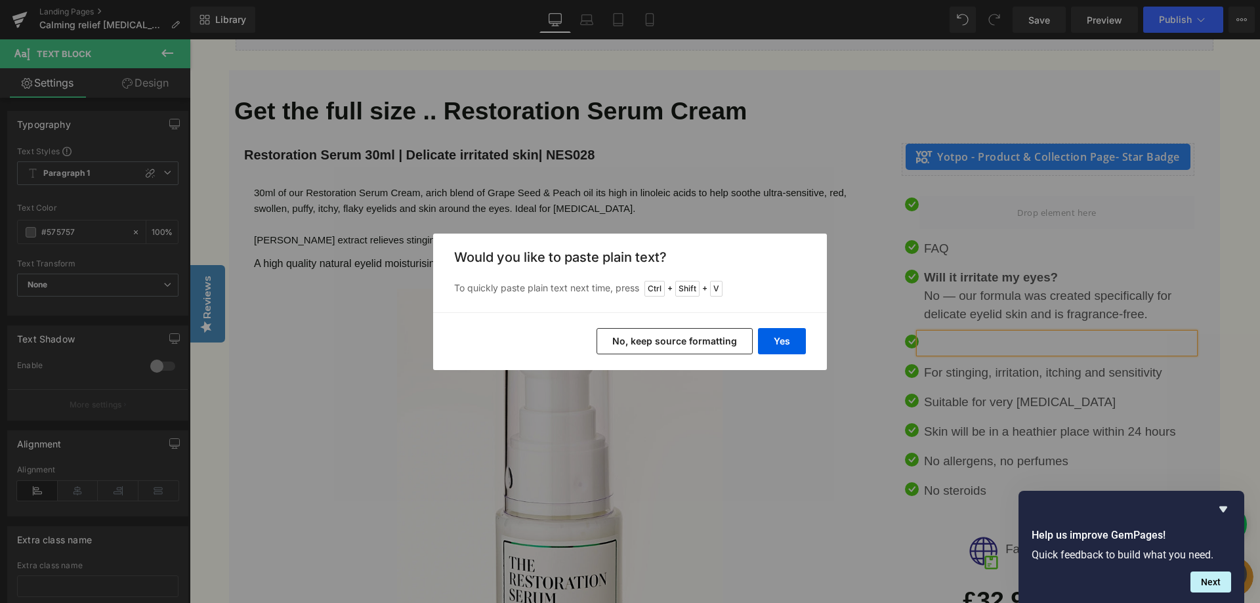
click at [714, 346] on button "No, keep source formatting" at bounding box center [675, 341] width 156 height 26
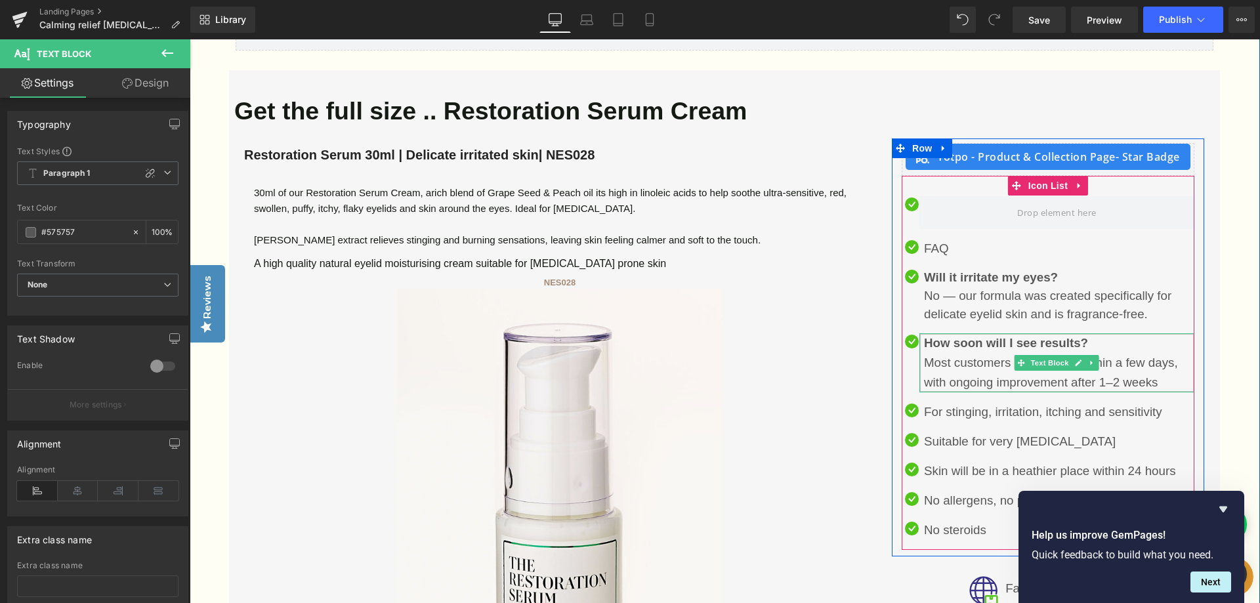
click at [1122, 364] on p "How soon will I see results? Most customers notice relief within a few days, wi…" at bounding box center [1059, 362] width 270 height 59
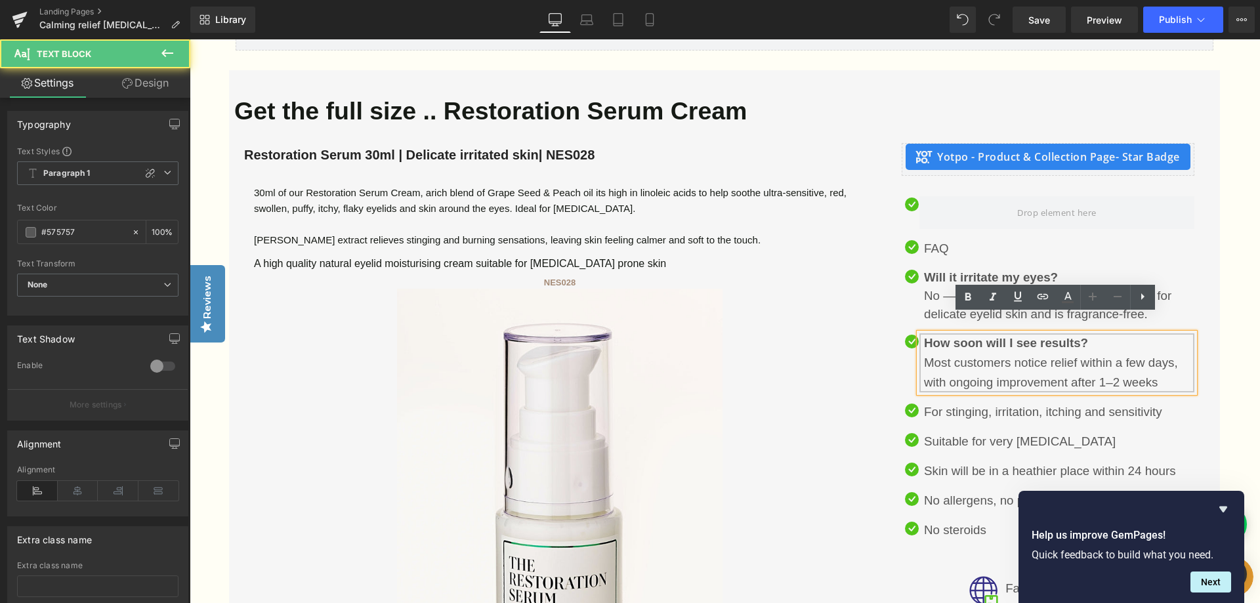
click at [1161, 362] on p "How soon will I see results? Most customers notice relief within a few days, wi…" at bounding box center [1059, 362] width 270 height 59
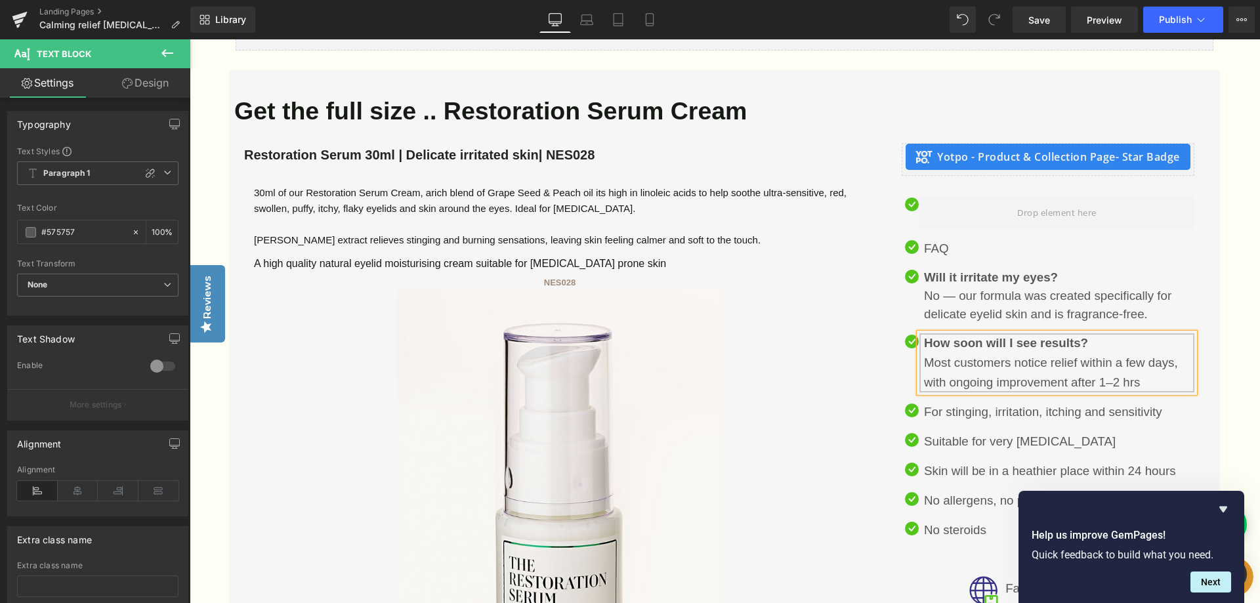
click at [1175, 344] on p "How soon will I see results? Most customers notice relief within a few days, wi…" at bounding box center [1059, 362] width 270 height 59
click at [1125, 365] on p "How soon will I see results? Most customers notice relief within a hour, with o…" at bounding box center [1059, 362] width 270 height 59
click at [1147, 358] on p "How soon will I see results? Most customers notice relief within a hour, with o…" at bounding box center [1059, 362] width 270 height 59
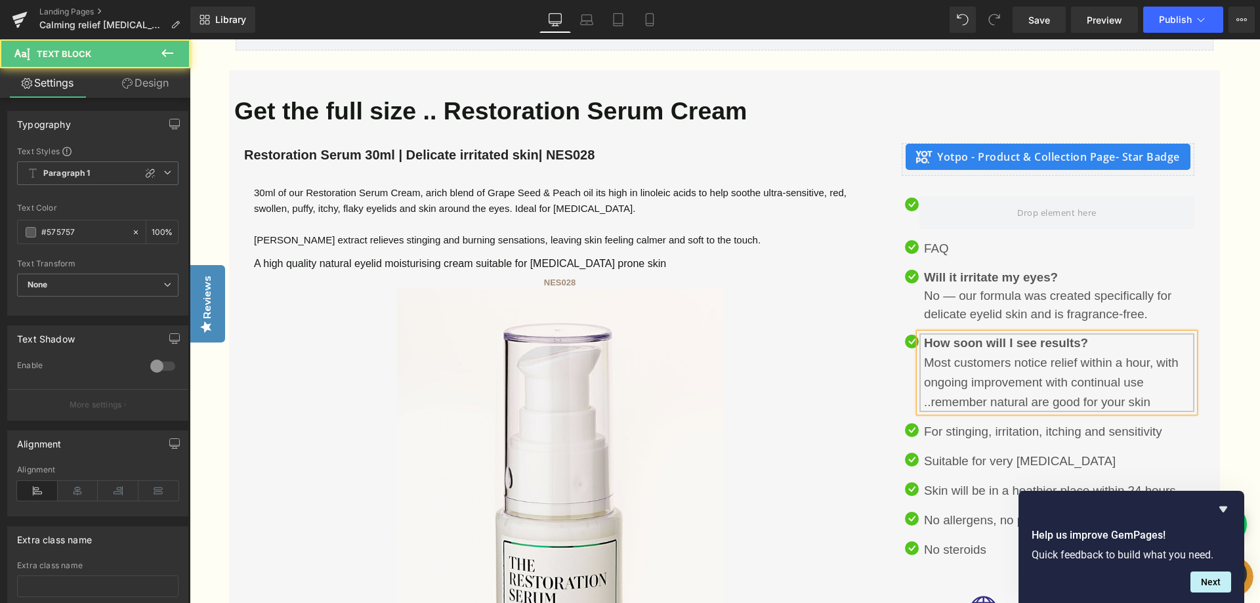
click at [1030, 383] on p "How soon will I see results? Most customers notice relief within a hour, with o…" at bounding box center [1059, 372] width 270 height 79
click at [1176, 383] on p "How soon will I see results? Most customers notice relief within a hour, with o…" at bounding box center [1059, 372] width 270 height 79
click at [1146, 363] on p "How soon will I see results? Most customers notice relief within a hour, with o…" at bounding box center [1059, 372] width 270 height 79
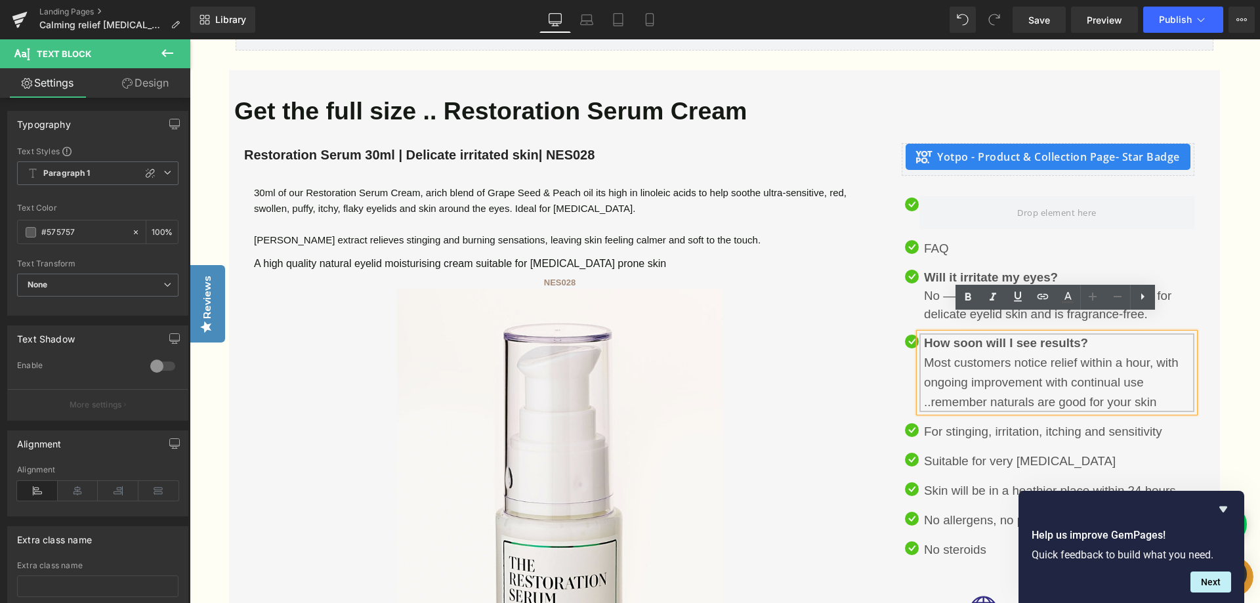
click at [1160, 385] on p "How soon will I see results? Most customers notice relief within a hour, with o…" at bounding box center [1059, 372] width 270 height 79
click at [1162, 422] on p "For stinging, irritation, itching and sensitivity" at bounding box center [1059, 432] width 270 height 20
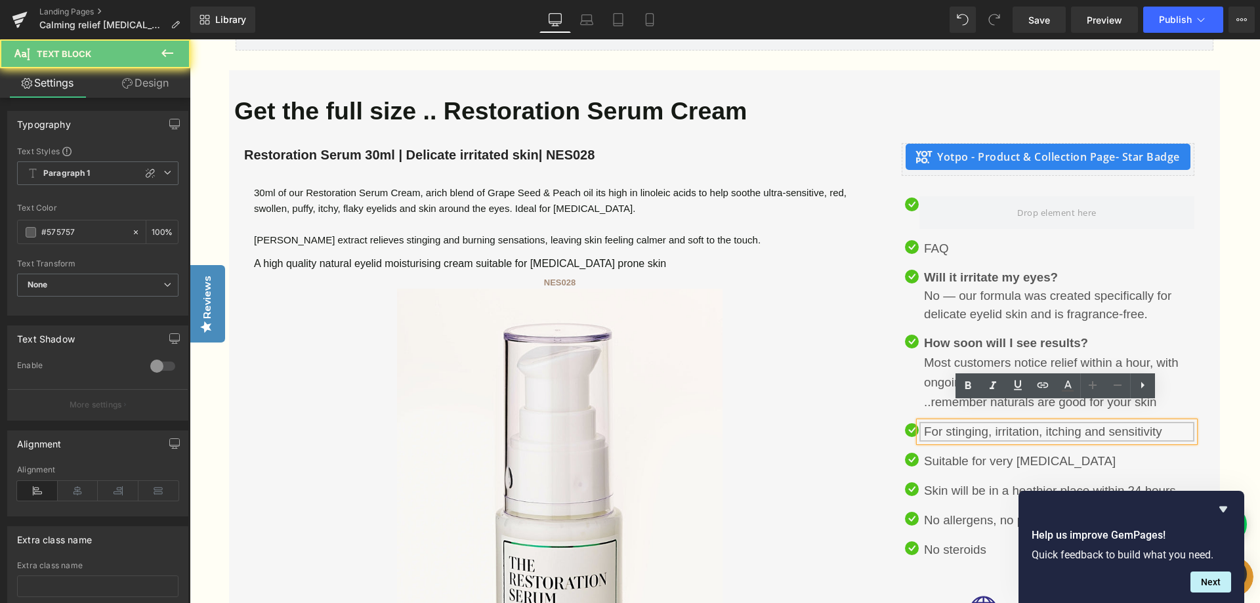
click at [1158, 422] on p "For stinging, irritation, itching and sensitivity" at bounding box center [1059, 432] width 270 height 20
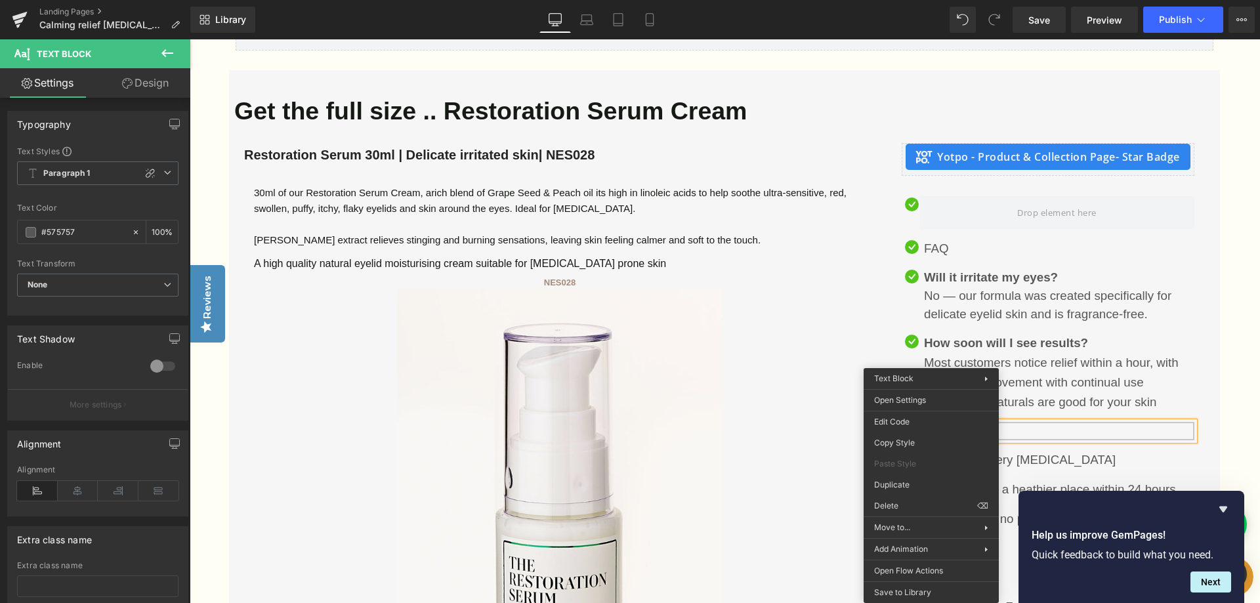
click at [1005, 422] on div at bounding box center [1056, 431] width 275 height 18
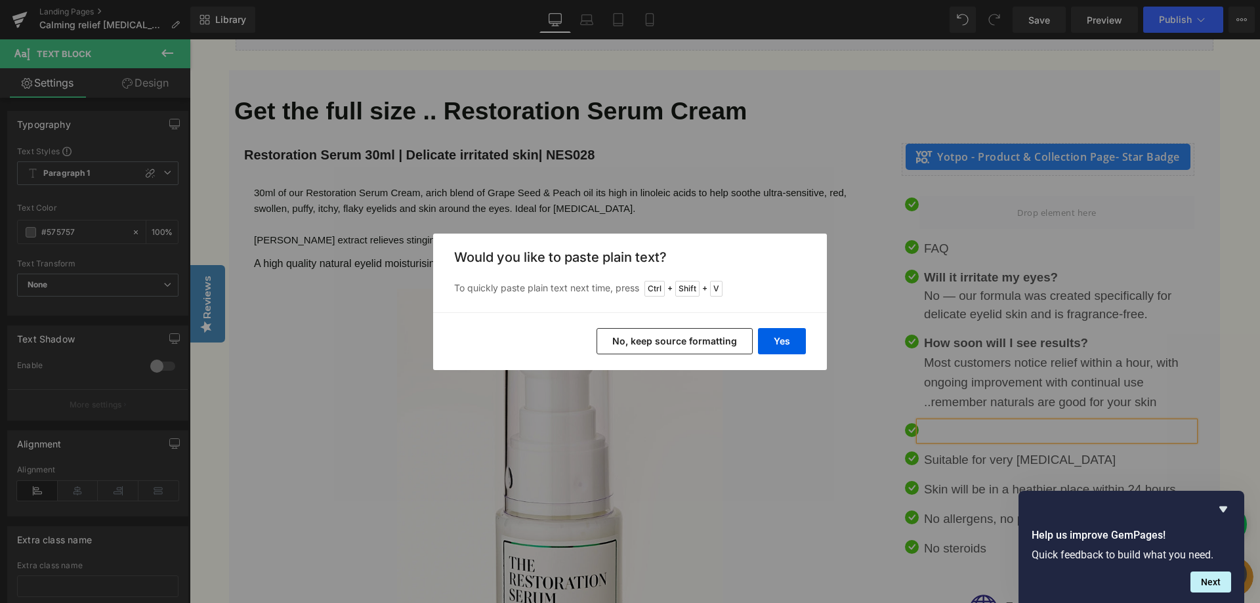
click at [664, 339] on button "No, keep source formatting" at bounding box center [675, 341] width 156 height 26
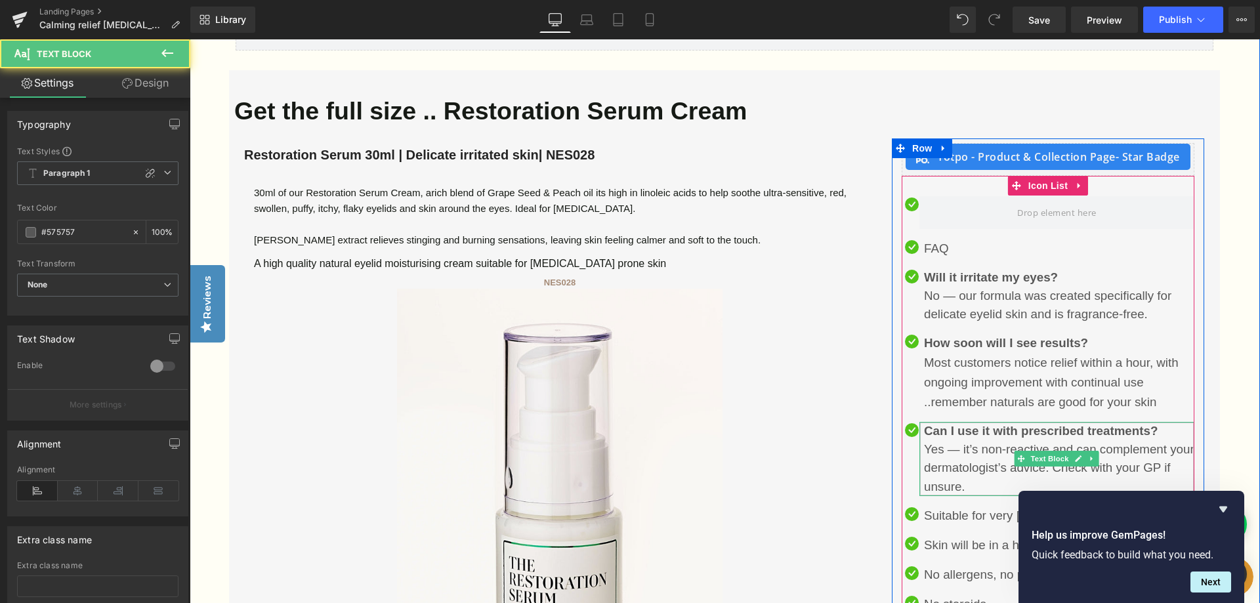
click at [942, 429] on div "Can I use it with prescribed treatments? Yes — it’s non-reactive and can comple…" at bounding box center [1056, 459] width 275 height 74
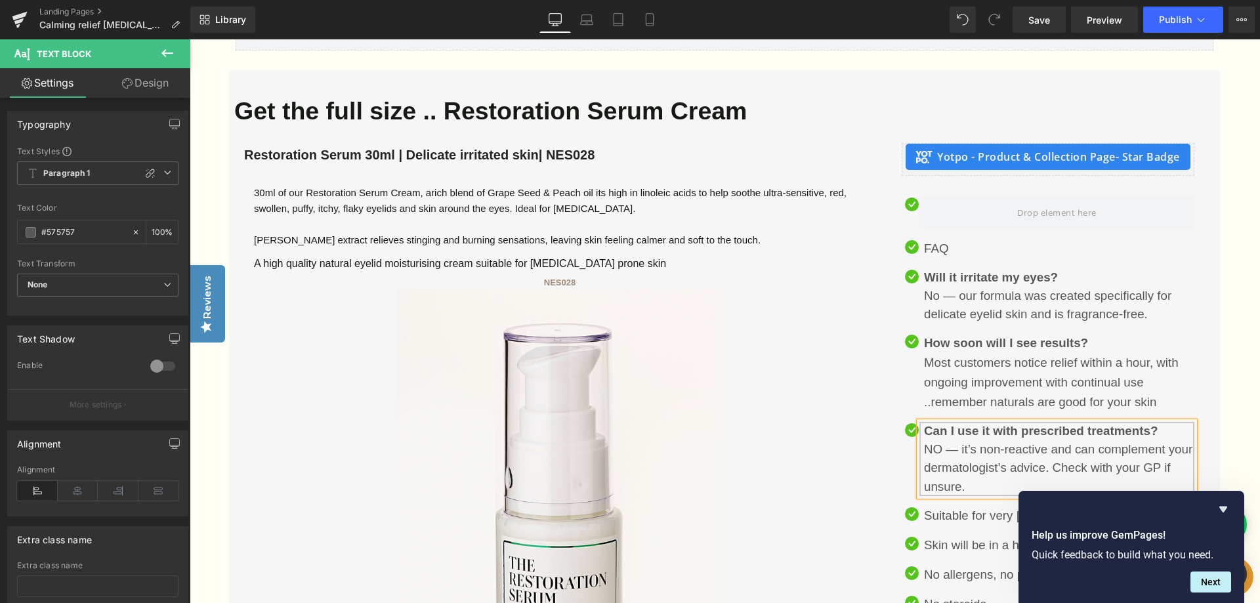
drag, startPoint x: 965, startPoint y: 468, endPoint x: 954, endPoint y: 436, distance: 34.3
click at [954, 436] on div "Can I use it with prescribed treatments? NO — it’s non-reactive and can complem…" at bounding box center [1056, 459] width 275 height 74
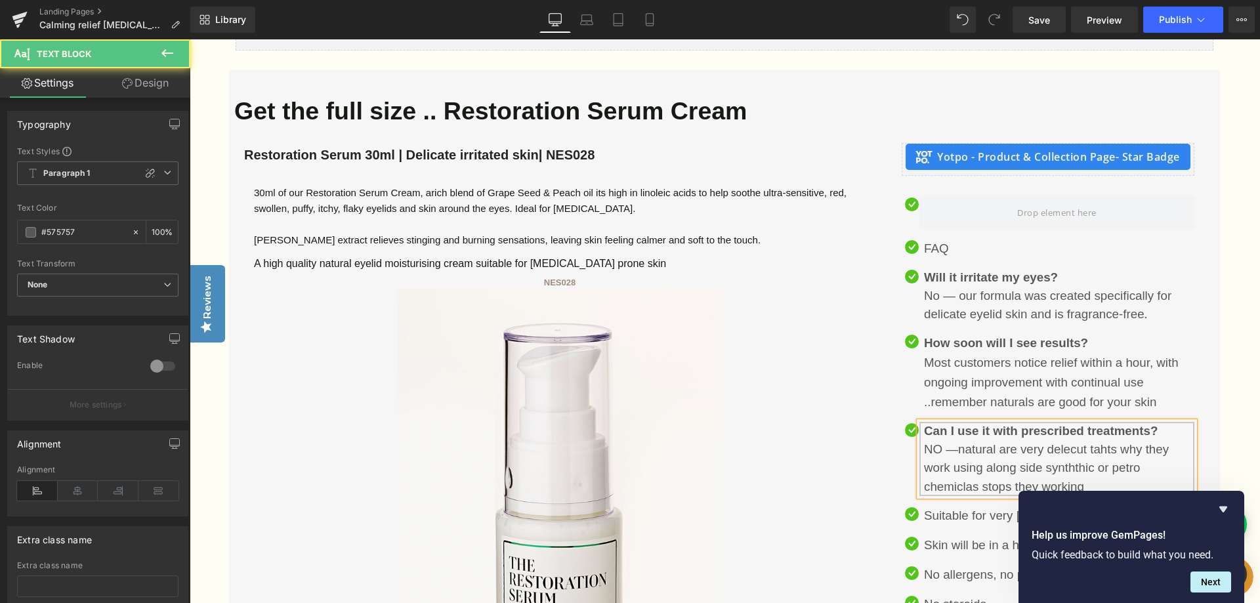
click at [1158, 424] on strong "Can I use it with prescribed treatments?" at bounding box center [1041, 431] width 234 height 14
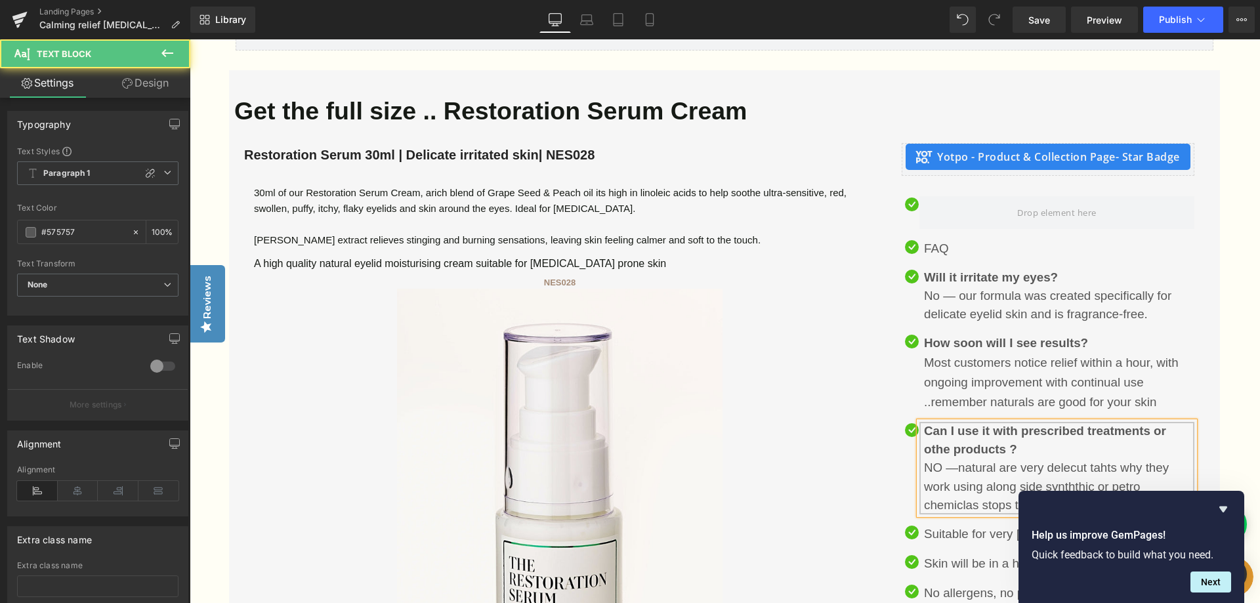
click at [1115, 446] on div "Can I use it with prescribed treatments or othe products ? NO —natural are very…" at bounding box center [1056, 468] width 275 height 93
click at [1106, 448] on div "Can I use it with prescribed treatments or othe products ? NO —natural are very…" at bounding box center [1056, 468] width 275 height 93
click at [1085, 447] on div "Can I use it with prescribed treatments or othe products ? NO —natural are very…" at bounding box center [1056, 468] width 275 height 93
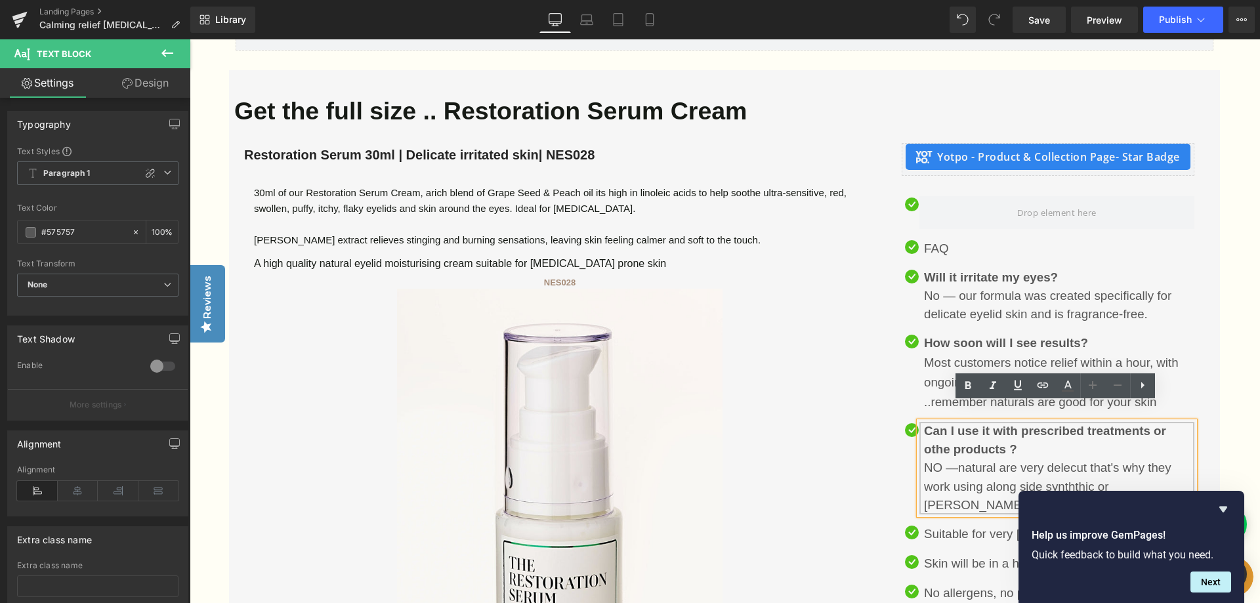
click at [1085, 447] on div "Can I use it with prescribed treatments or othe products ? NO —natural are very…" at bounding box center [1056, 468] width 275 height 93
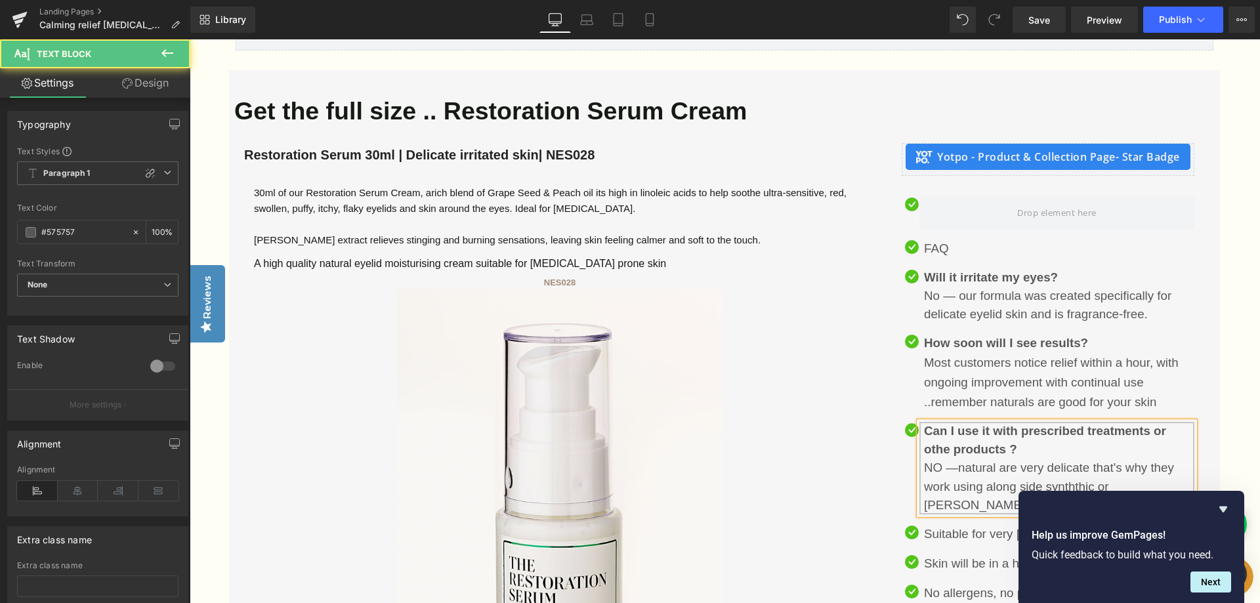
click at [951, 467] on div "Can I use it with prescribed treatments or othe products ? NO —natural are very…" at bounding box center [1056, 468] width 275 height 93
click at [1013, 470] on div "Can I use it with prescribed treatments or othe products ? NO —natural are very…" at bounding box center [1056, 468] width 275 height 93
click at [1121, 469] on div "Can I use it with prescribed treatments or othe products ? NO —natural are very…" at bounding box center [1056, 468] width 275 height 93
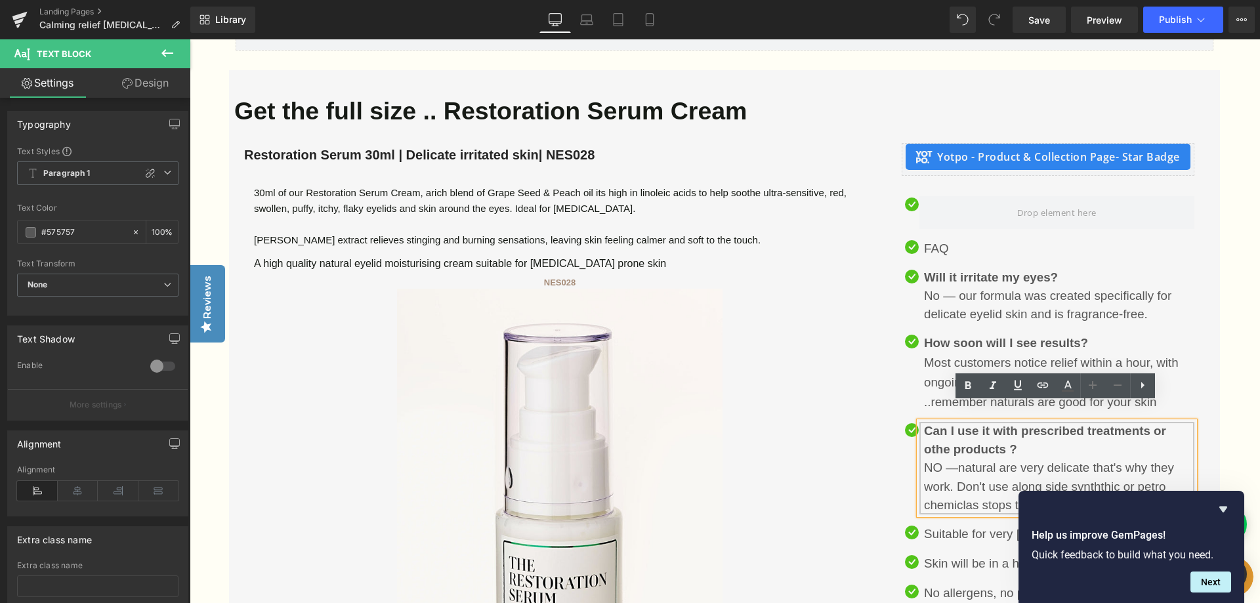
click at [1107, 484] on div "Can I use it with prescribed treatments or othe products ? NO —natural are very…" at bounding box center [1056, 468] width 275 height 93
click at [1119, 474] on div "Can I use it with prescribed treatments or othe products ? NO —natural are very…" at bounding box center [1056, 468] width 275 height 93
click at [1118, 467] on div "Can I use it with prescribed treatments or othe products ? NO —natural are very…" at bounding box center [1056, 468] width 275 height 93
click at [975, 487] on div "Can I use it with prescribed treatments or othe products ? NO —natural are very…" at bounding box center [1056, 468] width 275 height 93
click at [1128, 486] on div "Can I use it with prescribed treatments or othe products ? NO —natural are very…" at bounding box center [1056, 468] width 275 height 93
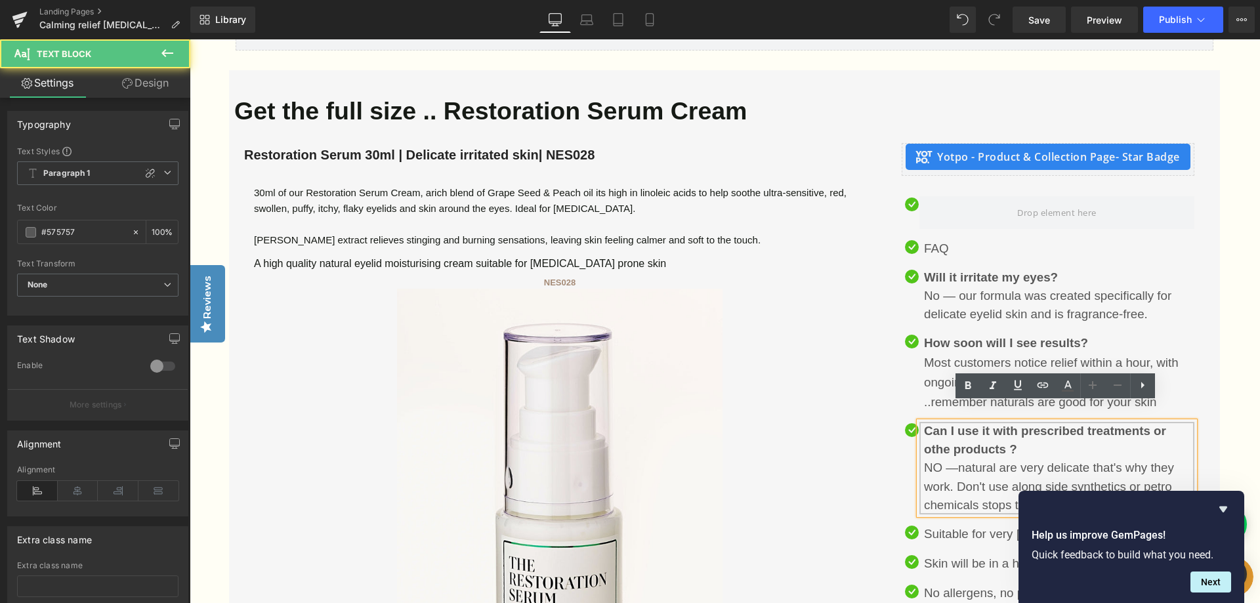
click at [1039, 483] on div "Can I use it with prescribed treatments or othe products ? NO —natural are very…" at bounding box center [1056, 468] width 275 height 93
click at [1101, 482] on div "Can I use it with prescribed treatments or othe products ? NO —natural are very…" at bounding box center [1056, 468] width 275 height 93
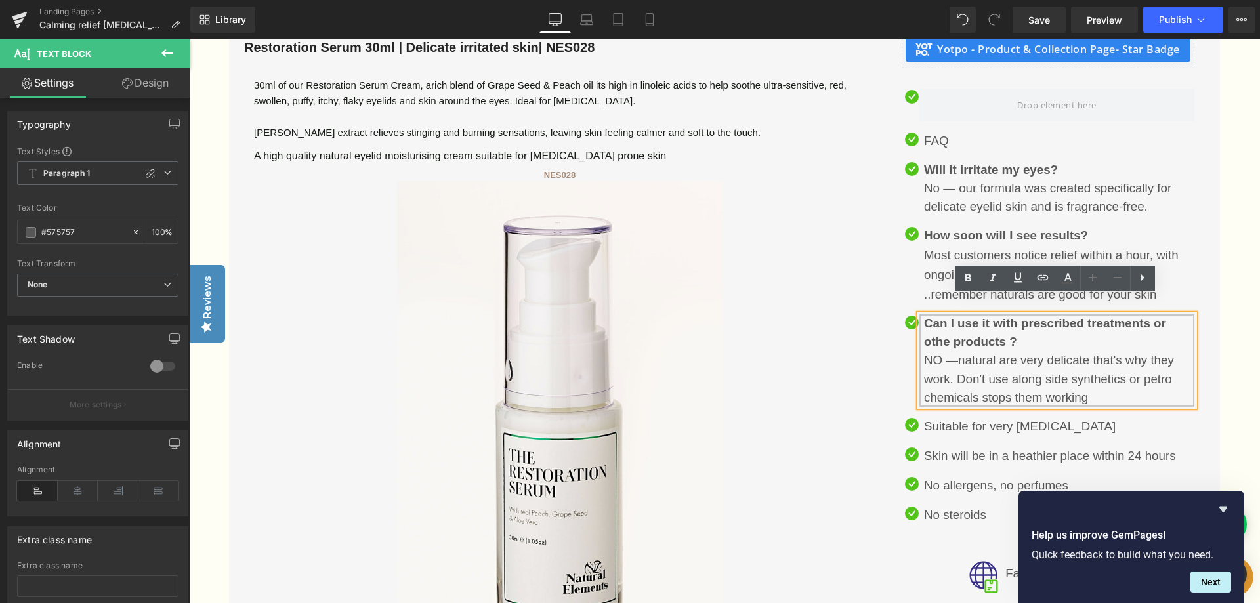
scroll to position [2683, 0]
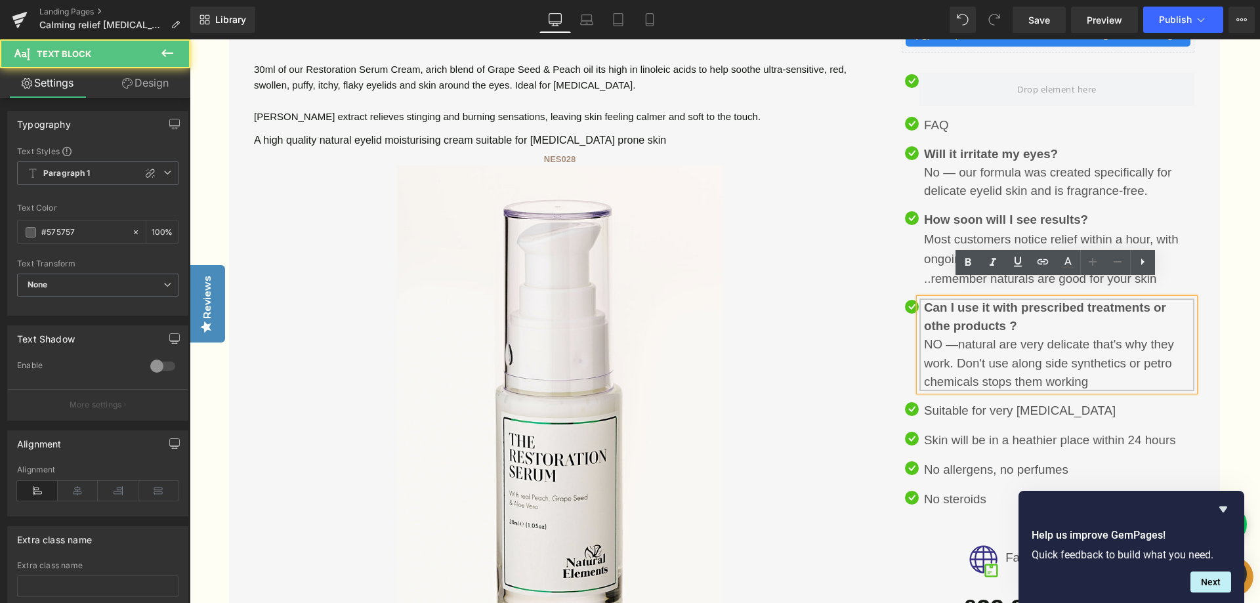
click at [1171, 344] on div "Can I use it with prescribed treatments or othe products ? NO —natural are very…" at bounding box center [1056, 345] width 275 height 93
click at [950, 306] on strong "Can I use it with prescribed treatments or othe products ?" at bounding box center [1045, 317] width 242 height 32
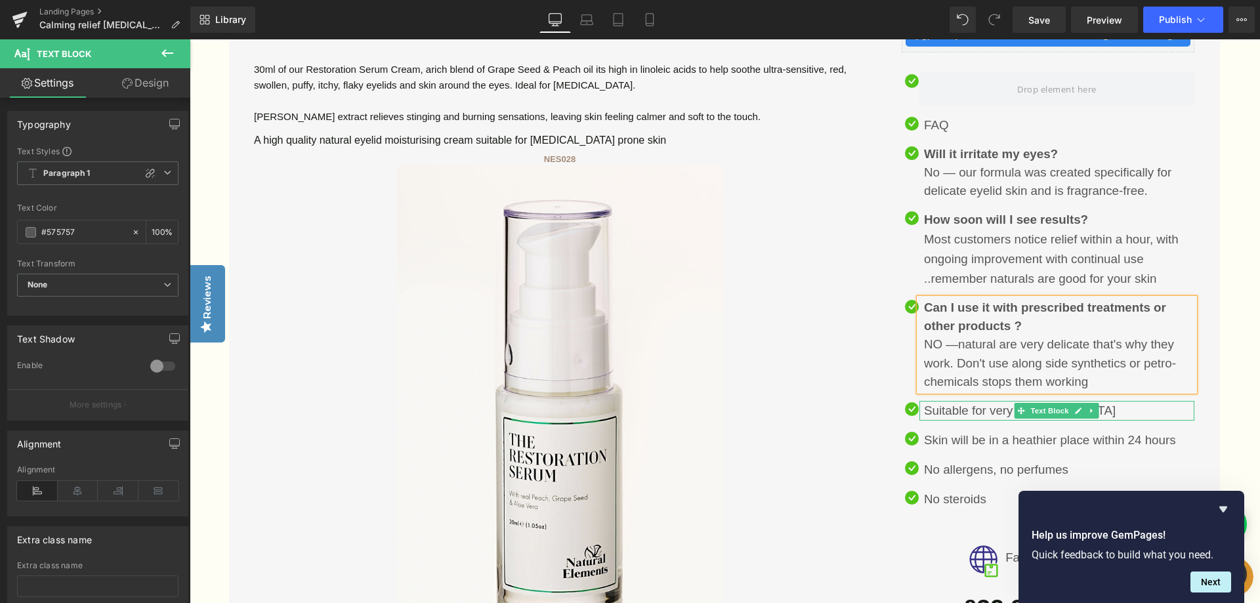
click at [1112, 401] on p "Suitable for very [MEDICAL_DATA]" at bounding box center [1059, 411] width 270 height 20
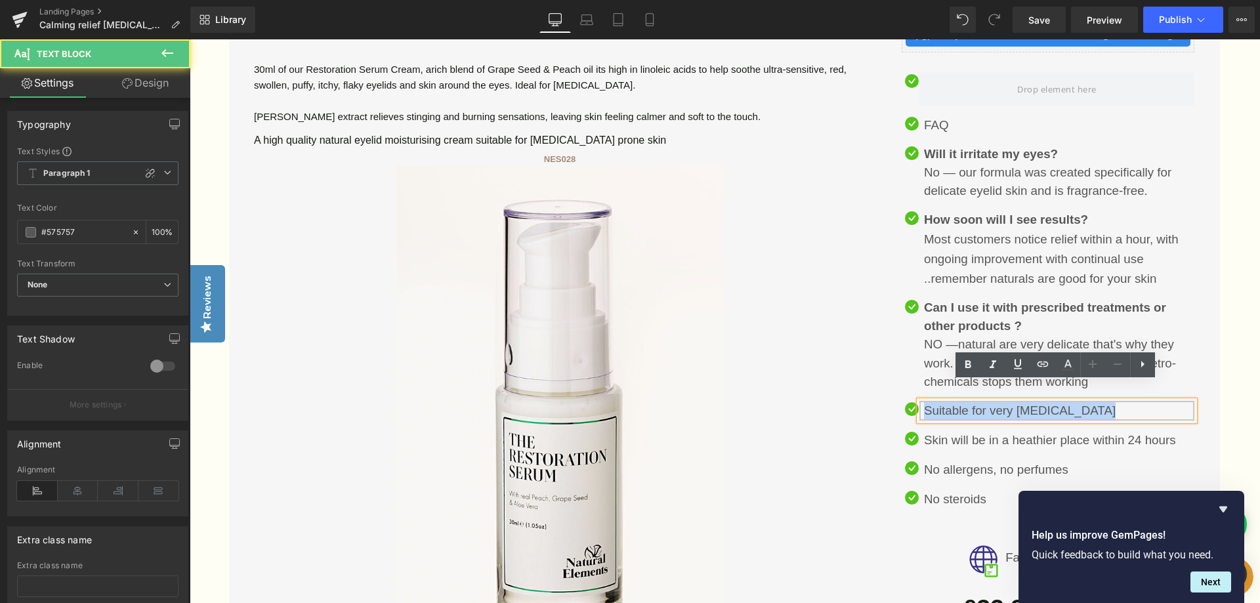
drag, startPoint x: 1102, startPoint y: 392, endPoint x: 892, endPoint y: 388, distance: 209.4
click at [892, 388] on div "Yotpo - Product & Collection Page - Star Badge Yotpo - Product & Collection Pag…" at bounding box center [1048, 269] width 312 height 499
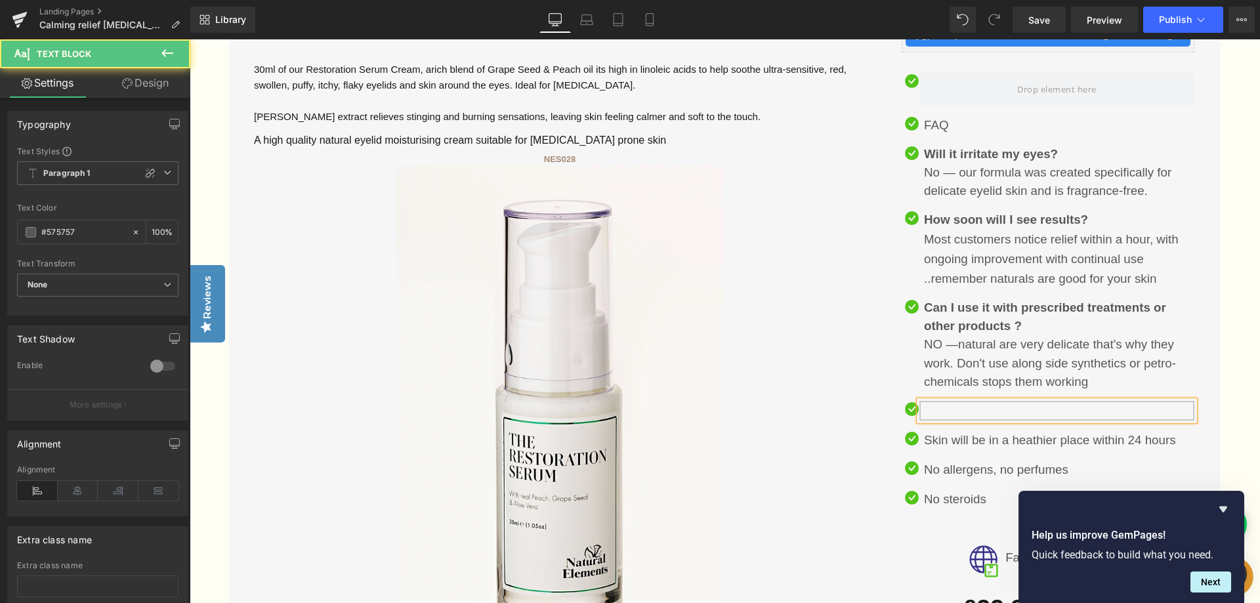
click at [1048, 401] on p at bounding box center [1059, 411] width 270 height 20
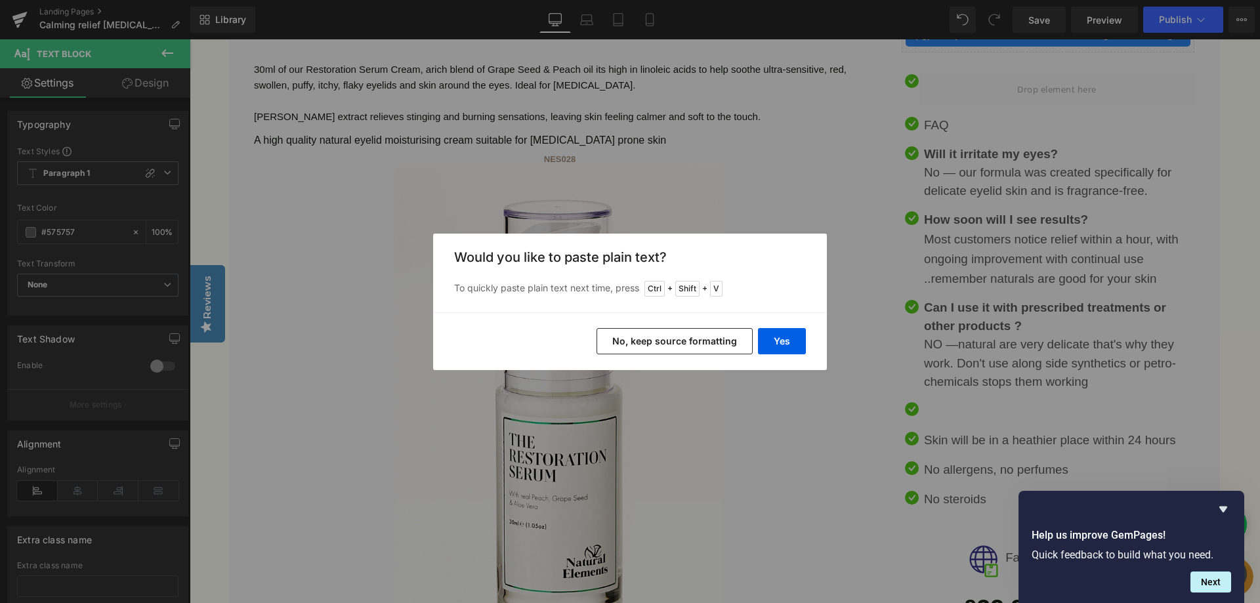
click at [719, 339] on button "No, keep source formatting" at bounding box center [675, 341] width 156 height 26
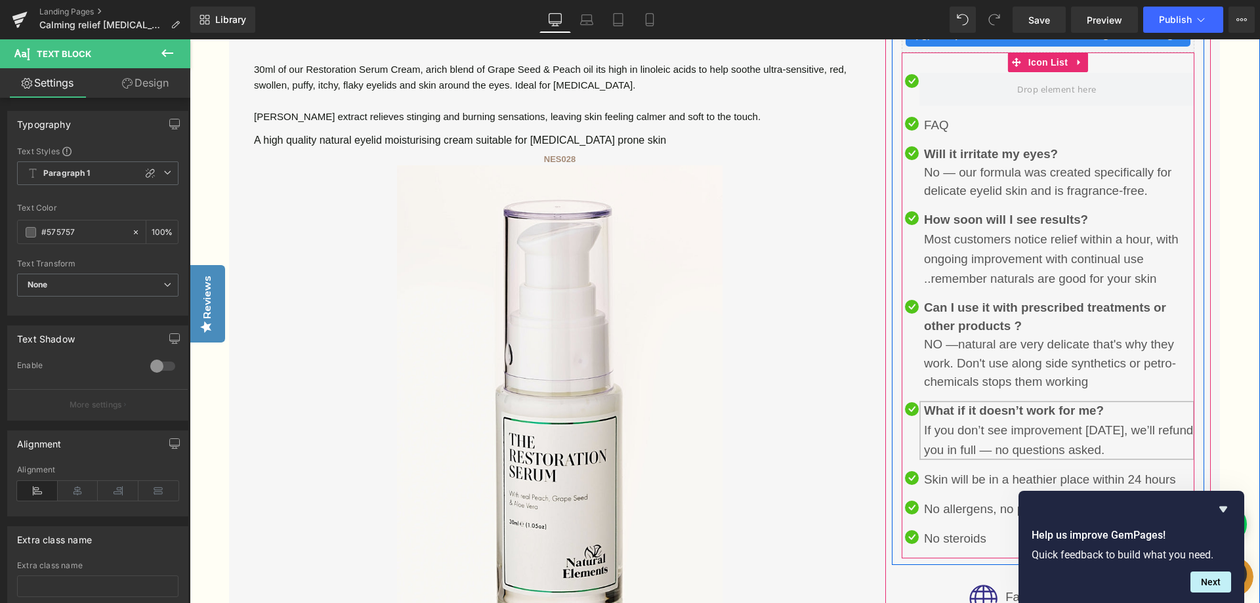
drag, startPoint x: 1168, startPoint y: 432, endPoint x: 915, endPoint y: 419, distance: 253.0
click at [915, 419] on div "What if it doesn’t work for me? If you don’t see improvement [DATE], we’ll refu…" at bounding box center [1049, 430] width 289 height 59
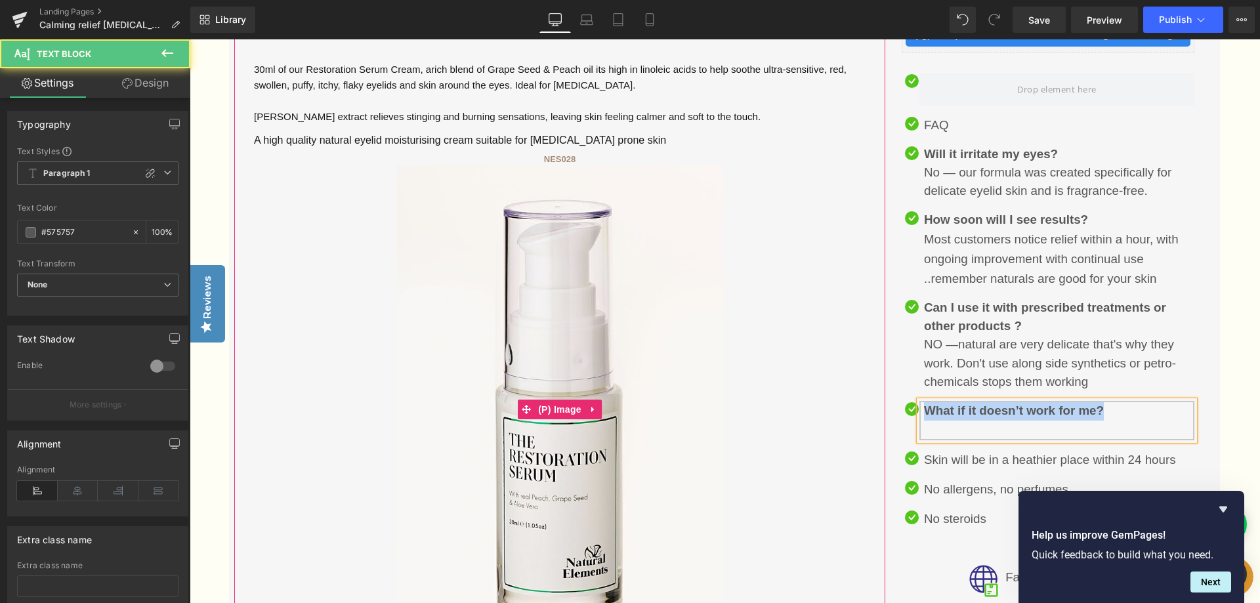
drag, startPoint x: 1117, startPoint y: 390, endPoint x: 868, endPoint y: 400, distance: 248.9
click at [868, 400] on div "Get the full size .. Restoration Serum Cream Heading Restoration Serum 30ml | D…" at bounding box center [724, 434] width 991 height 975
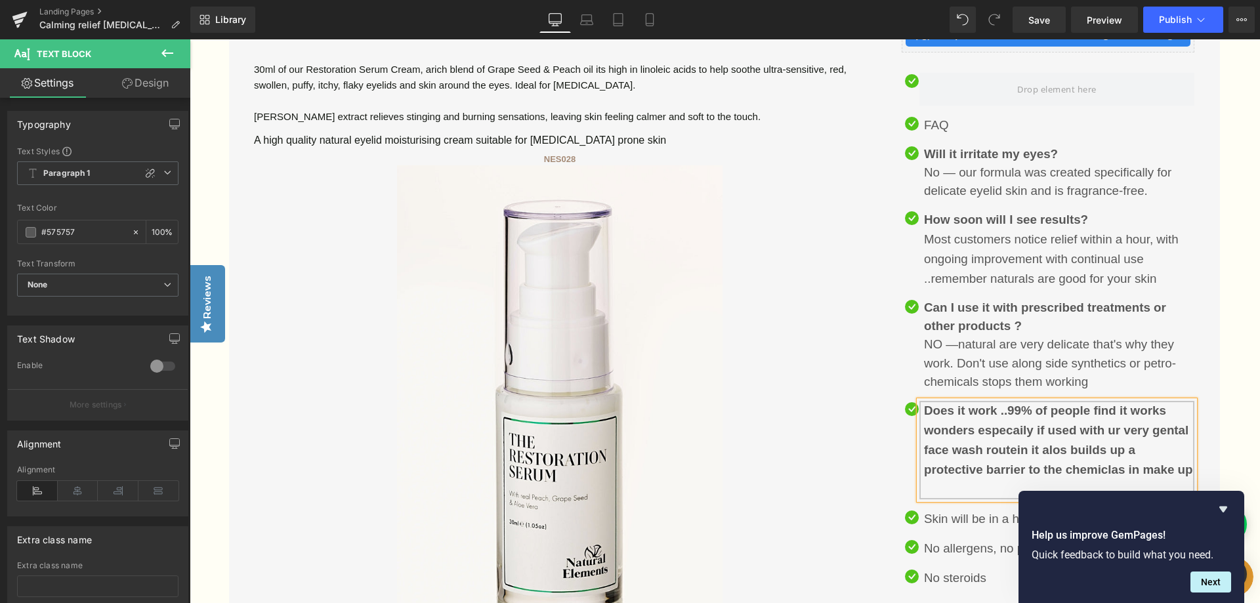
drag, startPoint x: 948, startPoint y: 469, endPoint x: 926, endPoint y: 396, distance: 76.0
click at [926, 401] on p "Does it work ..99% of people find it works wonders especaily if used with ur ve…" at bounding box center [1059, 450] width 270 height 98
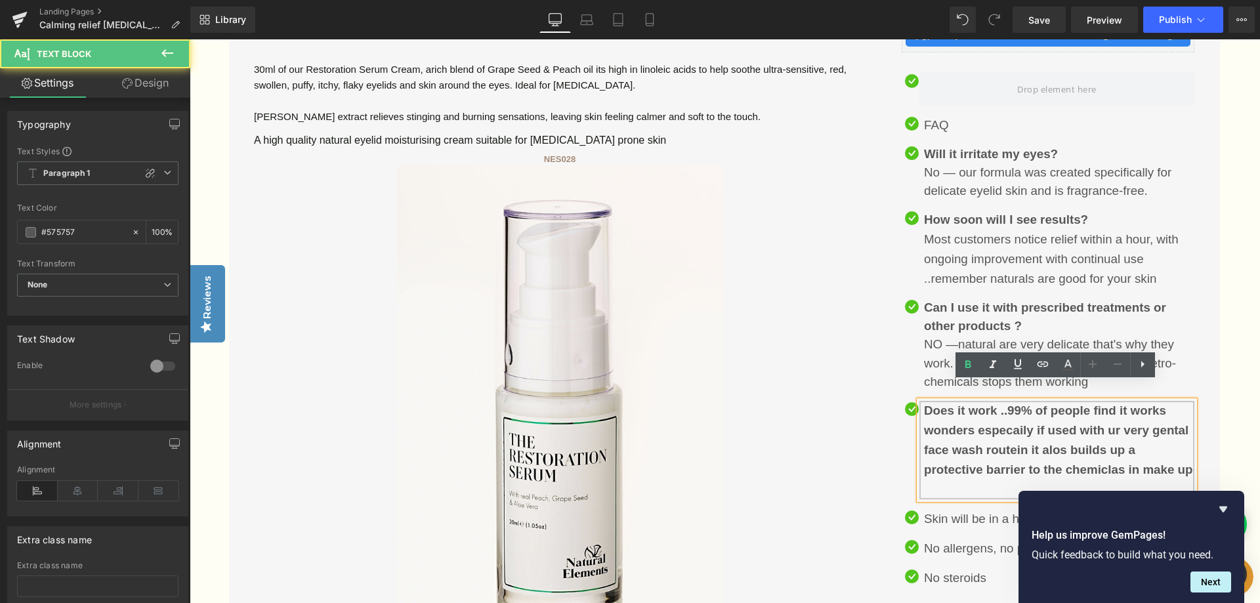
click at [1045, 473] on p "Does it work ..99% of people find it works wonders especaily if used with ur ve…" at bounding box center [1059, 450] width 270 height 98
drag, startPoint x: 950, startPoint y: 469, endPoint x: 920, endPoint y: 397, distance: 78.2
click at [920, 401] on div "Does it work ..99% of people find it works wonders especaily if used with ur ve…" at bounding box center [1056, 450] width 275 height 98
copy span "Does it work ..99% of people find it works wonders especaily if used with ur ve…"
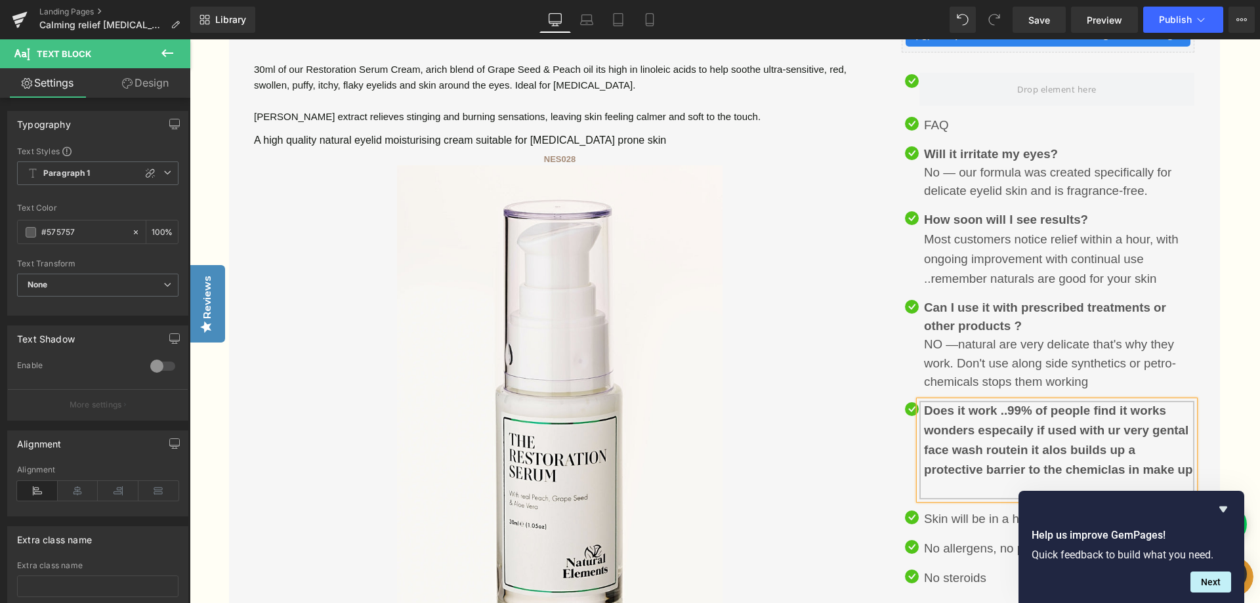
click at [942, 472] on p "Does it work ..99% of people find it works wonders especaily if used with ur ve…" at bounding box center [1059, 450] width 270 height 98
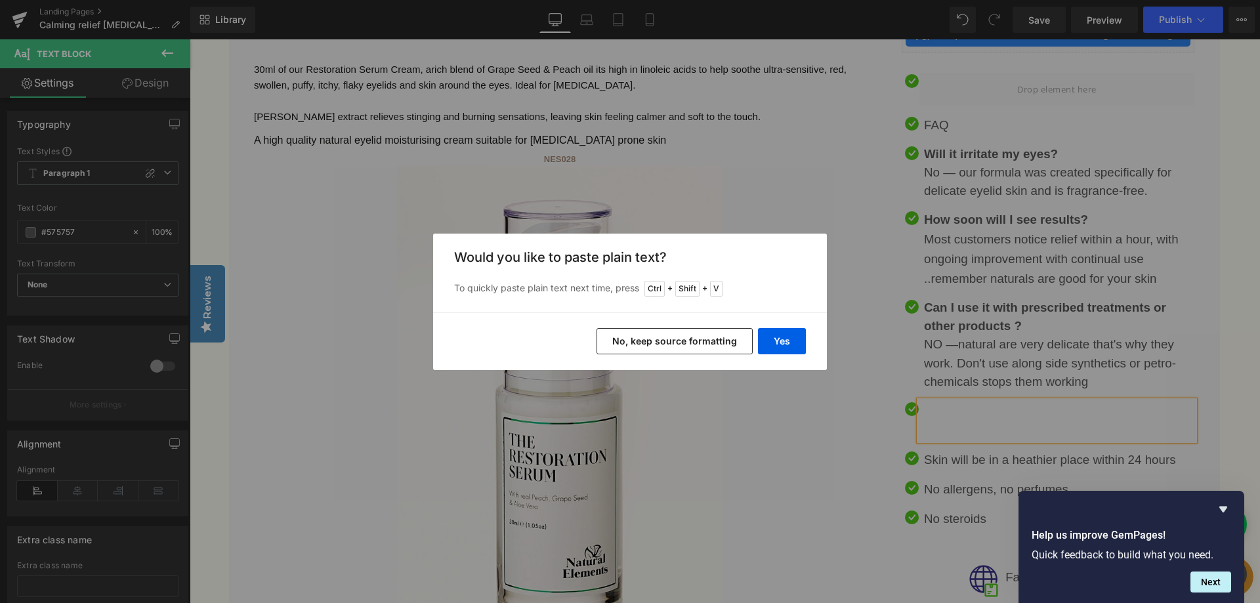
click at [647, 339] on button "No, keep source formatting" at bounding box center [675, 341] width 156 height 26
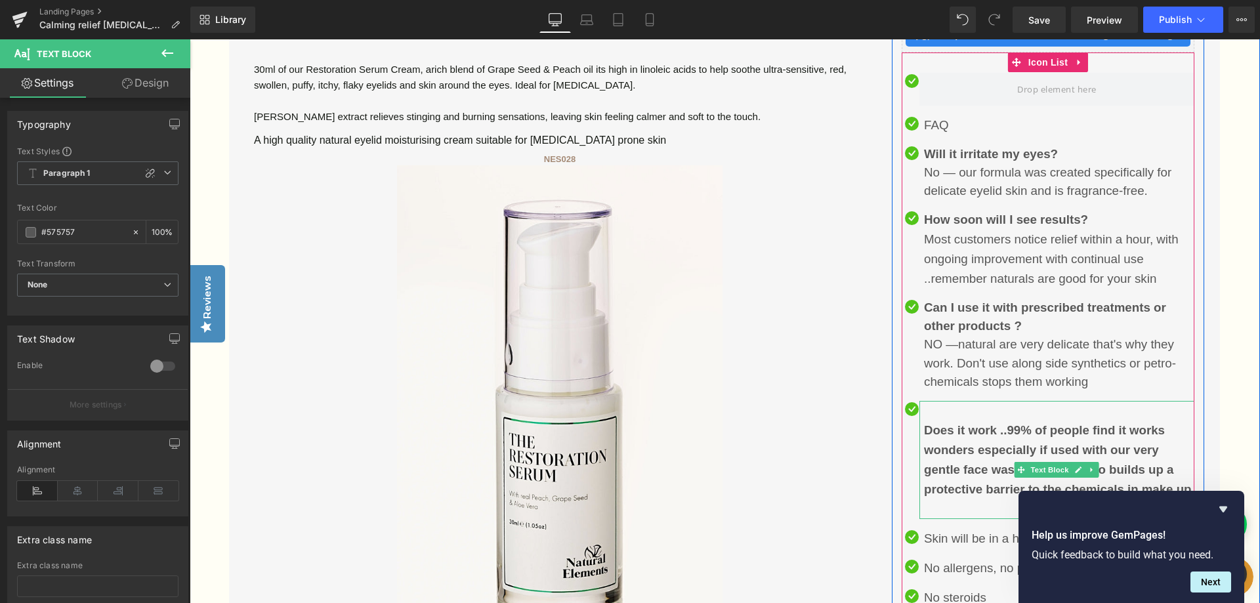
scroll to position [2748, 0]
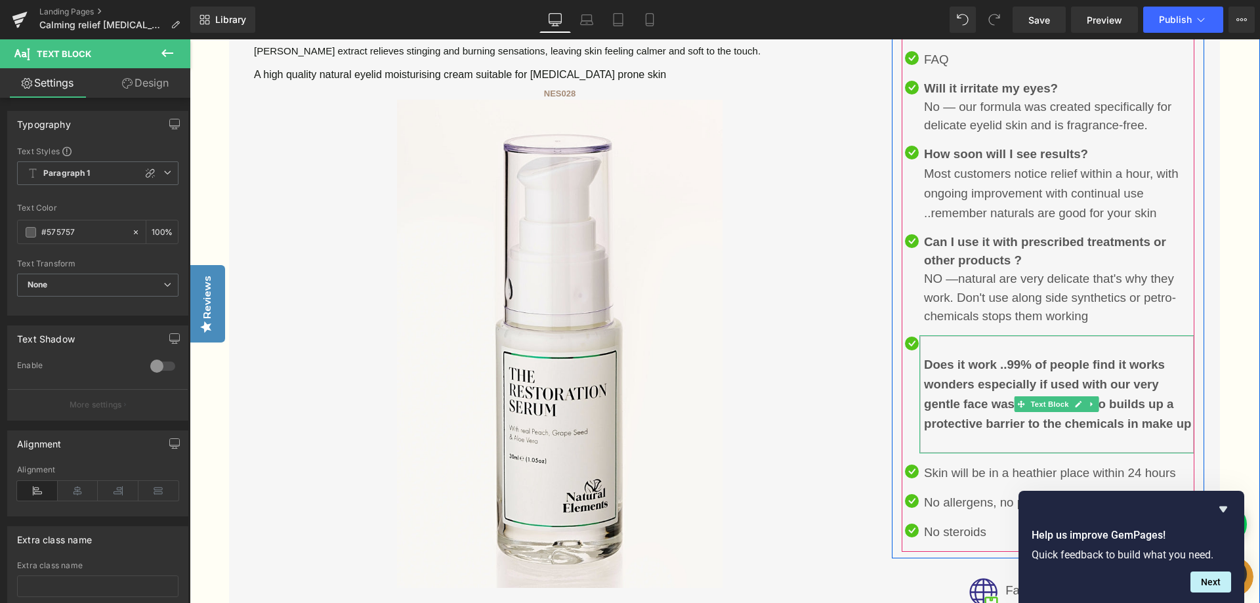
drag, startPoint x: 1007, startPoint y: 346, endPoint x: 1022, endPoint y: 427, distance: 82.6
click at [1022, 427] on p "Does it work ..99% of people find it works wonders especially if used with our …" at bounding box center [1059, 394] width 270 height 79
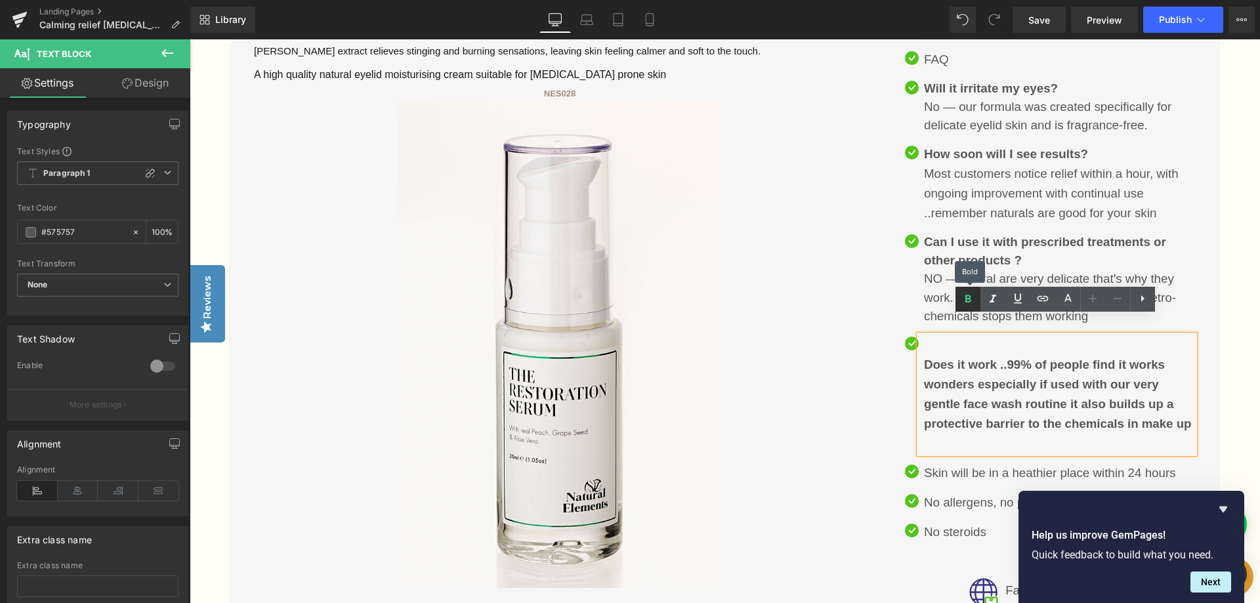
click at [970, 298] on icon at bounding box center [968, 299] width 6 height 8
click at [1130, 409] on p "Does it work .. 99% of people find it works wonders especially if used with our…" at bounding box center [1059, 394] width 270 height 79
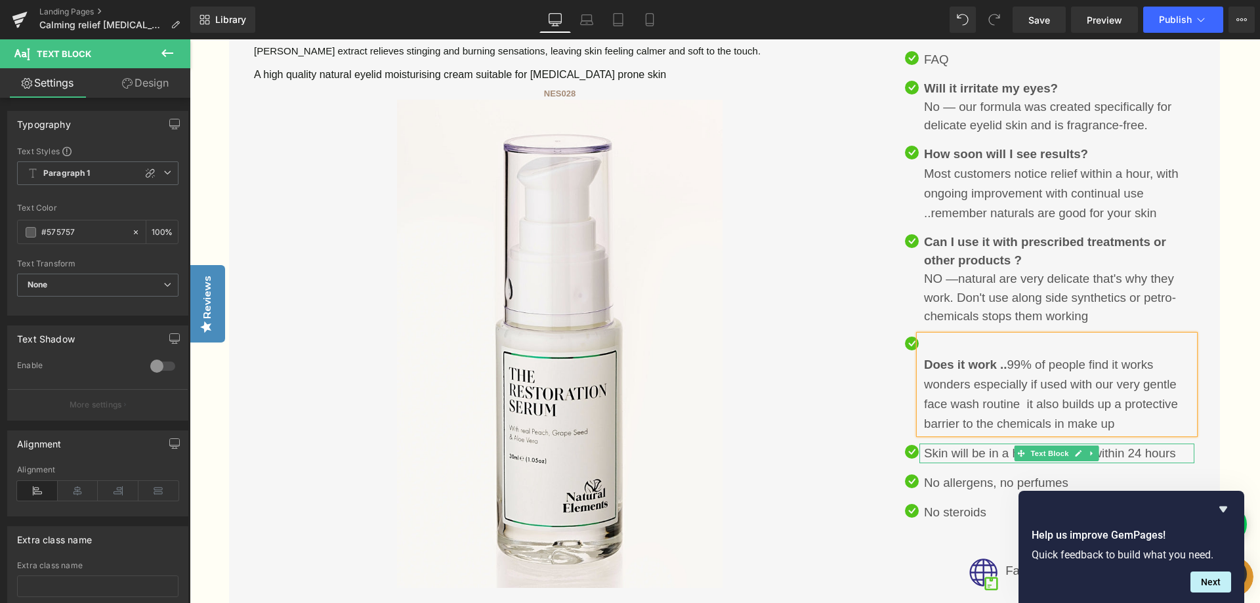
click at [1171, 444] on p "Skin will be in a heathier place within 24 hours" at bounding box center [1059, 454] width 270 height 20
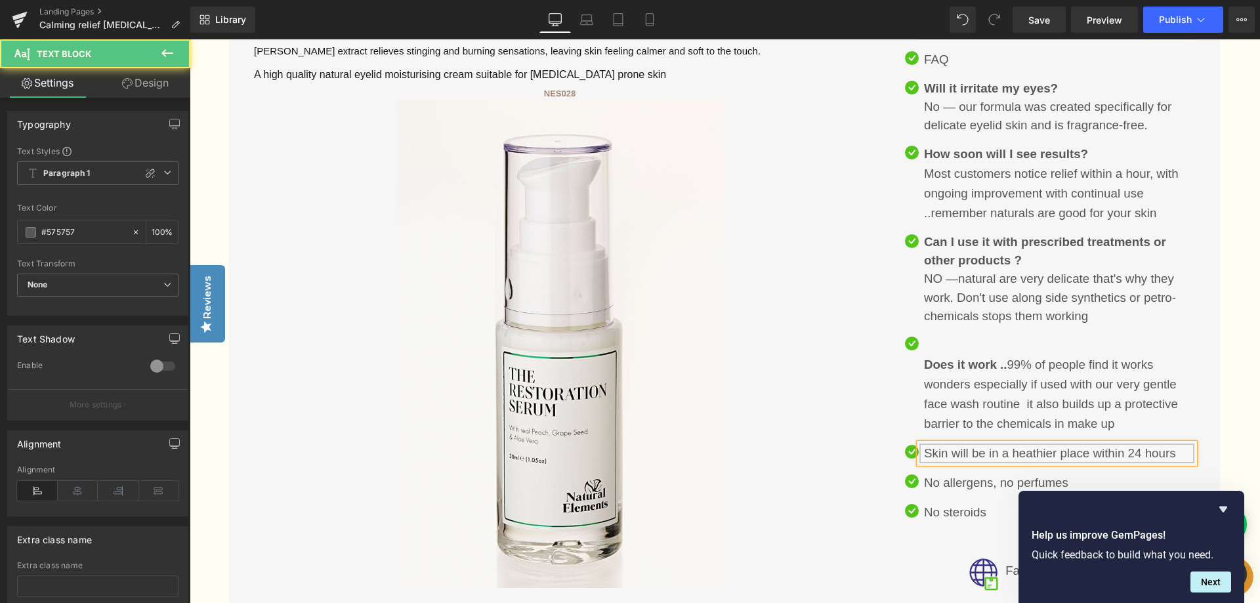
click at [1175, 444] on p "Skin will be in a heathier place within 24 hours" at bounding box center [1059, 454] width 270 height 20
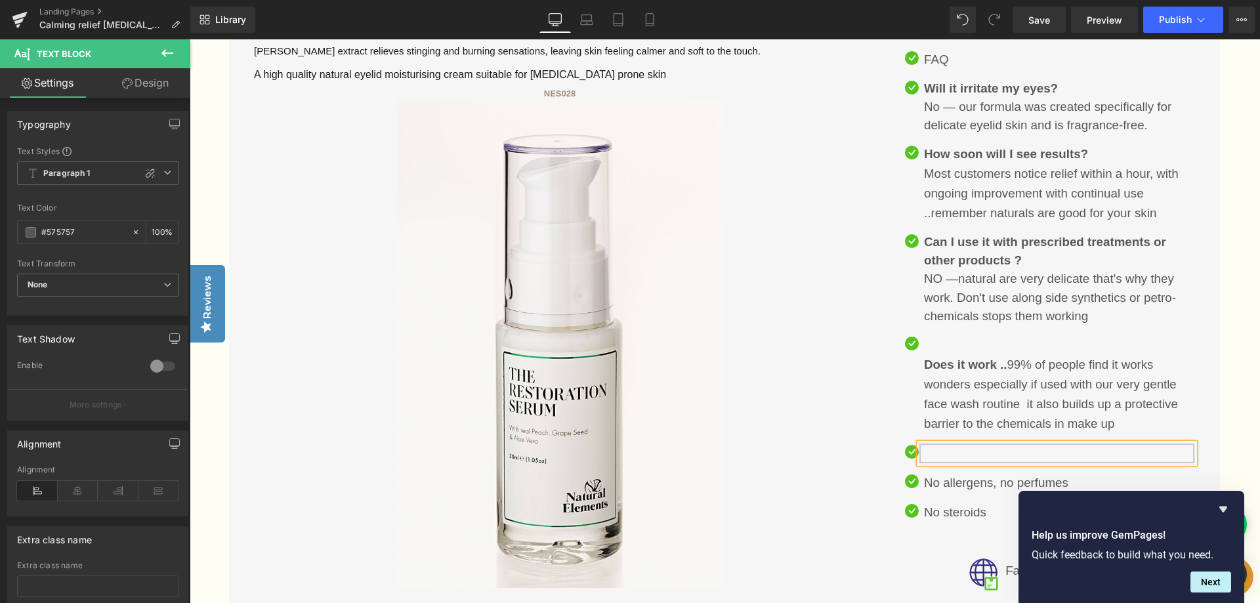
click at [924, 444] on p at bounding box center [1059, 454] width 270 height 20
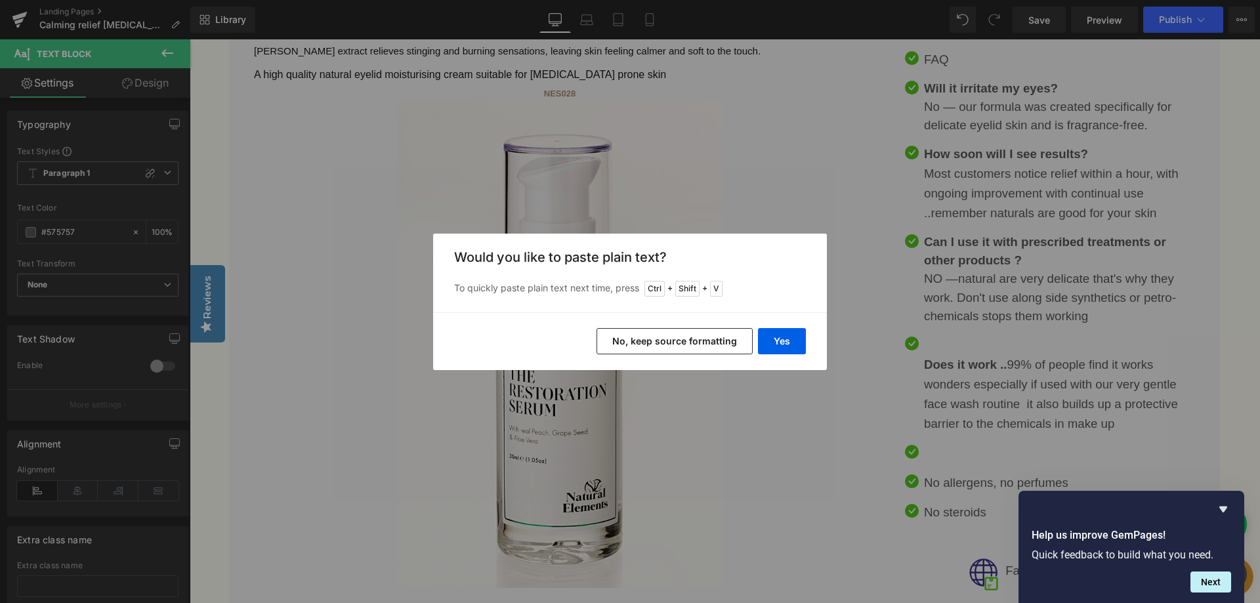
click at [694, 346] on button "No, keep source formatting" at bounding box center [675, 341] width 156 height 26
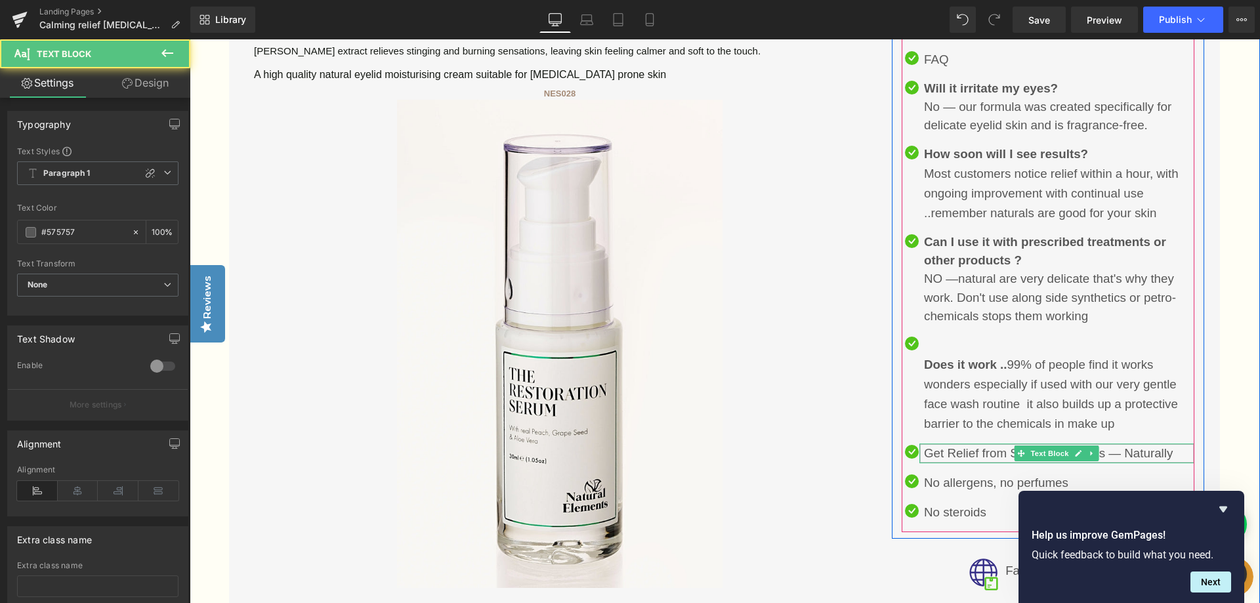
click at [1181, 444] on p "Get Relief from Sore, Dry Eyelids — Naturally" at bounding box center [1059, 454] width 270 height 20
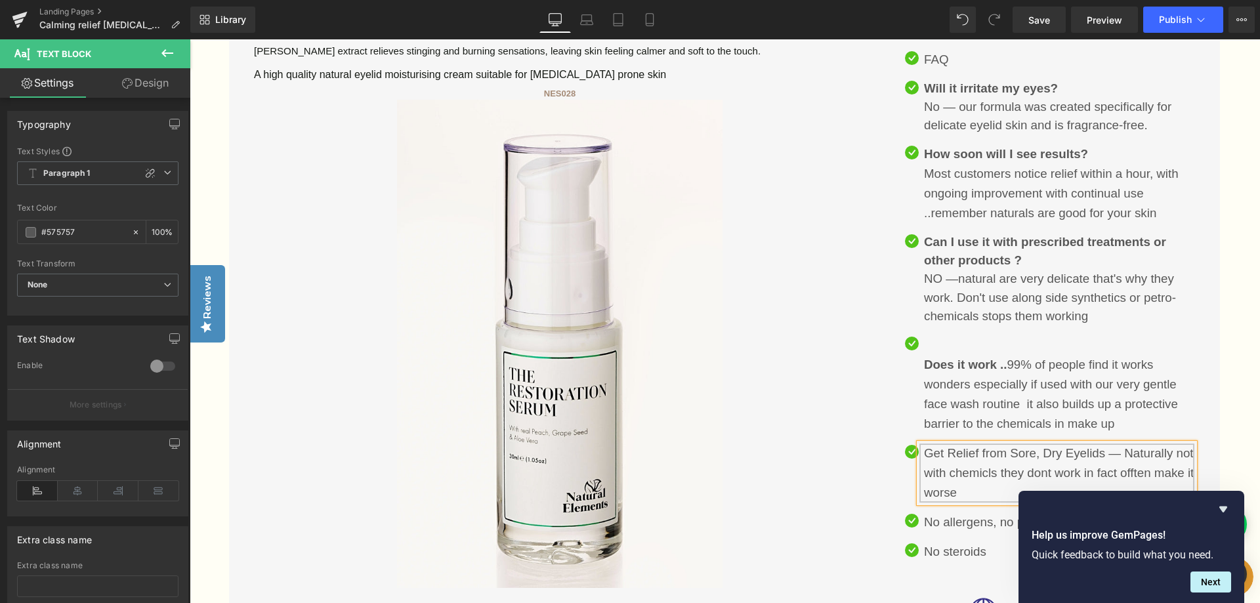
click at [1007, 453] on p "Get Relief from Sore, Dry Eyelids — Naturally not with chemicls they dont work …" at bounding box center [1059, 473] width 270 height 59
click at [1074, 453] on p "Get Relief from Sore, Dry Eyelids — Naturally not with chemicals they dont work…" at bounding box center [1059, 473] width 270 height 59
click at [1163, 452] on p "Get Relief from Sore, Dry Eyelids — Naturally not with chemicals they don't wor…" at bounding box center [1059, 473] width 270 height 59
click at [1007, 475] on p "Get Relief from Sore, Dry Eyelids — Naturally not with chemicals they don't wor…" at bounding box center [1059, 473] width 270 height 59
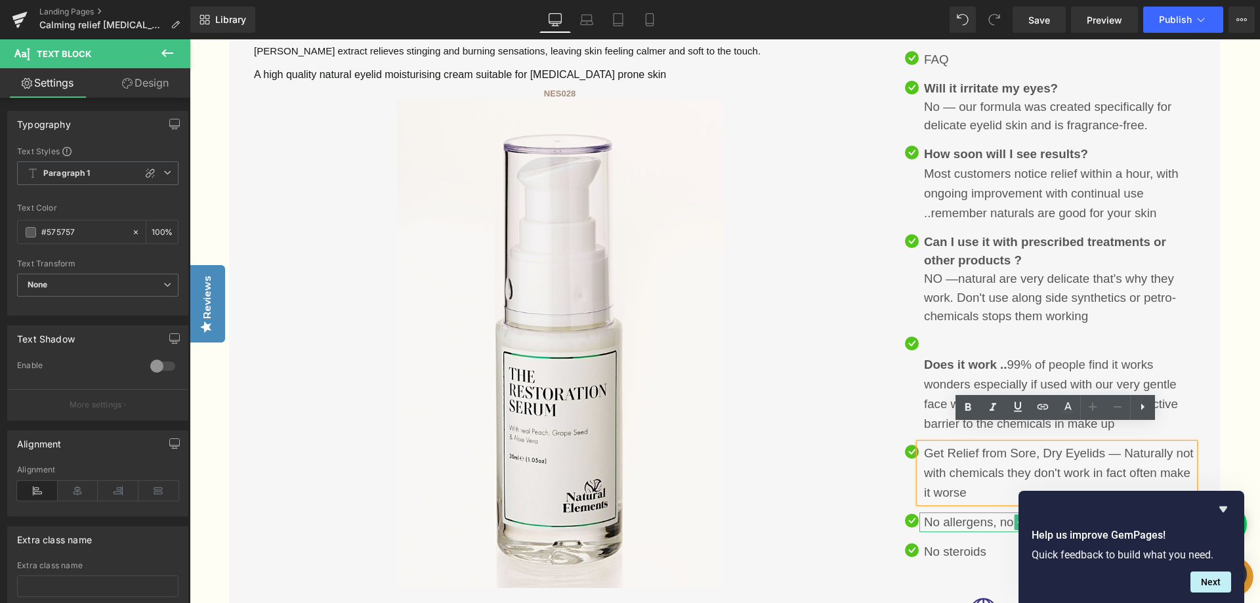
click at [994, 513] on p "No allergens, no perfumes" at bounding box center [1059, 523] width 270 height 20
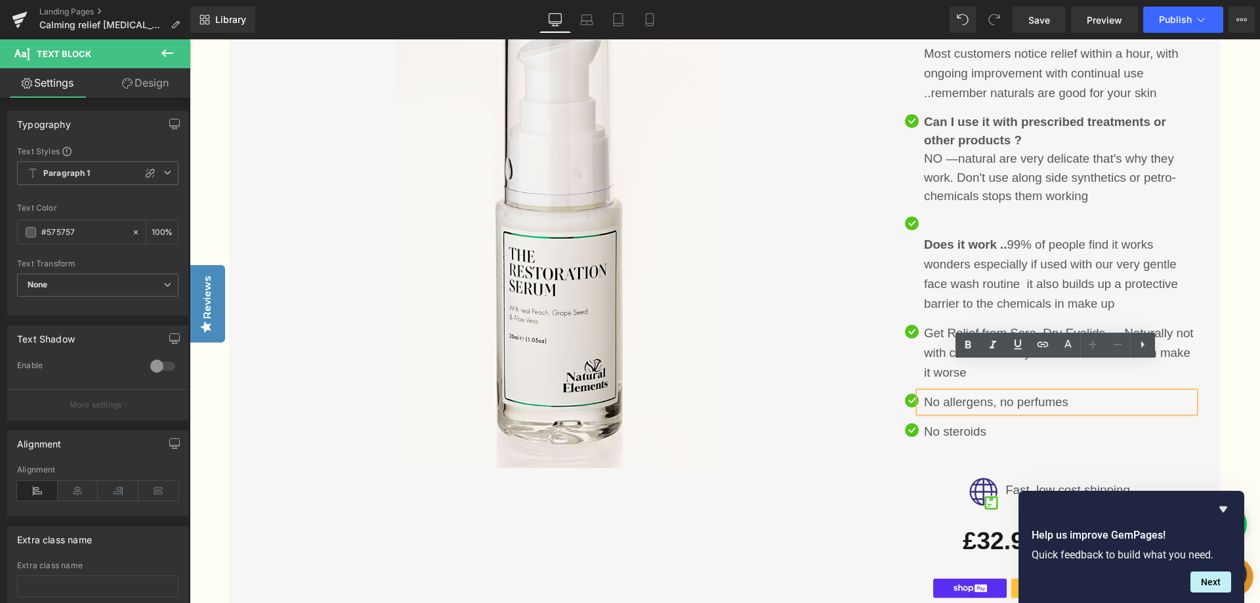
scroll to position [2880, 0]
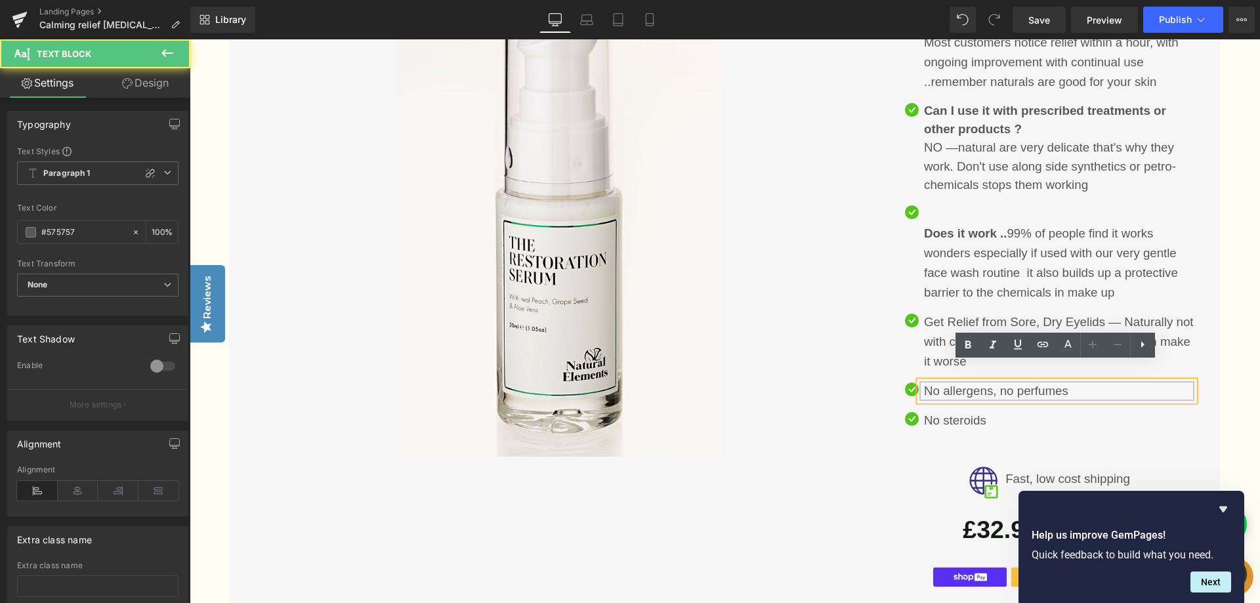
click at [1081, 381] on p "No allergens, no perfumes" at bounding box center [1059, 391] width 270 height 20
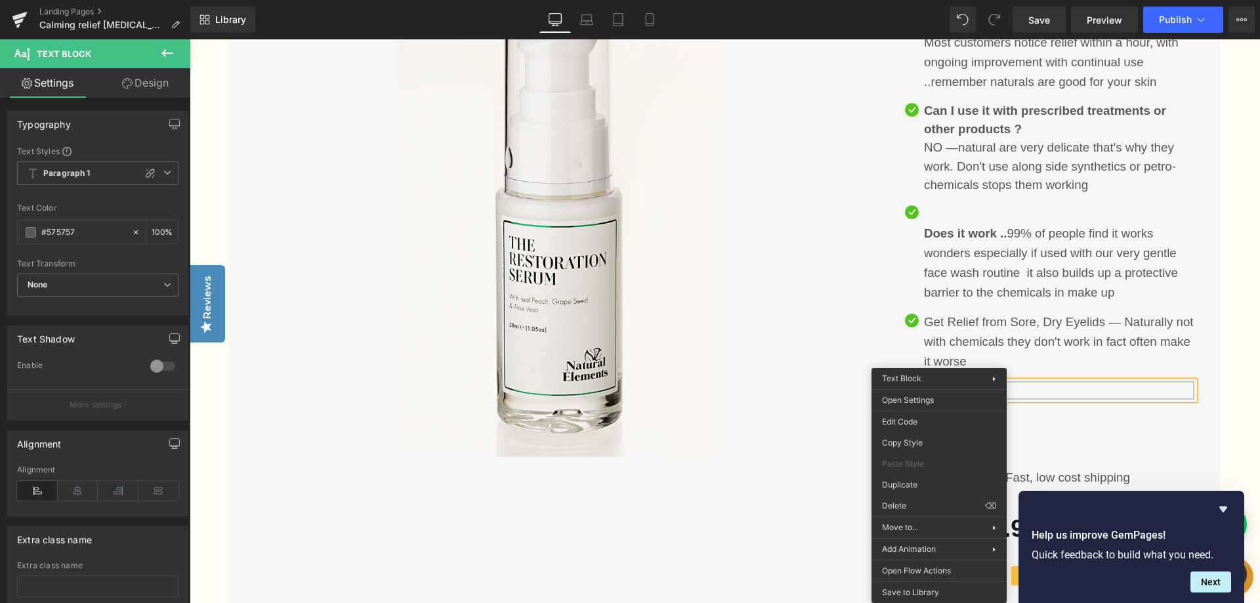
click at [1149, 381] on div at bounding box center [1056, 390] width 275 height 18
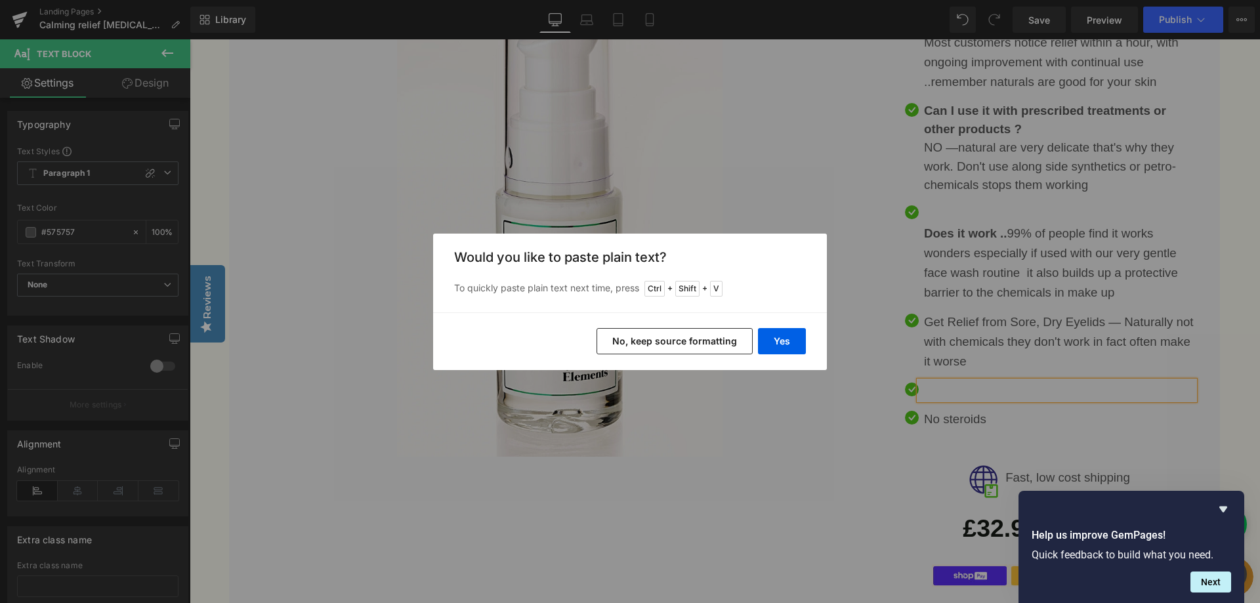
click at [633, 340] on button "No, keep source formatting" at bounding box center [675, 341] width 156 height 26
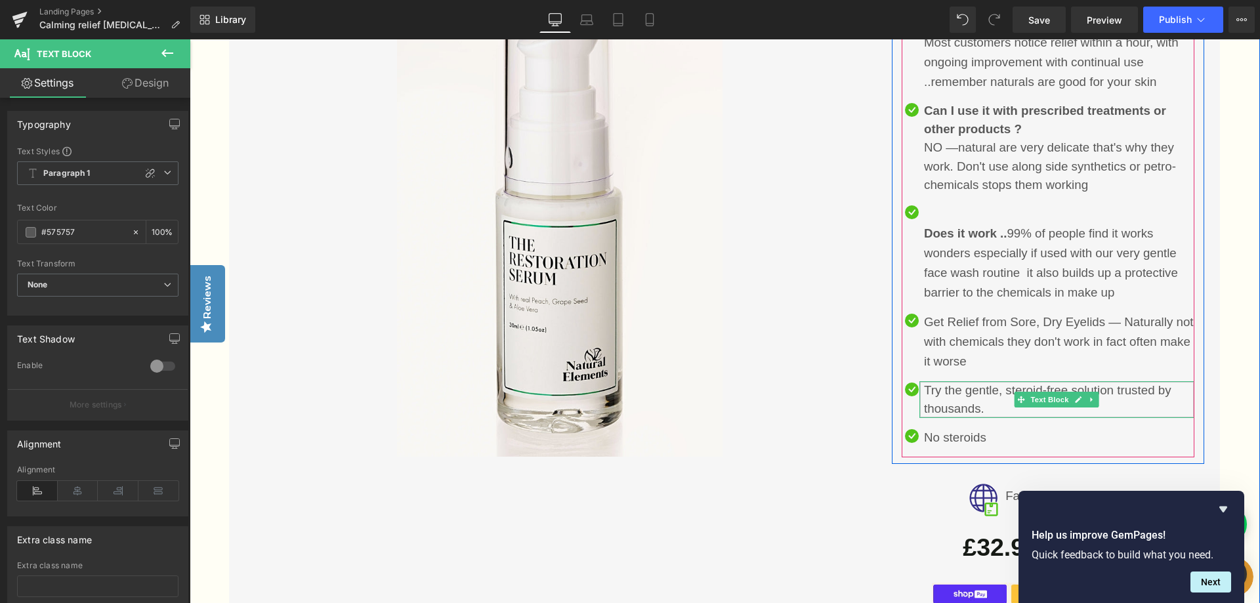
click at [1163, 381] on div "Try the gentle, steroid-free solution trusted by thousands." at bounding box center [1056, 399] width 275 height 37
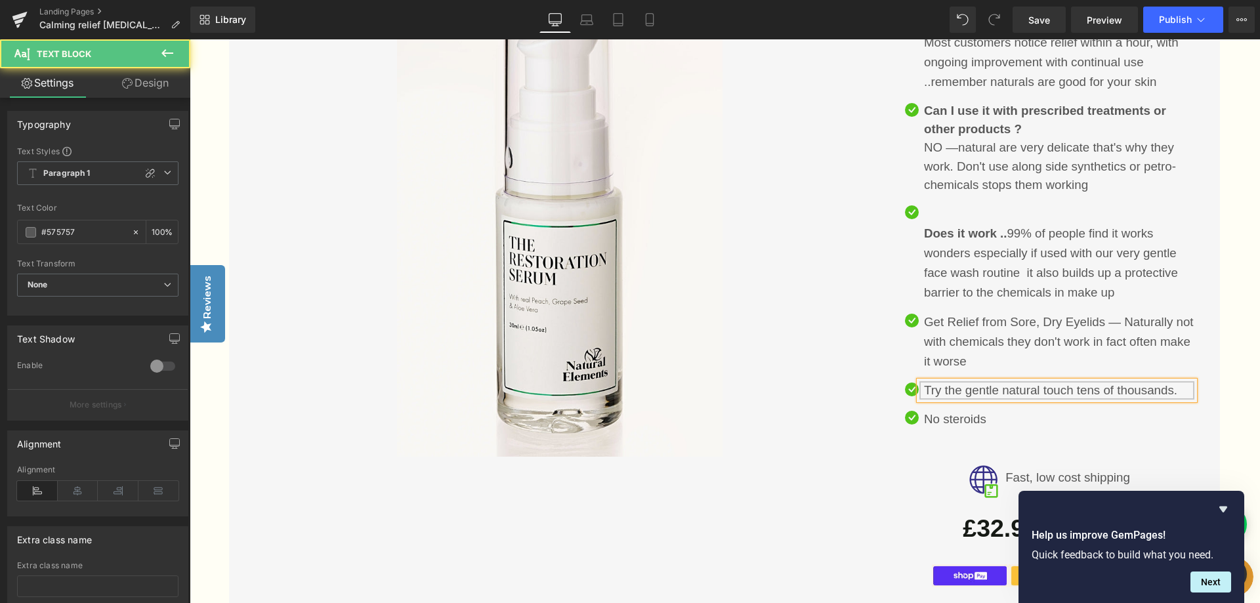
click at [1186, 381] on div "Try the gentle natural touch tens of thousands." at bounding box center [1056, 390] width 275 height 18
click at [1106, 381] on div "Try the gentle natural touch tens of thousands." at bounding box center [1056, 390] width 275 height 18
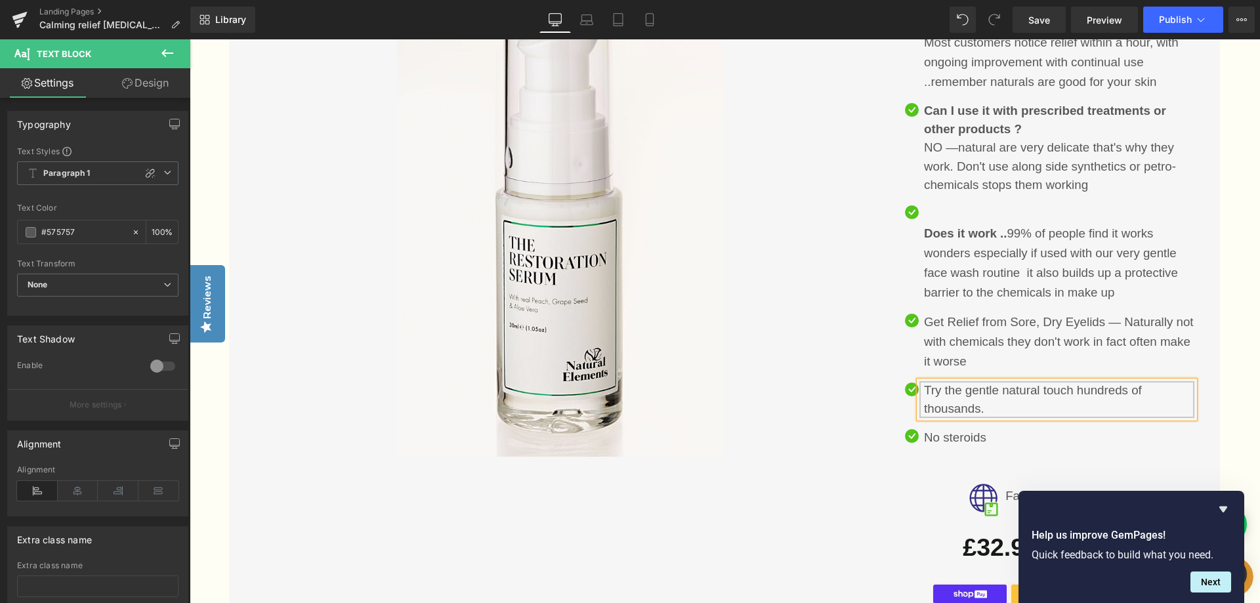
click at [992, 389] on div "Try the gentle natural touch hundreds of thousands." at bounding box center [1056, 399] width 275 height 37
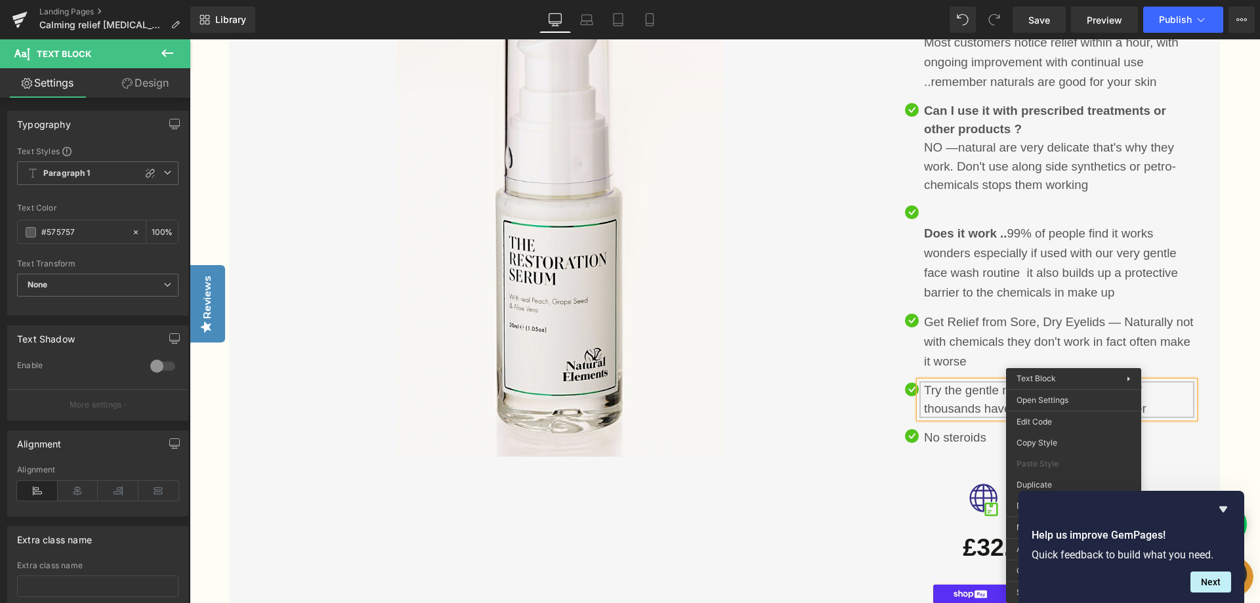
click at [975, 389] on div "Try the gentle natural touch hundreds of thousands have found natiral work bett…" at bounding box center [1056, 399] width 275 height 37
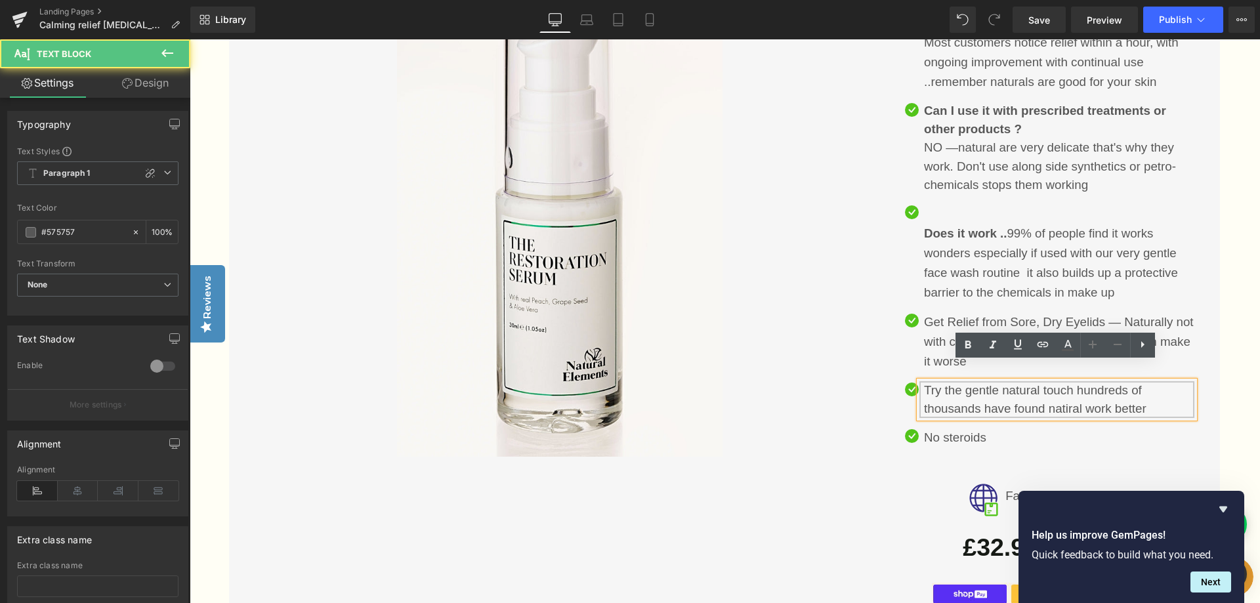
click at [1144, 387] on div "Try the gentle natural touch hundreds of thousands have found natiral work bett…" at bounding box center [1056, 399] width 275 height 37
click at [1080, 392] on div "Try the gentle natural touch hundreds of thousands have found natiral work bett…" at bounding box center [1056, 399] width 275 height 37
click at [1186, 388] on div "Try the gentle natural touch hundreds of thousands have found naturals have wor…" at bounding box center [1056, 399] width 275 height 37
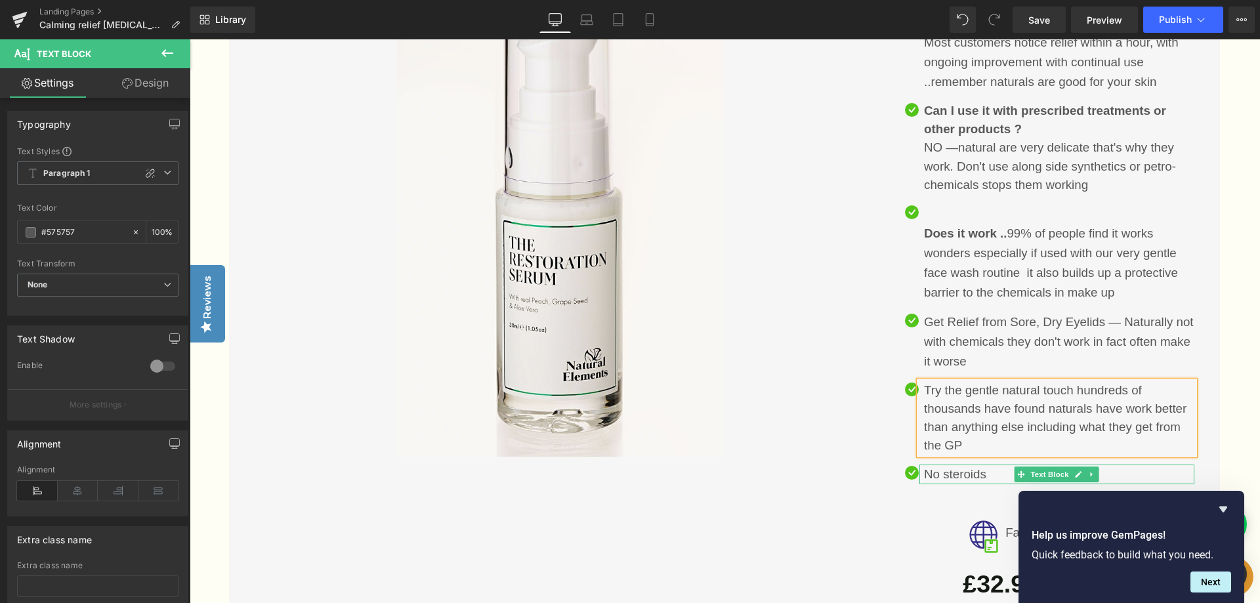
click at [990, 465] on p "No steroids" at bounding box center [1059, 475] width 270 height 20
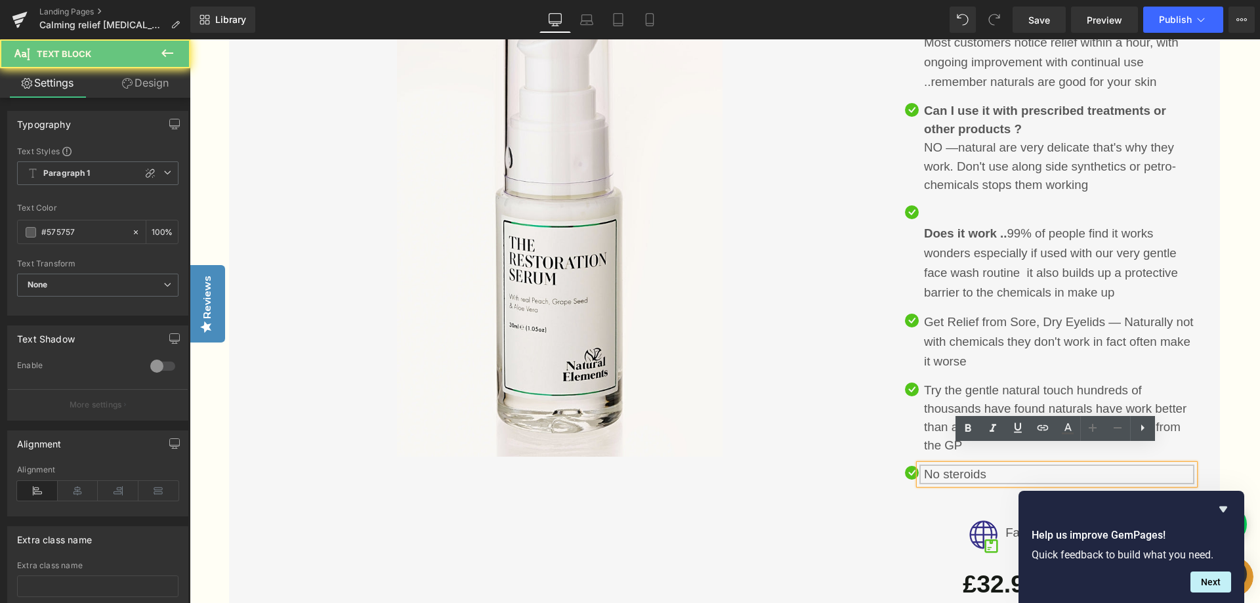
click at [984, 465] on p "No steroids" at bounding box center [1059, 475] width 270 height 20
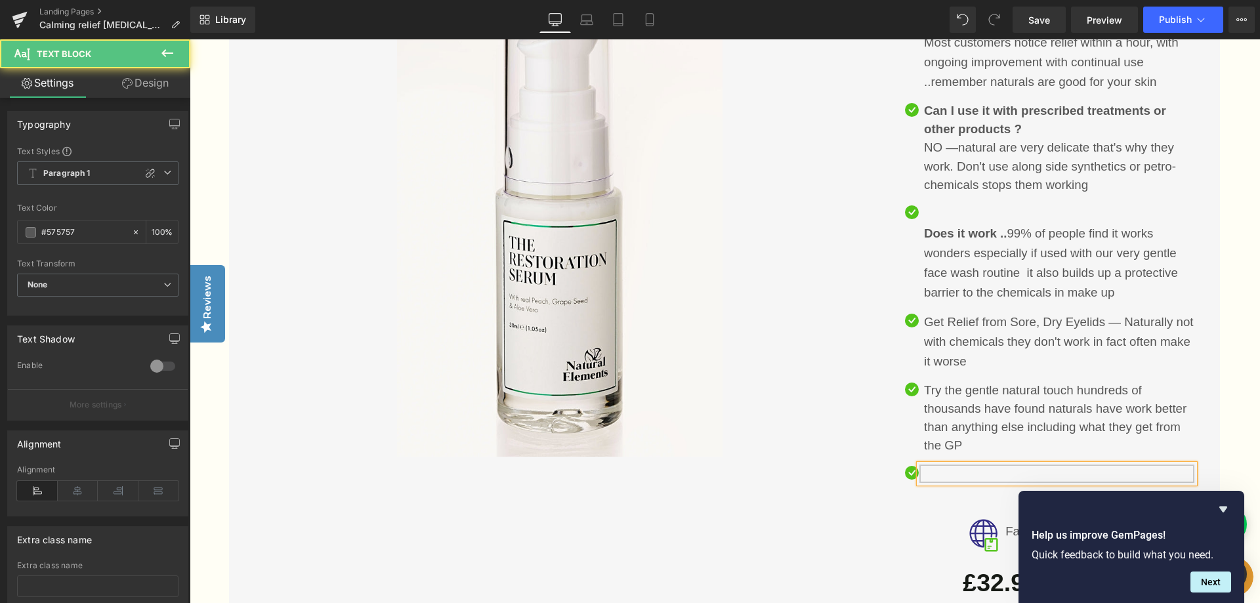
click at [945, 465] on div at bounding box center [1056, 474] width 275 height 18
click at [1026, 465] on div at bounding box center [1056, 474] width 275 height 18
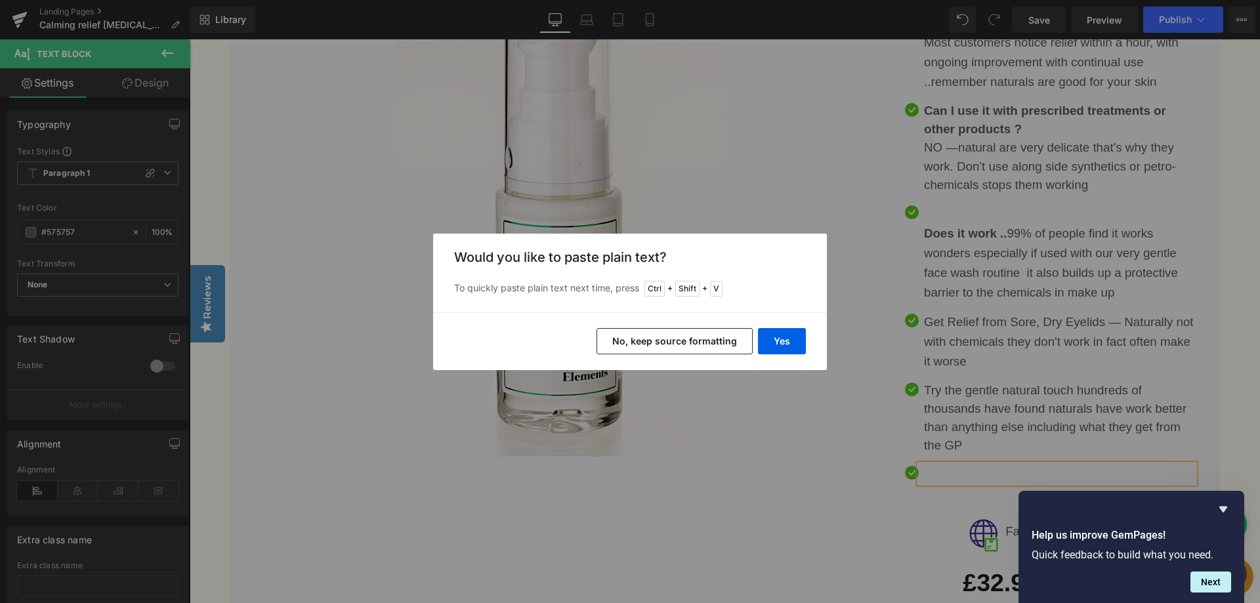
click at [639, 338] on button "No, keep source formatting" at bounding box center [675, 341] width 156 height 26
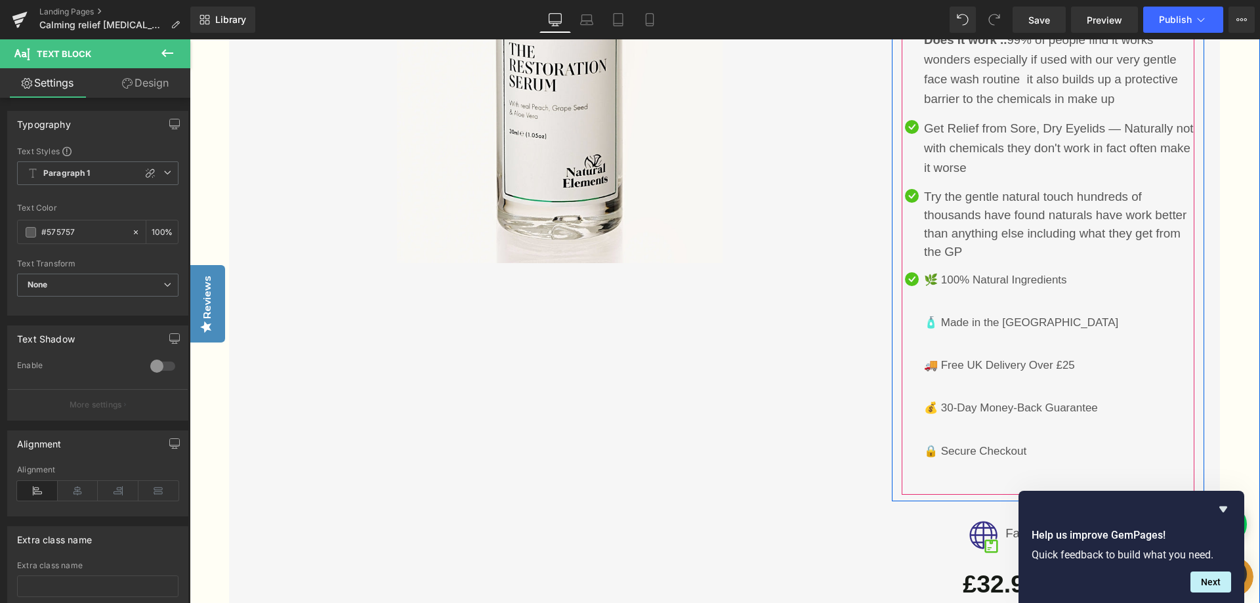
scroll to position [3076, 0]
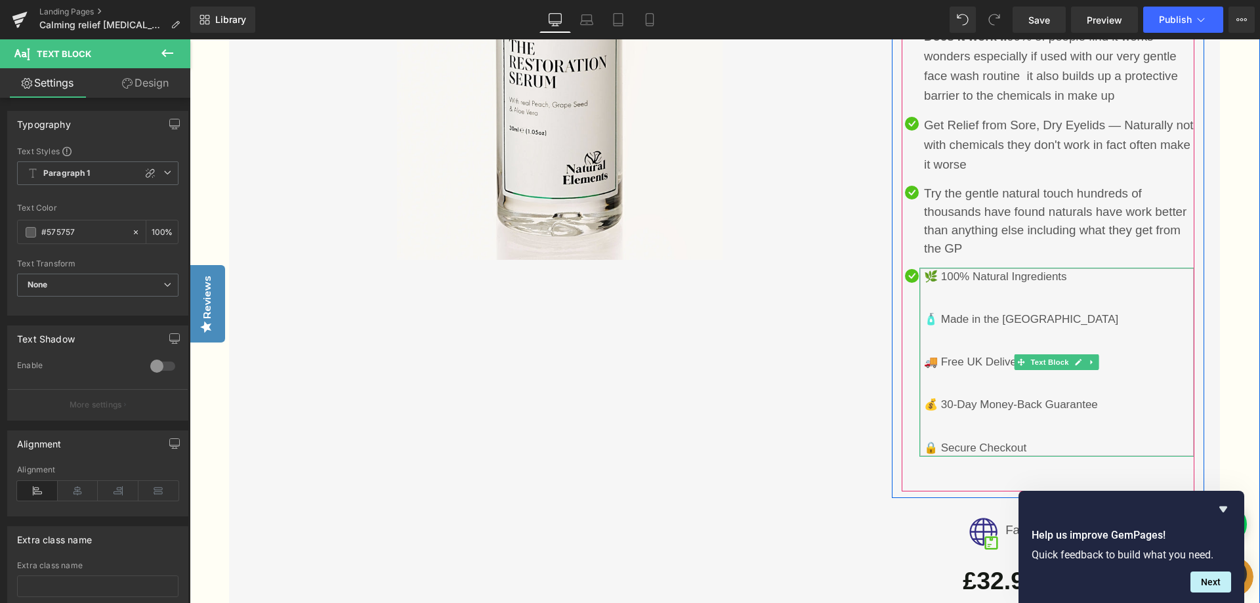
click at [1113, 353] on p "🚚 Free UK Delivery Over £25" at bounding box center [1059, 362] width 270 height 18
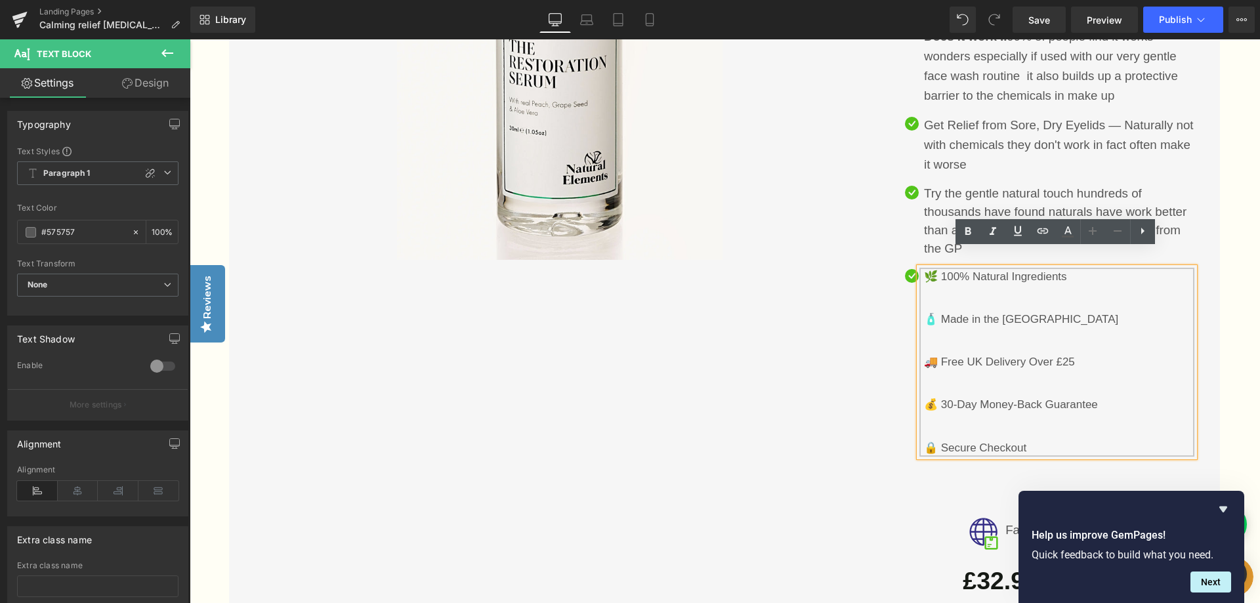
click at [1073, 353] on p "🚚 Free UK Delivery Over £25" at bounding box center [1059, 362] width 270 height 18
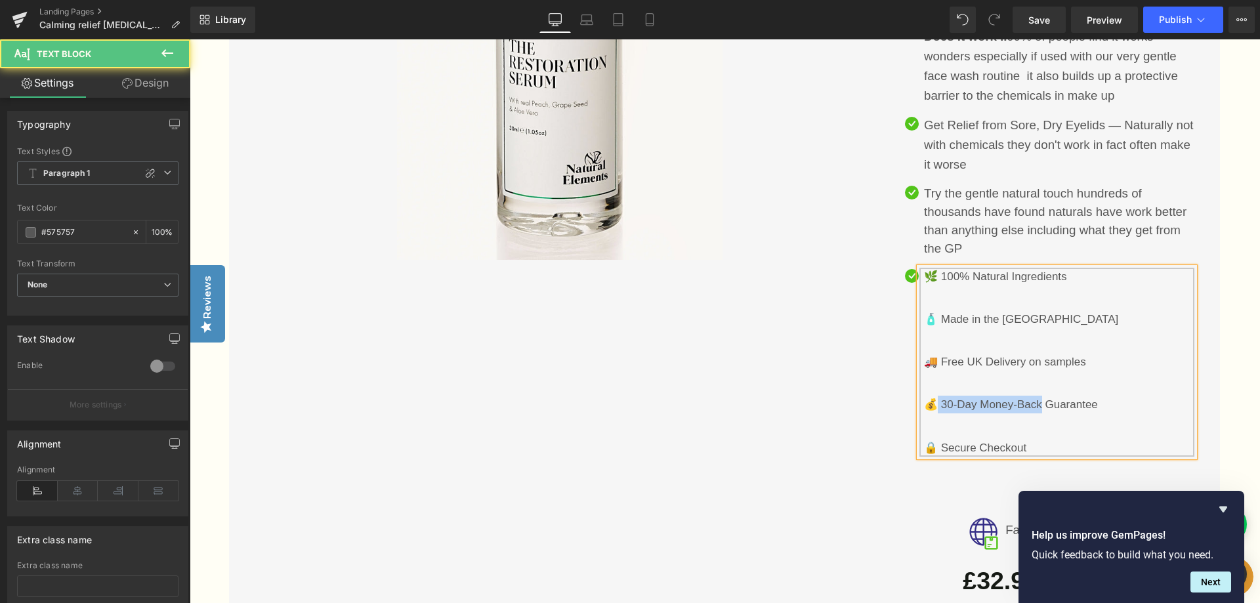
drag, startPoint x: 1039, startPoint y: 385, endPoint x: 933, endPoint y: 386, distance: 106.3
click at [933, 396] on p "💰 30-Day Money-Back Guarantee" at bounding box center [1059, 405] width 270 height 18
click at [984, 396] on p "💰 Guarantee" at bounding box center [1059, 405] width 270 height 18
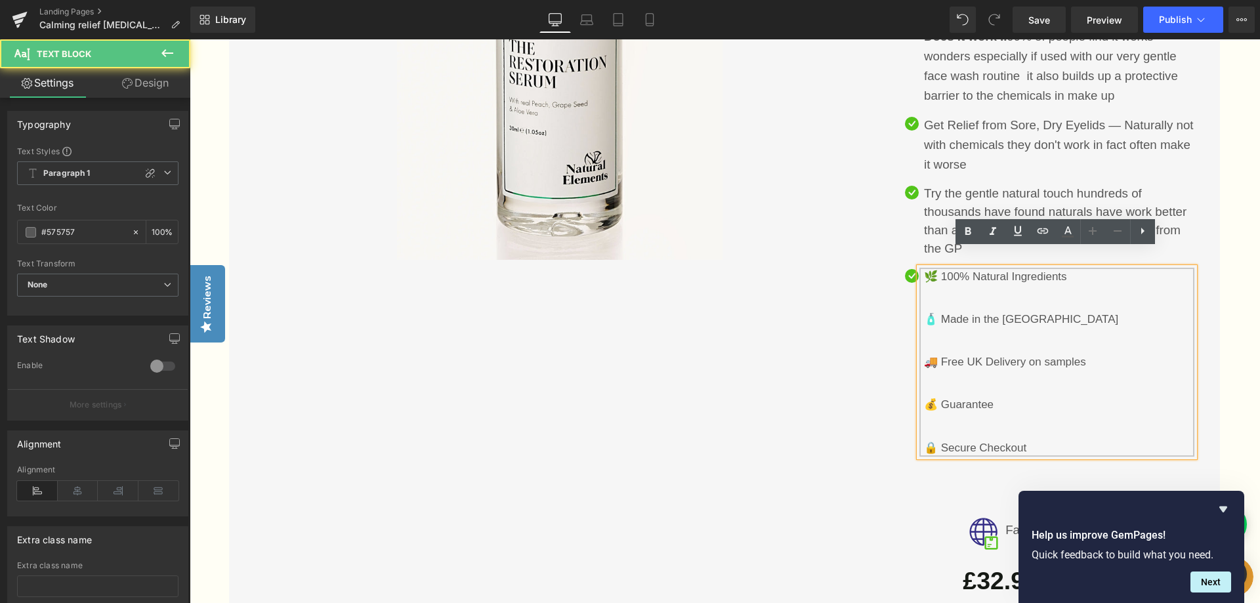
click at [991, 396] on p "💰 Guarantee" at bounding box center [1059, 405] width 270 height 18
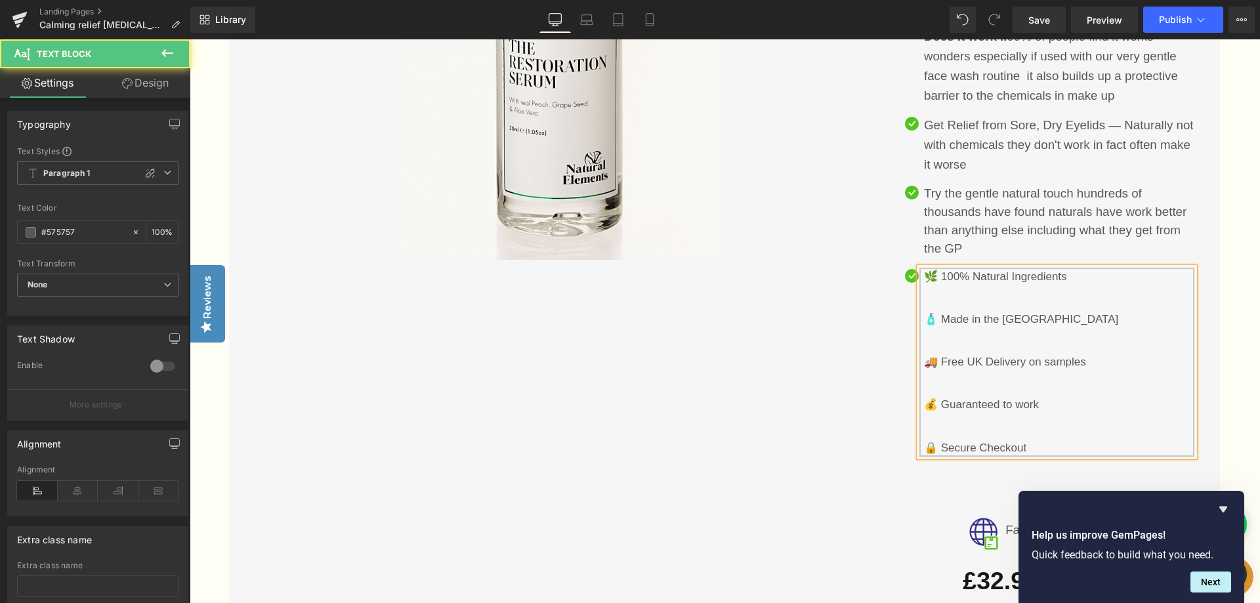
click at [1026, 439] on p "🔒 Secure Checkout" at bounding box center [1059, 448] width 270 height 18
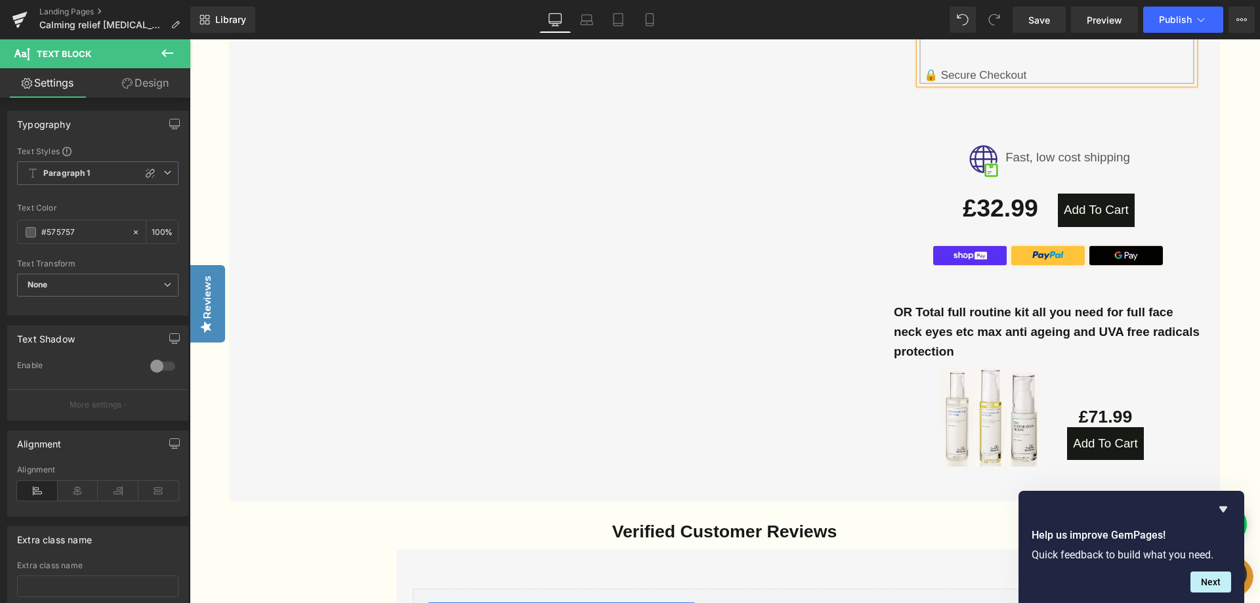
scroll to position [3470, 0]
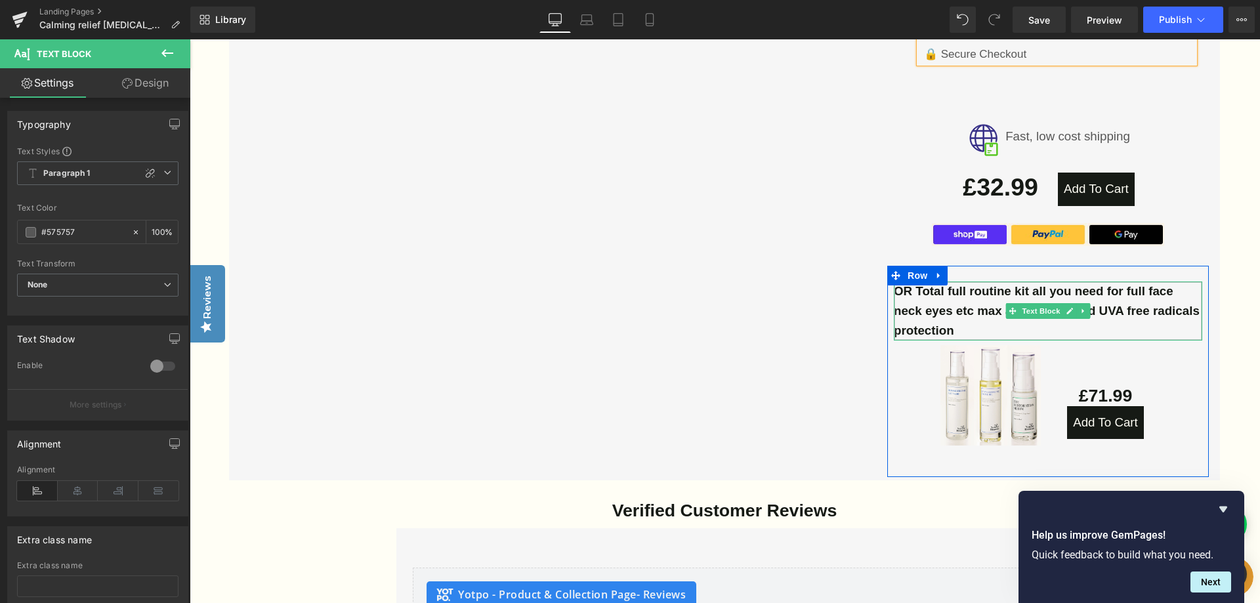
click at [1014, 316] on p "OR Total full routine kit all you need for full face neck eyes etc max anti age…" at bounding box center [1048, 311] width 308 height 59
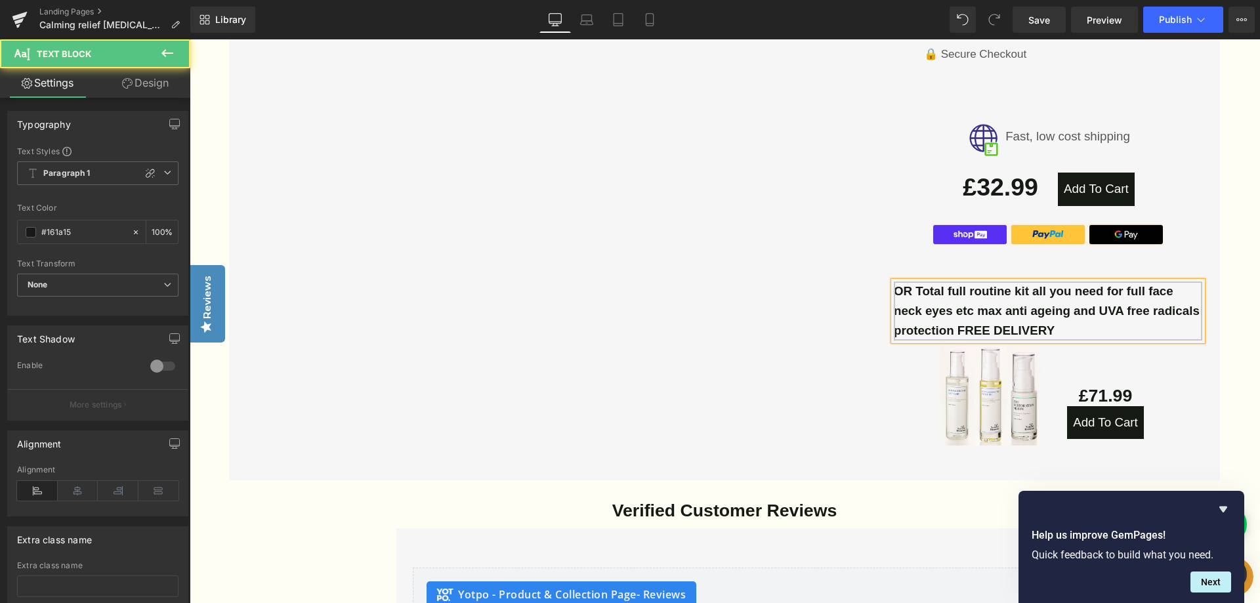
click at [1118, 309] on p "OR Total full routine kit all you need for full face neck eyes etc max anti age…" at bounding box center [1048, 311] width 308 height 59
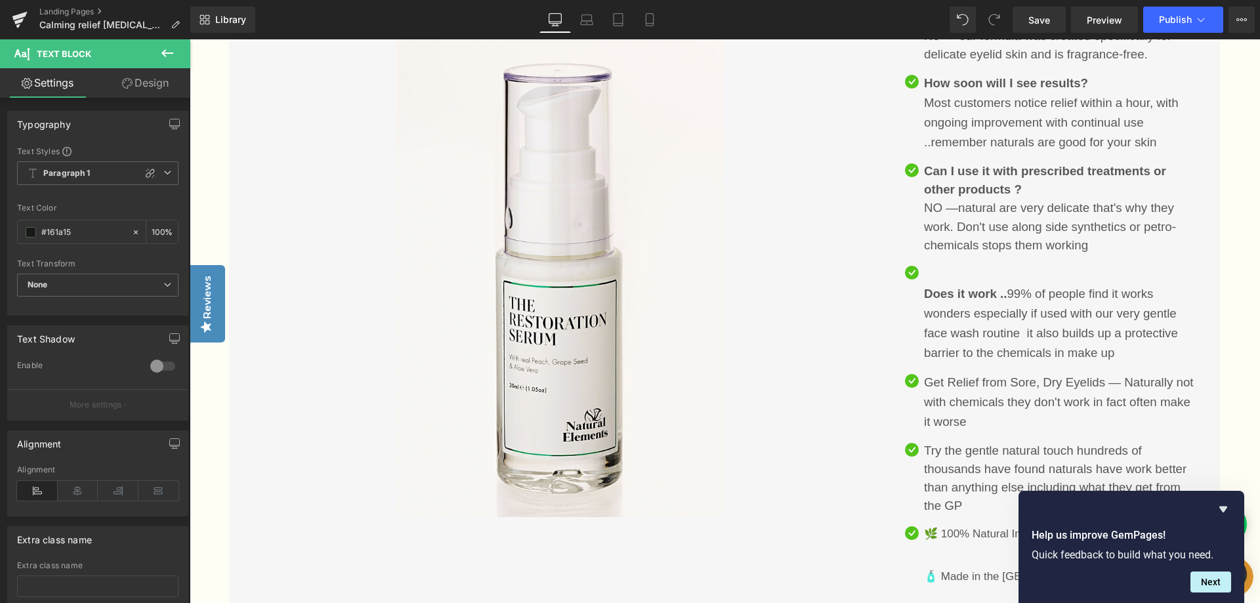
scroll to position [2814, 0]
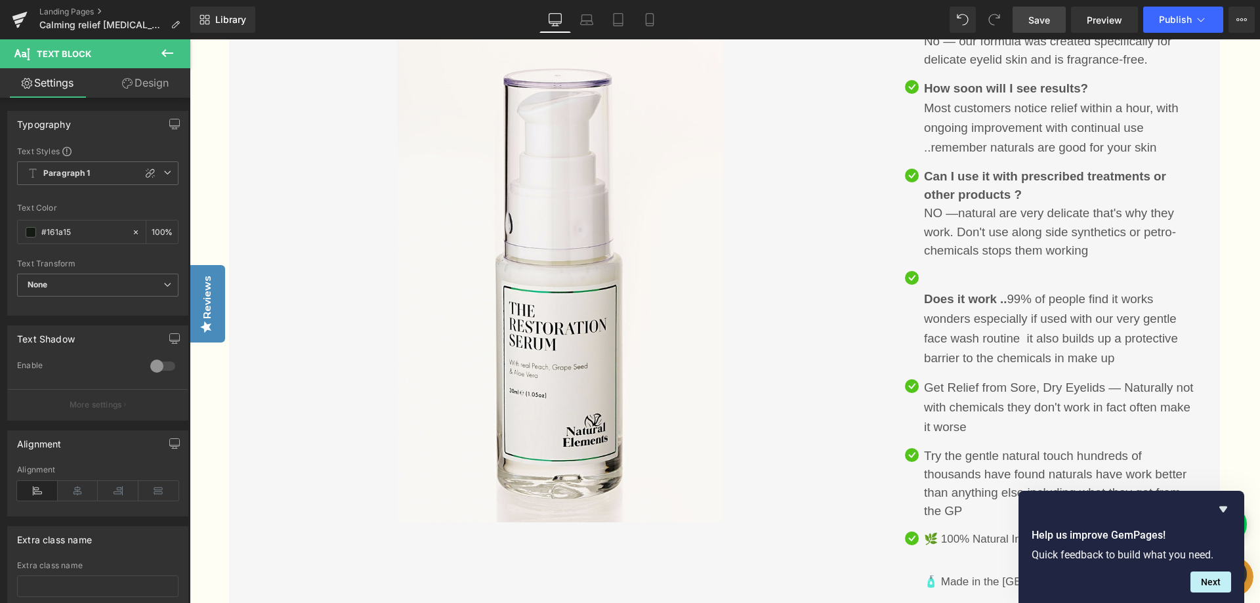
click at [1039, 23] on span "Save" at bounding box center [1039, 20] width 22 height 14
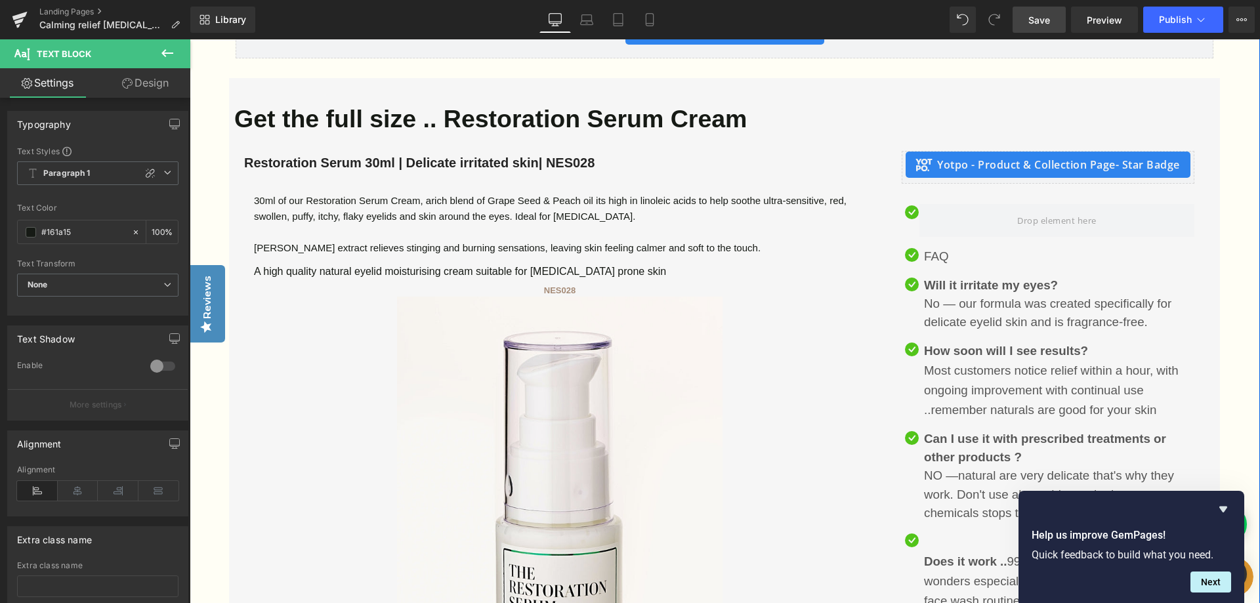
scroll to position [2486, 0]
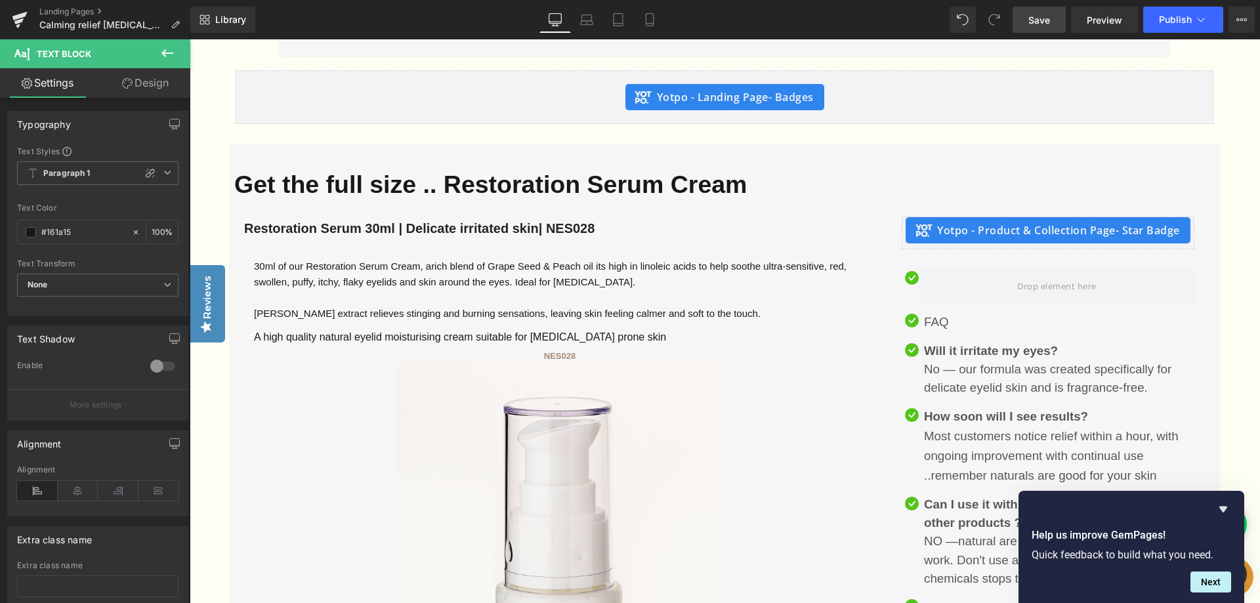
click at [1035, 24] on span "Save" at bounding box center [1039, 20] width 22 height 14
click at [1108, 19] on span "Preview" at bounding box center [1104, 20] width 35 height 14
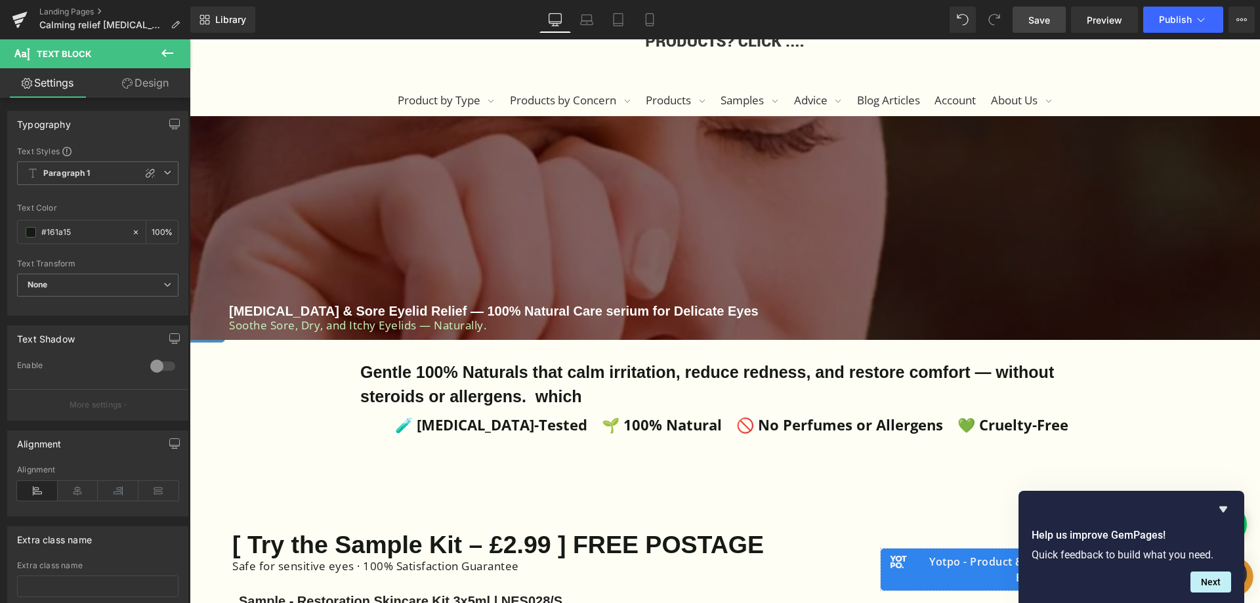
scroll to position [255, 0]
click at [581, 395] on div "Gentle 100% Naturals that calm irritation, reduce redness, and restore comfort …" at bounding box center [725, 384] width 768 height 49
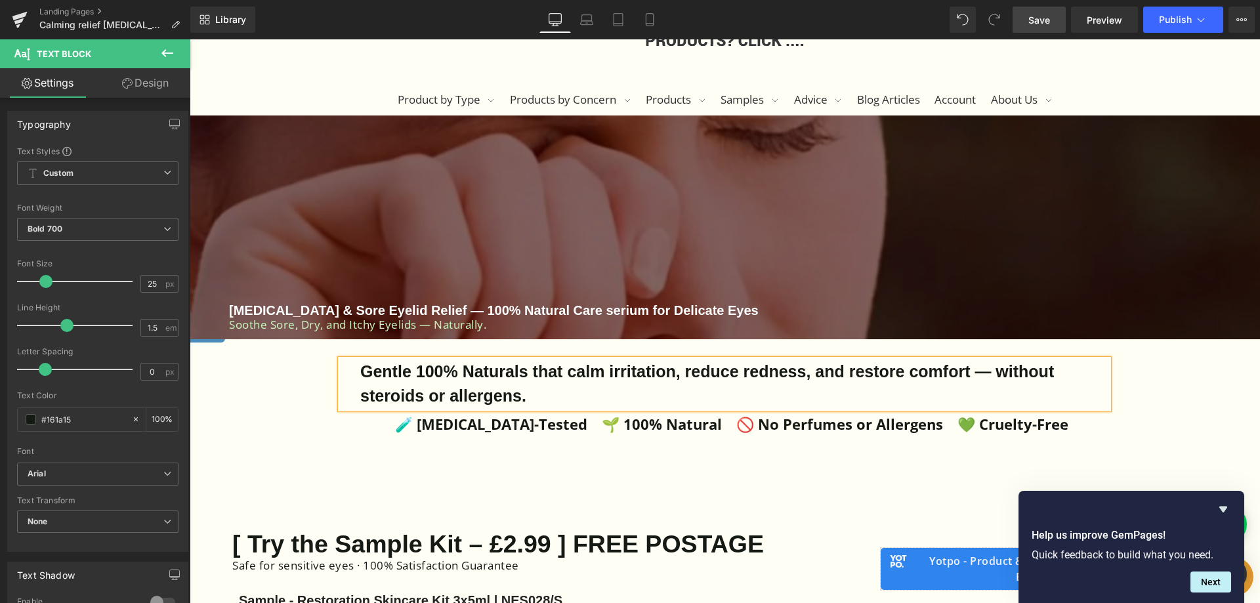
drag, startPoint x: 1034, startPoint y: 16, endPoint x: 813, endPoint y: 93, distance: 234.1
click at [1034, 16] on span "Save" at bounding box center [1039, 20] width 22 height 14
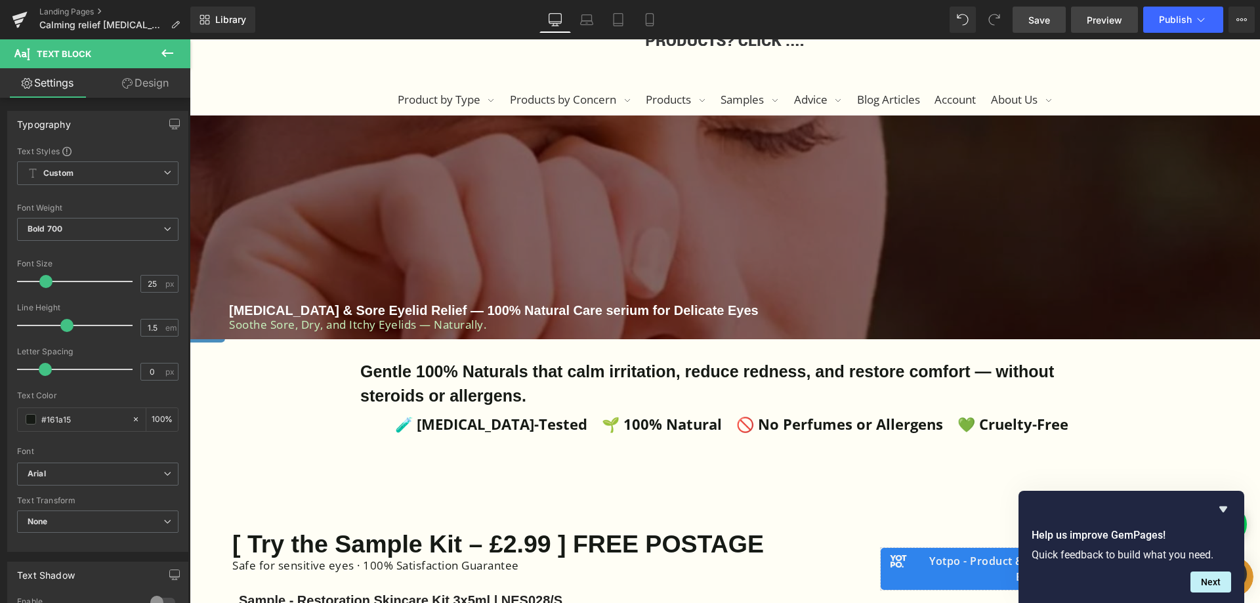
click at [1116, 18] on span "Preview" at bounding box center [1104, 20] width 35 height 14
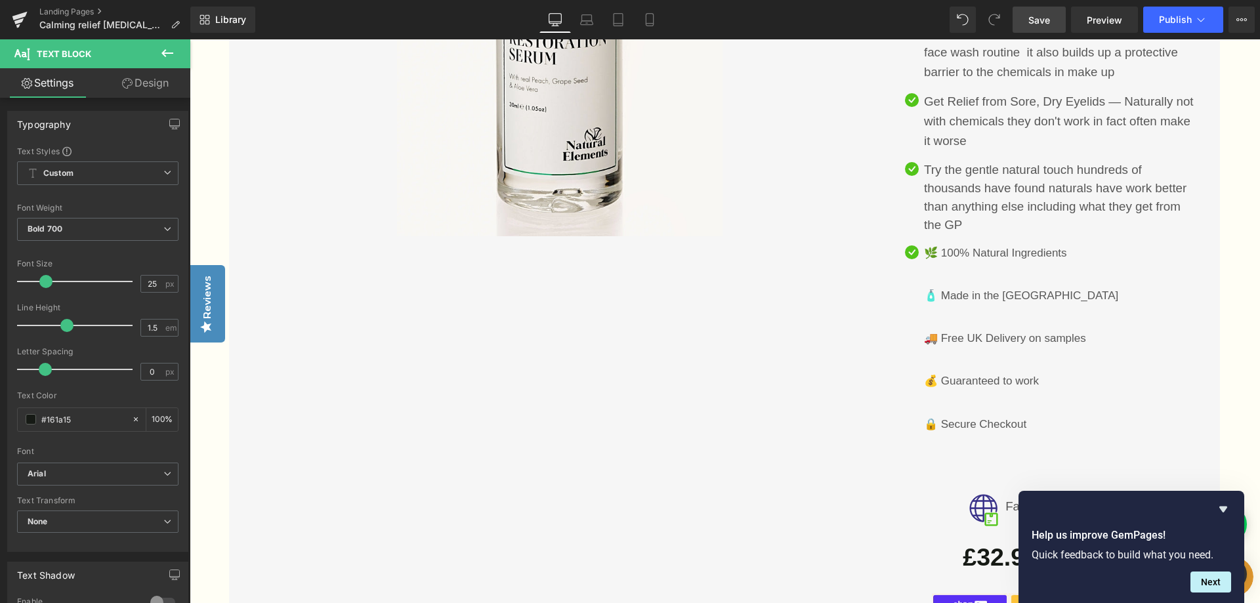
scroll to position [3076, 0]
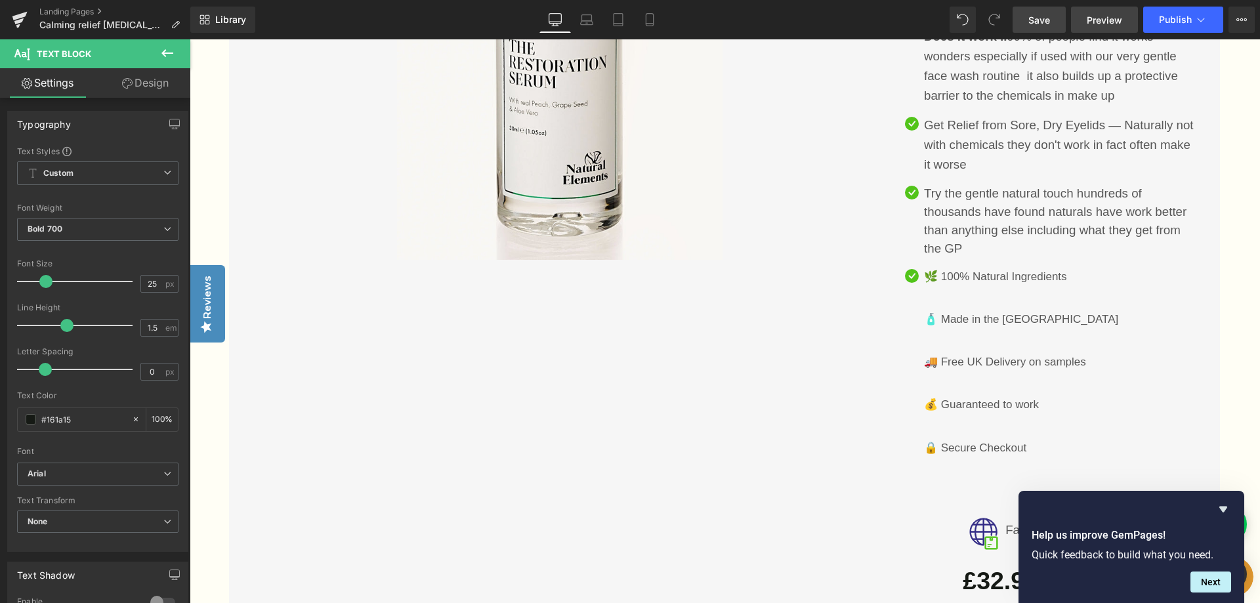
click at [1087, 17] on span "Preview" at bounding box center [1104, 20] width 35 height 14
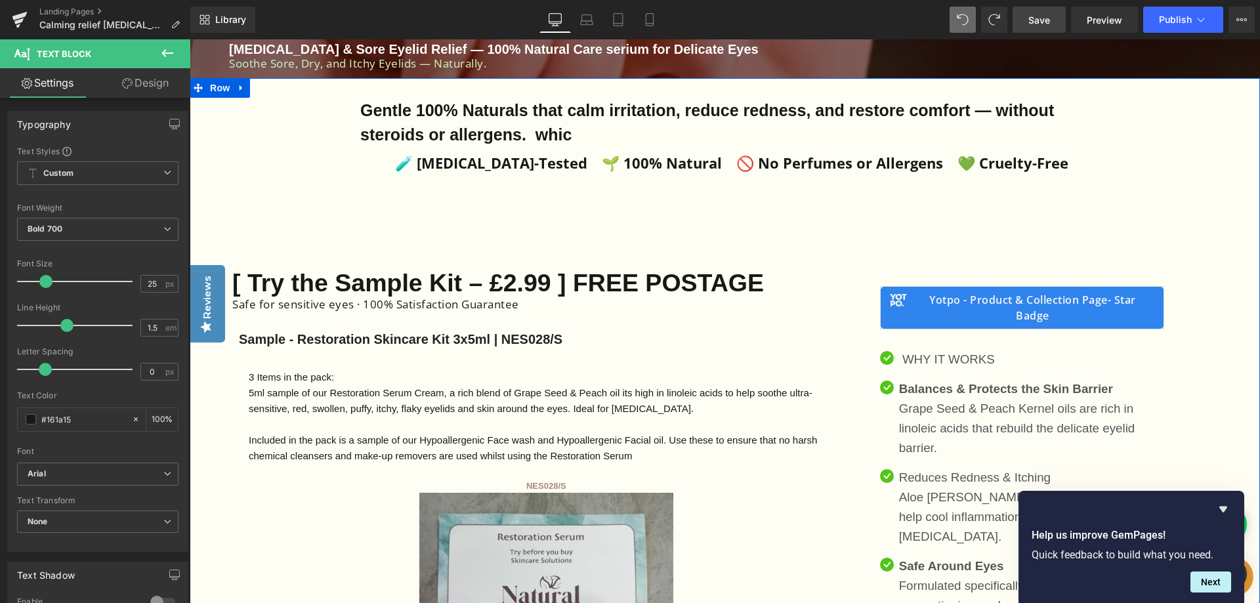
scroll to position [450, 0]
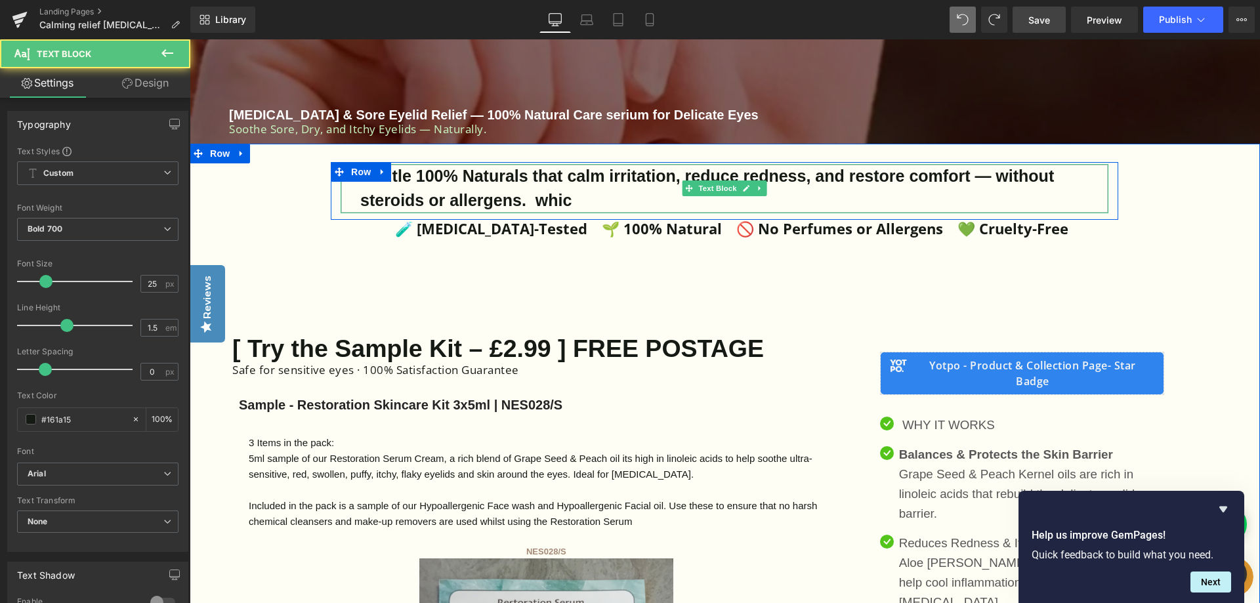
click at [586, 198] on div "Gentle 100% Naturals that calm irritation, reduce redness, and restore comfort …" at bounding box center [725, 188] width 768 height 49
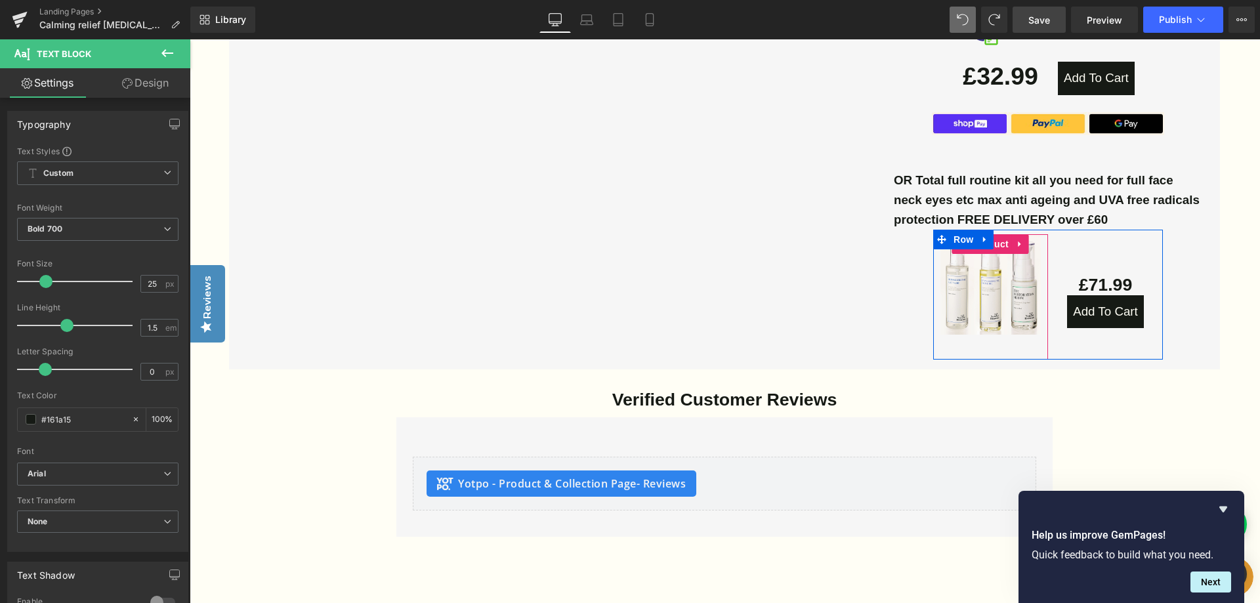
scroll to position [3666, 0]
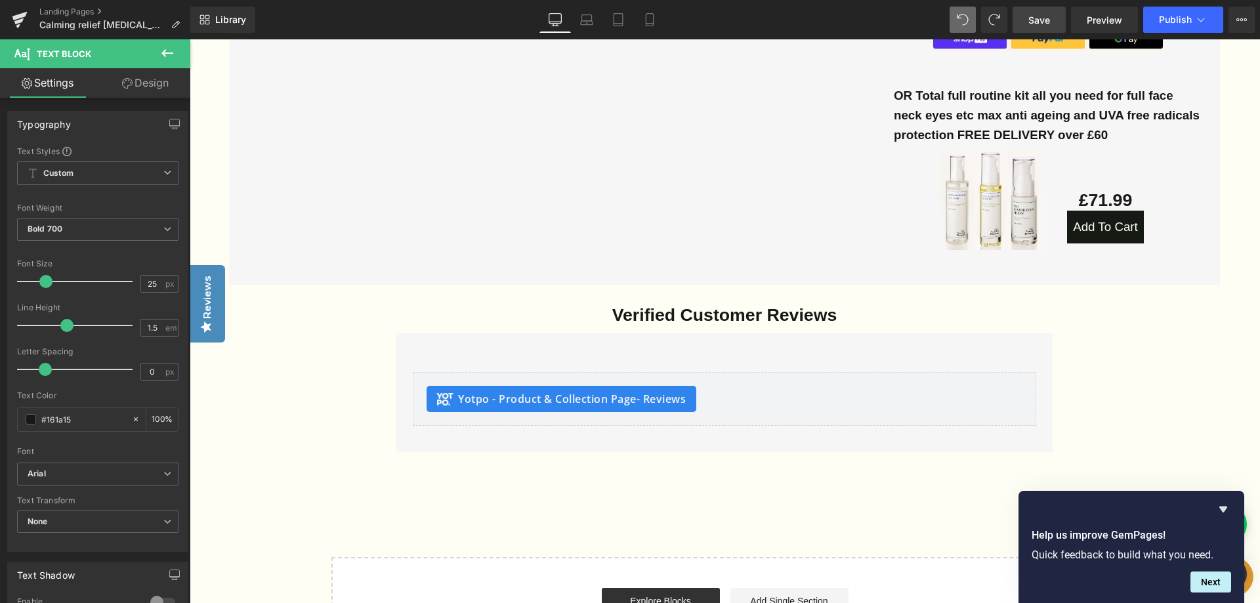
click at [1044, 22] on span "Save" at bounding box center [1039, 20] width 22 height 14
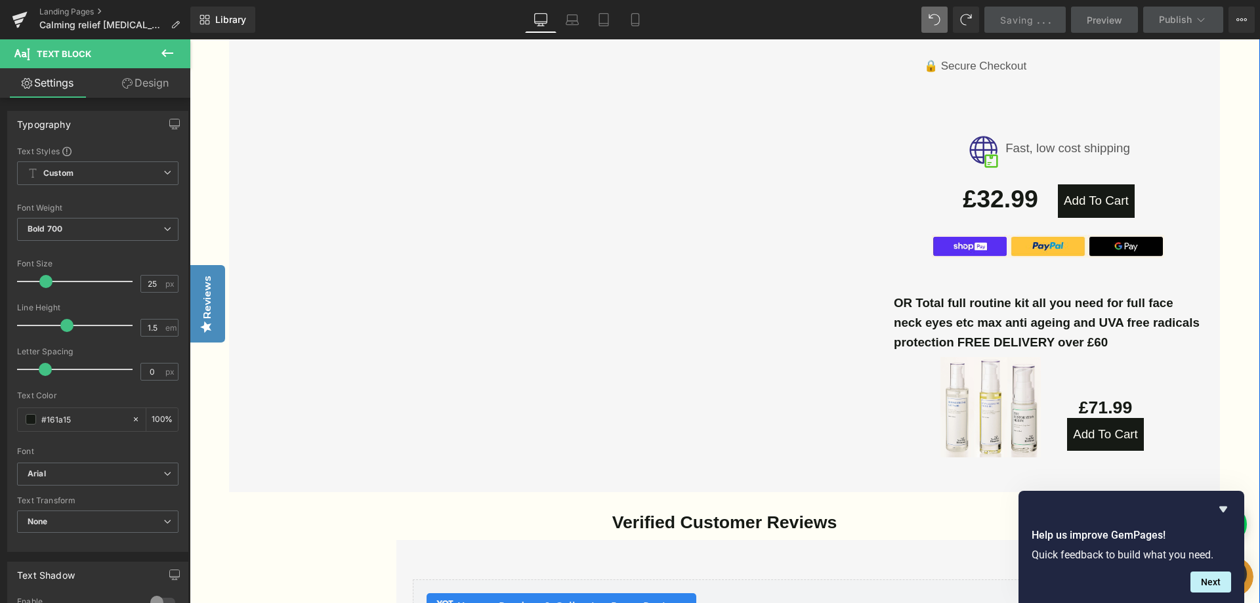
scroll to position [3338, 0]
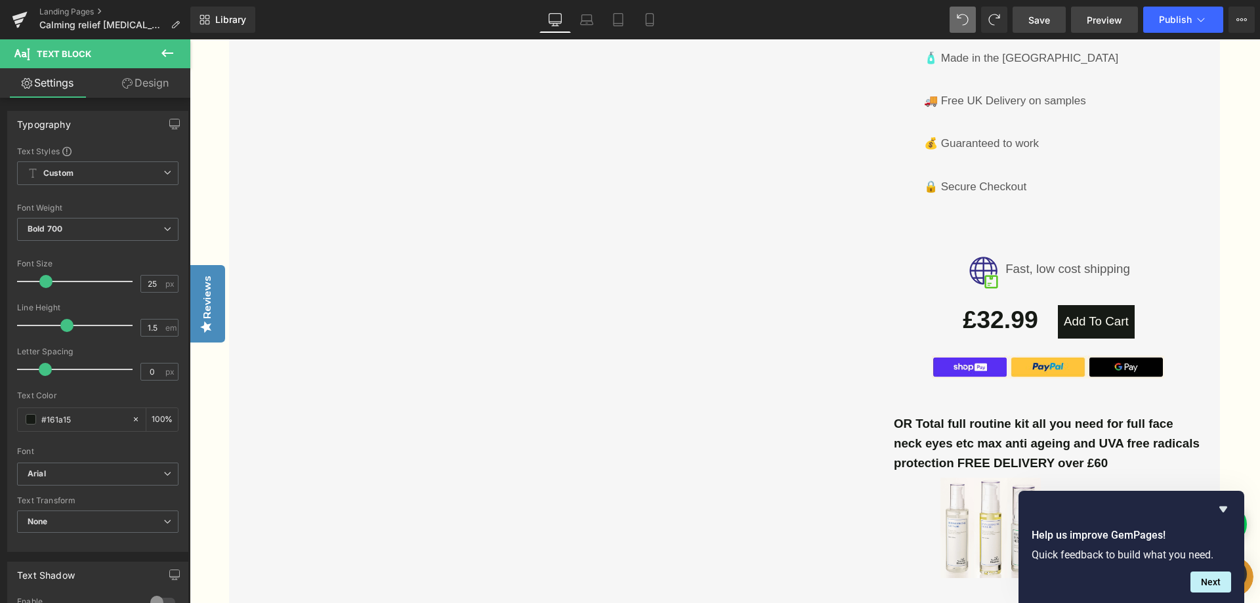
click at [1113, 24] on span "Preview" at bounding box center [1104, 20] width 35 height 14
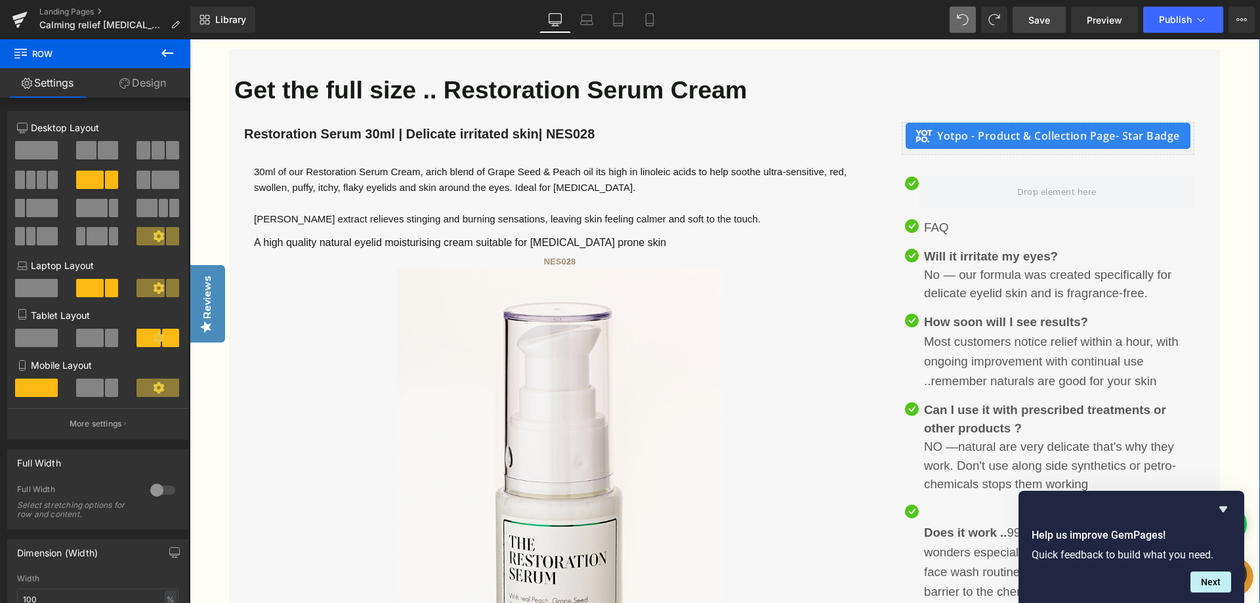
scroll to position [2550, 0]
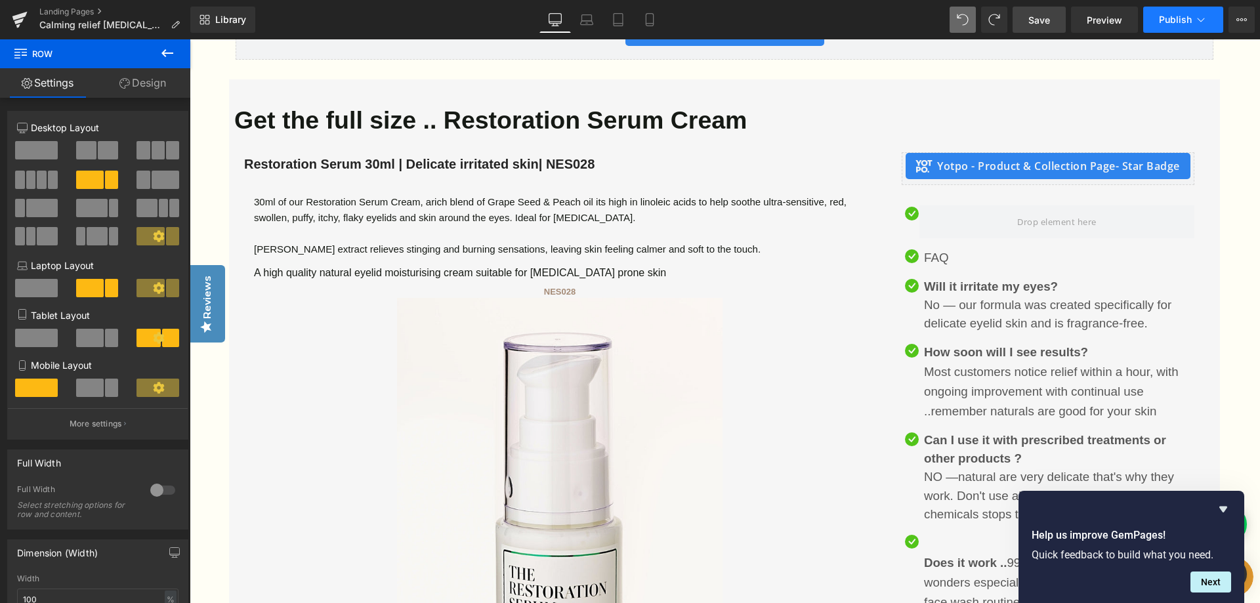
click at [1184, 18] on span "Publish" at bounding box center [1175, 19] width 33 height 10
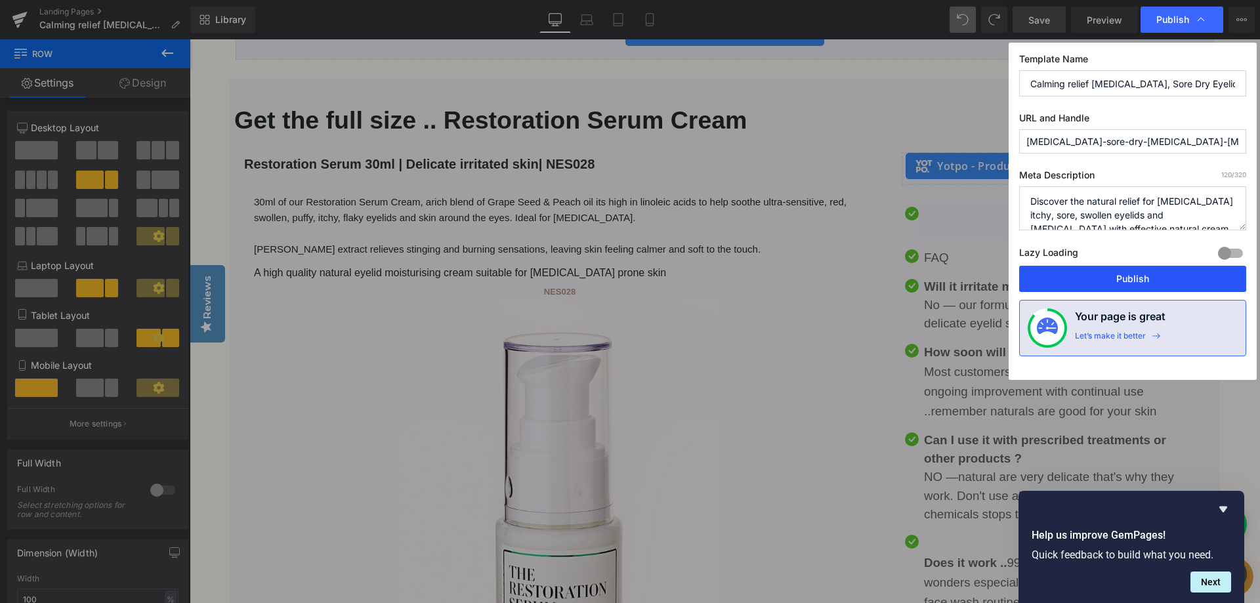
click at [1142, 276] on button "Publish" at bounding box center [1132, 279] width 227 height 26
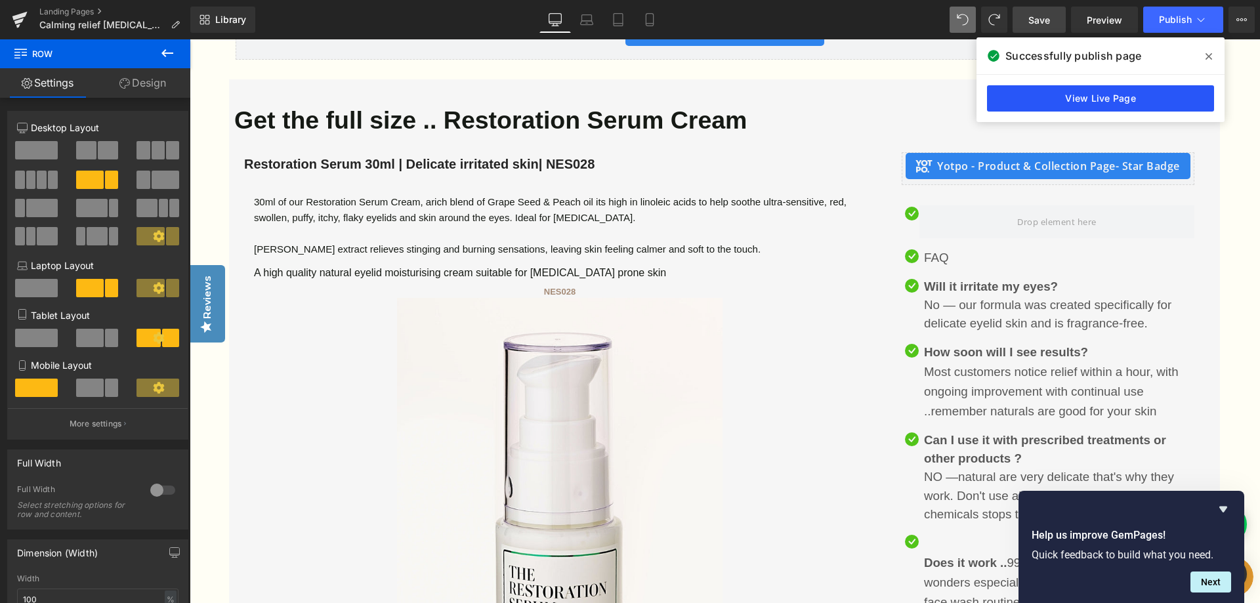
click at [1108, 96] on link "View Live Page" at bounding box center [1100, 98] width 227 height 26
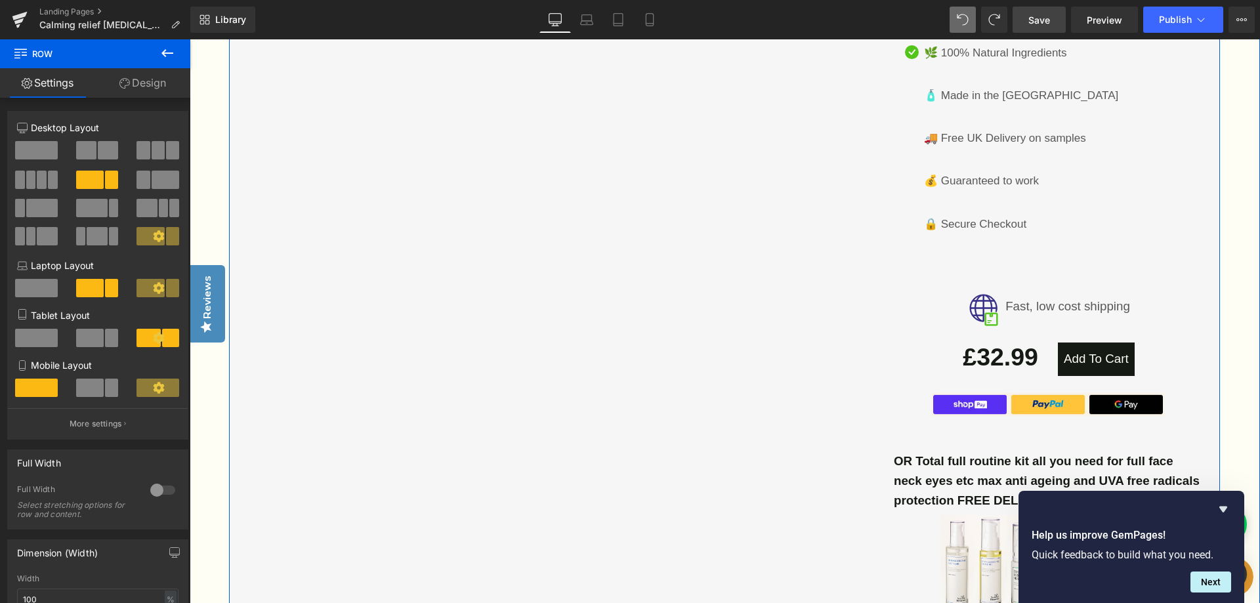
scroll to position [3469, 0]
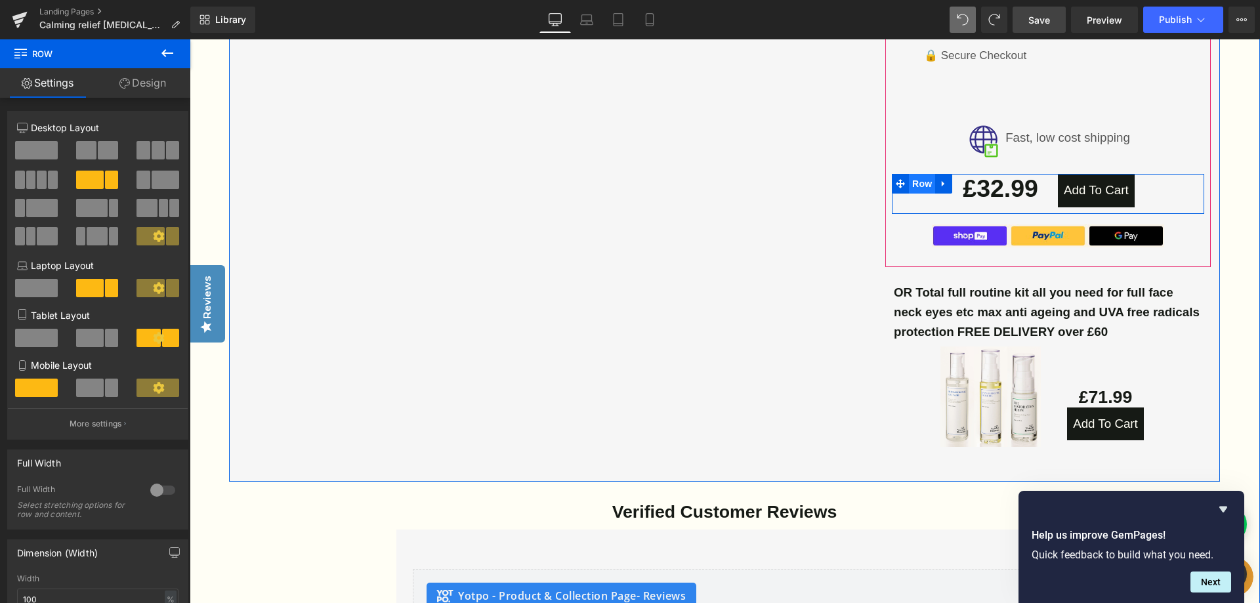
click at [914, 174] on span "Row" at bounding box center [922, 184] width 26 height 20
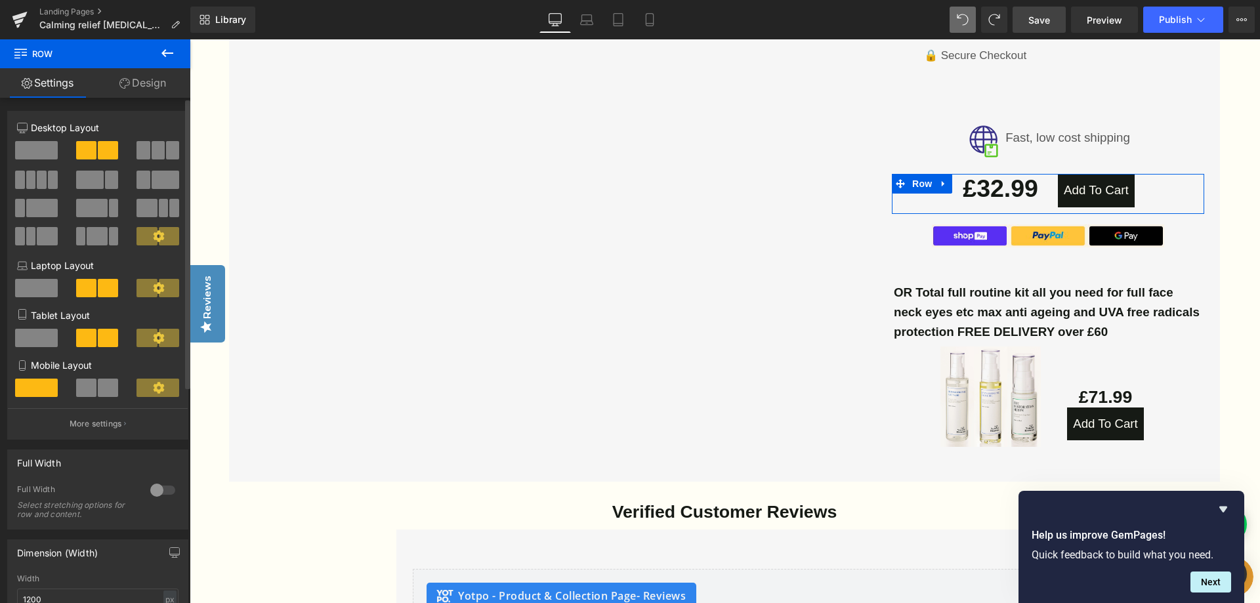
click at [41, 146] on span at bounding box center [36, 150] width 43 height 18
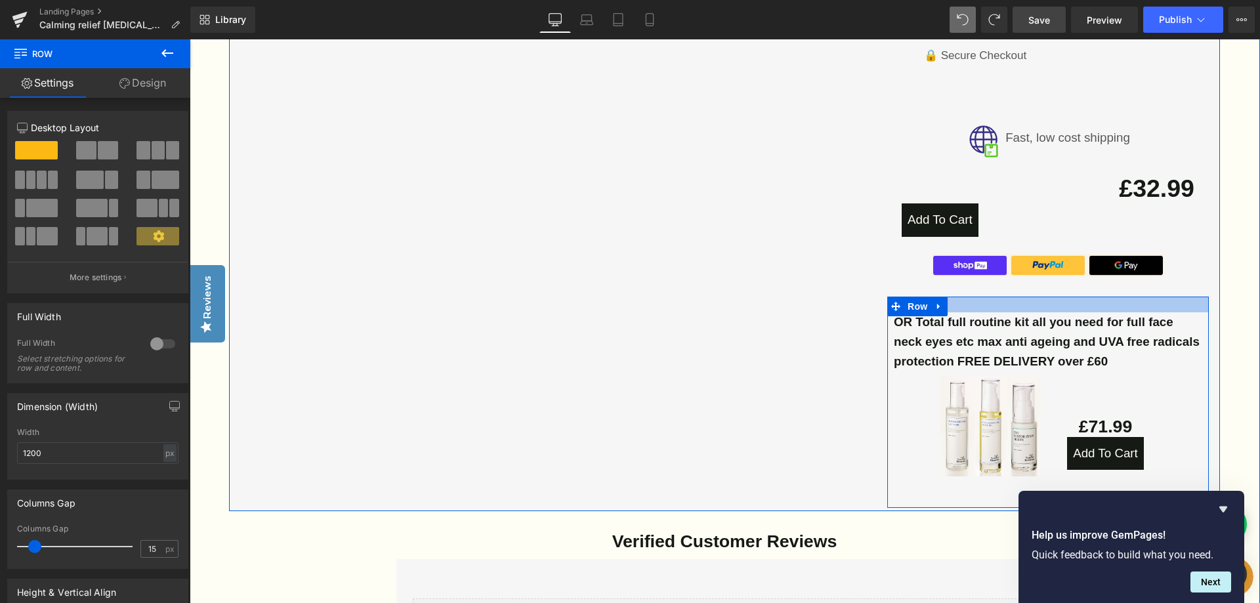
click at [985, 297] on div at bounding box center [1048, 305] width 322 height 16
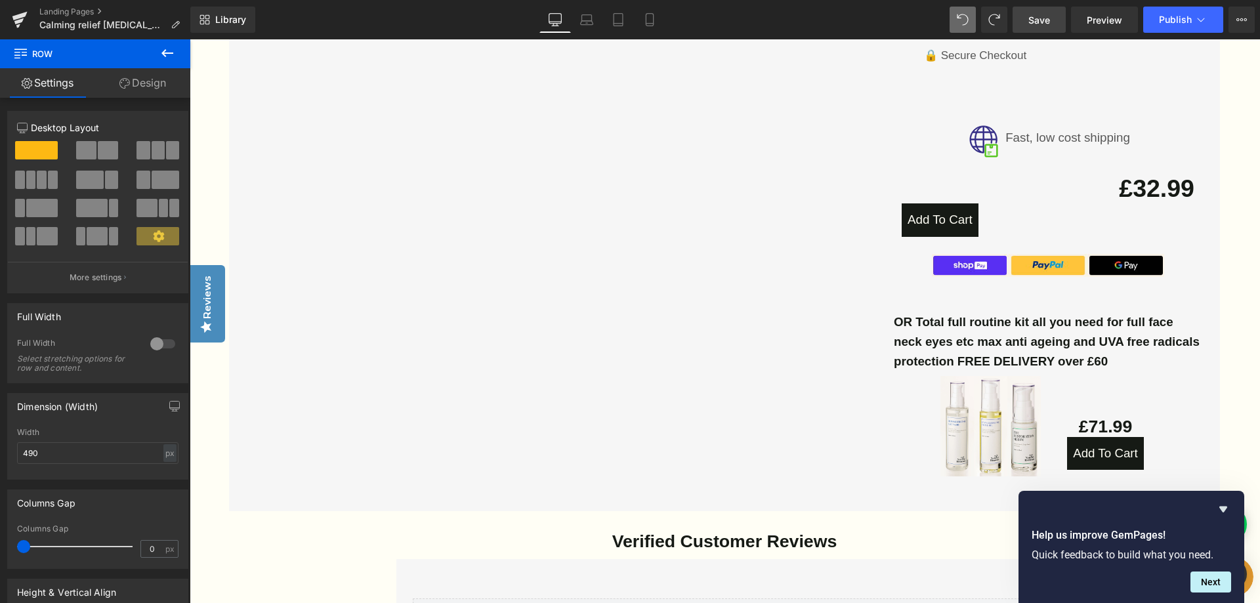
click at [1043, 17] on span "Save" at bounding box center [1039, 20] width 22 height 14
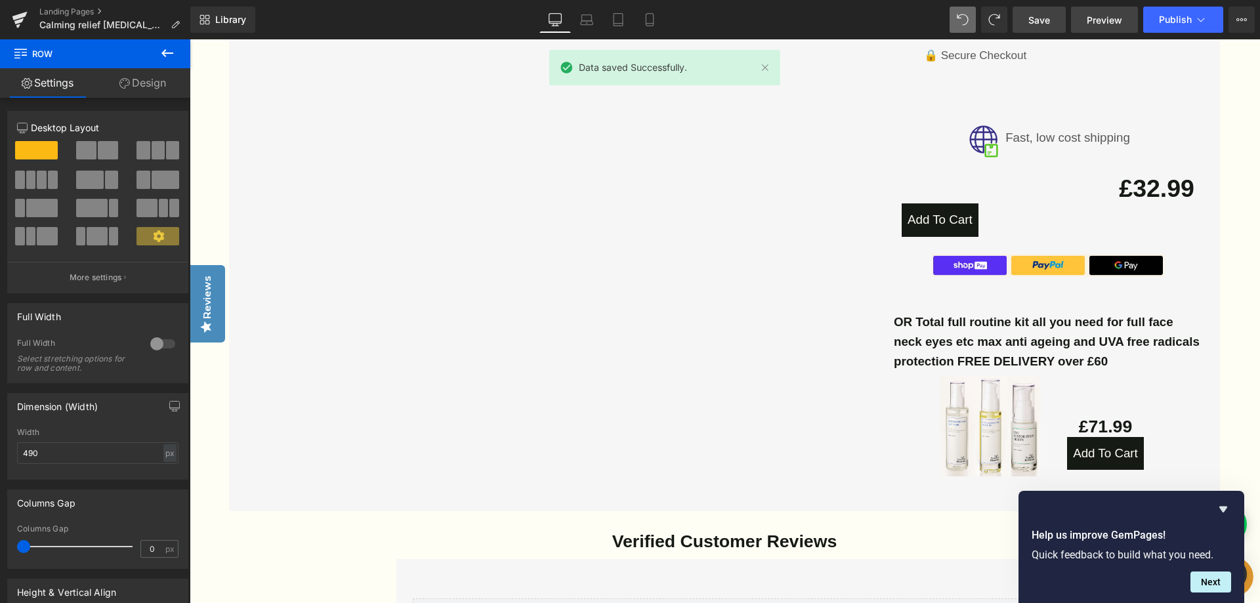
click at [1100, 15] on span "Preview" at bounding box center [1104, 20] width 35 height 14
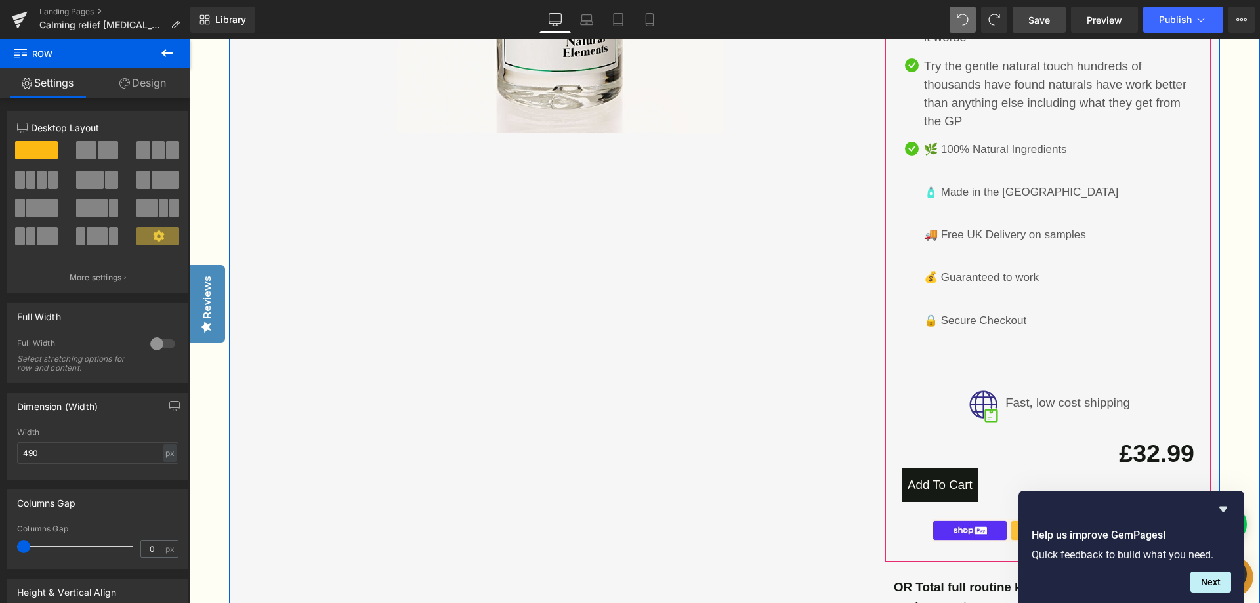
scroll to position [3206, 0]
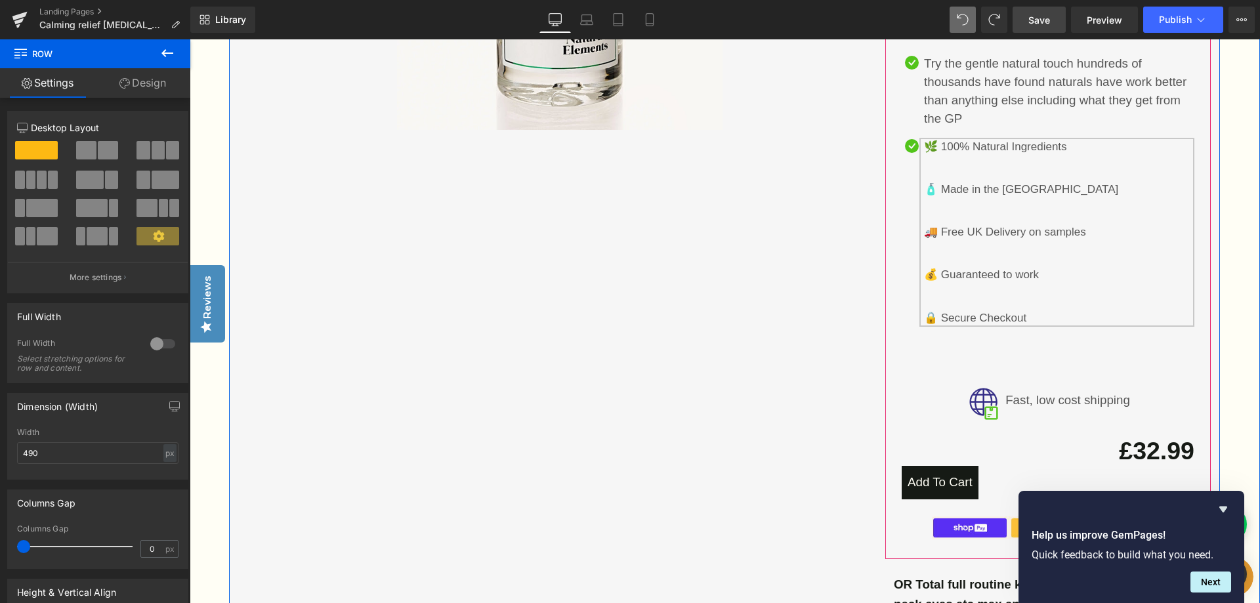
click at [1083, 274] on div "🌿 100% Natural Ingredients 🧴 Made in the [GEOGRAPHIC_DATA] 🚚 Free UK Delivery o…" at bounding box center [1056, 232] width 275 height 189
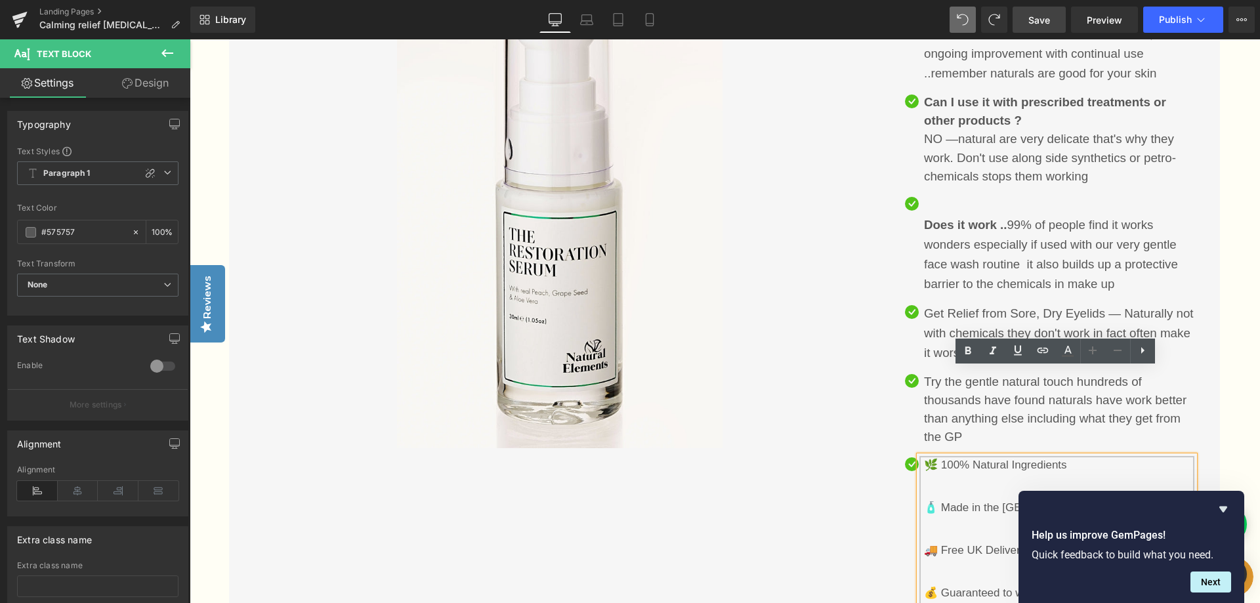
scroll to position [3075, 0]
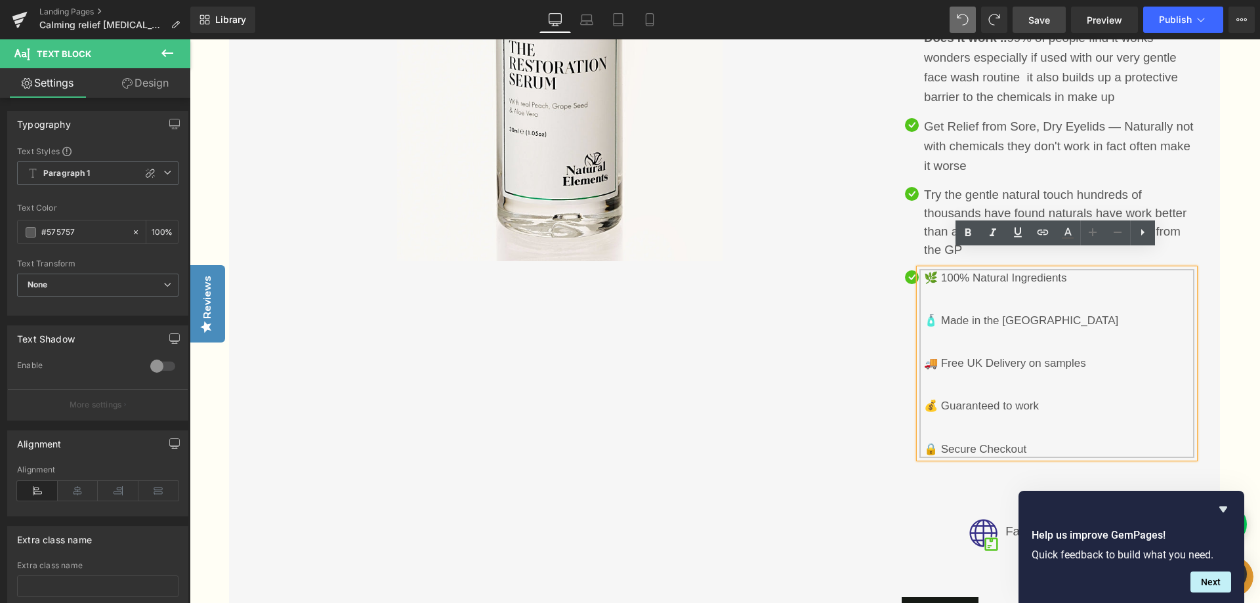
click at [1111, 312] on p "🧴 Made in the [GEOGRAPHIC_DATA]" at bounding box center [1059, 321] width 270 height 18
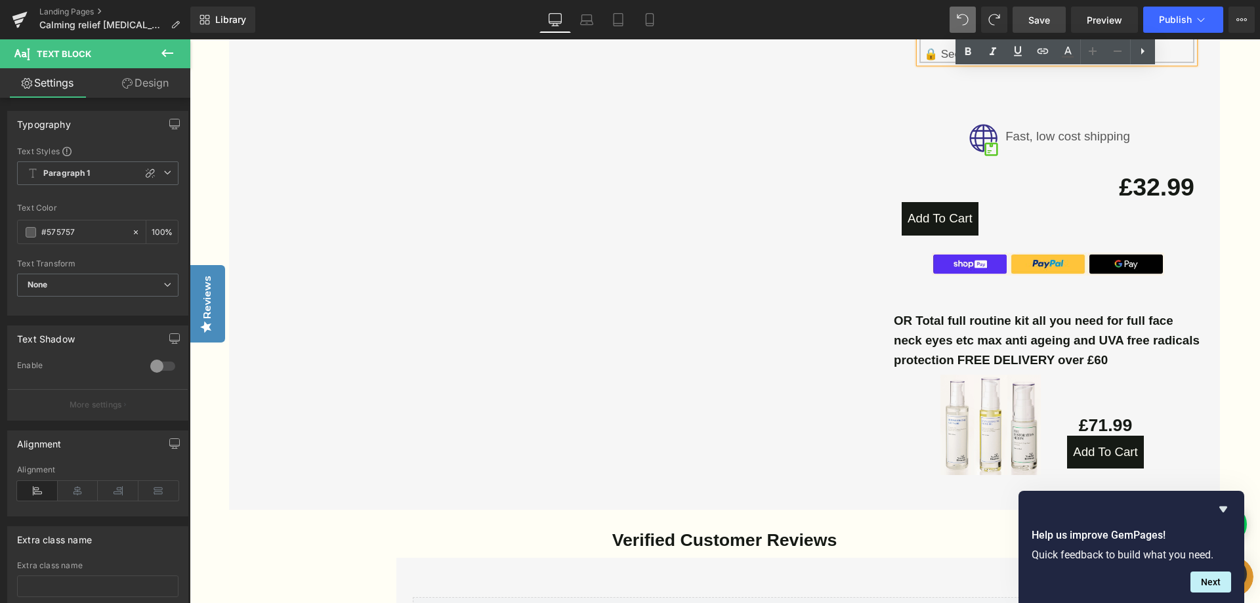
scroll to position [3469, 0]
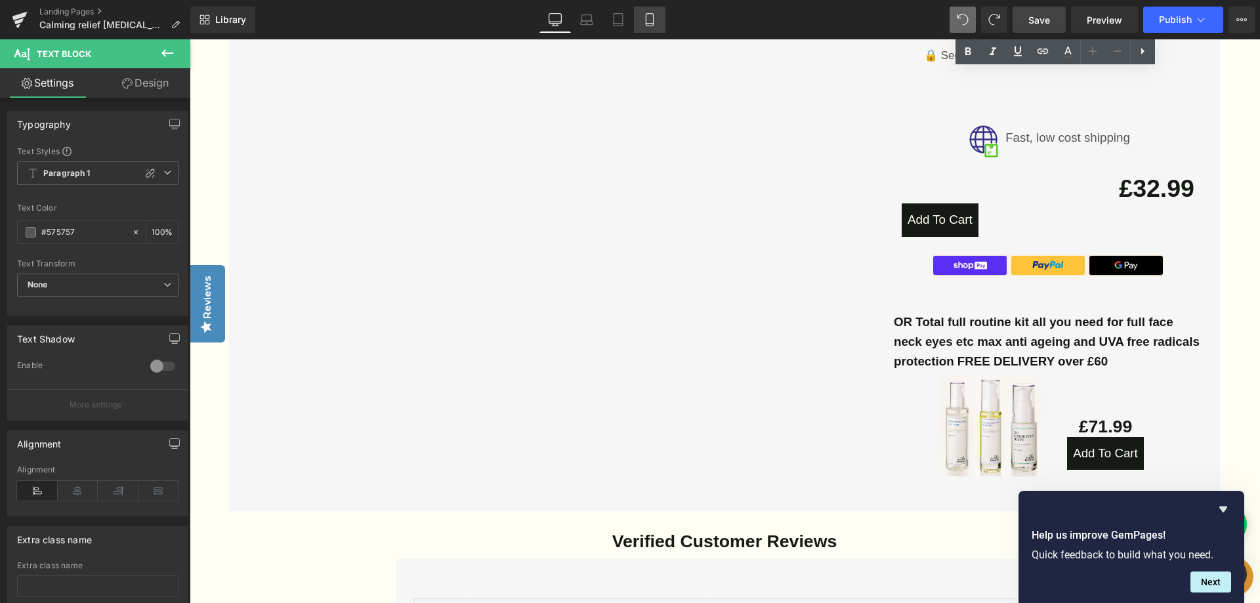
click at [647, 22] on icon at bounding box center [649, 19] width 13 height 13
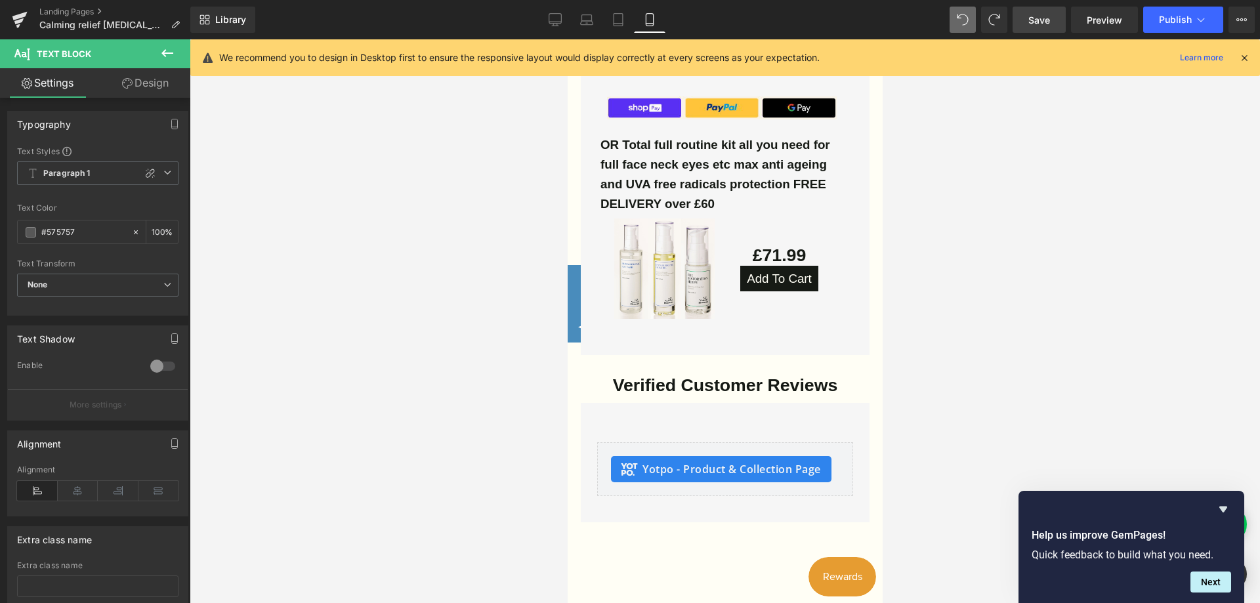
scroll to position [4825, 0]
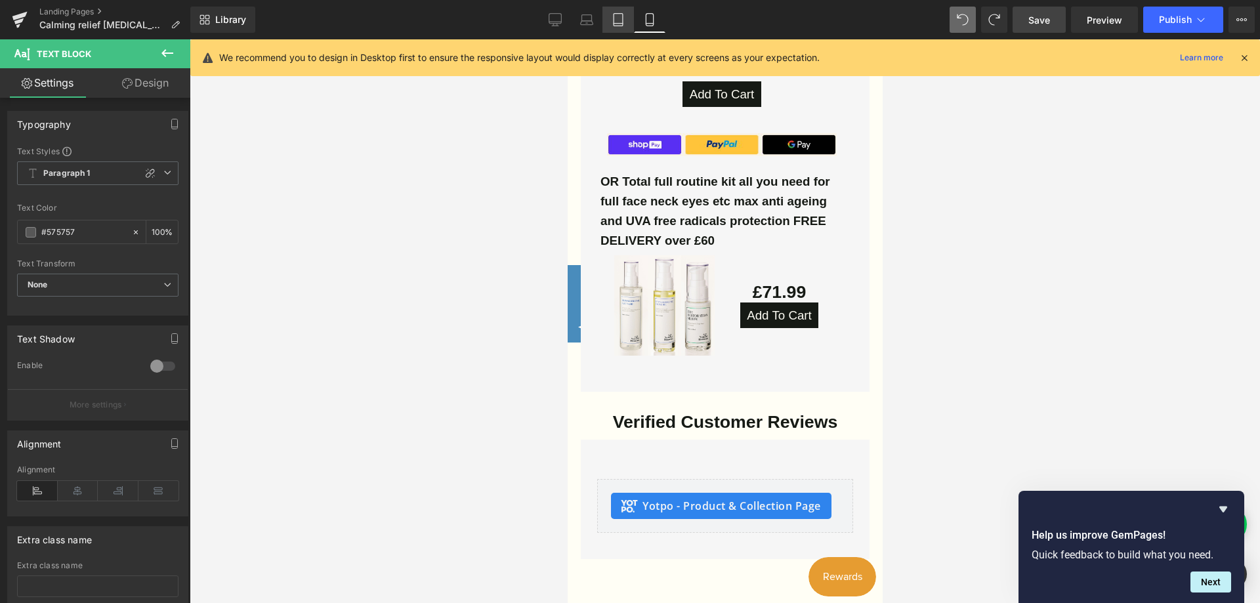
click at [621, 24] on icon at bounding box center [618, 24] width 9 height 0
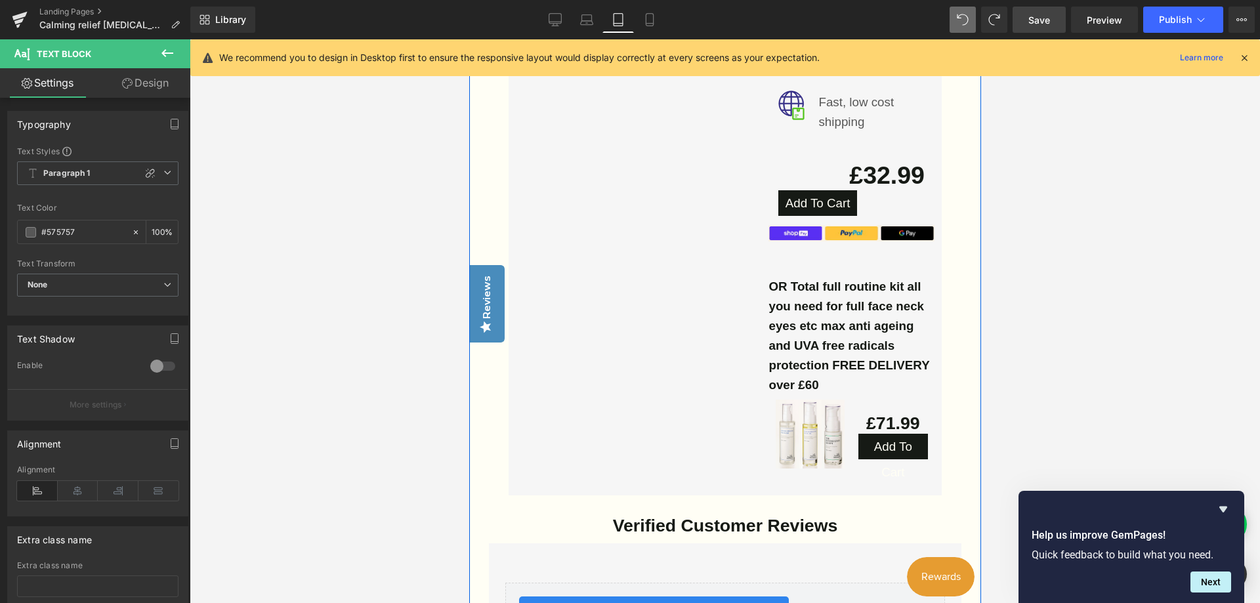
scroll to position [4068, 0]
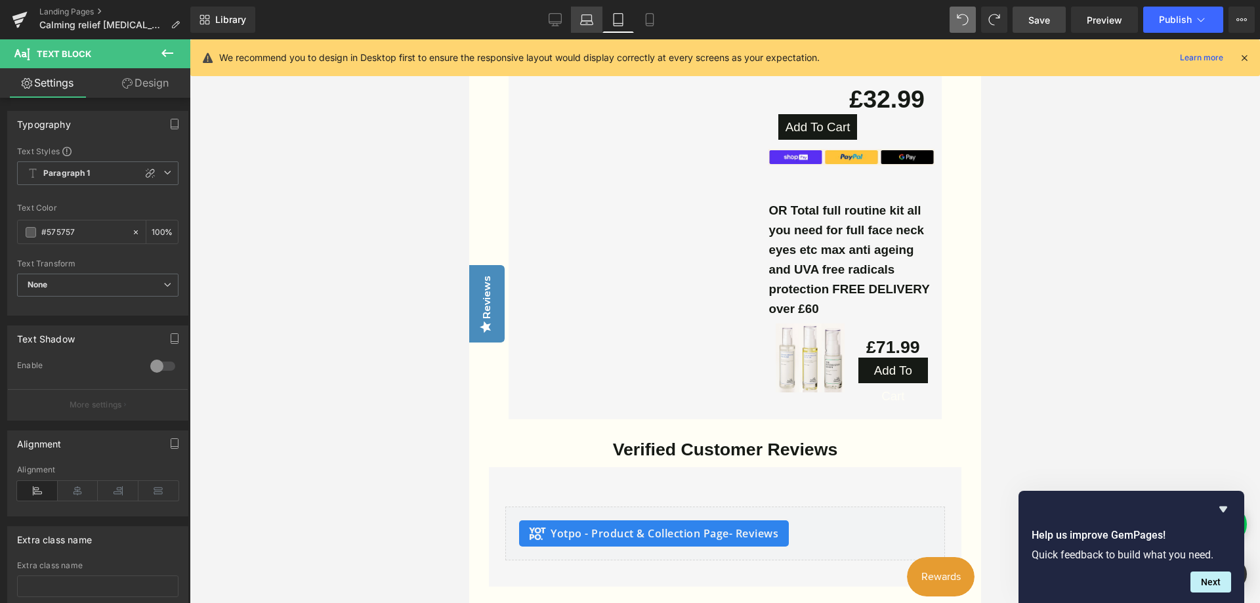
click at [585, 19] on icon at bounding box center [586, 19] width 13 height 13
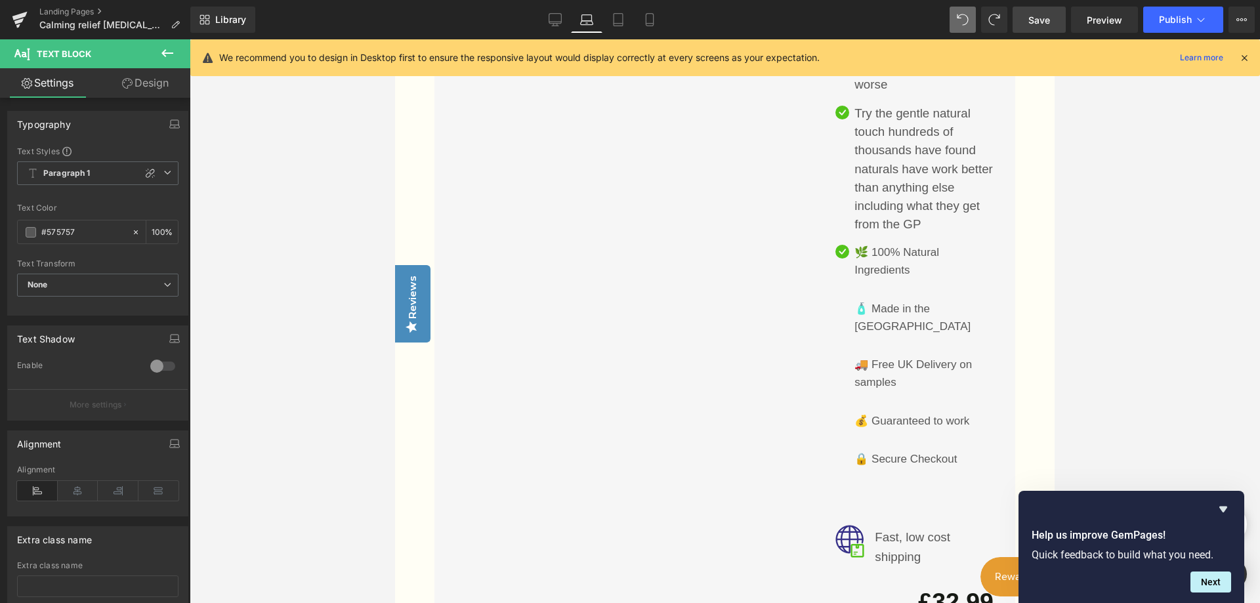
scroll to position [3461, 0]
click at [553, 14] on icon at bounding box center [555, 19] width 13 height 13
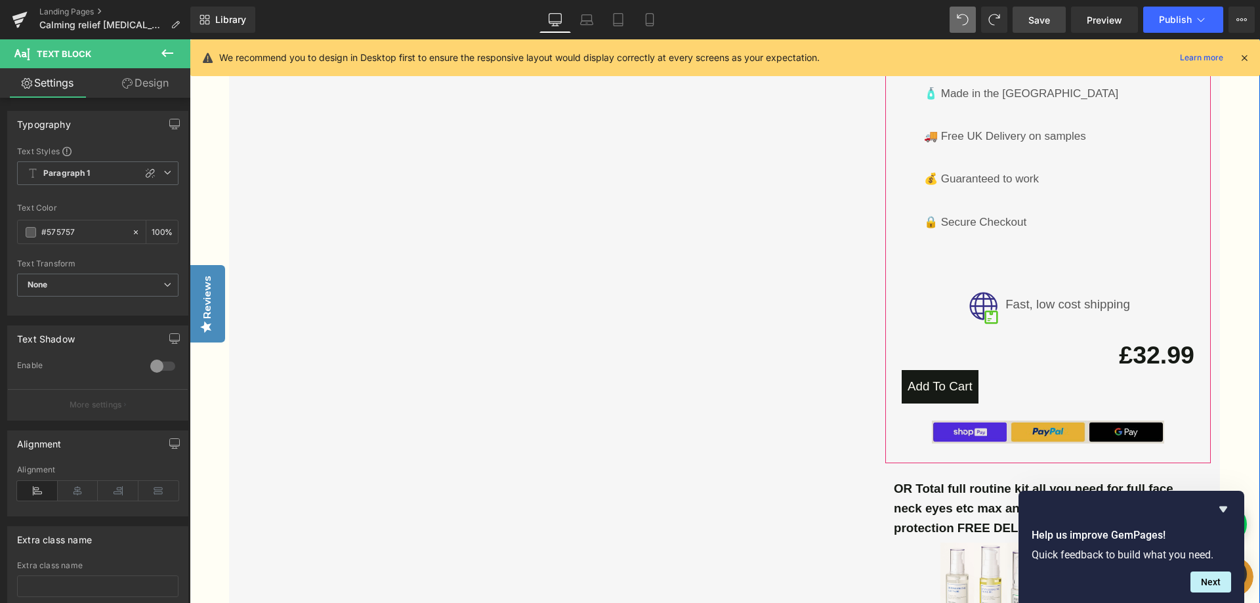
scroll to position [3361, 0]
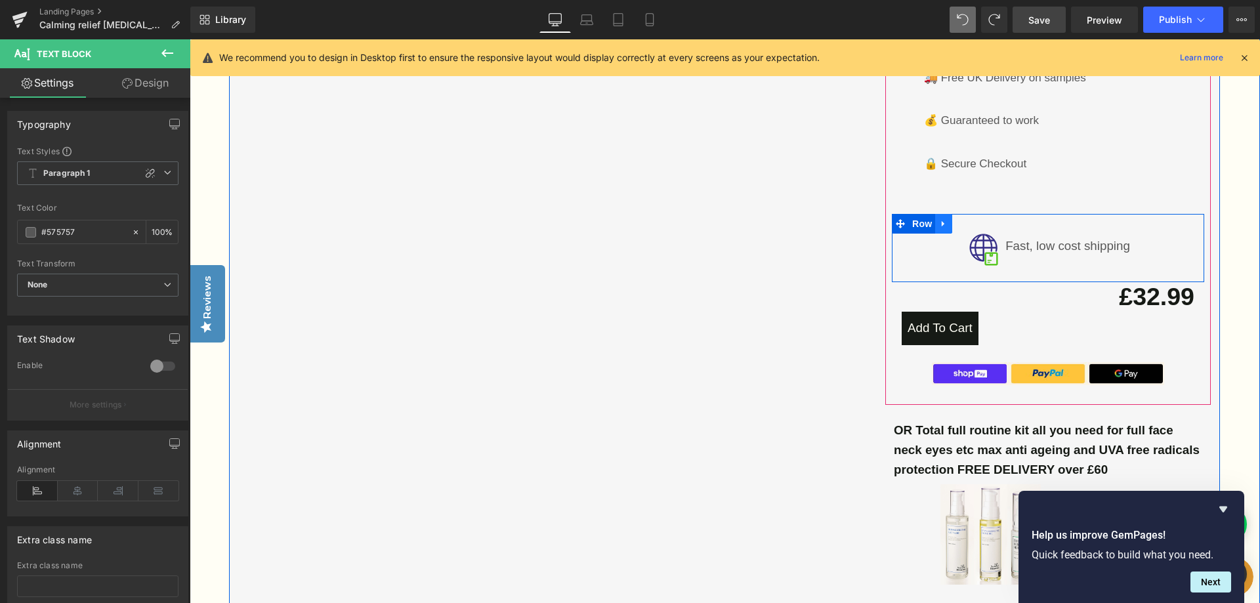
click at [939, 219] on icon at bounding box center [943, 224] width 9 height 10
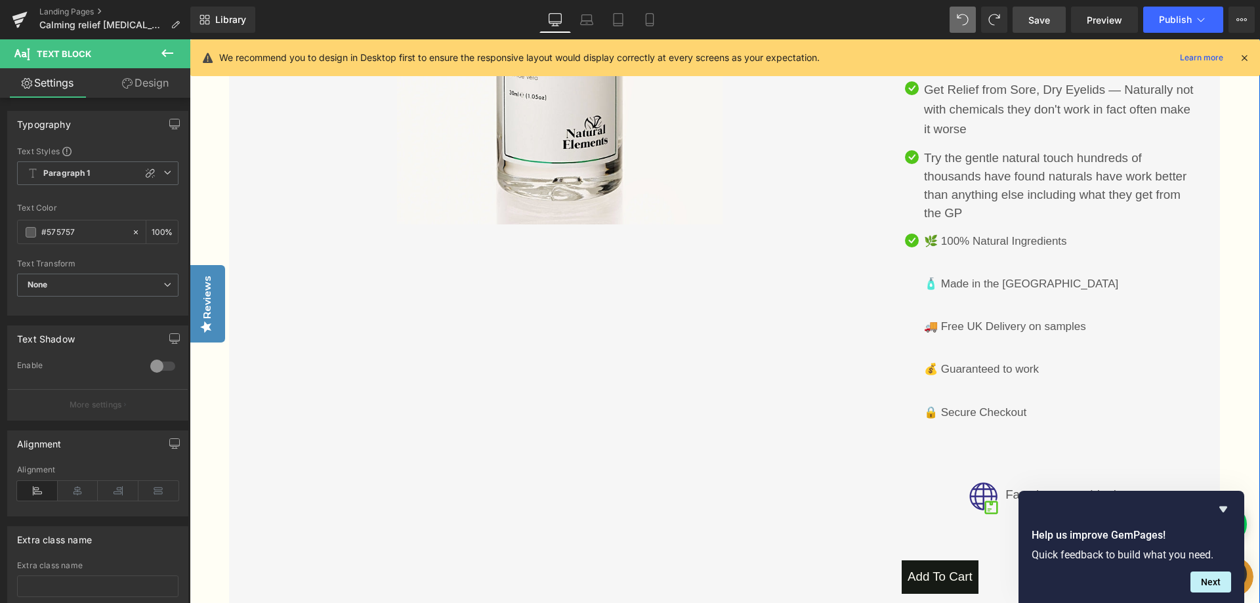
scroll to position [3098, 0]
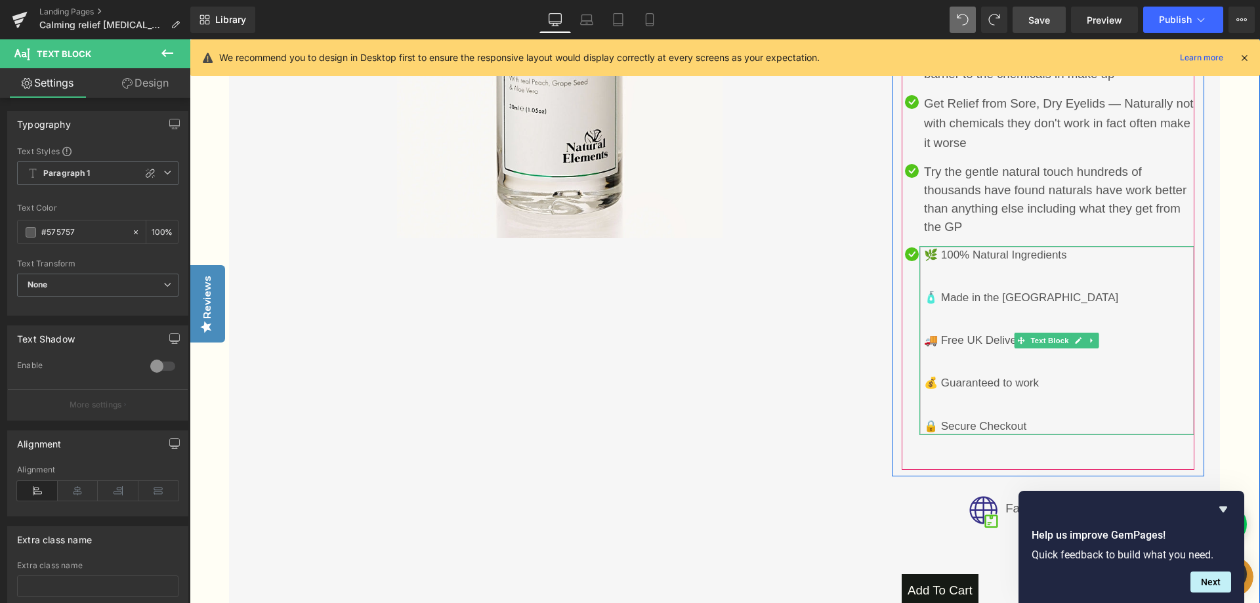
click at [1104, 246] on p "🌿 100% Natural Ingredients" at bounding box center [1059, 255] width 270 height 18
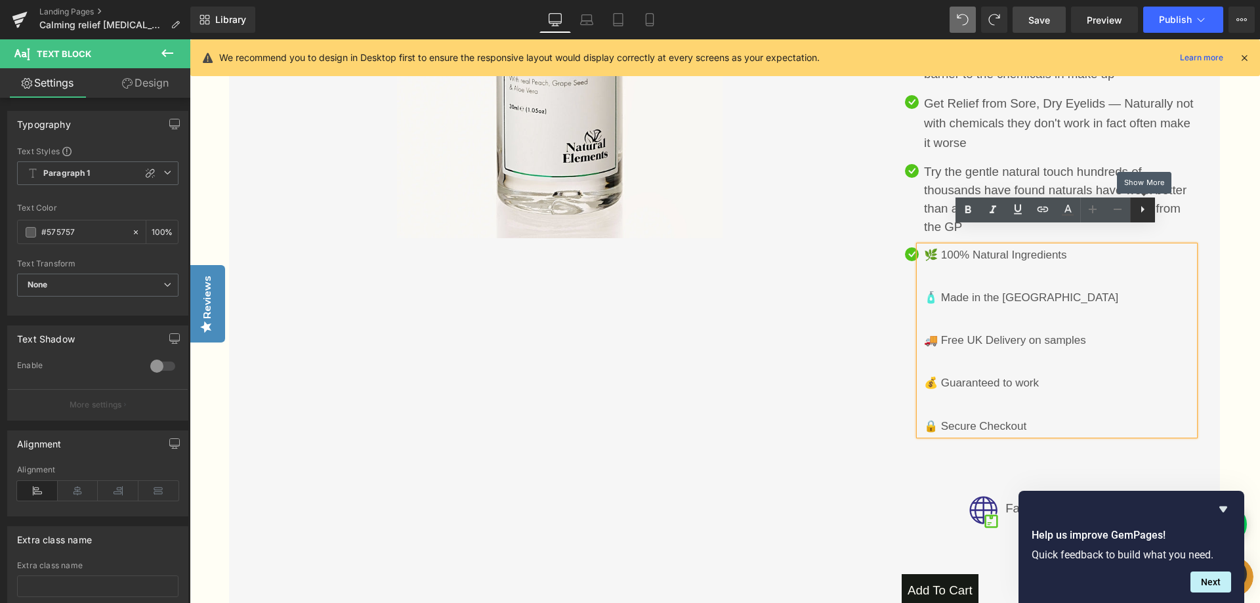
click at [1146, 213] on icon at bounding box center [1143, 209] width 16 height 16
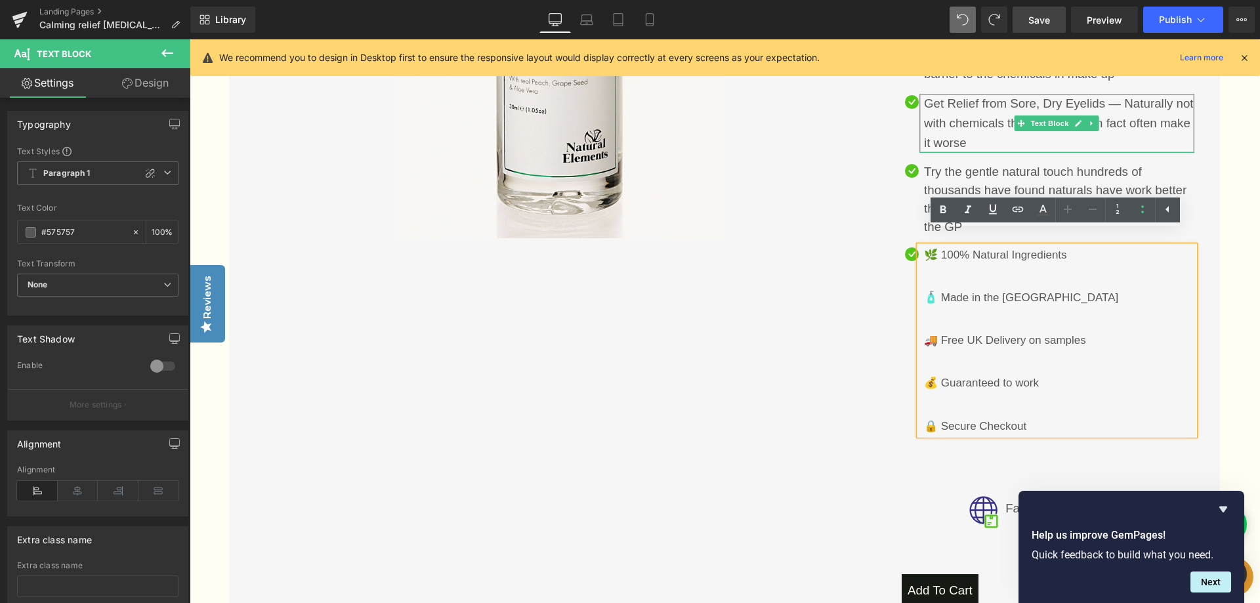
click at [1024, 129] on p "Get Relief from Sore, Dry Eyelids — Naturally not with chemicals they don't wor…" at bounding box center [1059, 123] width 270 height 59
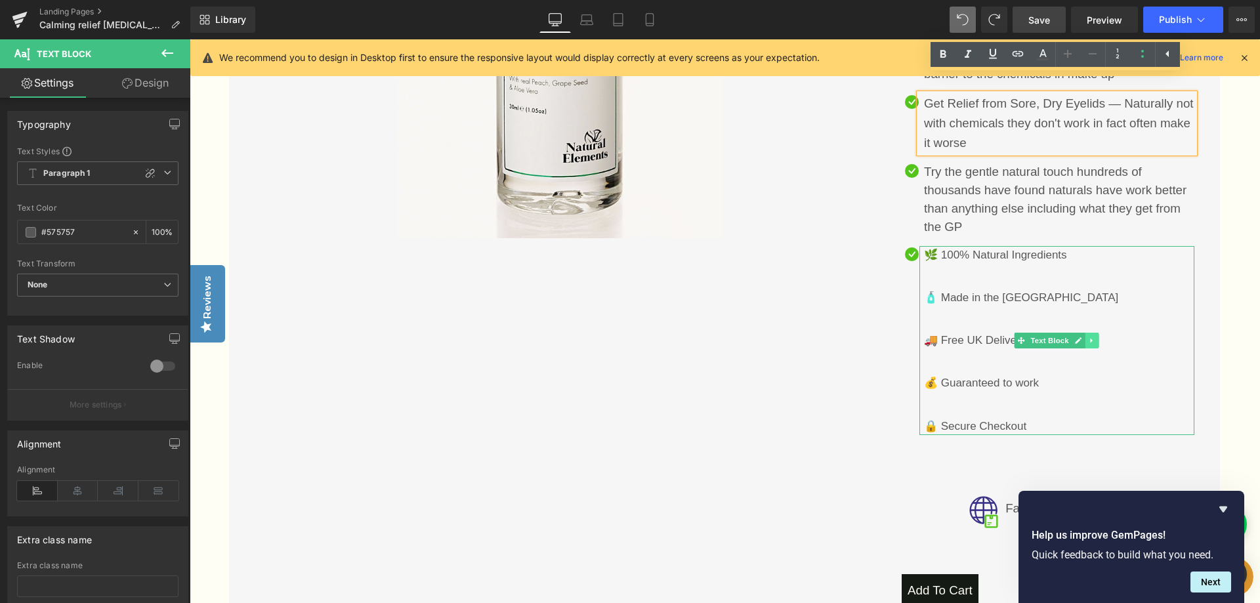
click at [1091, 337] on icon at bounding box center [1092, 341] width 7 height 8
click at [1098, 337] on icon at bounding box center [1098, 340] width 7 height 7
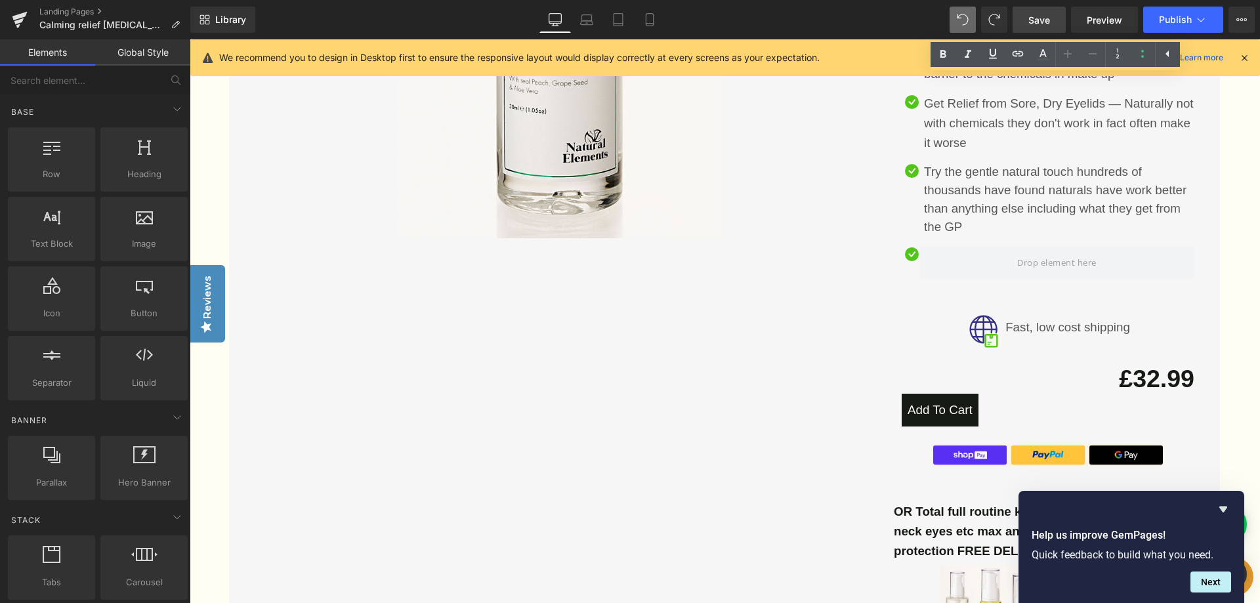
click at [1041, 16] on span "Save" at bounding box center [1039, 20] width 22 height 14
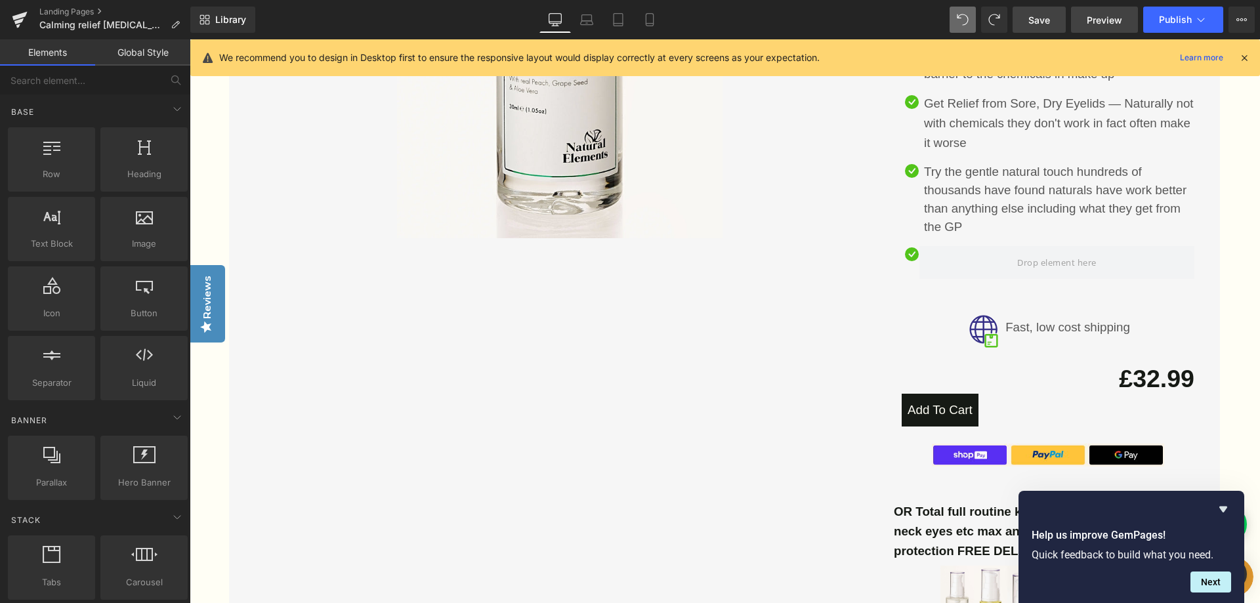
click at [1108, 13] on span "Preview" at bounding box center [1104, 20] width 35 height 14
click at [1106, 21] on span "Preview" at bounding box center [1104, 20] width 35 height 14
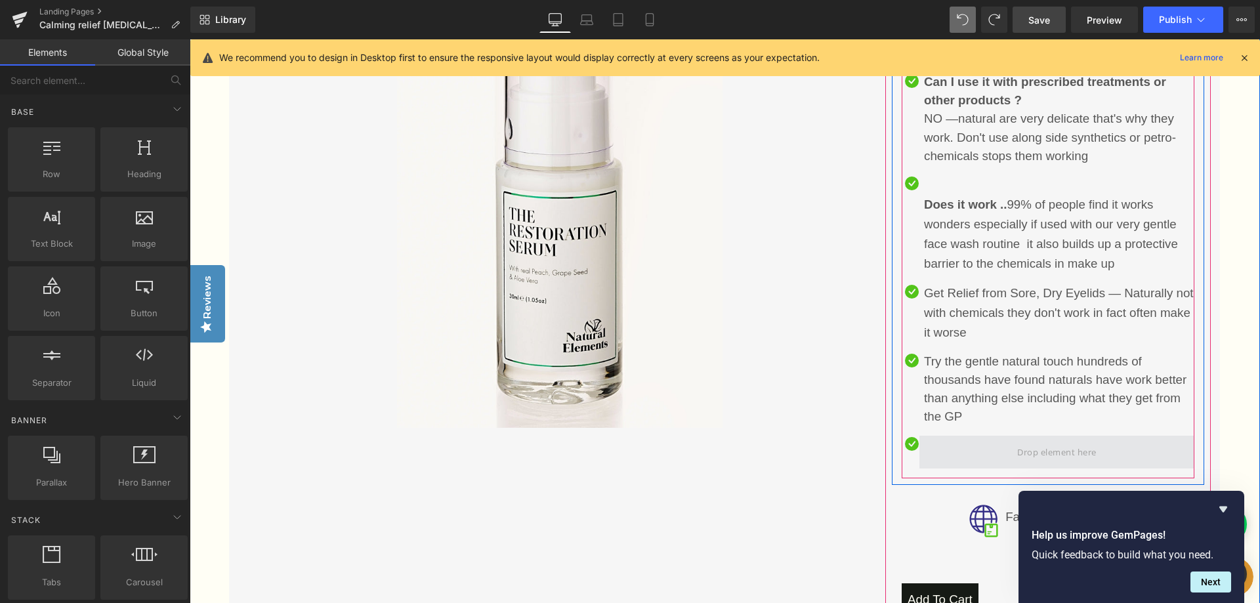
scroll to position [2901, 0]
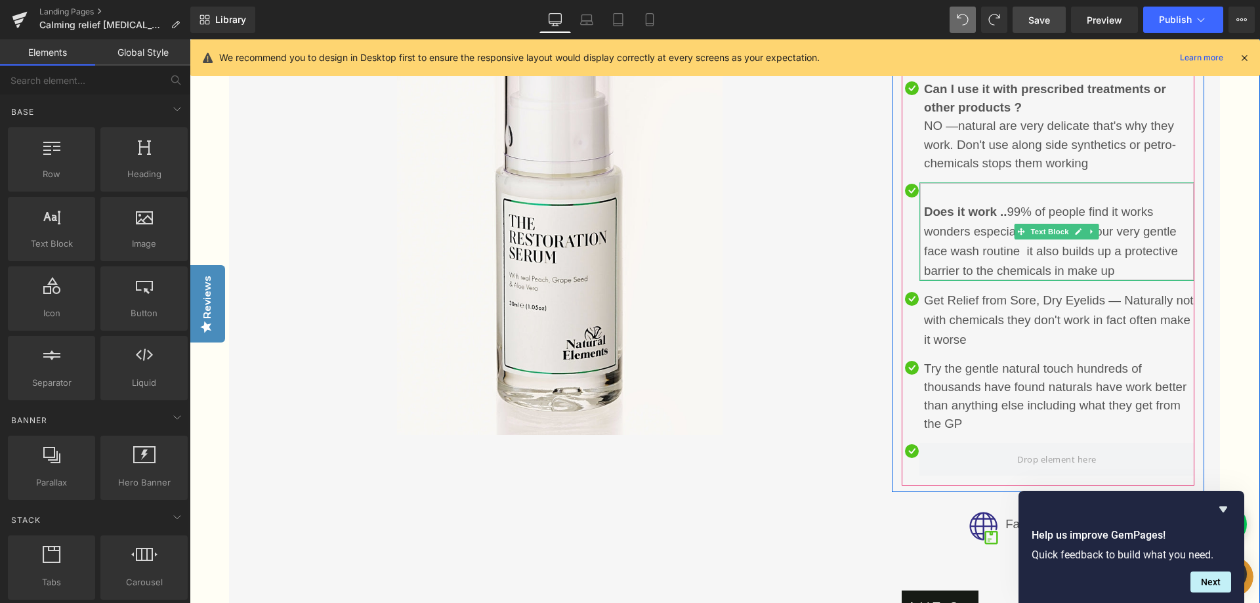
click at [1133, 250] on p "Does it work .. 99% of people find it works wonders especially if used with our…" at bounding box center [1059, 241] width 270 height 79
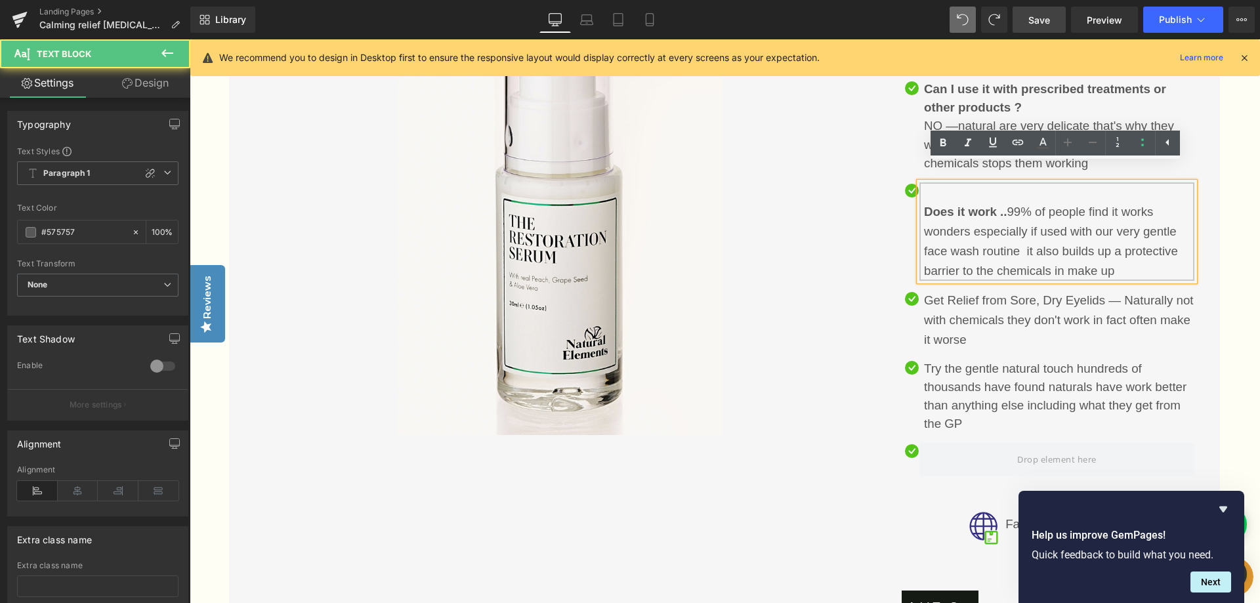
click at [1181, 233] on p "Does it work .. 99% of people find it works wonders especially if used with our…" at bounding box center [1059, 241] width 270 height 79
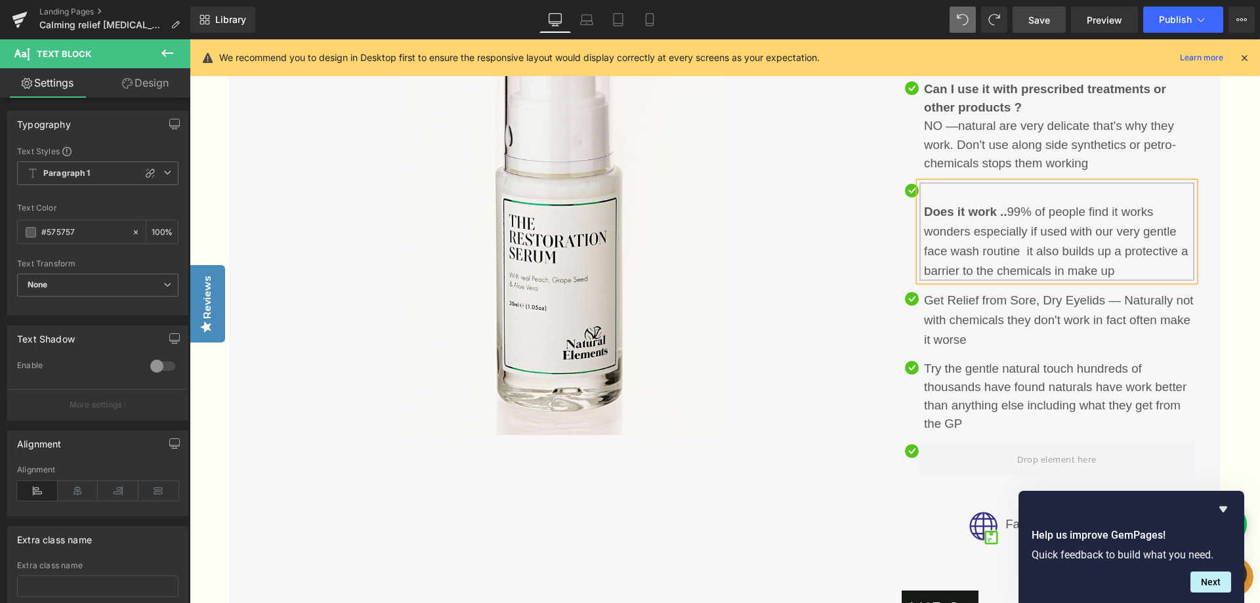
click at [1135, 251] on p "Does it work .. 99% of people find it works wonders especially if used with our…" at bounding box center [1059, 241] width 270 height 79
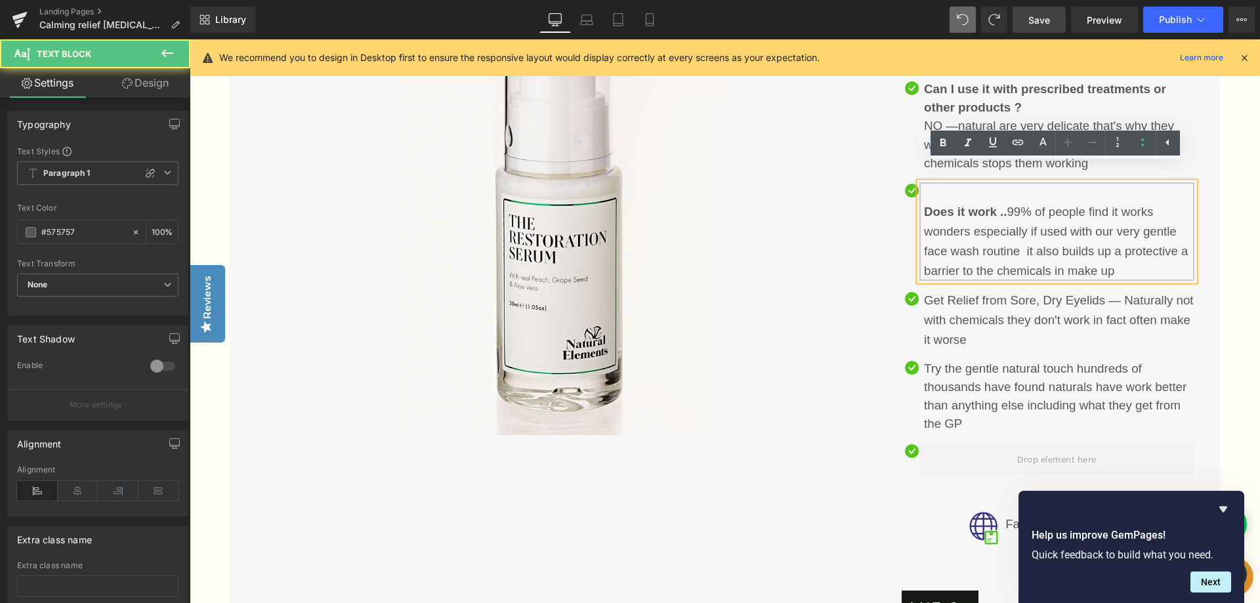
click at [1141, 211] on span "Does it work .. 99% of people find it works wonders especially if used with our…" at bounding box center [1056, 241] width 264 height 73
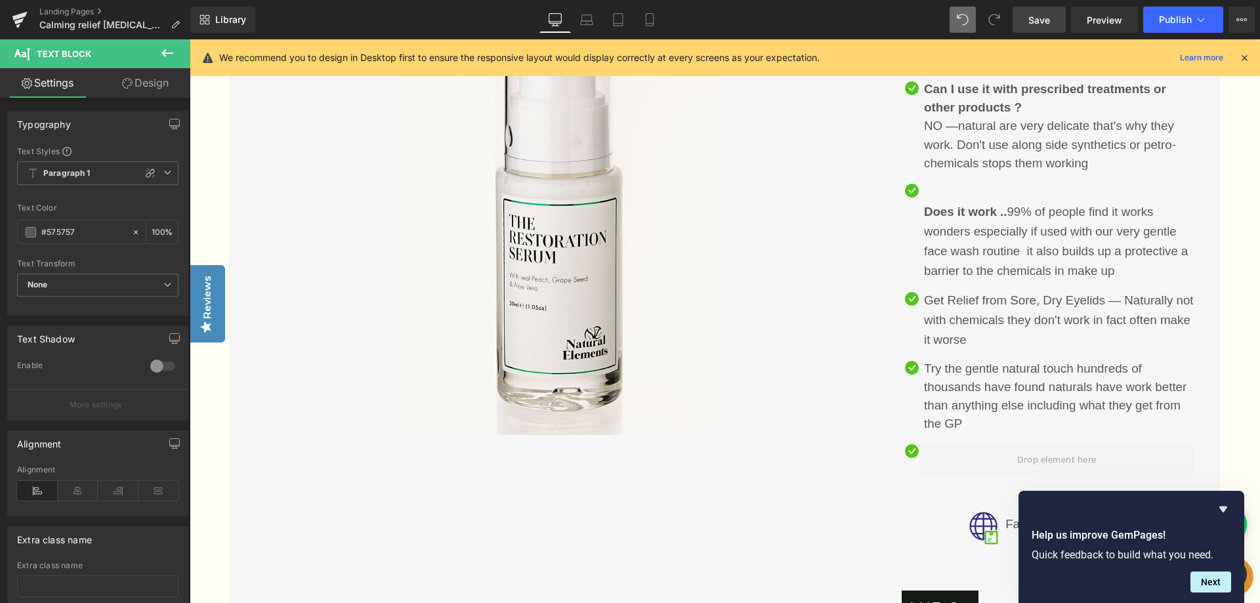
click at [1030, 14] on span "Save" at bounding box center [1039, 20] width 22 height 14
click at [1111, 24] on span "Preview" at bounding box center [1104, 20] width 35 height 14
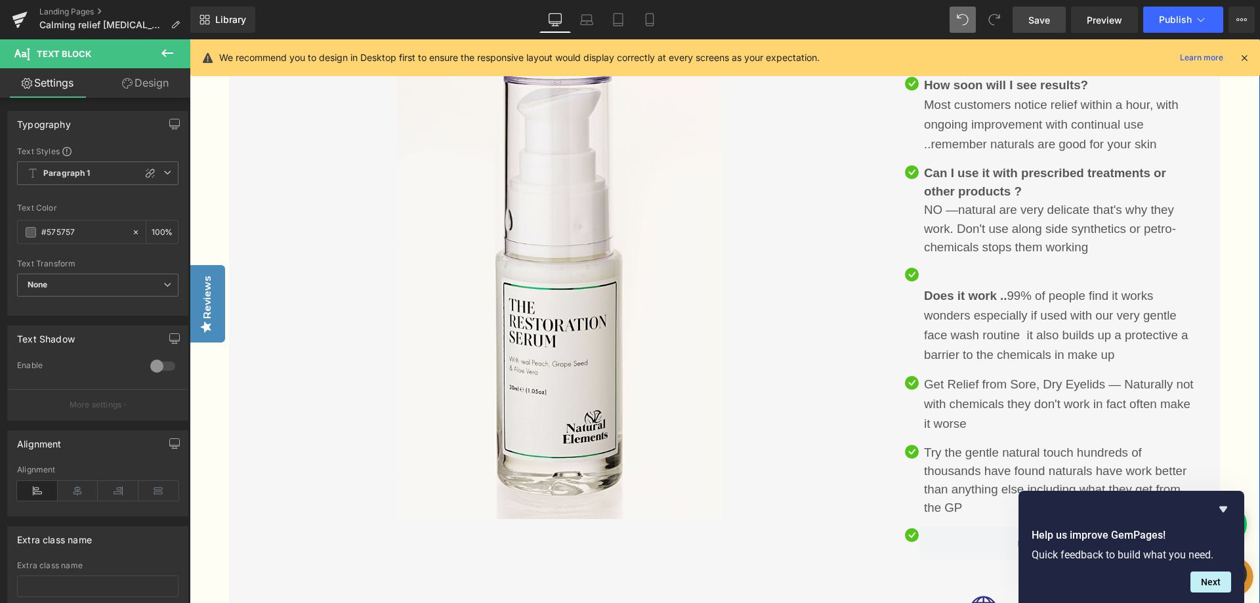
scroll to position [2836, 0]
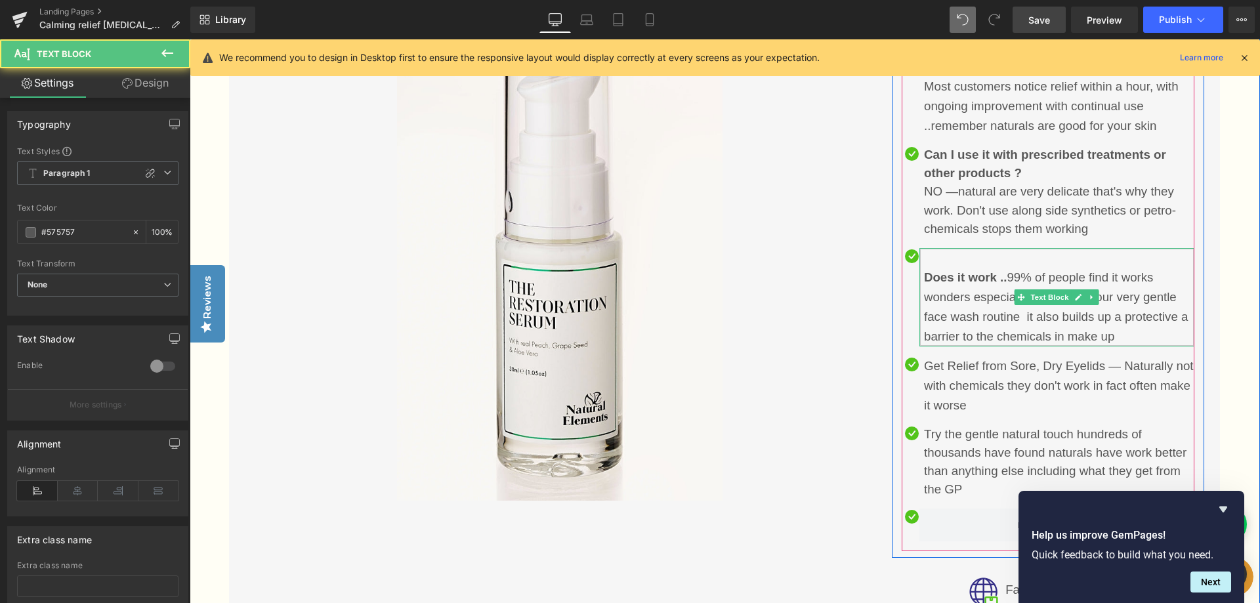
click at [1141, 280] on span "Does it work .. 99% of people find it works wonders especially if used with our…" at bounding box center [1056, 306] width 264 height 73
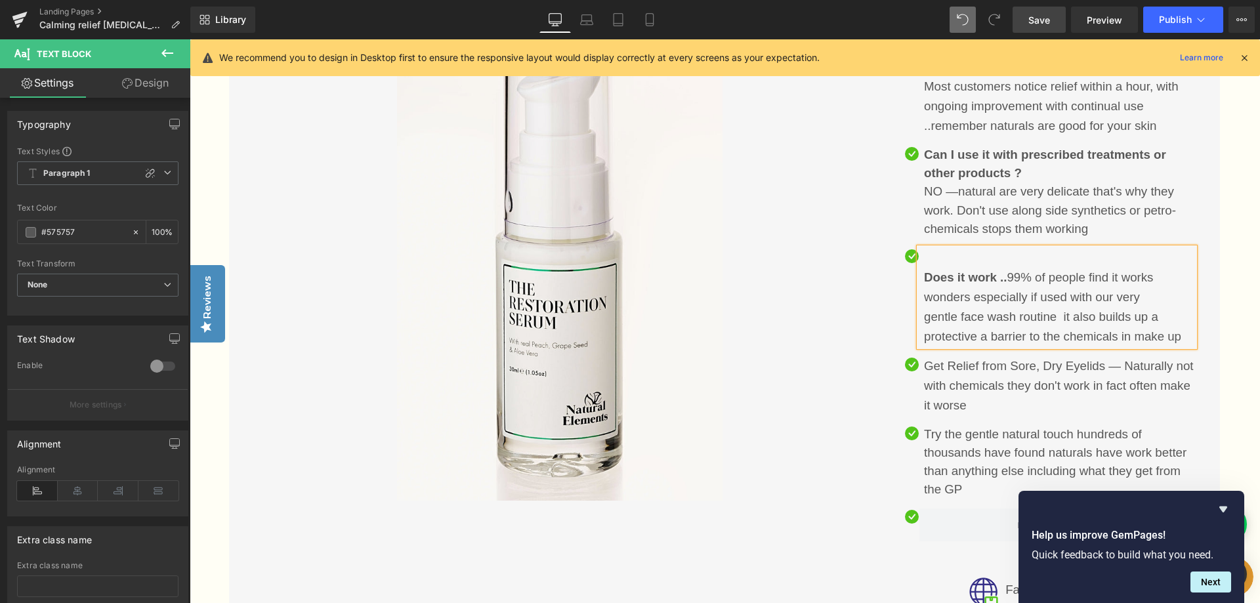
click at [1030, 18] on span "Save" at bounding box center [1039, 20] width 22 height 14
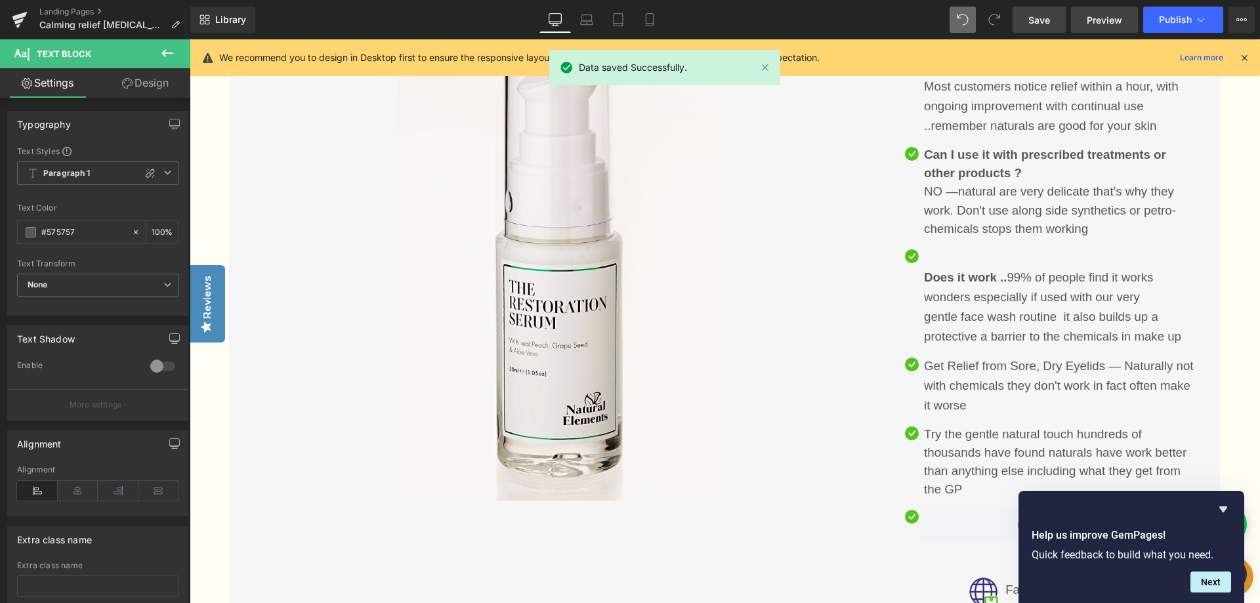
click at [1084, 17] on link "Preview" at bounding box center [1104, 20] width 67 height 26
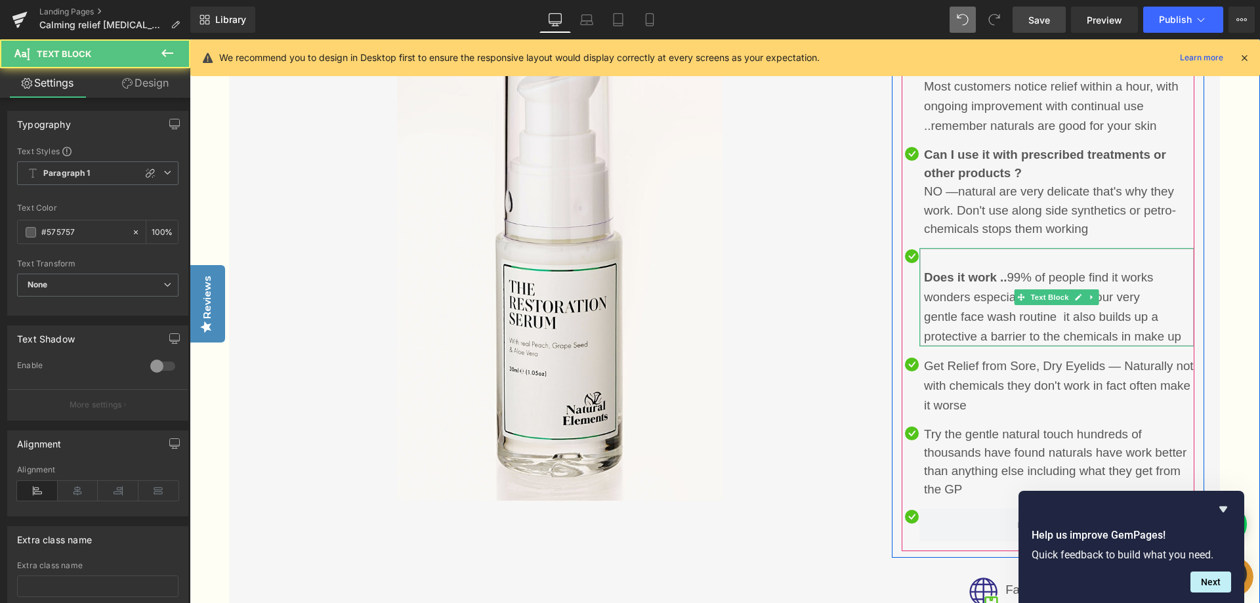
click at [957, 310] on span "gentle face wash routine it also builds up a protective a barrier to the chemic…" at bounding box center [1052, 326] width 257 height 33
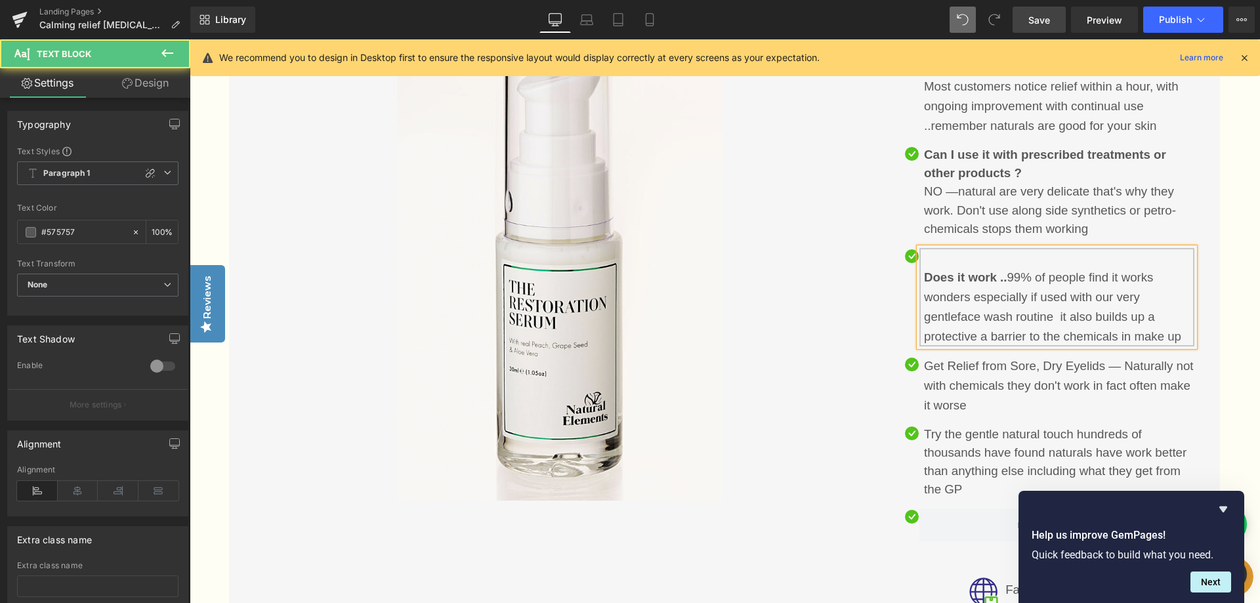
click at [1060, 310] on span "face wash routine it also builds up a protective a barrier to the chemicals in …" at bounding box center [1052, 326] width 257 height 33
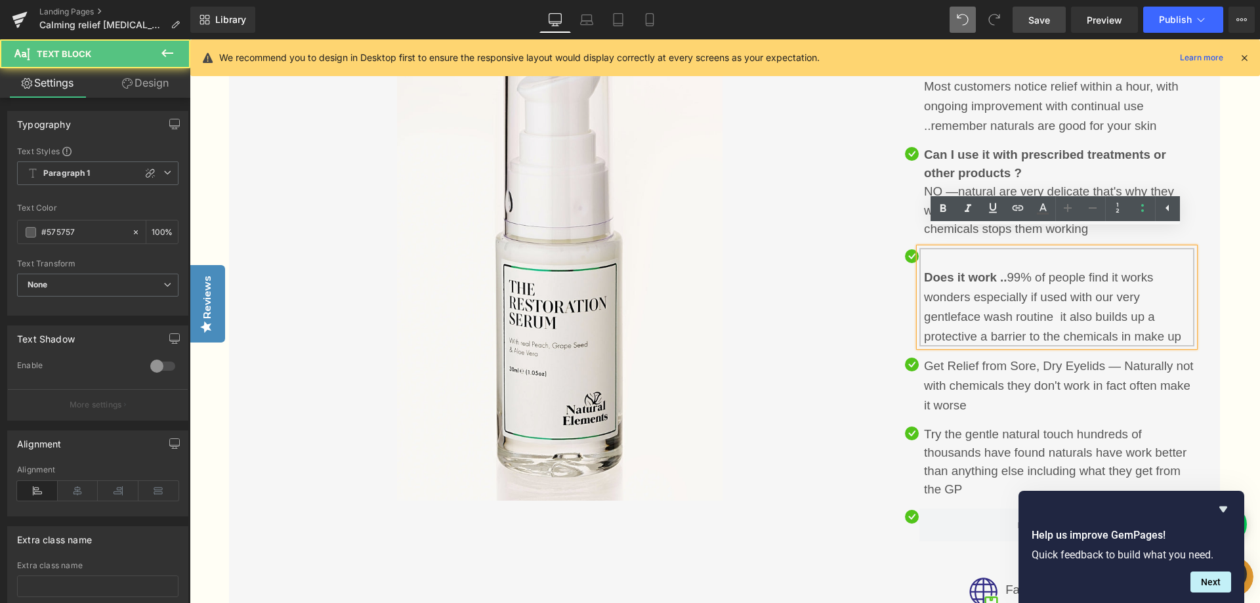
click at [1148, 310] on span "face wash routine it also builds up a protective a barrier to the chemicals in …" at bounding box center [1052, 326] width 257 height 33
click at [988, 318] on span "face wash routine it also builds up a protective a barrier to the chemicals in …" at bounding box center [1052, 326] width 257 height 33
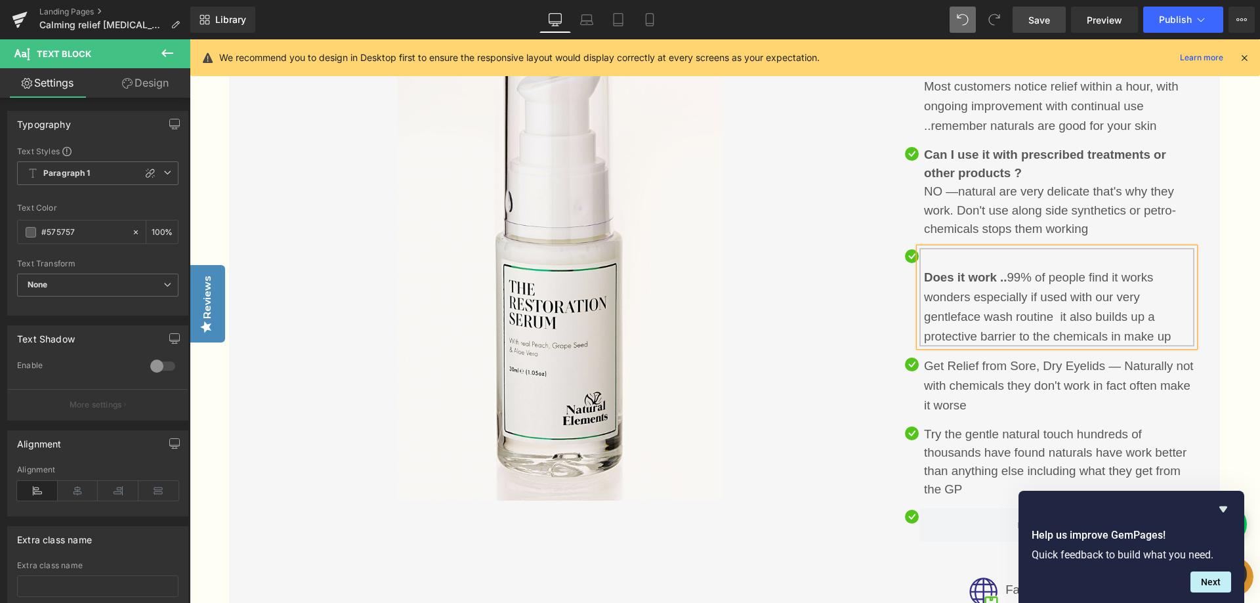
click at [1056, 310] on span "face wash routine it also builds up a protective barrier to the chemicals in ma…" at bounding box center [1047, 326] width 247 height 33
click at [1030, 17] on span "Save" at bounding box center [1039, 20] width 22 height 14
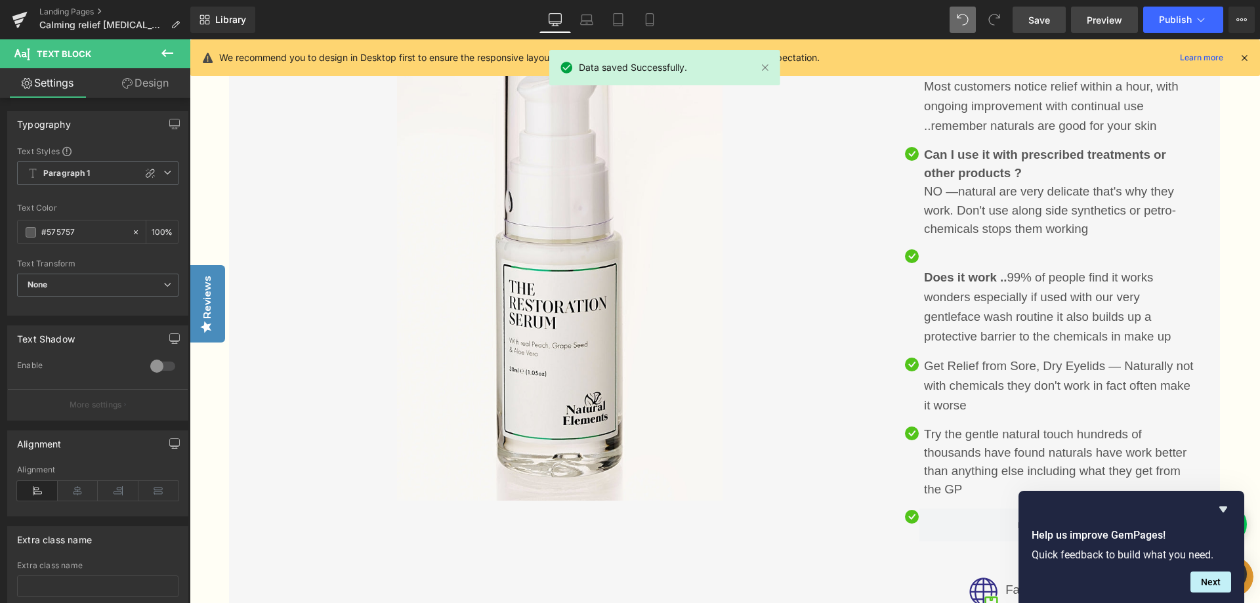
click at [1098, 16] on span "Preview" at bounding box center [1104, 20] width 35 height 14
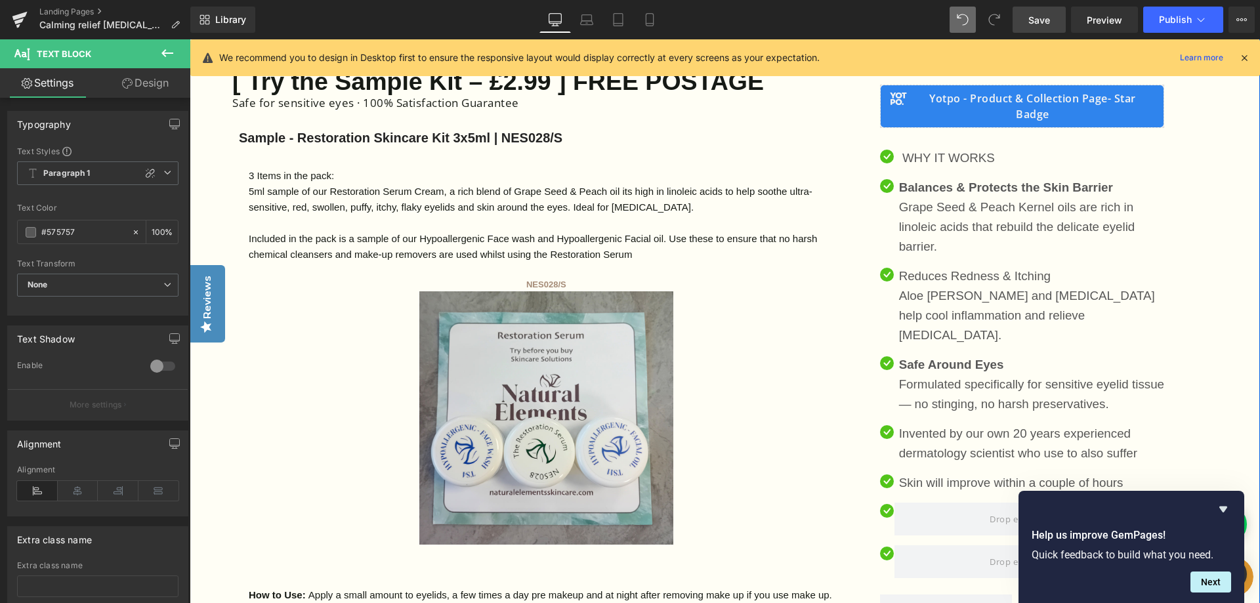
scroll to position [736, 0]
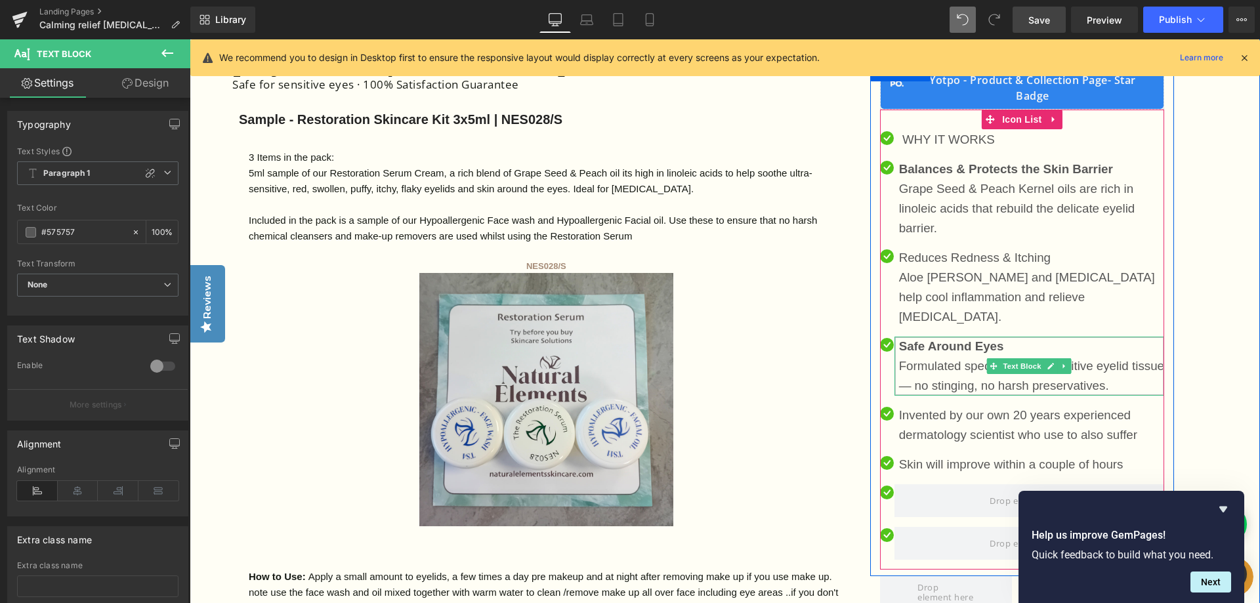
click at [1012, 366] on p "Safe Around Eyes Formulated specifically for sensitive eyelid tissue — no sting…" at bounding box center [1031, 366] width 265 height 59
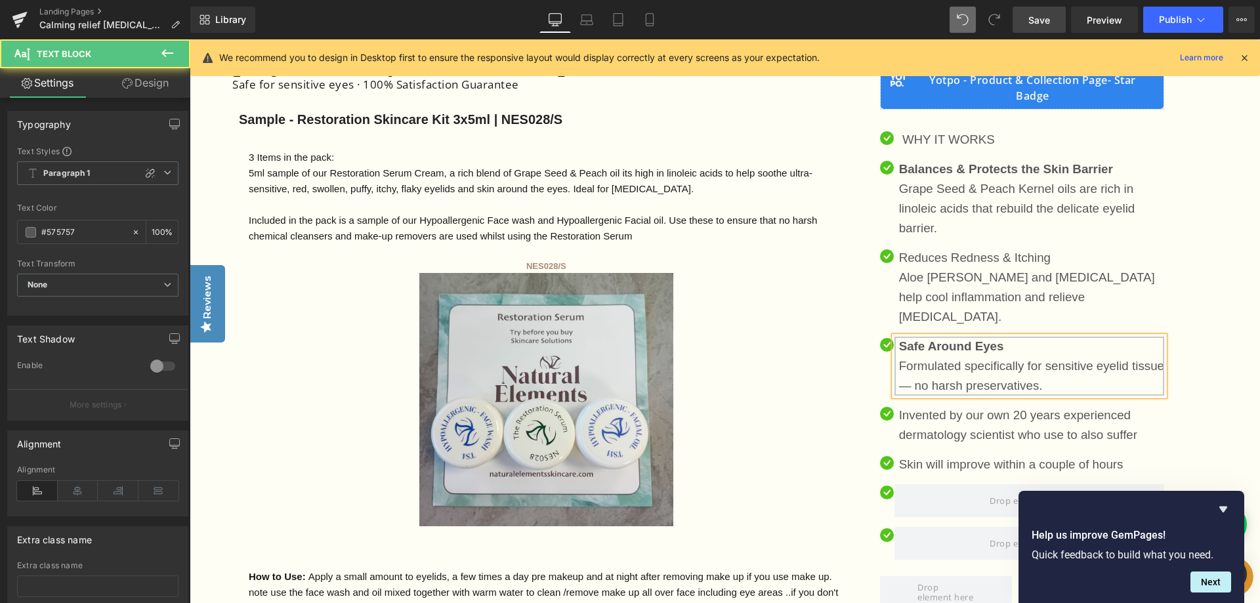
click at [1074, 364] on p "Safe Around Eyes Formulated specifically for sensitive eyelid tissue — no harsh…" at bounding box center [1031, 366] width 265 height 59
click at [1043, 17] on span "Save" at bounding box center [1039, 20] width 22 height 14
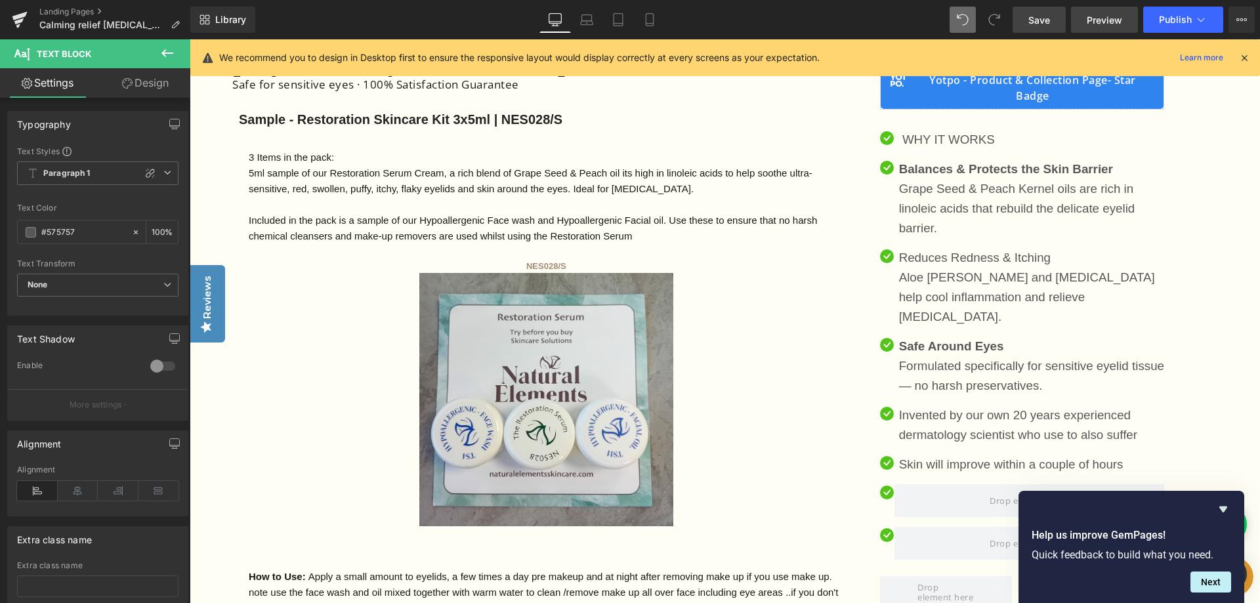
click at [1093, 21] on span "Preview" at bounding box center [1104, 20] width 35 height 14
click at [18, 14] on icon at bounding box center [19, 16] width 15 height 9
